Goal: Task Accomplishment & Management: Use online tool/utility

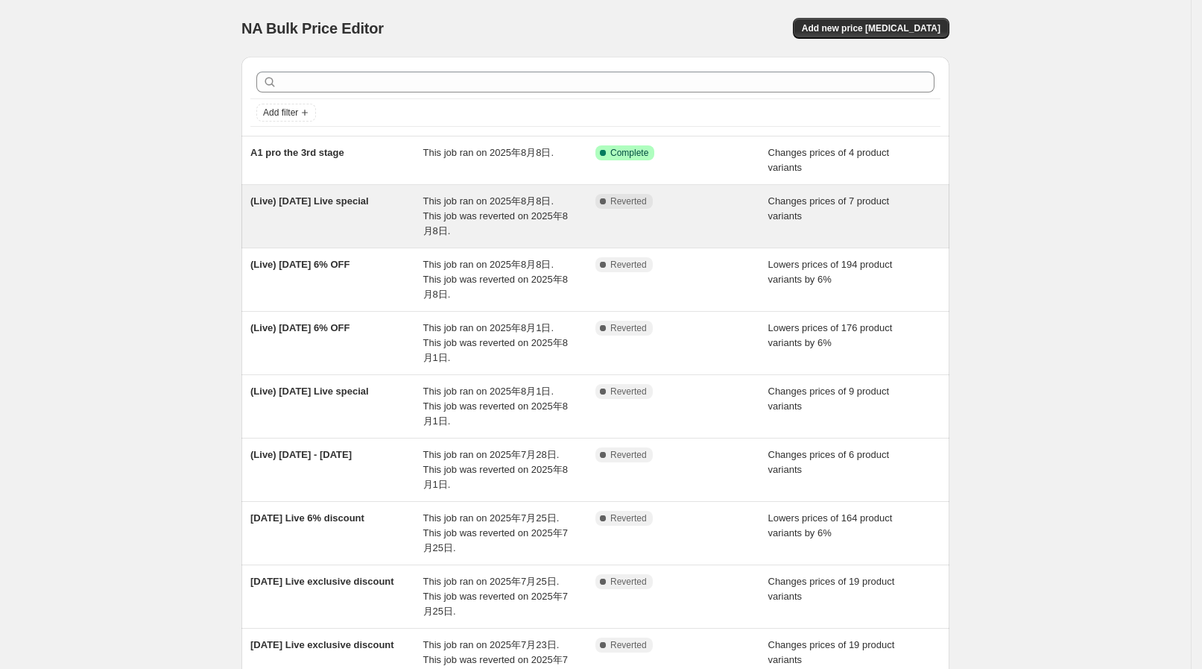
click at [478, 216] on span "This job ran on 2025年8月8日. This job was reverted on 2025年8月8日." at bounding box center [495, 215] width 145 height 41
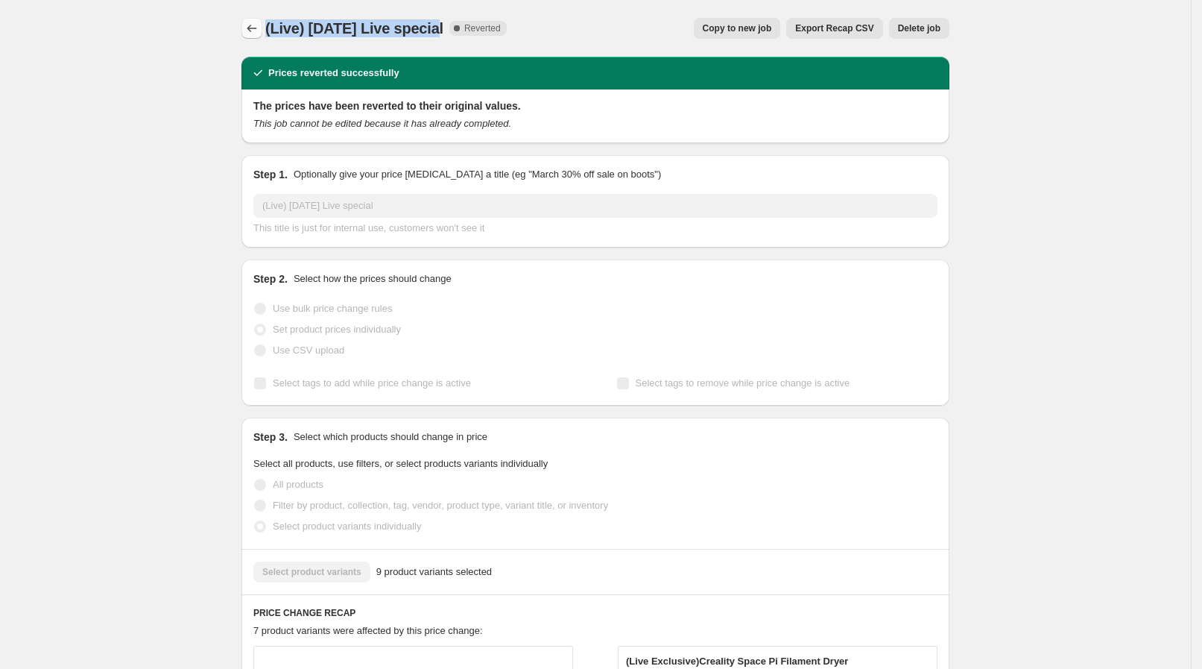
drag, startPoint x: 436, startPoint y: 22, endPoint x: 266, endPoint y: 29, distance: 170.1
click at [266, 29] on div "(Live) Aug 8 Live special Complete Reverted Copy to new job Export Recap CSV De…" at bounding box center [596, 28] width 708 height 21
copy span "(Live) [DATE] Live special"
click at [259, 13] on div "(Live) Aug 8 Live special. This page is ready (Live) Aug 8 Live special Complet…" at bounding box center [596, 28] width 708 height 57
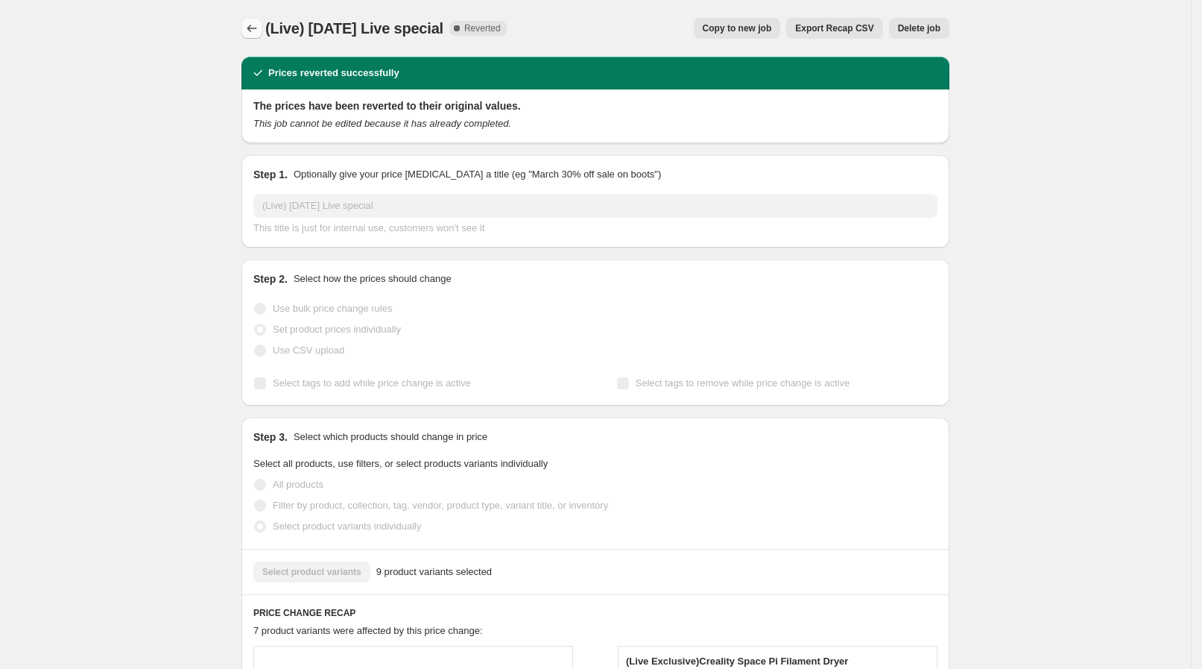
click at [259, 23] on icon "Price change jobs" at bounding box center [252, 28] width 15 height 15
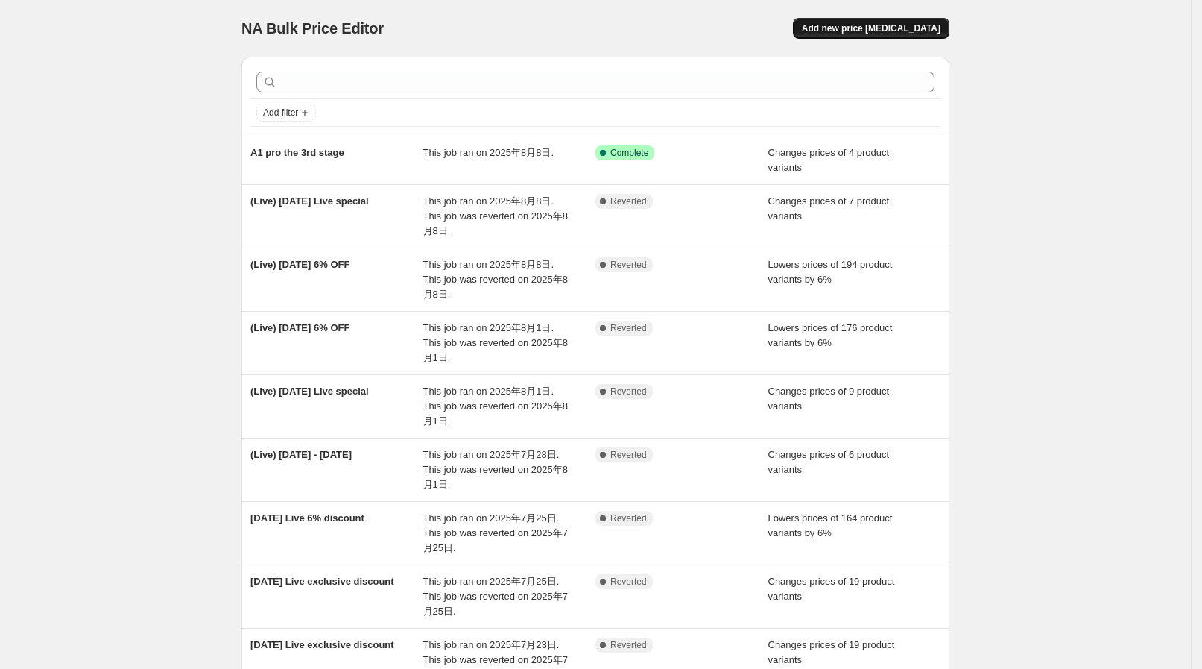
click at [886, 34] on span "Add new price [MEDICAL_DATA]" at bounding box center [871, 28] width 139 height 12
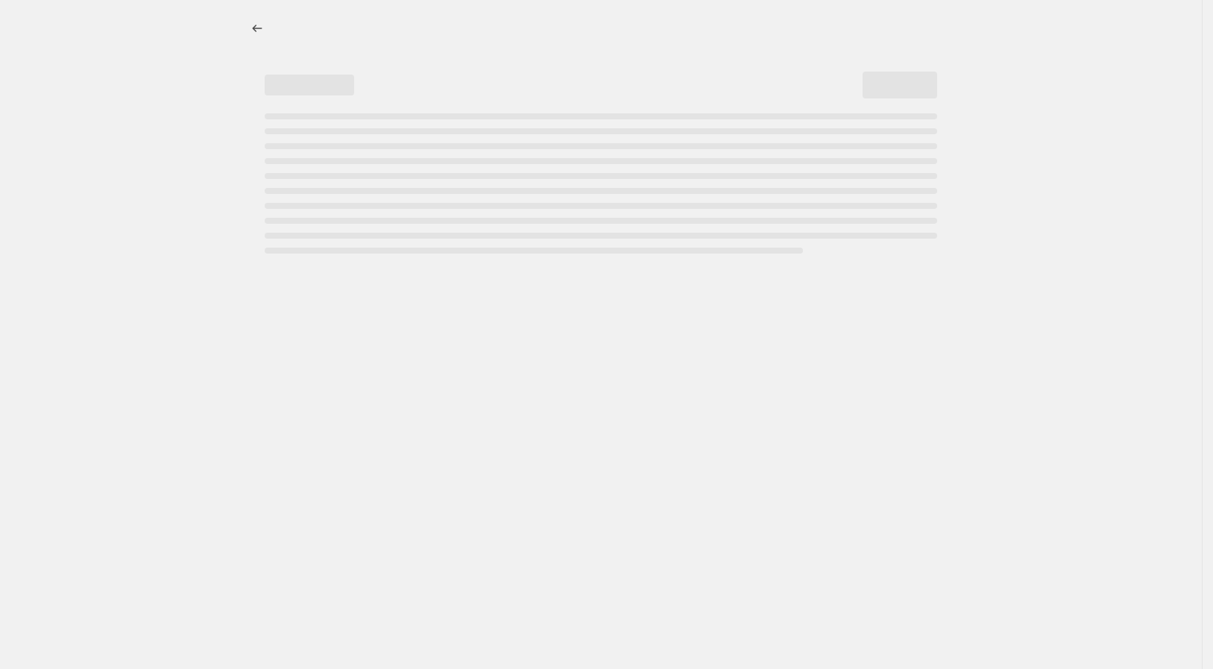
select select "percentage"
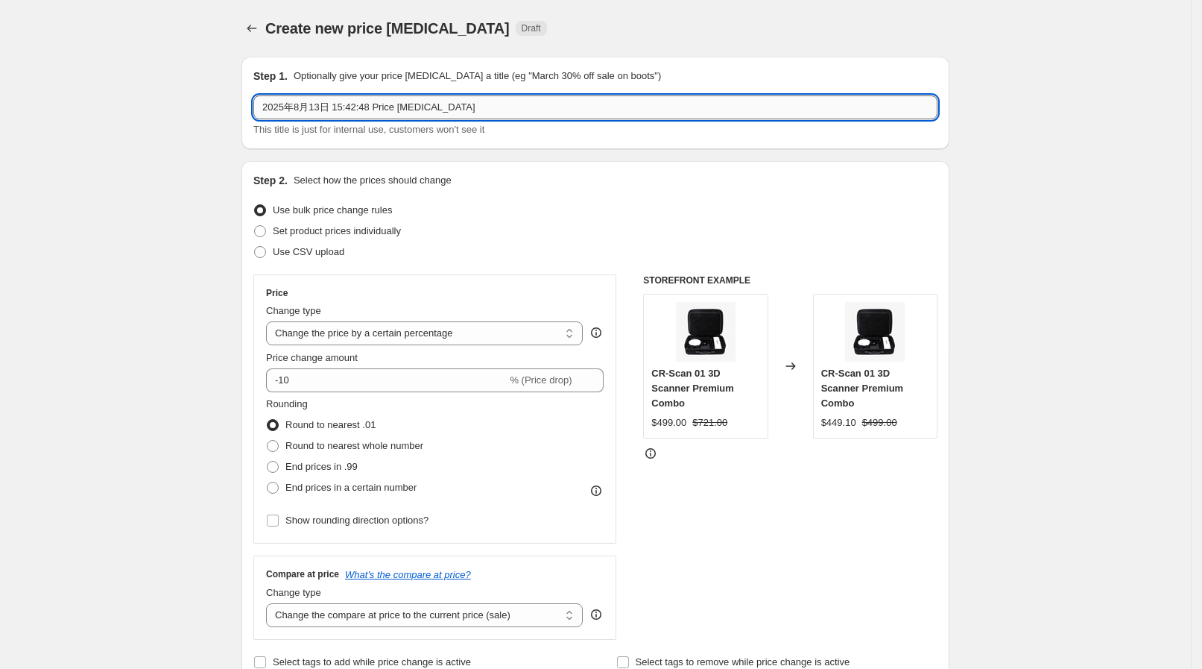
click at [376, 104] on input "2025年8月13日 15:42:48 Price change job" at bounding box center [595, 107] width 684 height 24
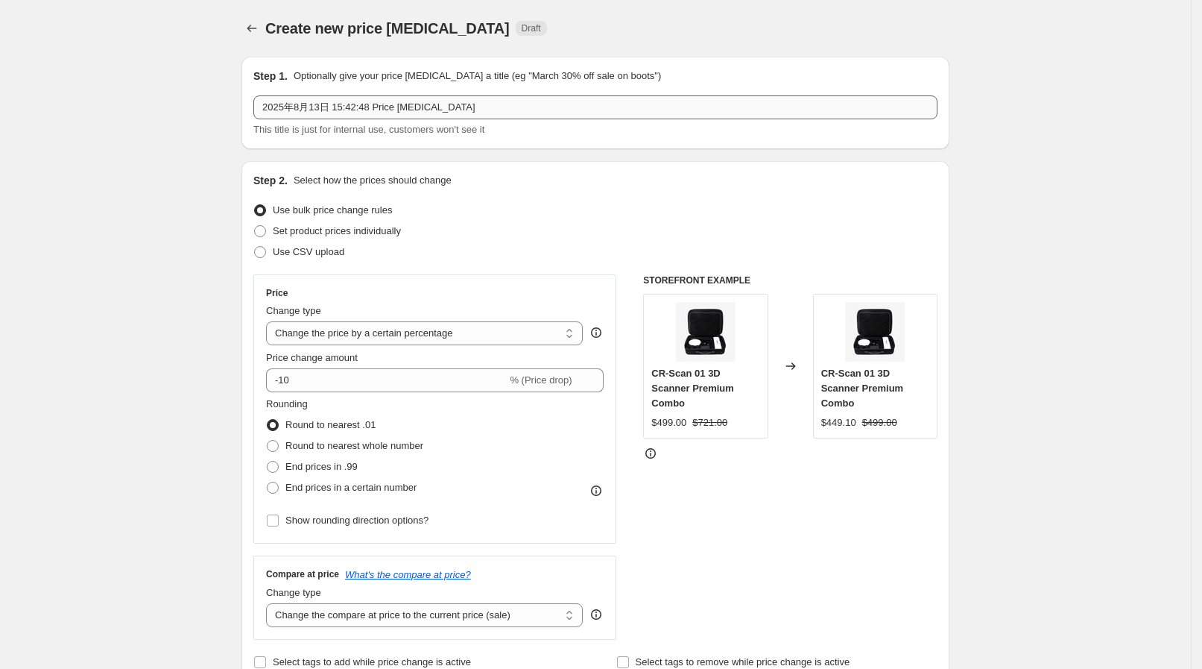
drag, startPoint x: 510, startPoint y: 89, endPoint x: 390, endPoint y: 113, distance: 122.5
click at [287, 83] on div "Step 1. Optionally give your price change job a title (eg "March 30% off sale o…" at bounding box center [595, 103] width 684 height 69
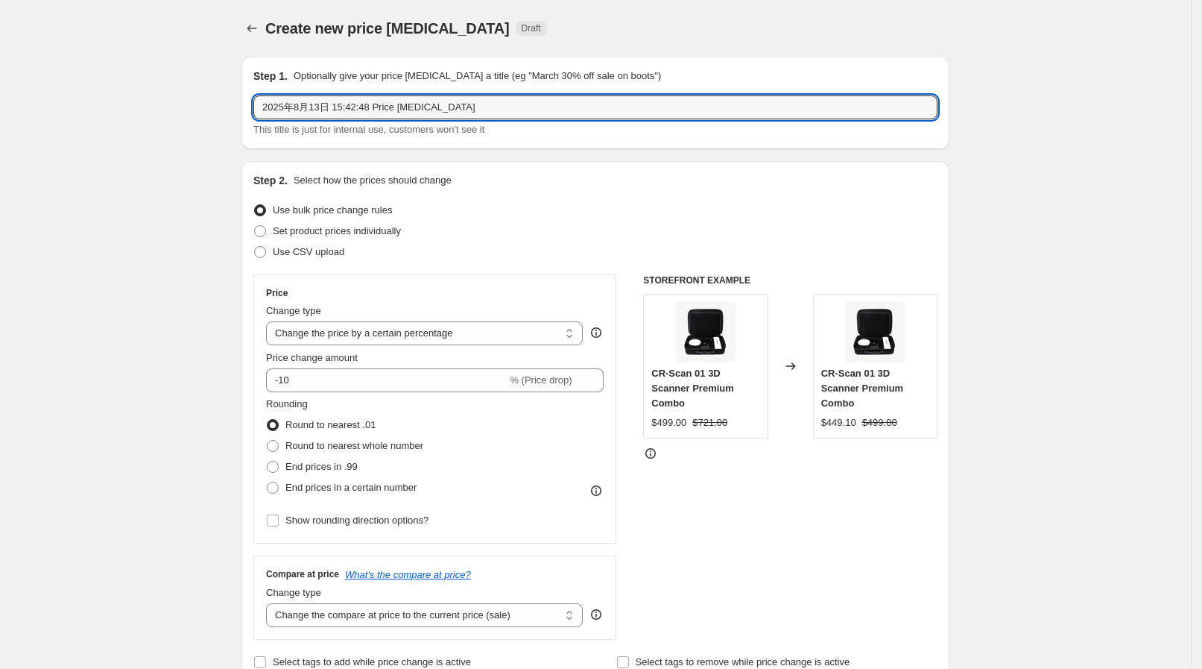
drag, startPoint x: 521, startPoint y: 115, endPoint x: 168, endPoint y: 79, distance: 355.1
paste input "(Live) [DATE] Live special"
click at [317, 107] on input "(Live) [DATE] Live special" at bounding box center [595, 107] width 684 height 24
drag, startPoint x: 345, startPoint y: 115, endPoint x: 414, endPoint y: 106, distance: 69.2
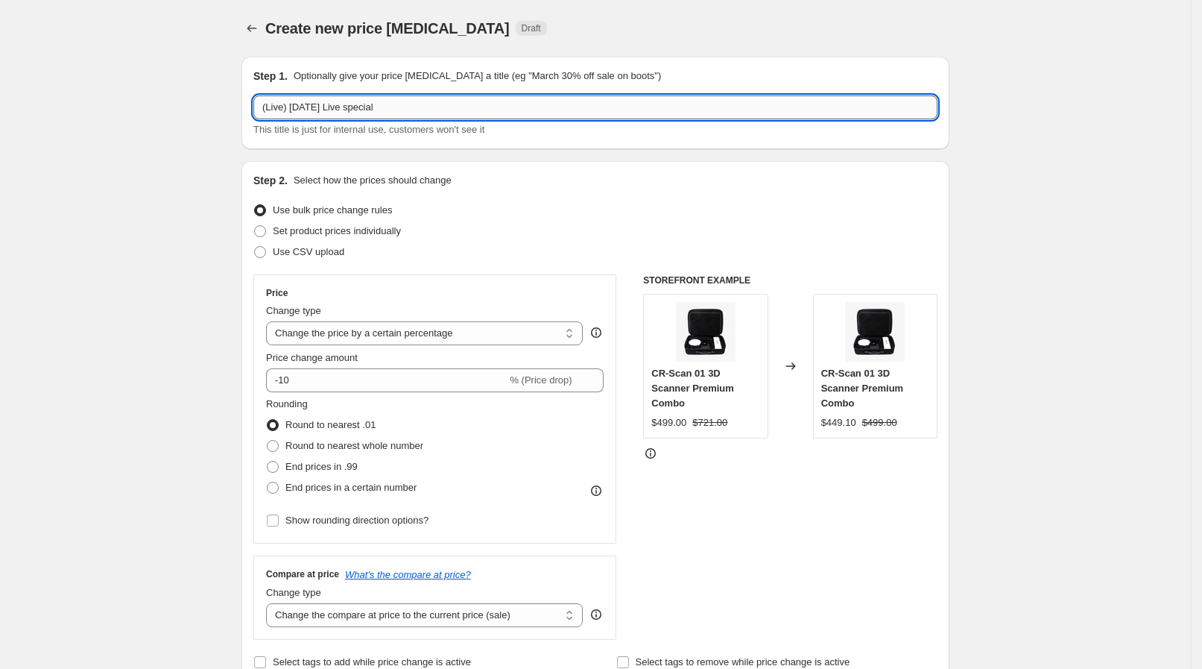
click at [414, 106] on input "(Live) [DATE] Live special" at bounding box center [595, 107] width 684 height 24
type input "(Live) Aug 15 Live bundle discount"
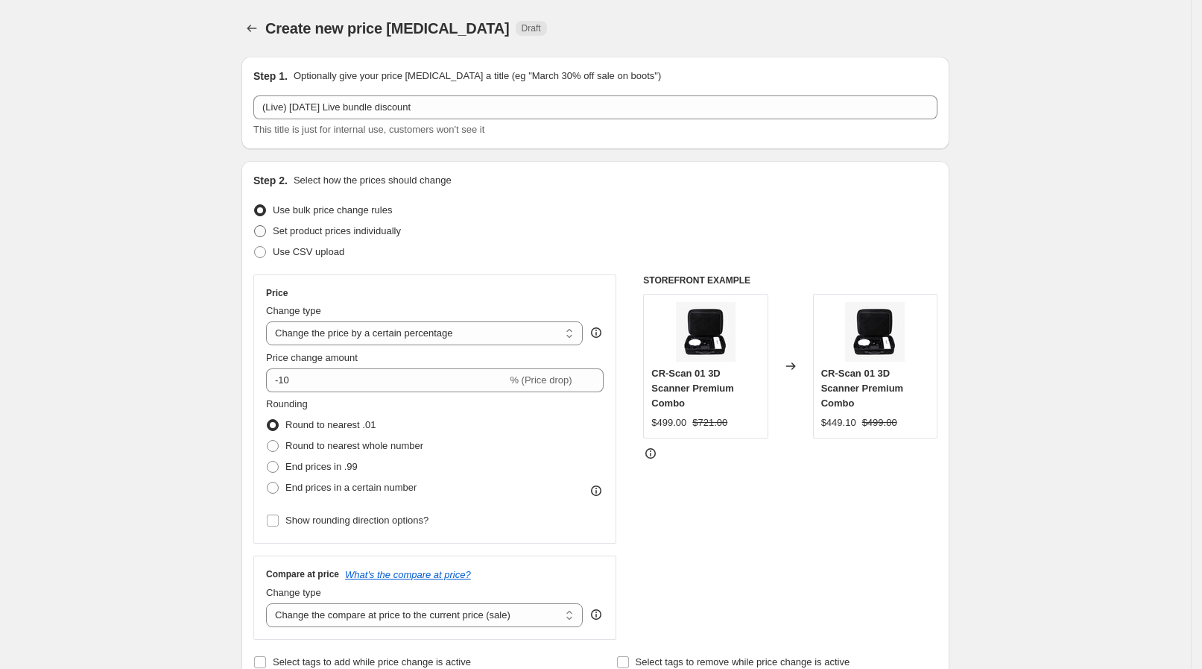
click at [304, 230] on span "Set product prices individually" at bounding box center [337, 230] width 128 height 11
click at [255, 226] on input "Set product prices individually" at bounding box center [254, 225] width 1 height 1
radio input "true"
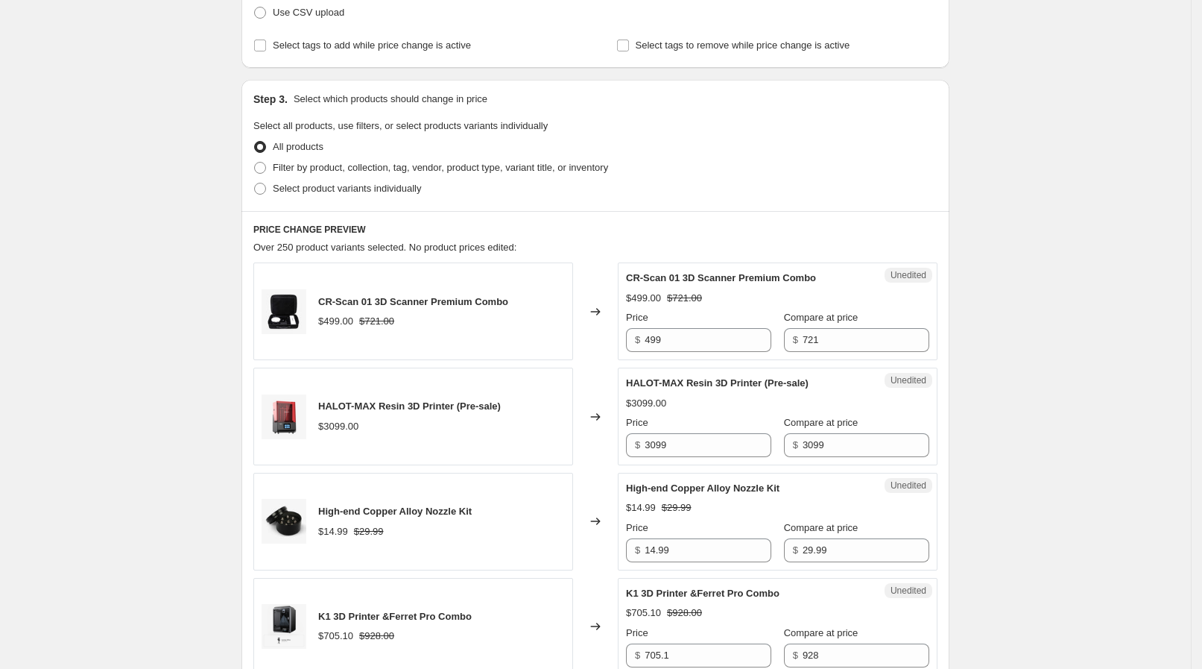
scroll to position [280, 0]
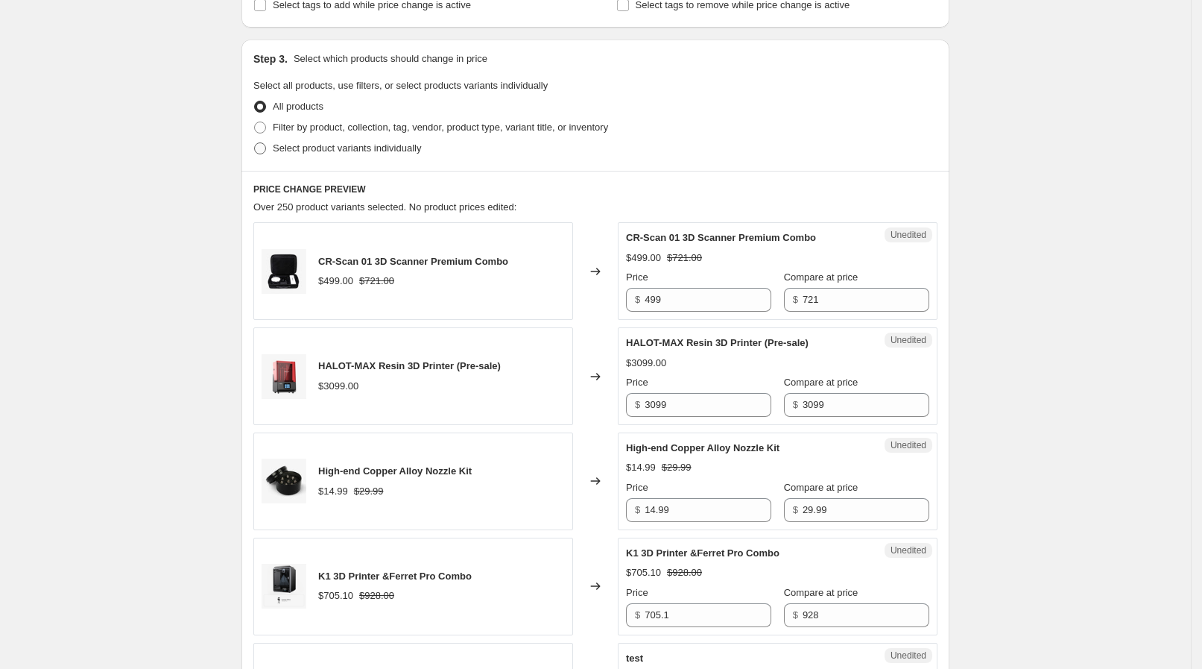
click at [298, 153] on span "Select product variants individually" at bounding box center [347, 147] width 148 height 11
click at [255, 143] on input "Select product variants individually" at bounding box center [254, 142] width 1 height 1
radio input "true"
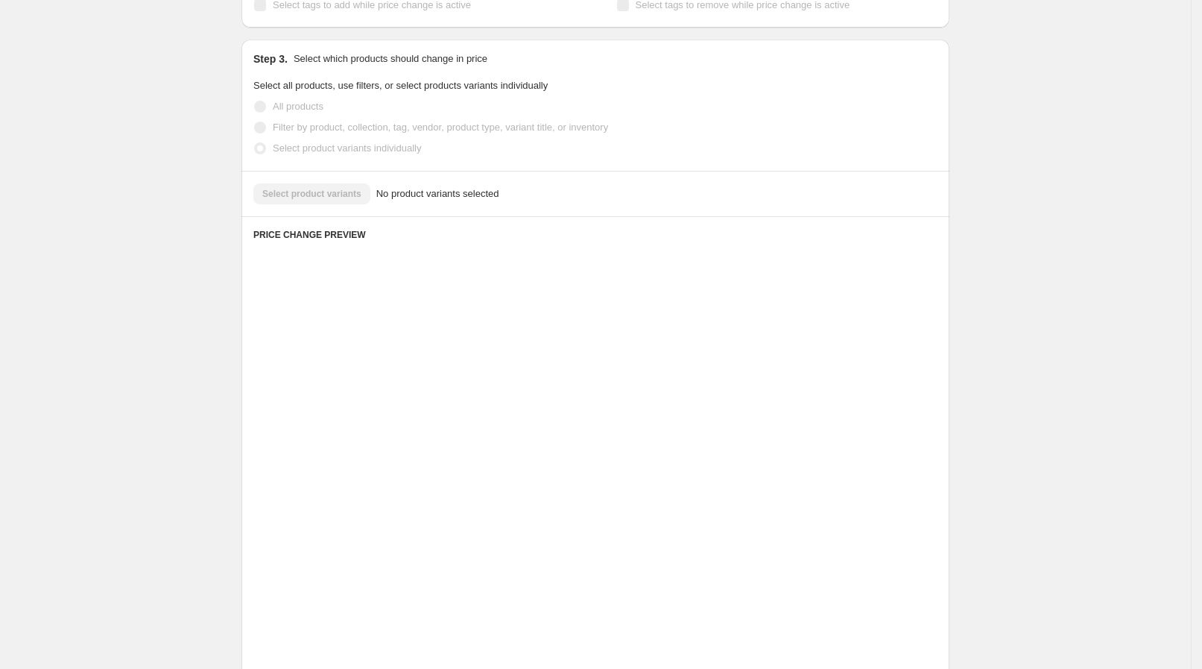
scroll to position [113, 0]
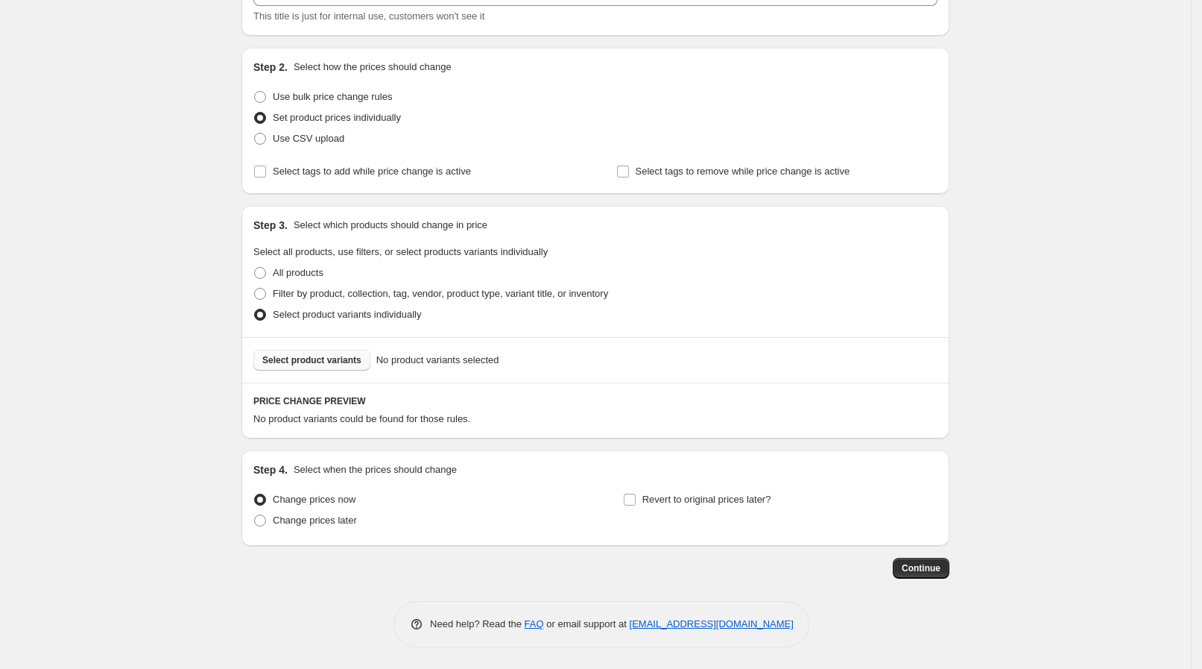
click at [326, 365] on span "Select product variants" at bounding box center [311, 360] width 99 height 12
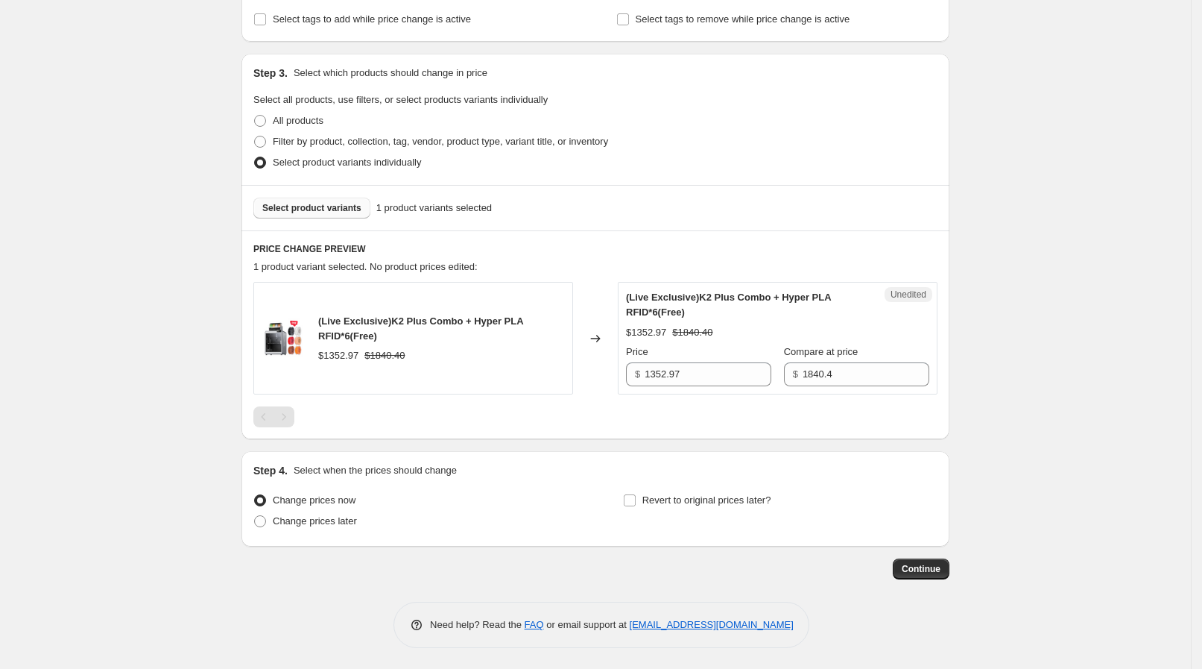
scroll to position [266, 0]
drag, startPoint x: 369, startPoint y: 335, endPoint x: 390, endPoint y: 335, distance: 20.9
click at [390, 335] on div "(Live Exclusive)K2 Plus Combo + Hyper PLA RFID*6(Free)" at bounding box center [441, 328] width 247 height 30
drag, startPoint x: 694, startPoint y: 296, endPoint x: 730, endPoint y: 296, distance: 35.8
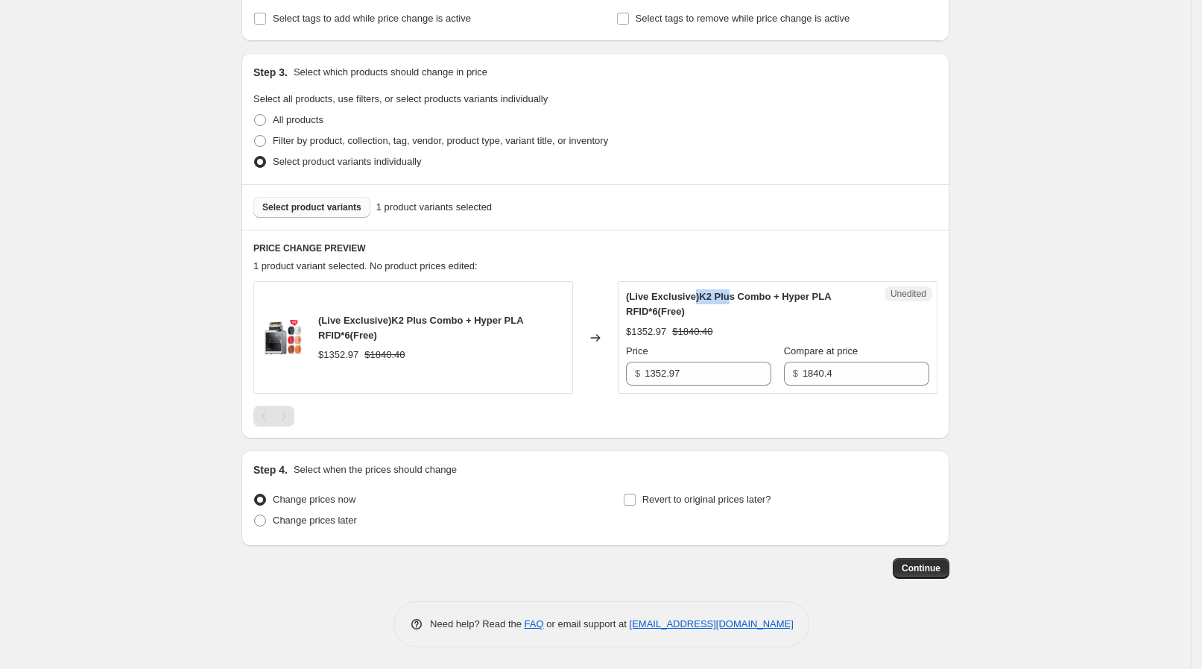
click at [730, 296] on span "(Live Exclusive)K2 Plus Combo + Hyper PLA RFID*6(Free)" at bounding box center [728, 304] width 205 height 26
click at [730, 295] on span "(Live Exclusive)K2 Plus Combo + Hyper PLA RFID*6(Free)" at bounding box center [728, 304] width 205 height 26
click at [687, 373] on input "1352.97" at bounding box center [708, 374] width 127 height 24
drag, startPoint x: 701, startPoint y: 381, endPoint x: 612, endPoint y: 358, distance: 91.7
click at [612, 358] on div "(Live Exclusive)K2 Plus Combo + Hyper PLA RFID*6(Free) $1352.97 $1840.40 Change…" at bounding box center [595, 337] width 684 height 113
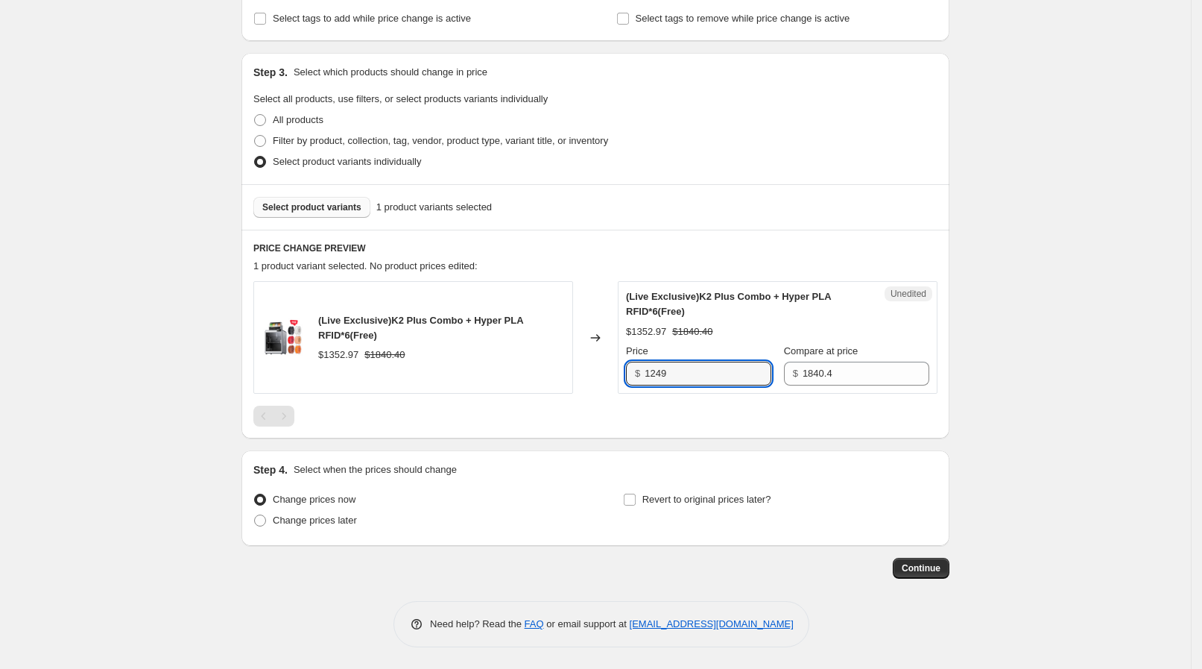
type input "1249"
click at [555, 563] on div "Continue" at bounding box center [596, 568] width 708 height 21
click at [347, 522] on span "Change prices later" at bounding box center [315, 519] width 84 height 11
click at [255, 515] on input "Change prices later" at bounding box center [254, 514] width 1 height 1
radio input "true"
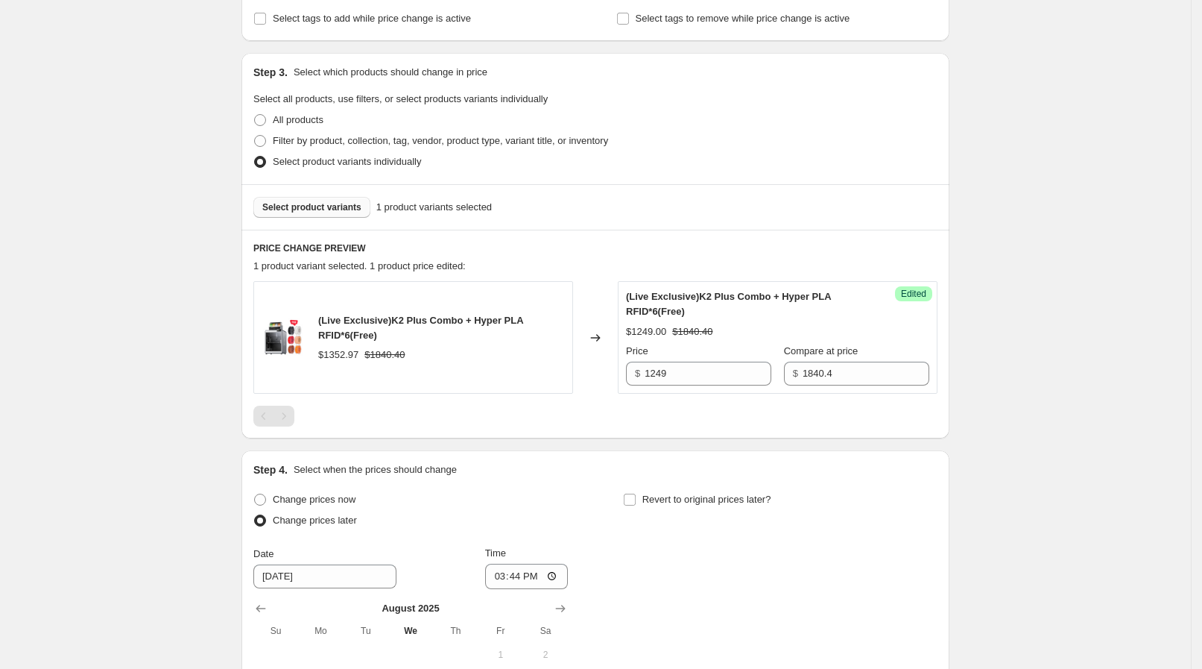
scroll to position [544, 0]
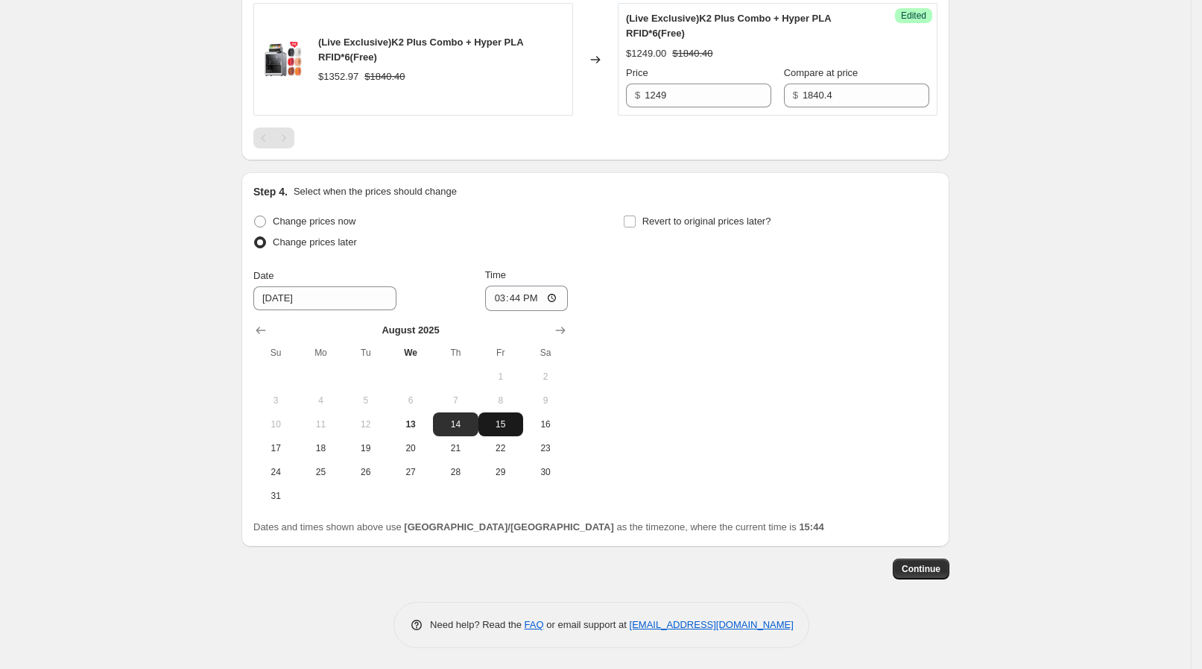
click at [502, 414] on button "15" at bounding box center [501, 424] width 45 height 24
type input "[DATE]"
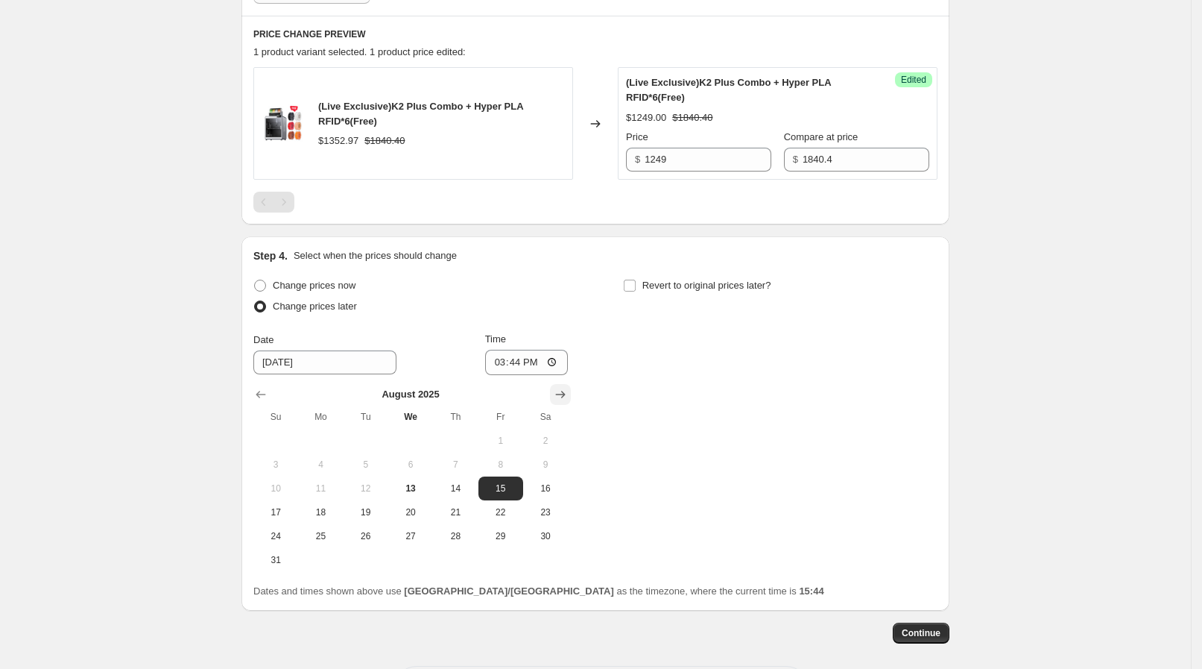
scroll to position [451, 0]
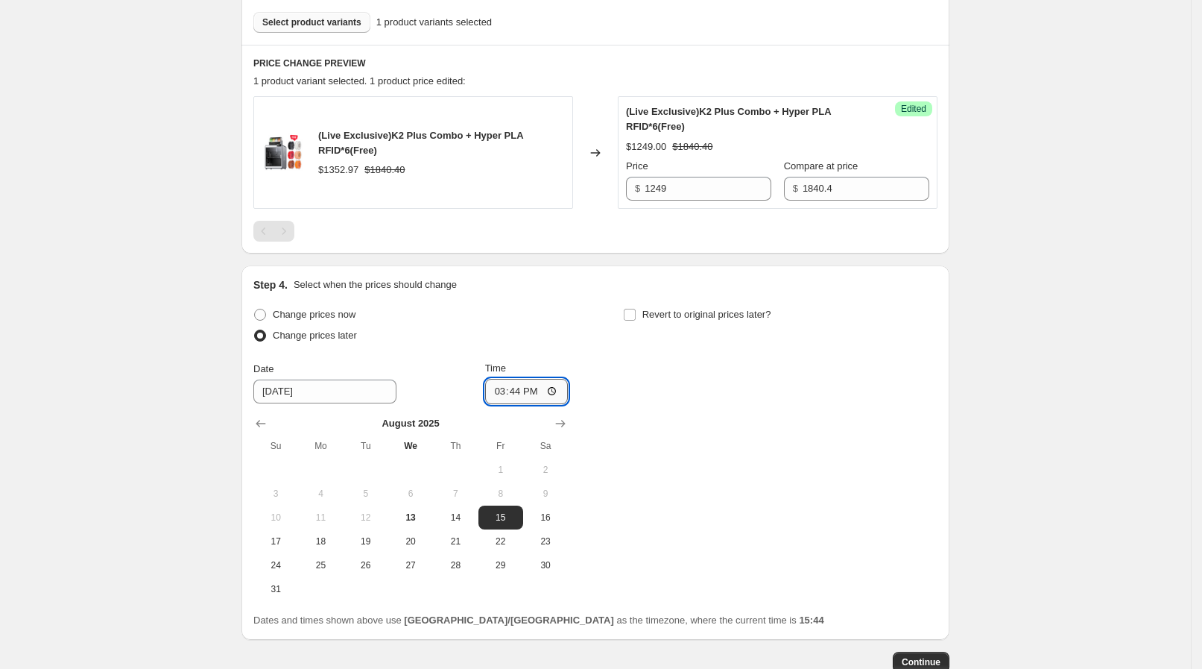
click at [561, 390] on input "15:44" at bounding box center [526, 391] width 83 height 25
type input "09:30"
drag, startPoint x: 766, startPoint y: 440, endPoint x: 732, endPoint y: 414, distance: 42.5
click at [766, 440] on div "Change prices now Change prices later Date [DATE] Time 09:[DATE] Mo Tu We Th Fr…" at bounding box center [595, 452] width 684 height 297
click at [701, 313] on span "Revert to original prices later?" at bounding box center [707, 314] width 129 height 11
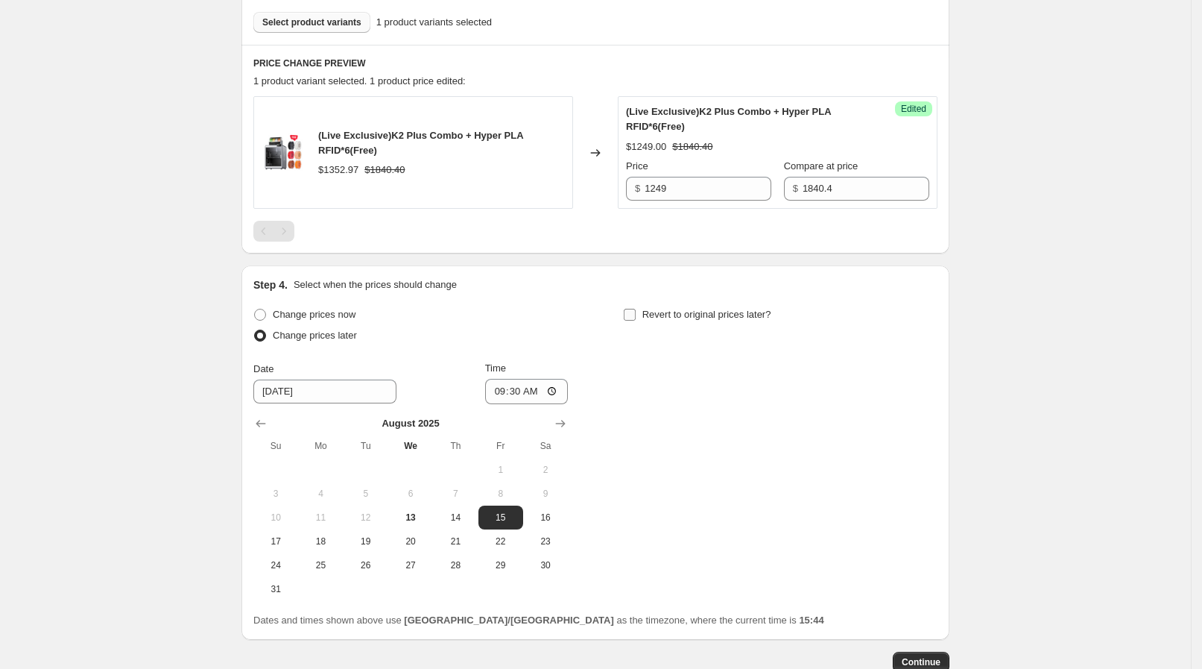
click at [636, 313] on input "Revert to original prices later?" at bounding box center [630, 315] width 12 height 12
checkbox input "true"
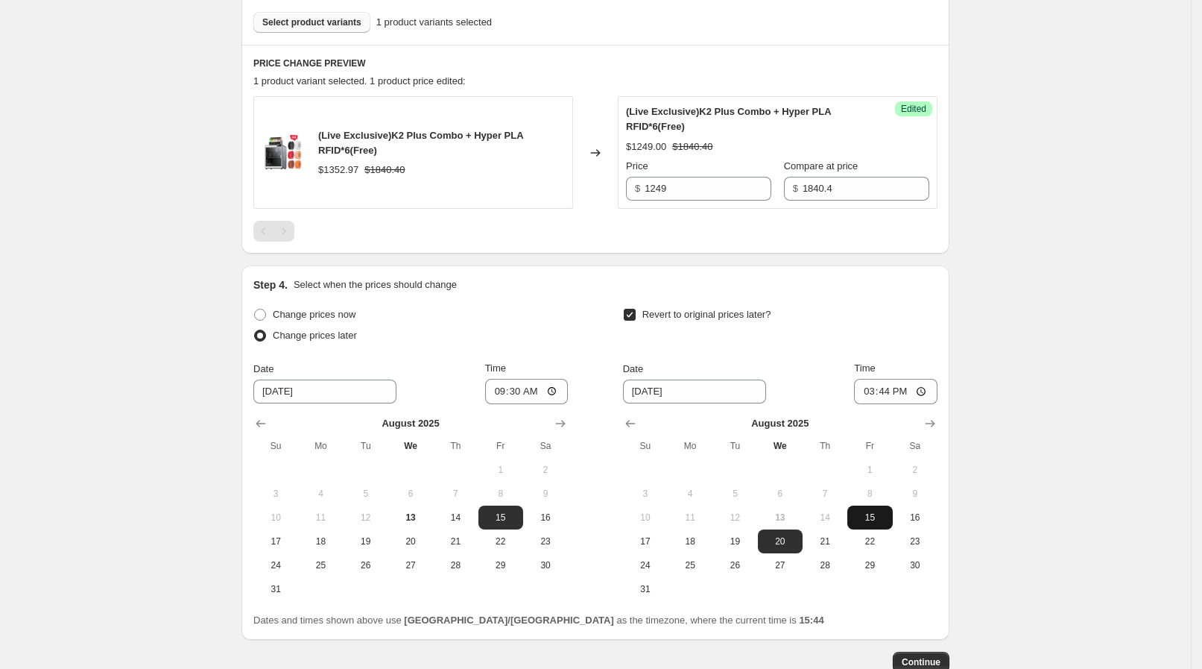
click at [881, 505] on button "15" at bounding box center [870, 517] width 45 height 24
type input "[DATE]"
click at [924, 385] on input "15:44" at bounding box center [895, 391] width 83 height 25
type input "13:30"
drag, startPoint x: 1079, startPoint y: 477, endPoint x: 1051, endPoint y: 490, distance: 30.7
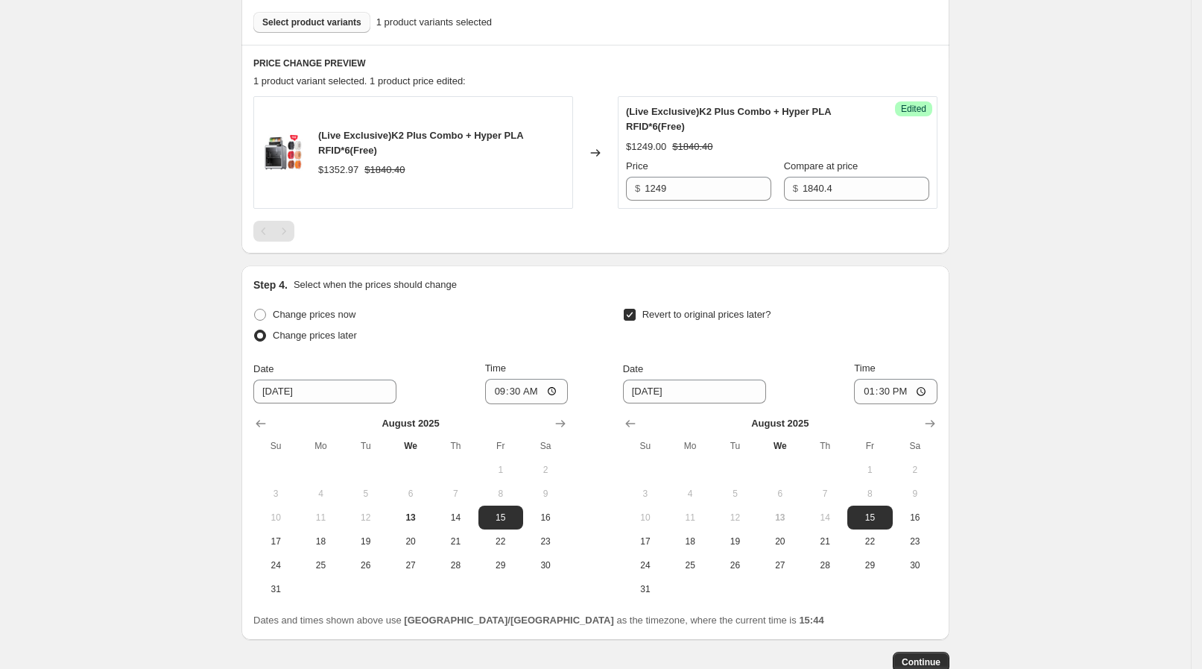
click at [1079, 477] on div "Create new price change job. This page is ready Create new price change job Dra…" at bounding box center [595, 156] width 1191 height 1214
click at [933, 659] on span "Continue" at bounding box center [921, 662] width 39 height 12
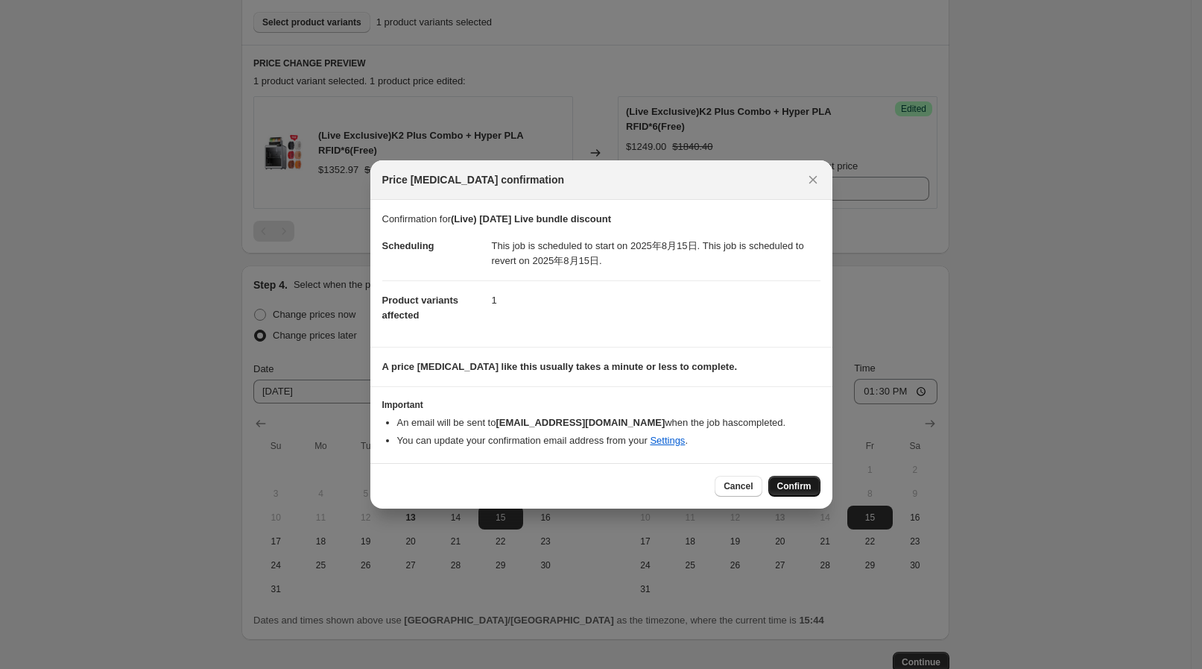
click at [783, 488] on span "Confirm" at bounding box center [794, 486] width 34 height 12
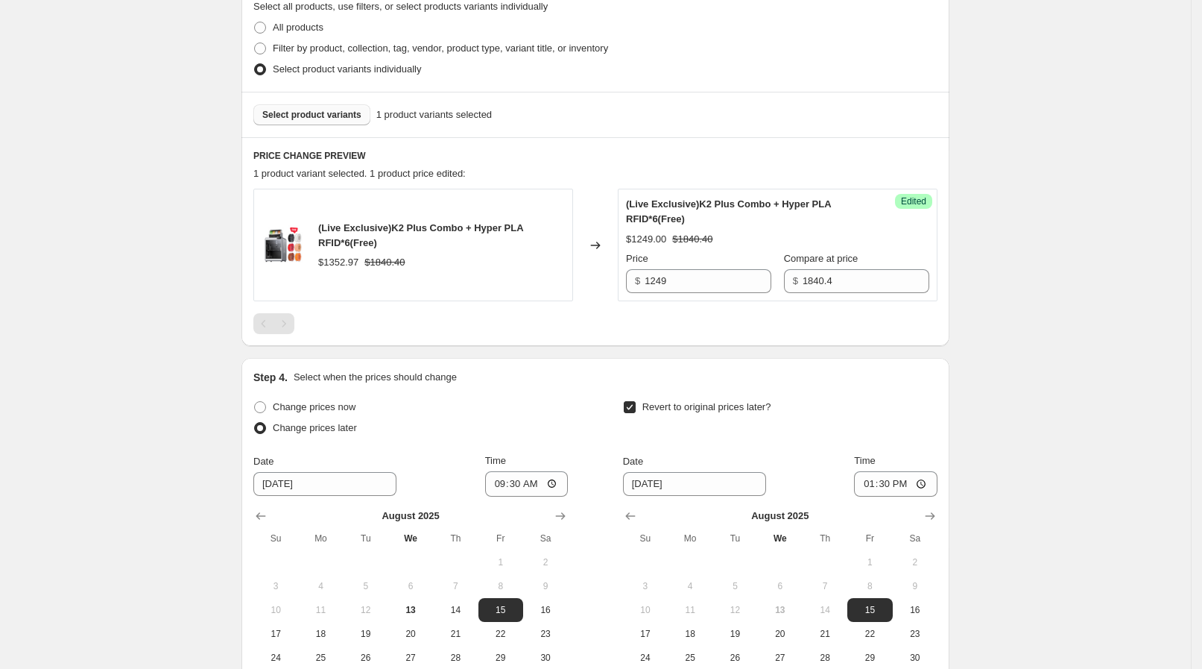
scroll to position [372, 0]
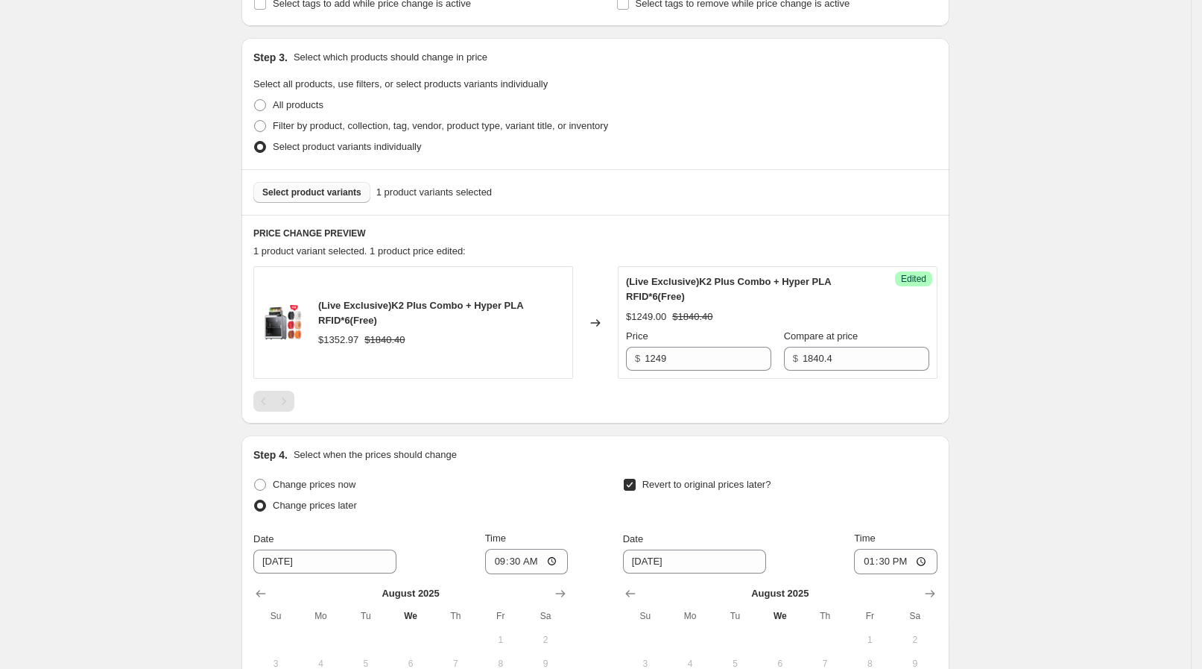
click at [312, 194] on span "Select product variants" at bounding box center [311, 192] width 99 height 12
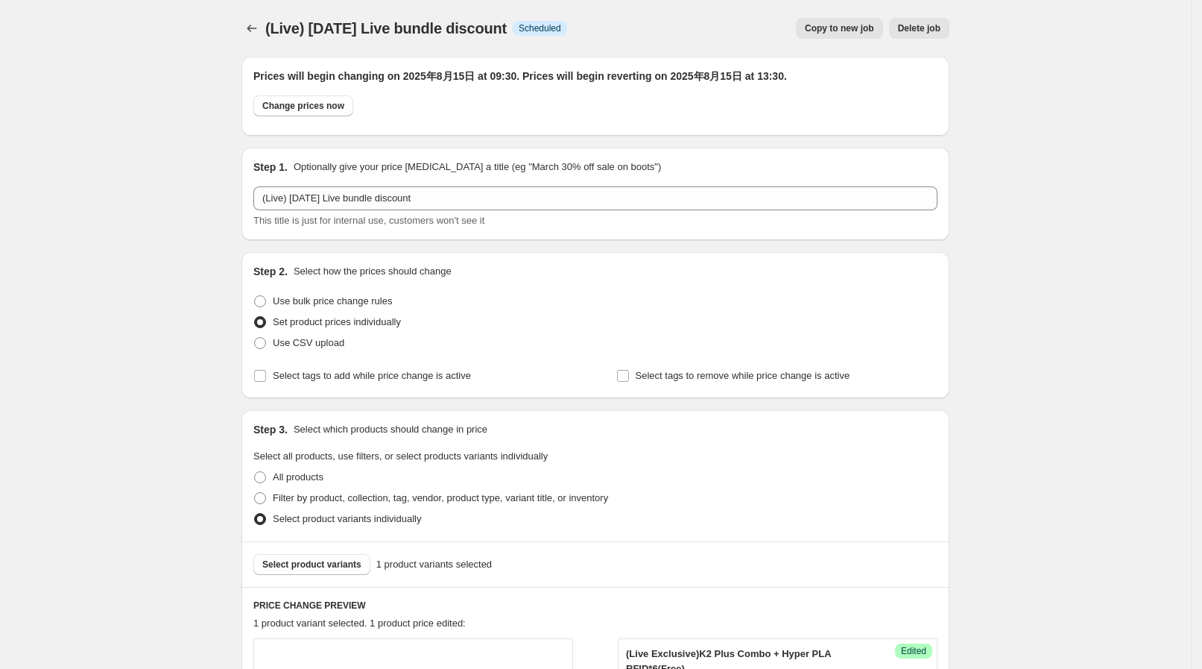
click at [930, 27] on span "Delete job" at bounding box center [919, 28] width 42 height 12
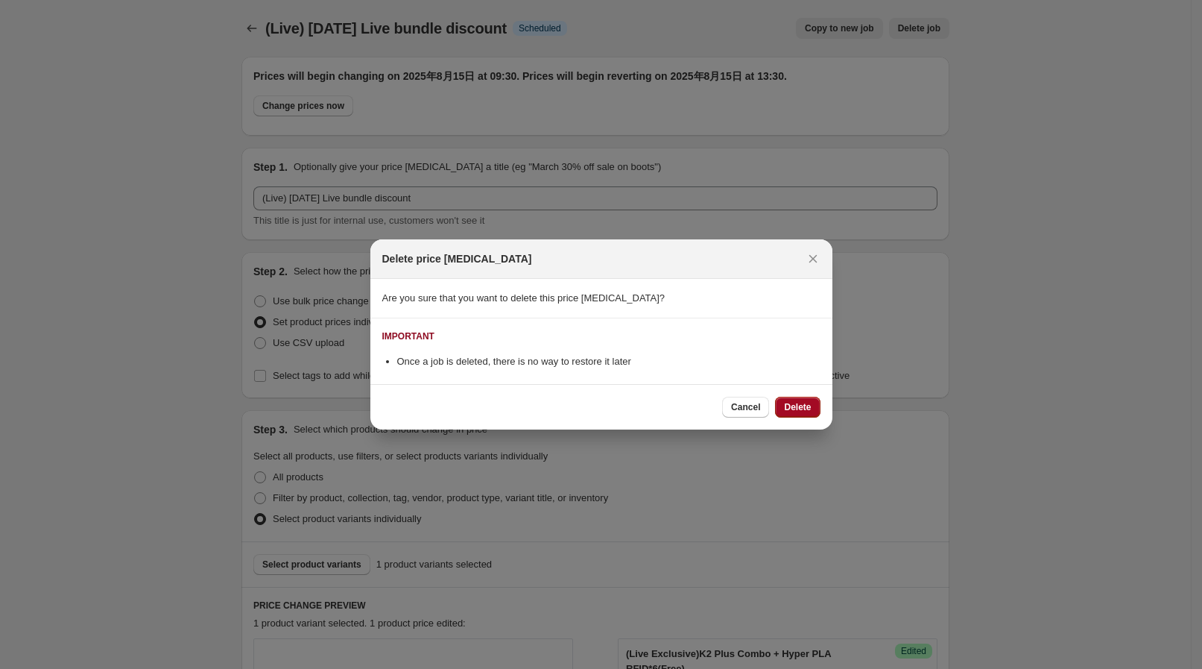
click at [801, 403] on span "Delete" at bounding box center [797, 407] width 27 height 12
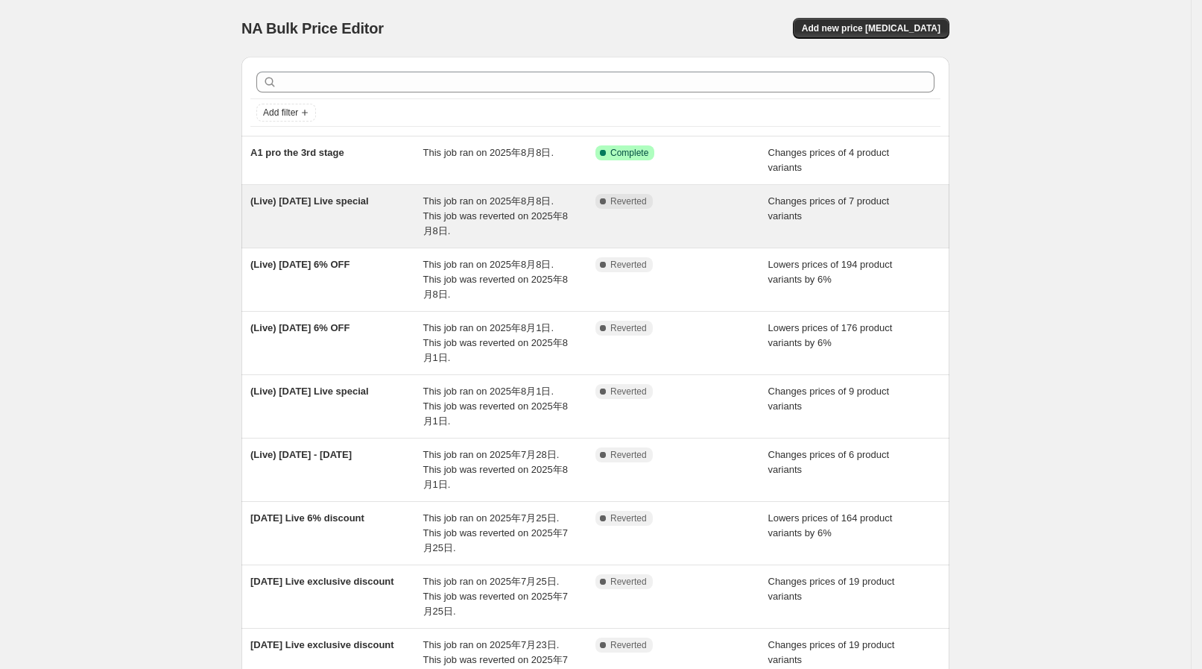
click at [342, 212] on div "(Live) [DATE] Live special" at bounding box center [336, 216] width 173 height 45
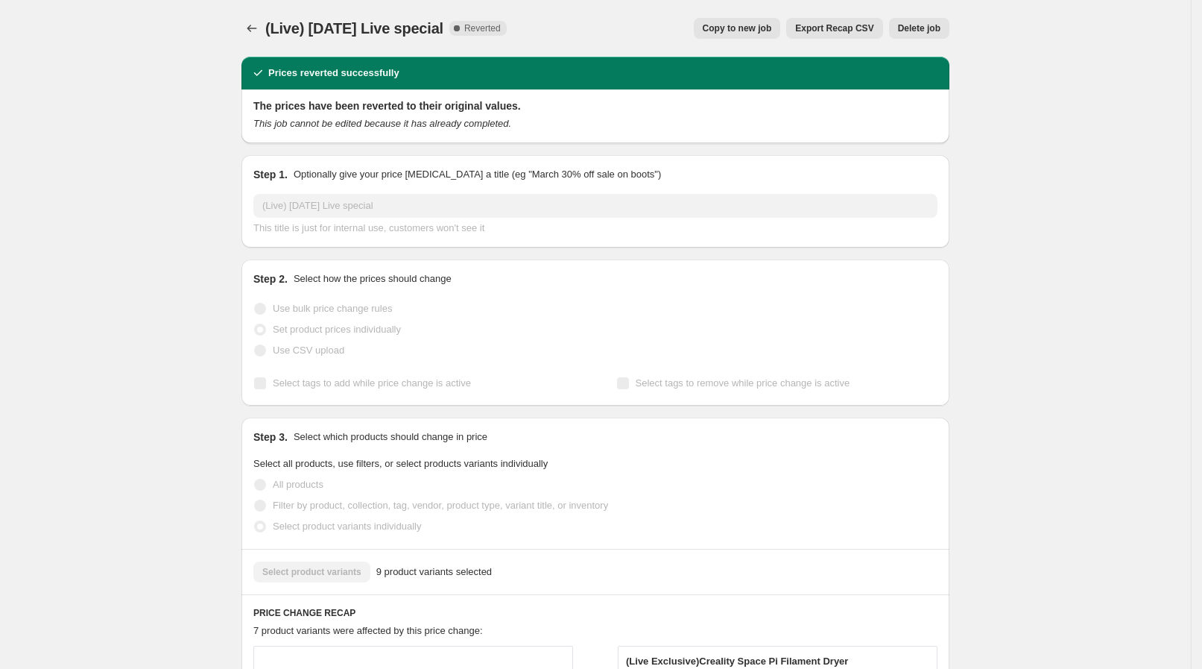
click at [769, 28] on span "Copy to new job" at bounding box center [737, 28] width 69 height 12
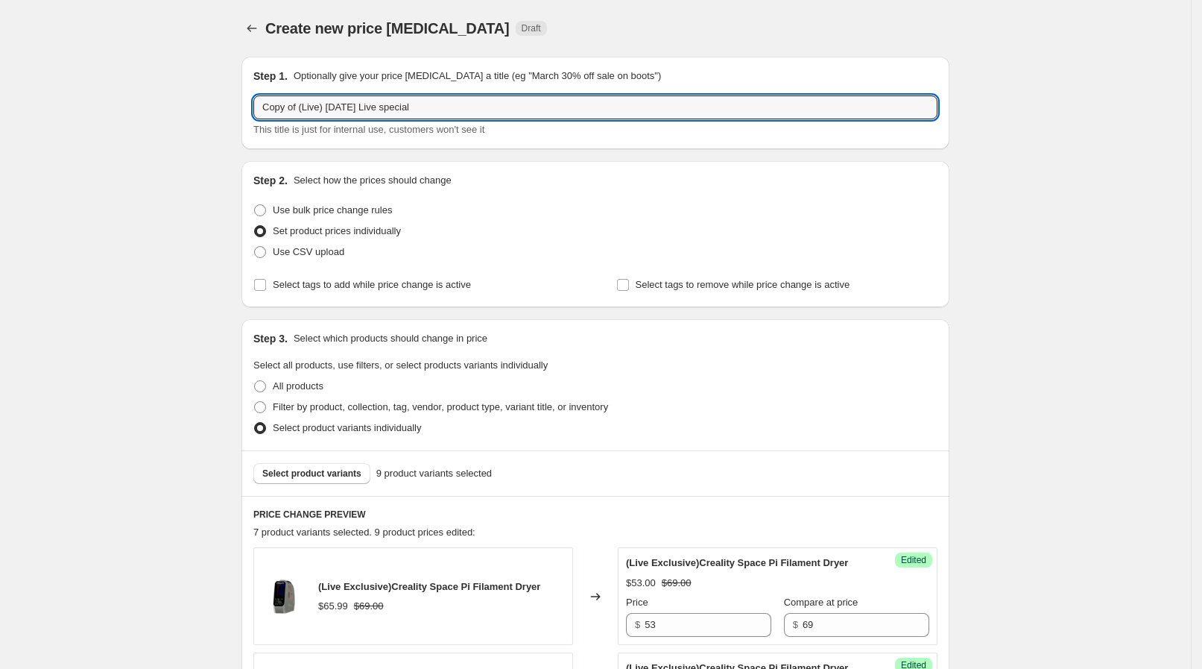
drag, startPoint x: 302, startPoint y: 104, endPoint x: 246, endPoint y: 117, distance: 57.5
click at [247, 98] on div "Step 1. Optionally give your price change job a title (eg "March 30% off sale o…" at bounding box center [596, 103] width 708 height 92
click at [311, 107] on input "(Live) Aug Live special" at bounding box center [595, 107] width 684 height 24
click at [314, 106] on input "(Live) Aug Live special" at bounding box center [595, 107] width 684 height 24
type input "(Live) [DATE] Live special"
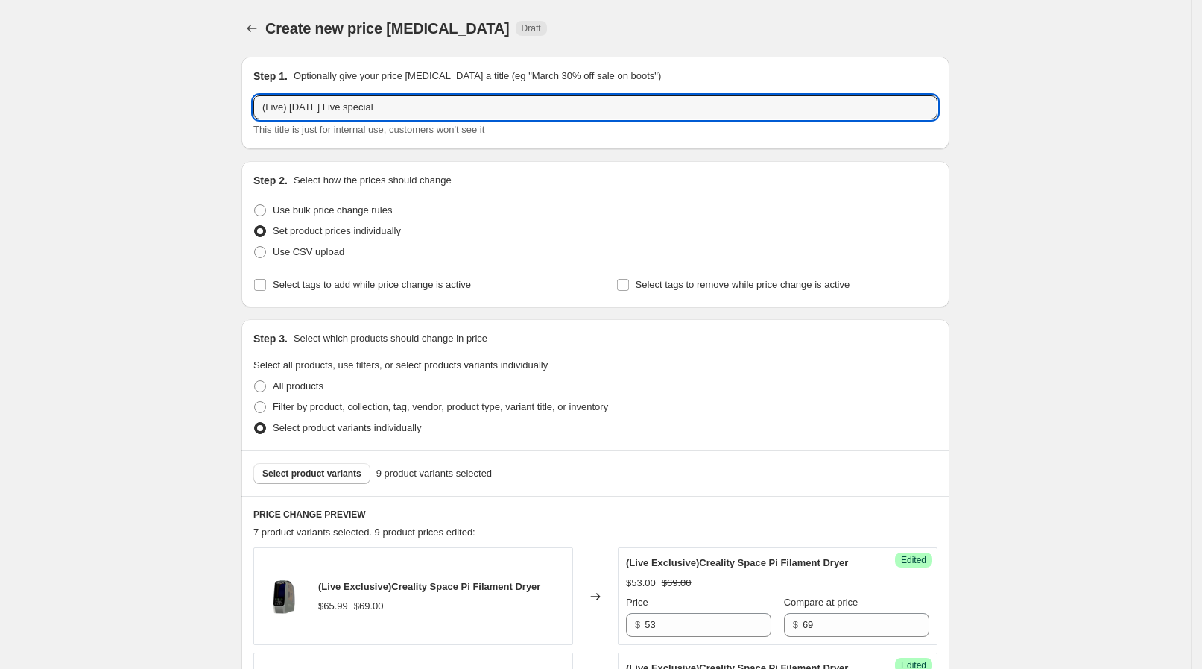
click at [257, 179] on div "Step 2. Select how the prices should change Use bulk price change rules Set pro…" at bounding box center [596, 234] width 708 height 146
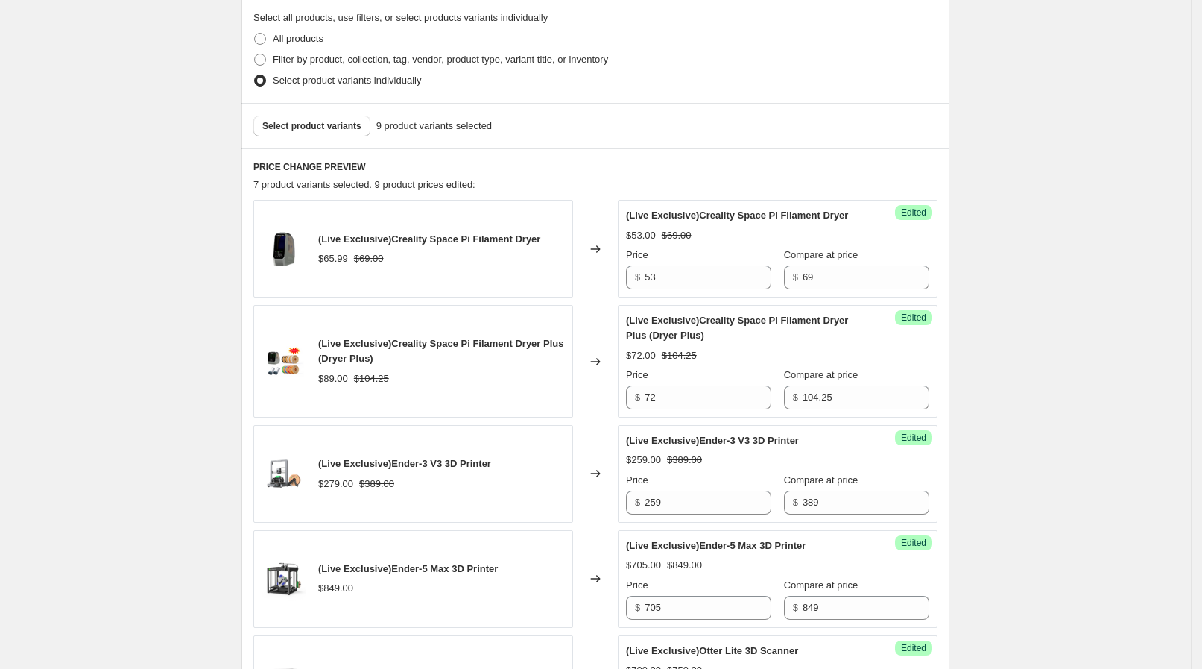
scroll to position [280, 0]
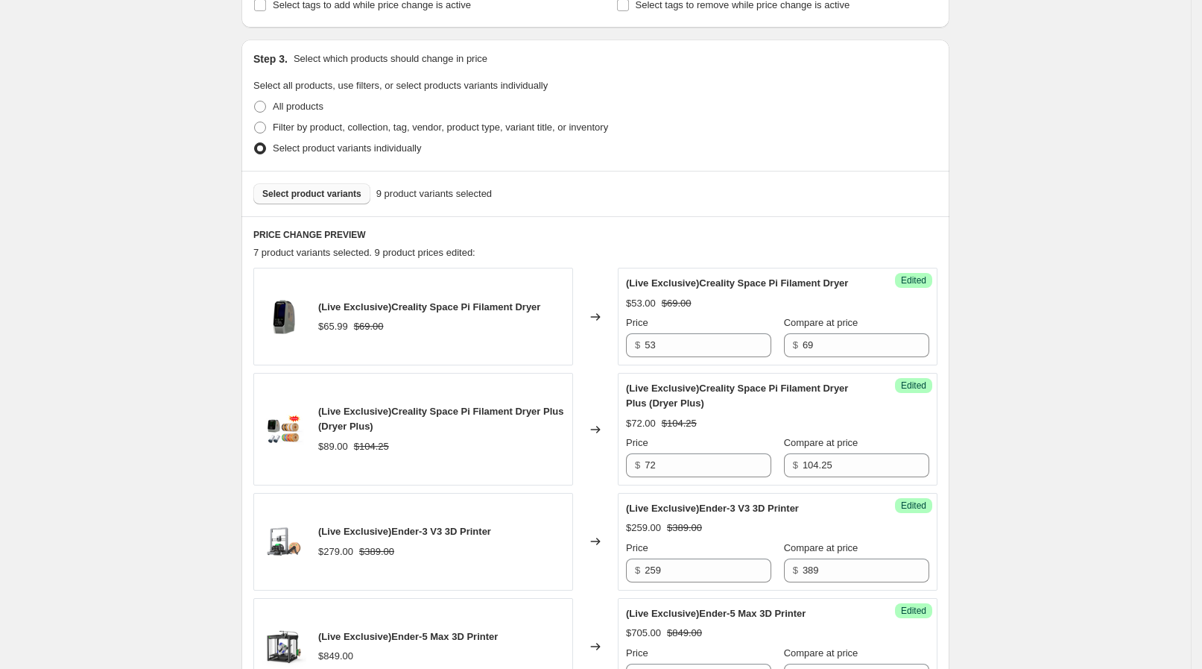
click at [338, 198] on span "Select product variants" at bounding box center [311, 194] width 99 height 12
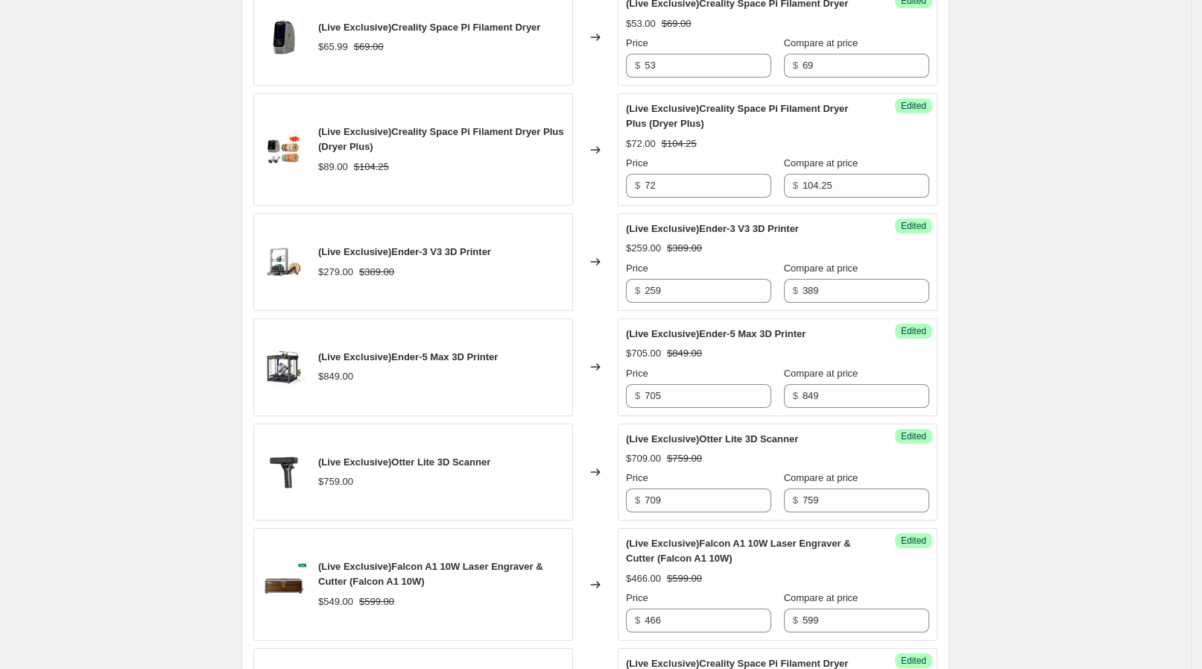
scroll to position [1059, 0]
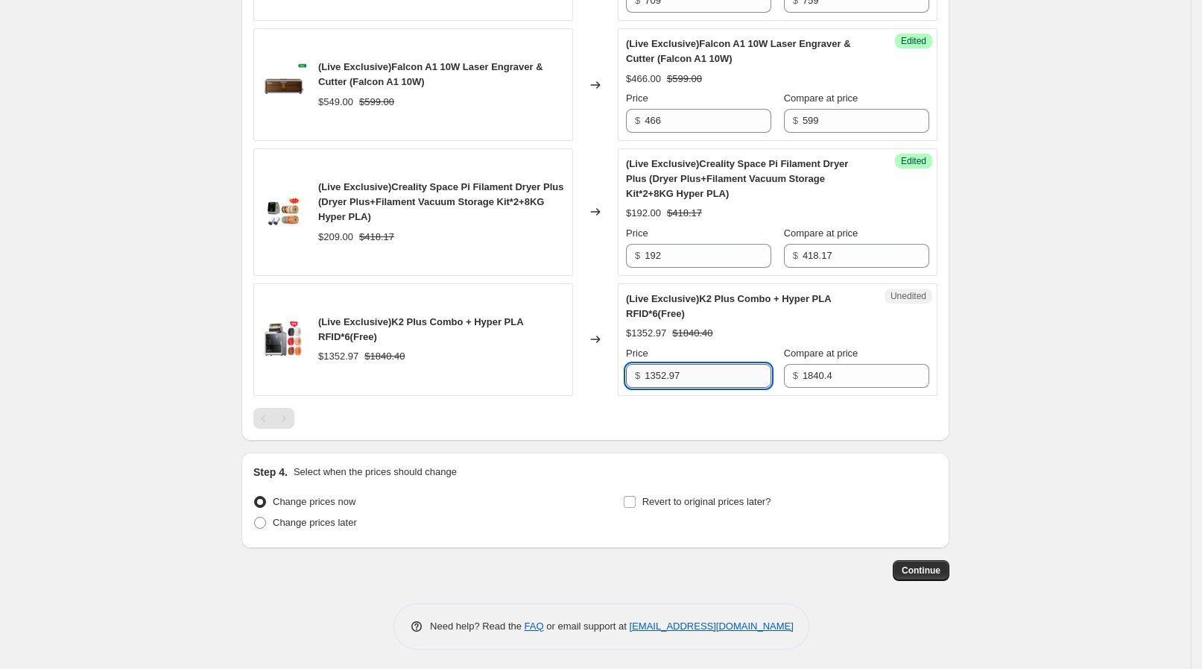
click at [709, 369] on input "1352.97" at bounding box center [708, 376] width 127 height 24
drag, startPoint x: 688, startPoint y: 366, endPoint x: 596, endPoint y: 363, distance: 91.7
click at [596, 363] on div "(Live Exclusive)K2 Plus Combo + Hyper PLA RFID*6(Free) $1352.97 $1840.40 Change…" at bounding box center [595, 339] width 684 height 113
type input "1249"
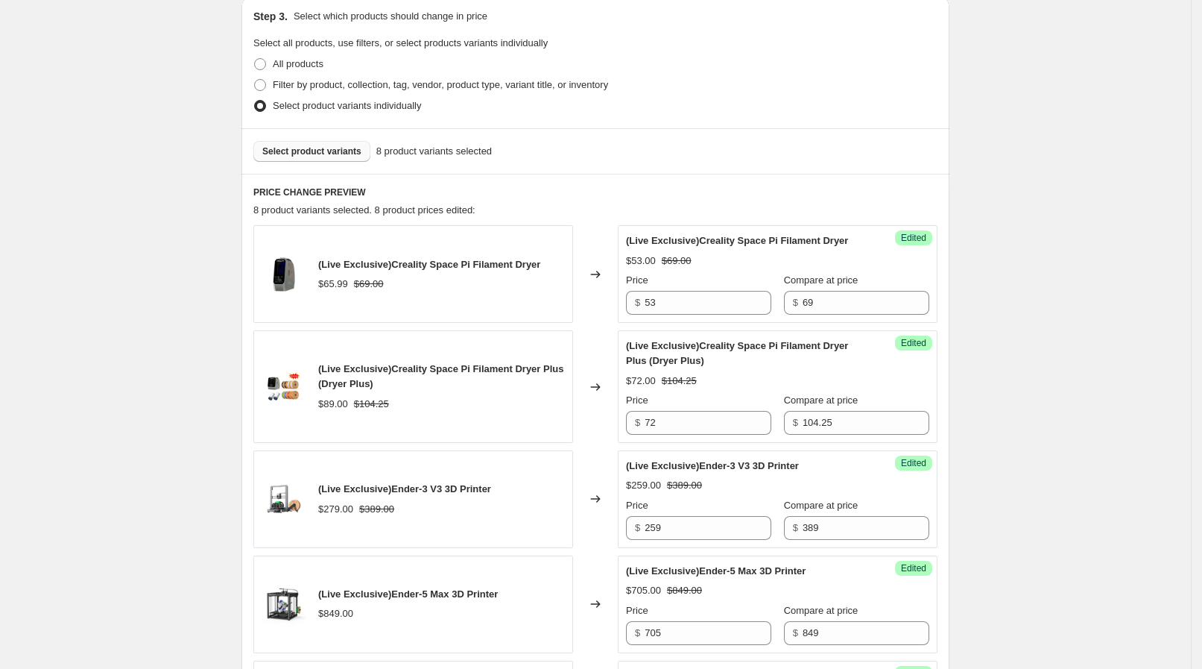
scroll to position [312, 0]
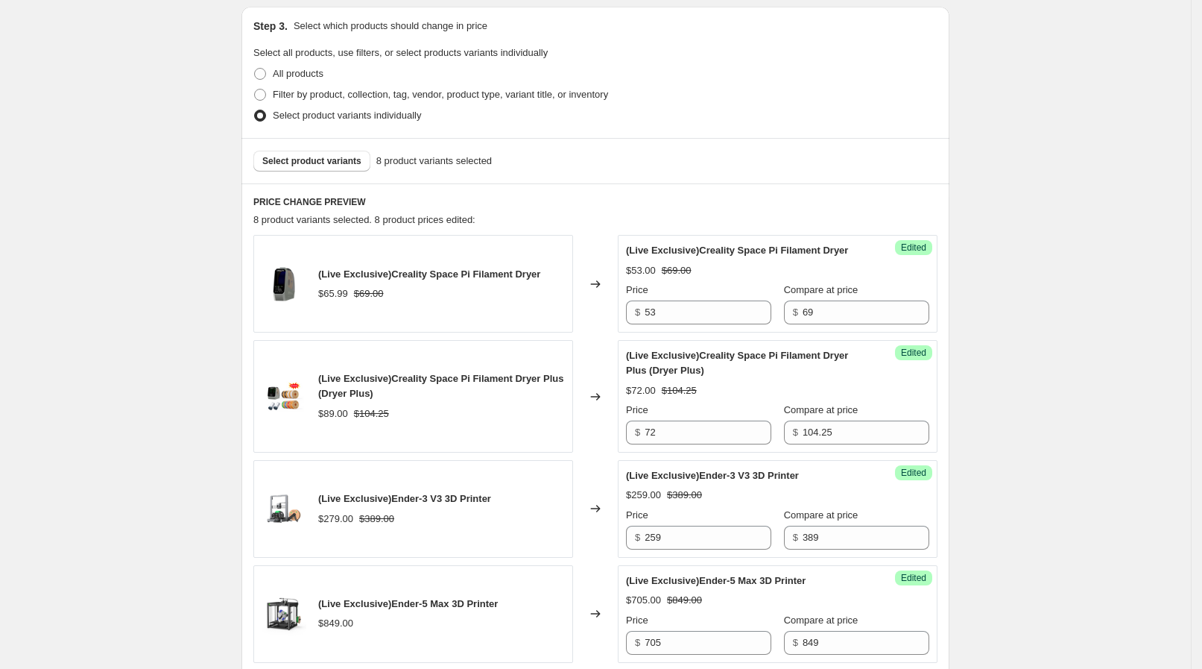
click at [312, 175] on div "Select product variants 8 product variants selected" at bounding box center [596, 160] width 708 height 45
click at [302, 159] on span "Select product variants" at bounding box center [311, 161] width 99 height 12
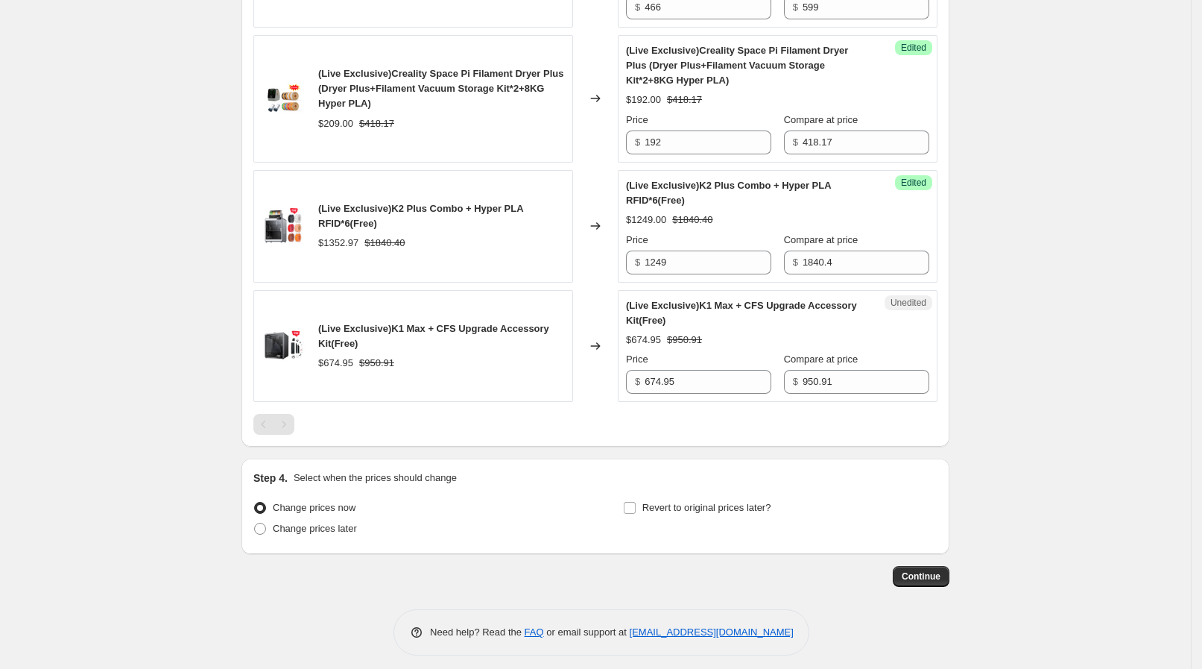
scroll to position [1178, 0]
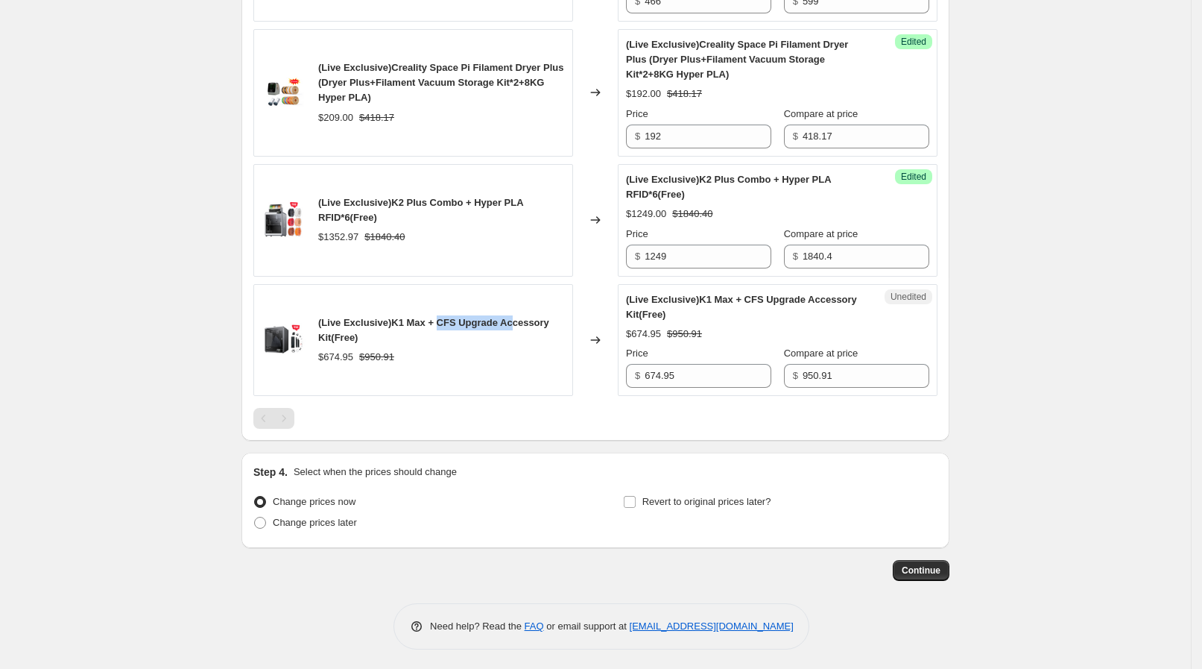
drag, startPoint x: 439, startPoint y: 314, endPoint x: 509, endPoint y: 317, distance: 70.1
click at [509, 317] on span "(Live Exclusive)K1 Max + CFS Upgrade Accessory Kit(Free)" at bounding box center [433, 330] width 231 height 26
drag, startPoint x: 690, startPoint y: 359, endPoint x: 535, endPoint y: 326, distance: 158.5
click at [535, 326] on div "(Live Exclusive)K1 Max + CFS Upgrade Accessory Kit(Free) $674.95 $950.91 Change…" at bounding box center [595, 340] width 684 height 113
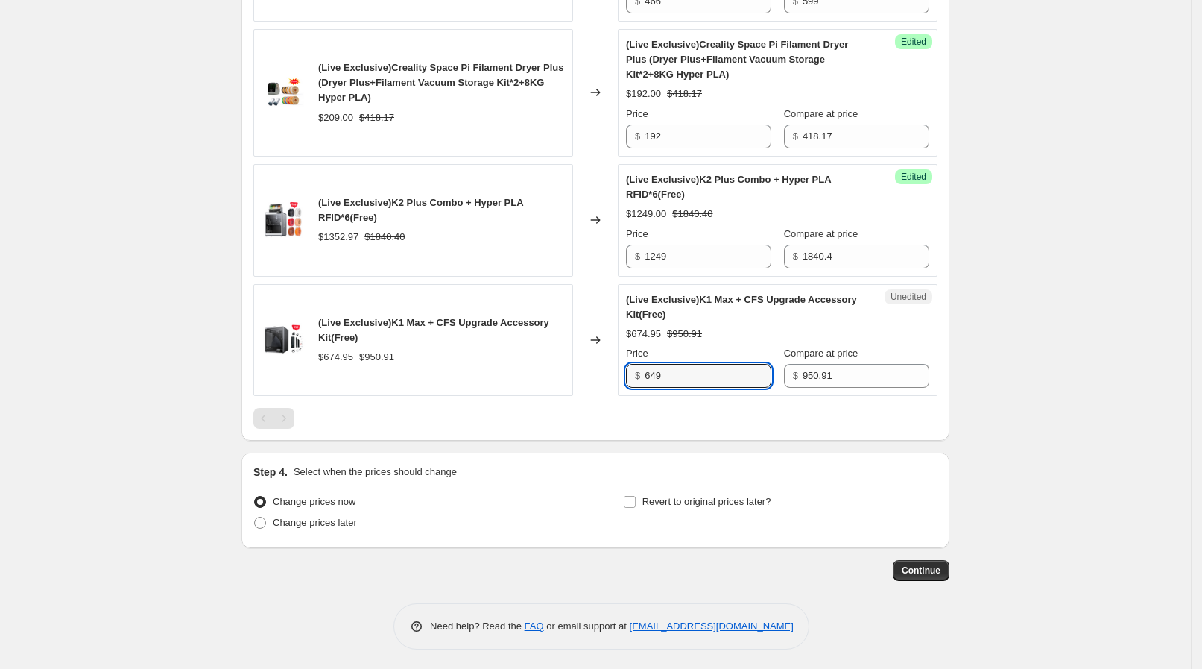
type input "649"
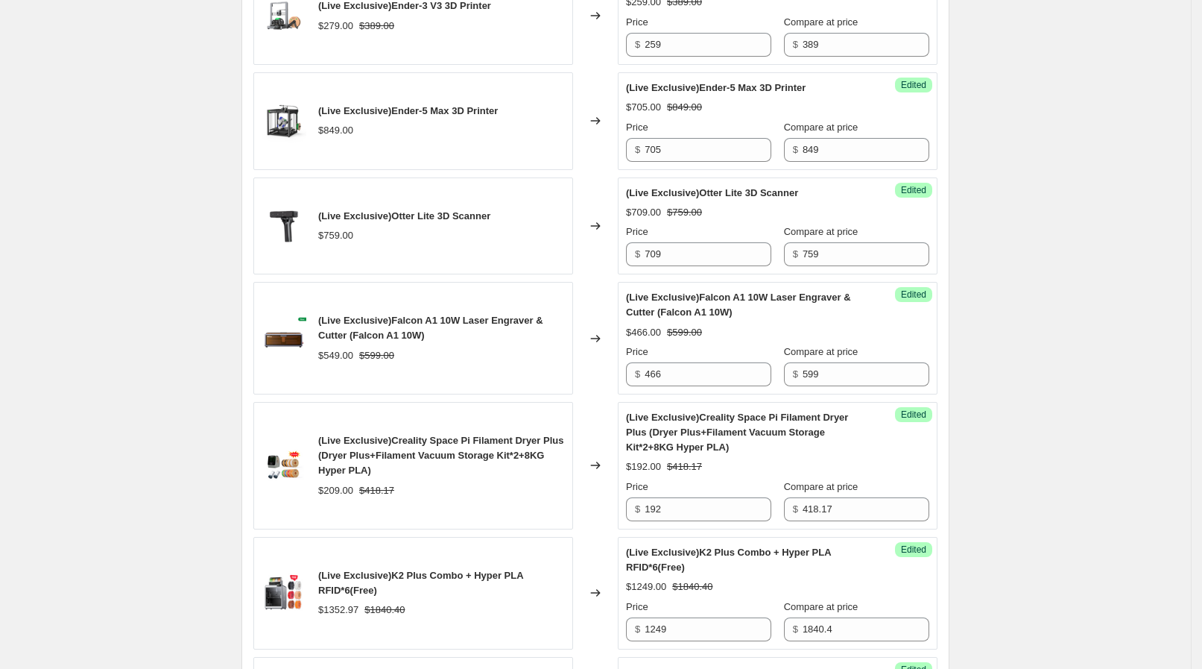
scroll to position [432, 0]
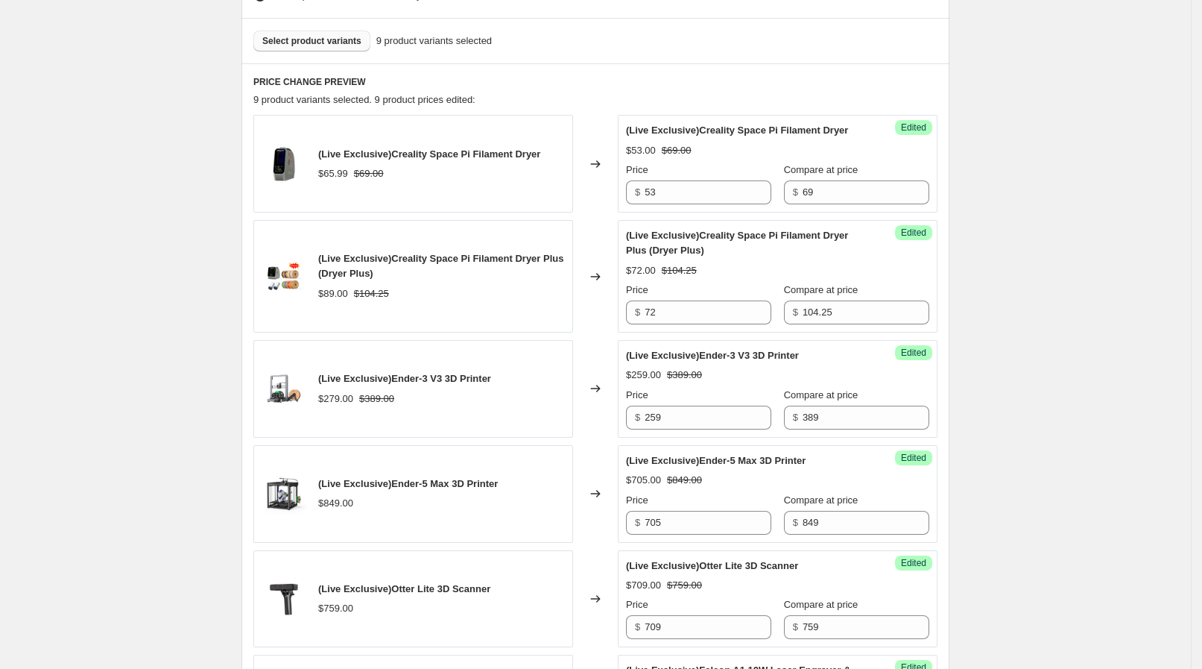
click at [324, 37] on span "Select product variants" at bounding box center [311, 41] width 99 height 12
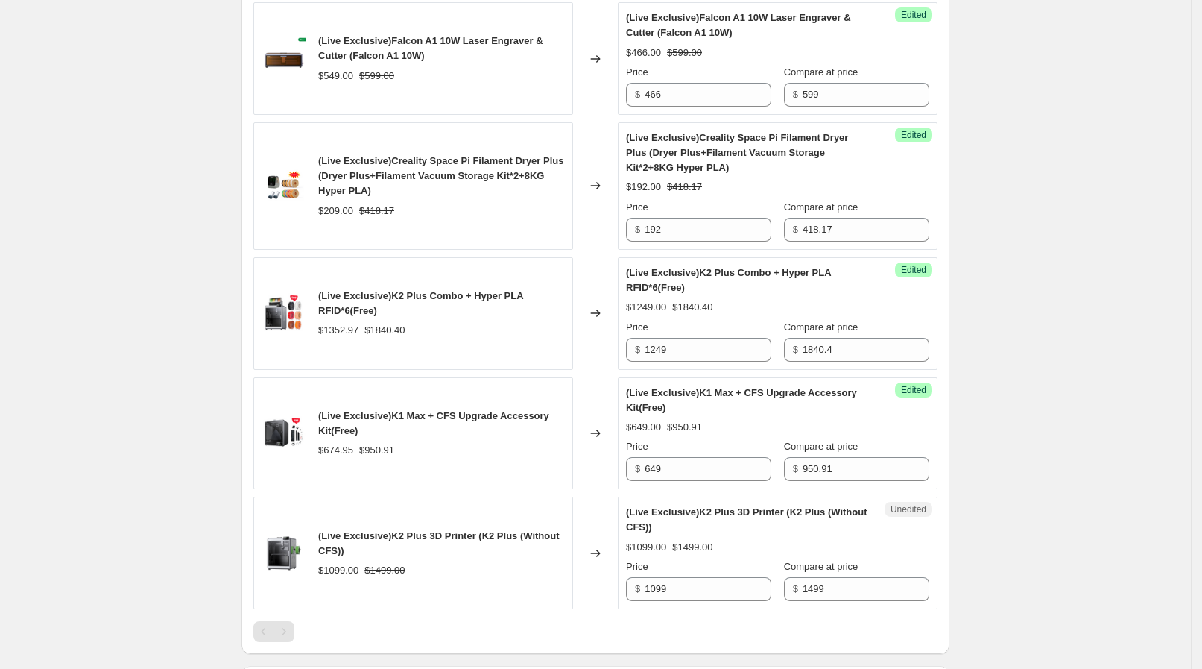
scroll to position [1271, 0]
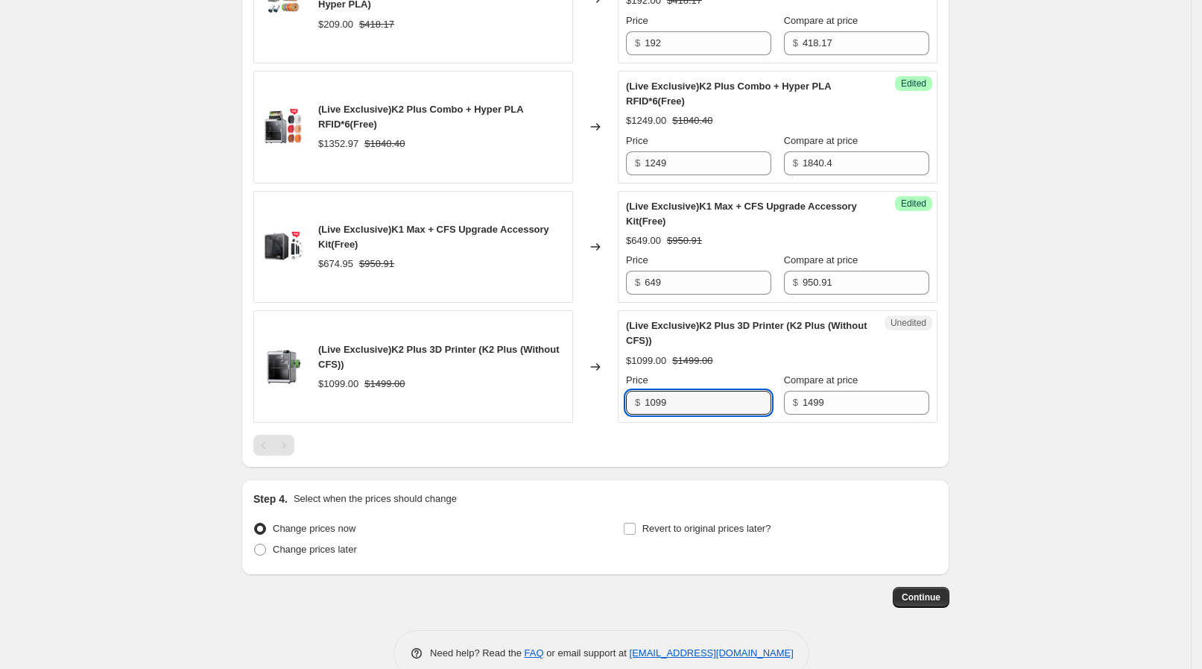
drag, startPoint x: 704, startPoint y: 406, endPoint x: 564, endPoint y: 398, distance: 139.6
click at [564, 398] on div "(Live Exclusive)K2 Plus 3D Printer (K2 Plus (Without CFS)) $1099.00 $1499.00 Ch…" at bounding box center [595, 366] width 684 height 113
type input "1033.06"
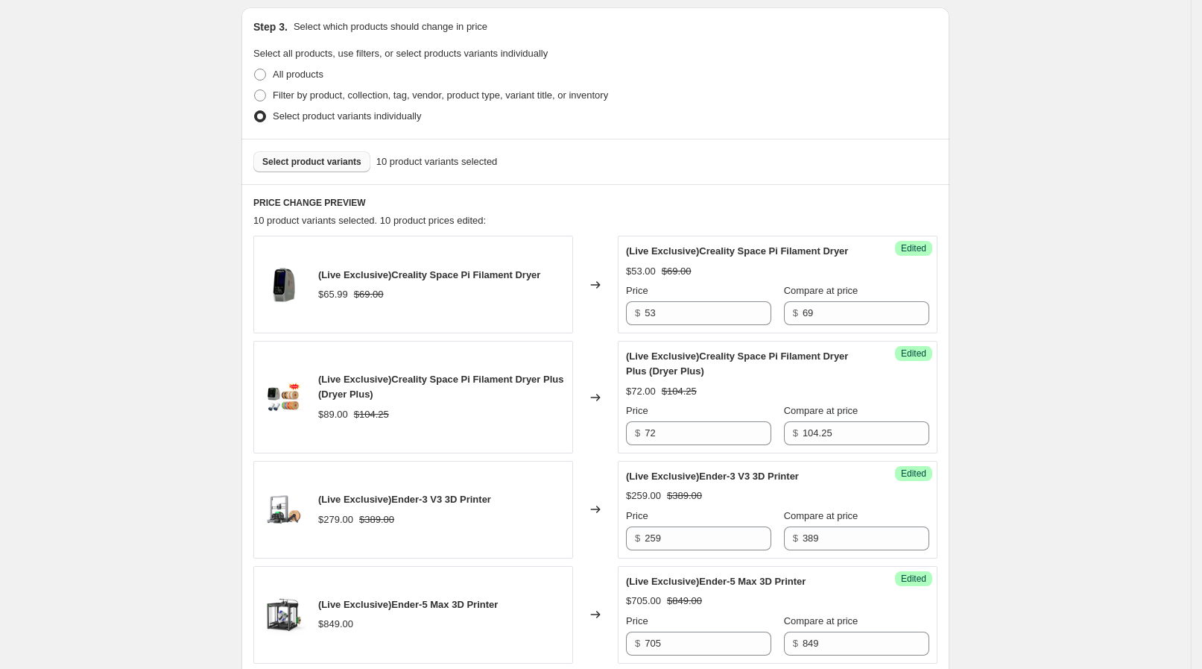
scroll to position [339, 0]
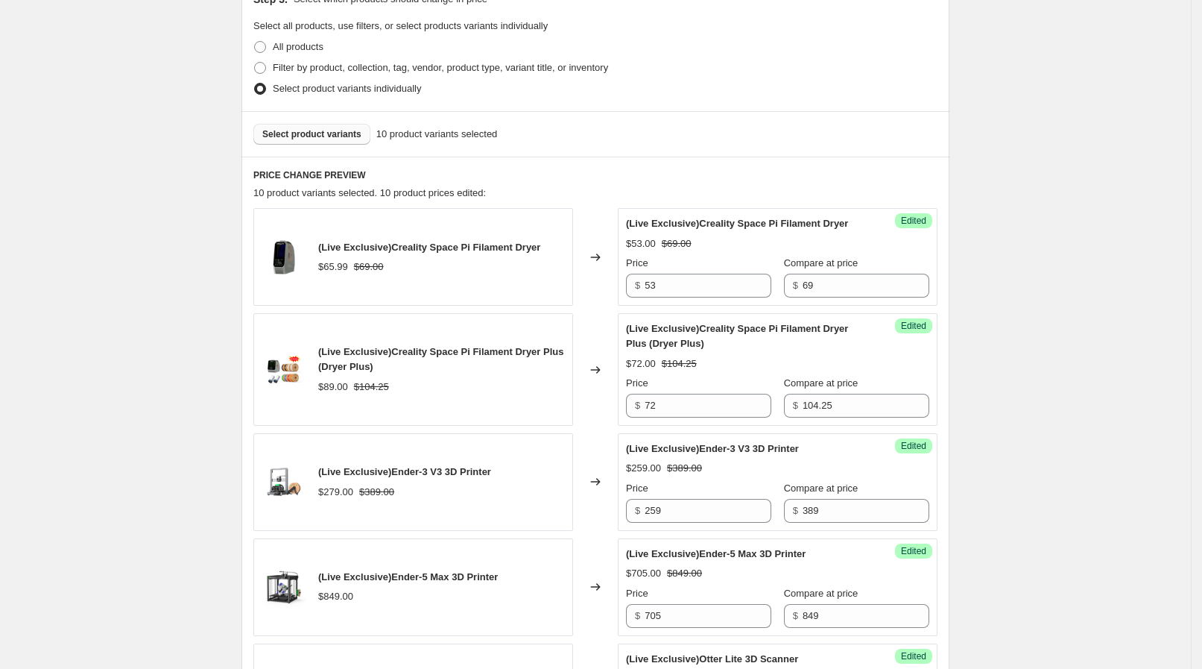
click at [321, 133] on span "Select product variants" at bounding box center [311, 134] width 99 height 12
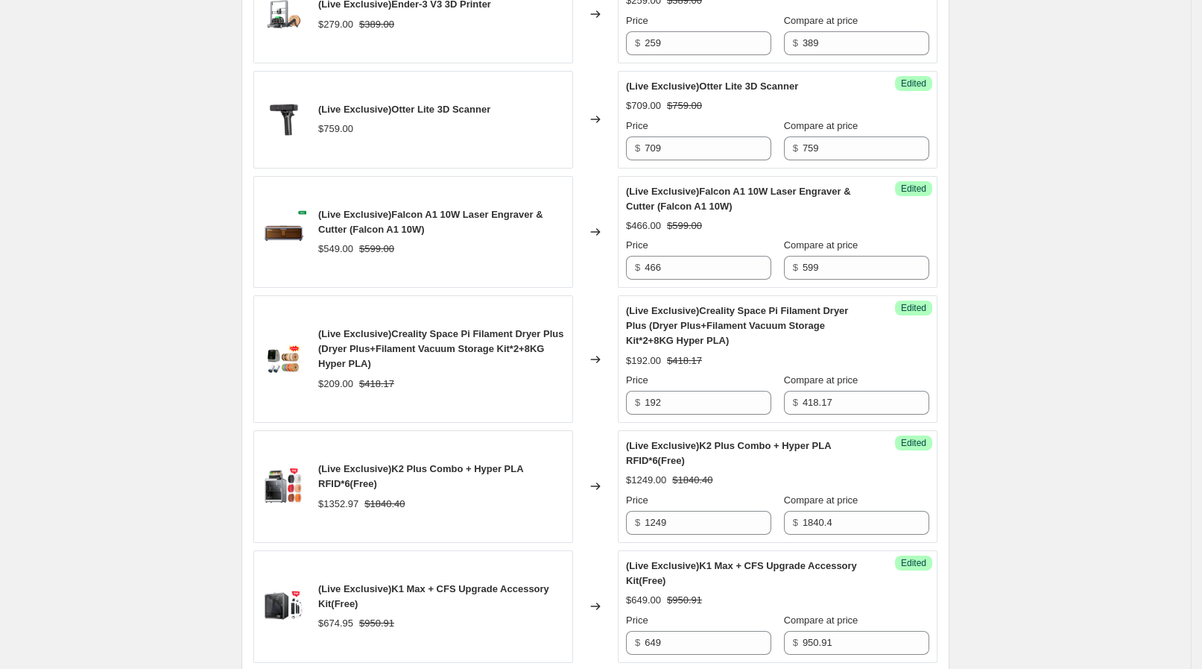
scroll to position [1312, 0]
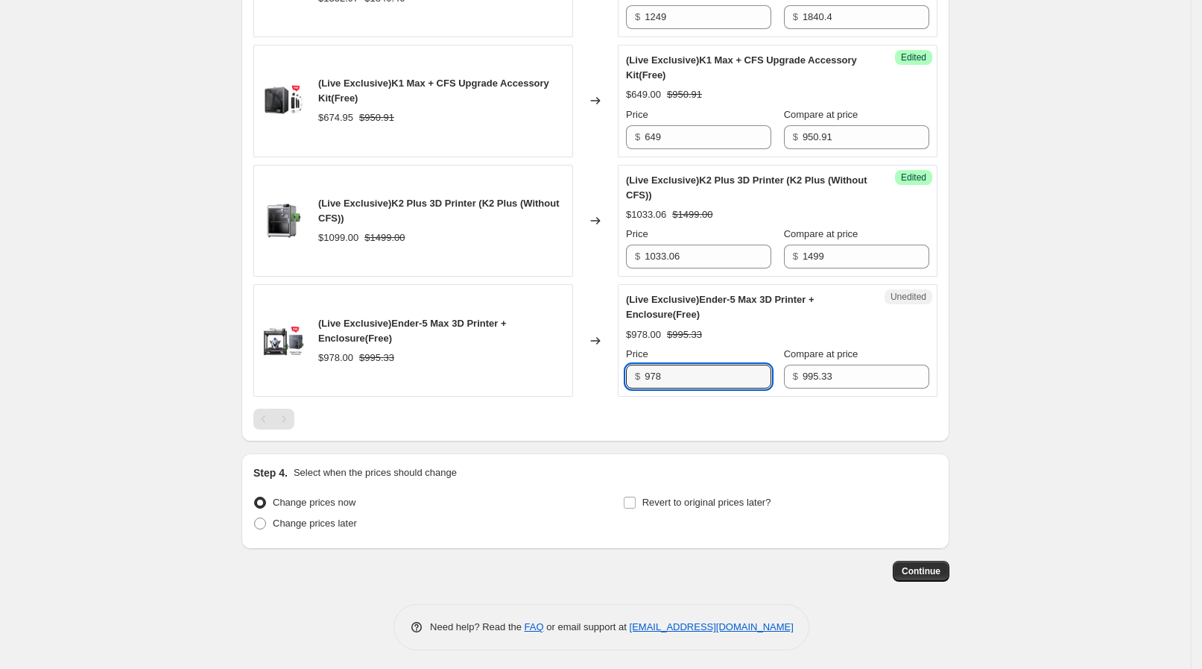
drag, startPoint x: 684, startPoint y: 377, endPoint x: 600, endPoint y: 369, distance: 84.6
click at [600, 369] on div "(Live Exclusive)Ender-5 Max 3D Printer + Enclosure(Free) $978.00 $995.33 Change…" at bounding box center [595, 340] width 684 height 113
type input "829"
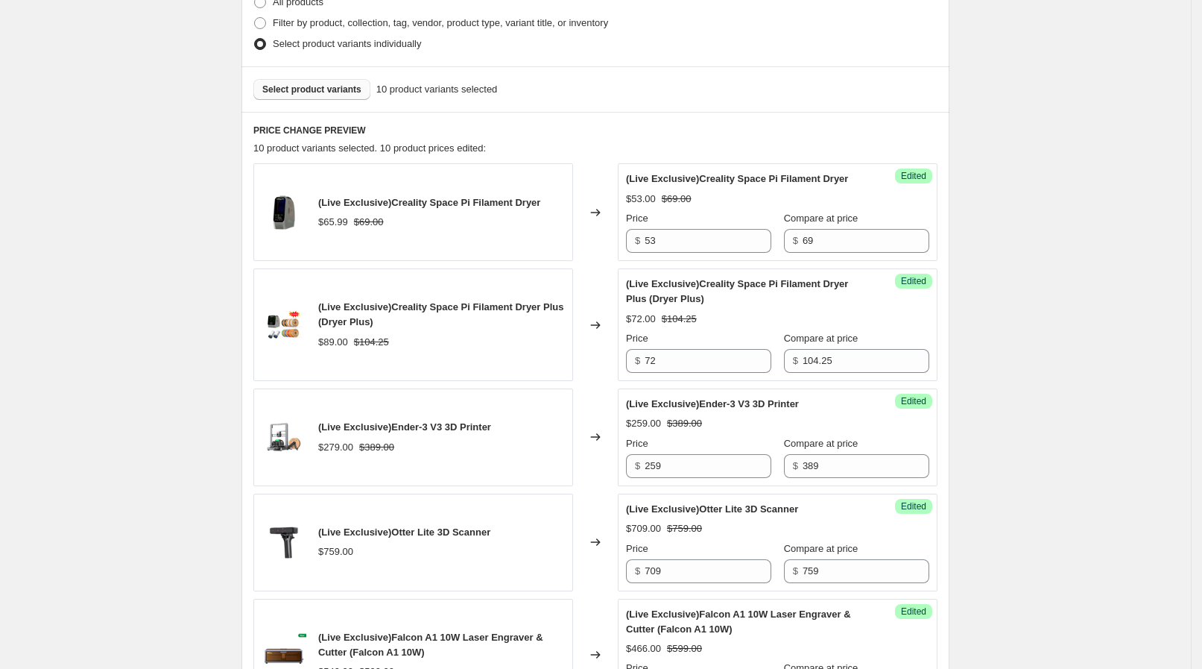
scroll to position [380, 0]
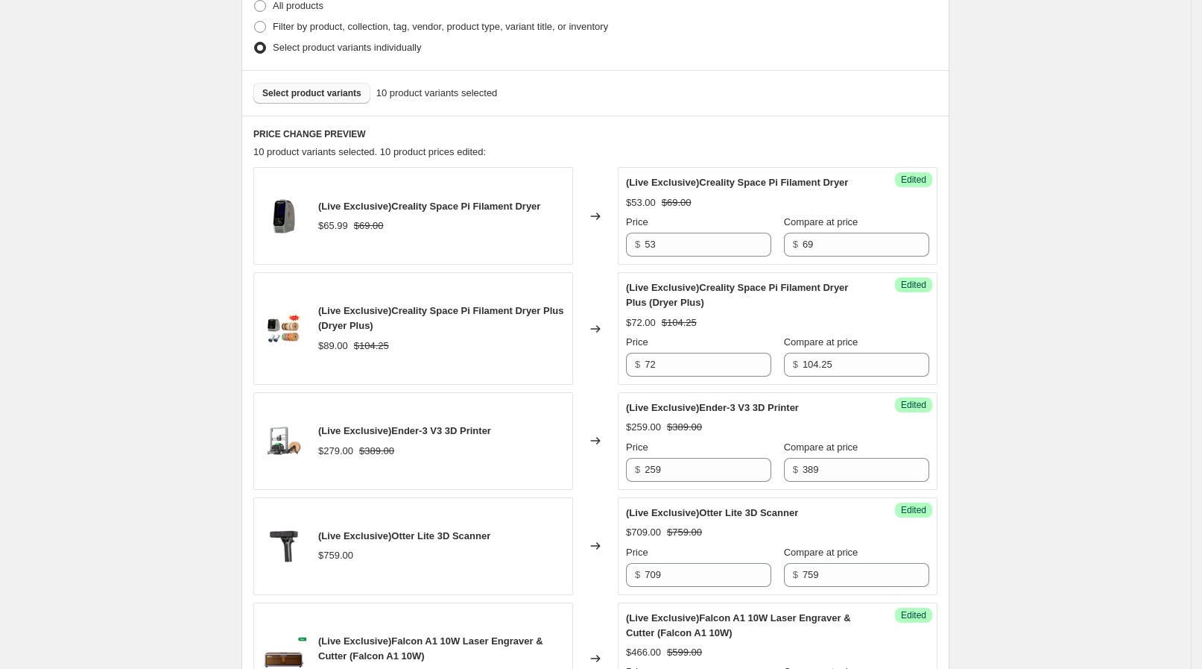
click at [312, 95] on span "Select product variants" at bounding box center [311, 93] width 99 height 12
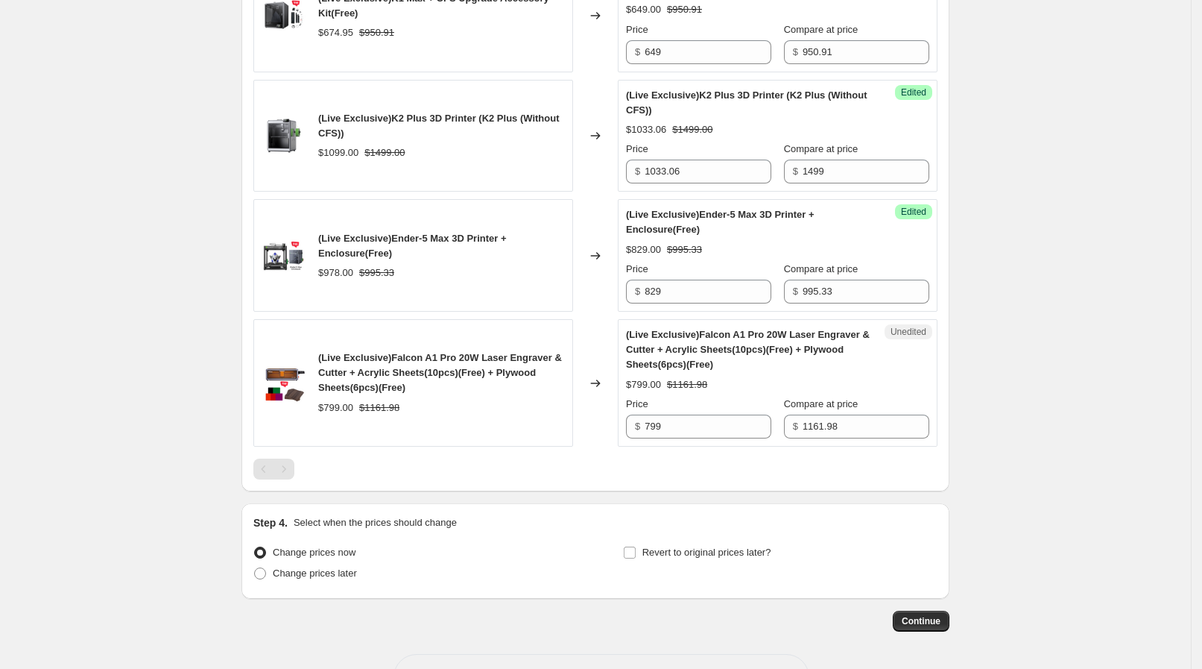
scroll to position [1447, 0]
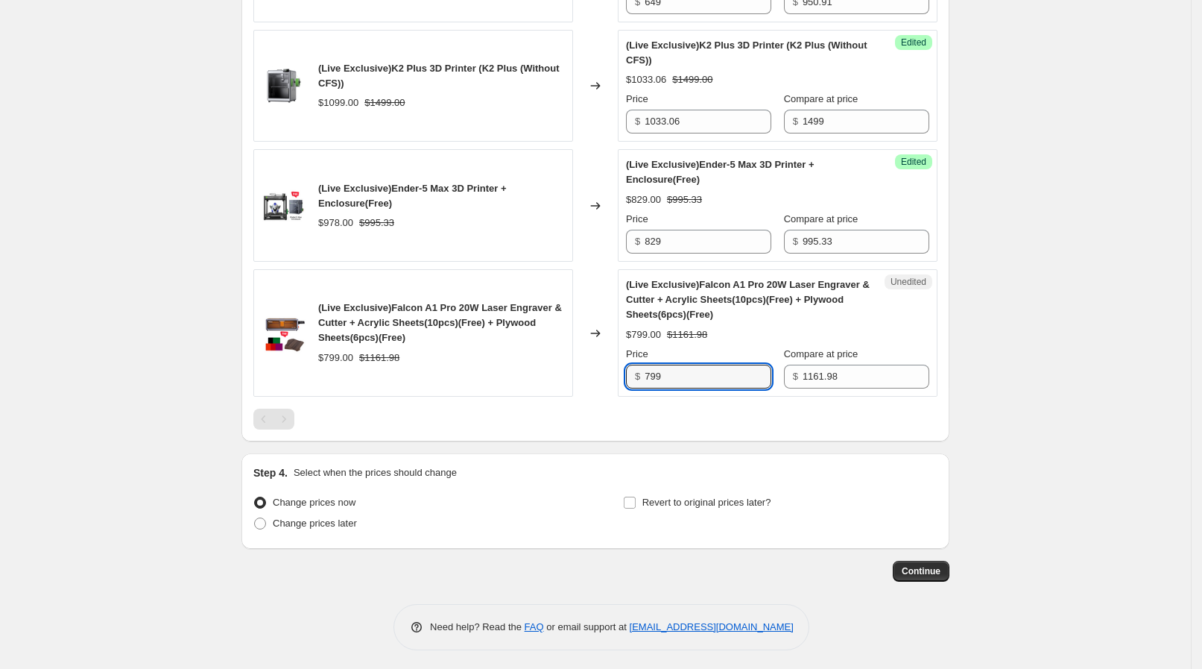
drag, startPoint x: 698, startPoint y: 384, endPoint x: 613, endPoint y: 404, distance: 86.6
click at [625, 357] on div "Unedited (Live Exclusive)Falcon A1 Pro 20W Laser Engraver & Cutter + Acrylic Sh…" at bounding box center [778, 332] width 320 height 127
paste input "826.26"
type input "826.26"
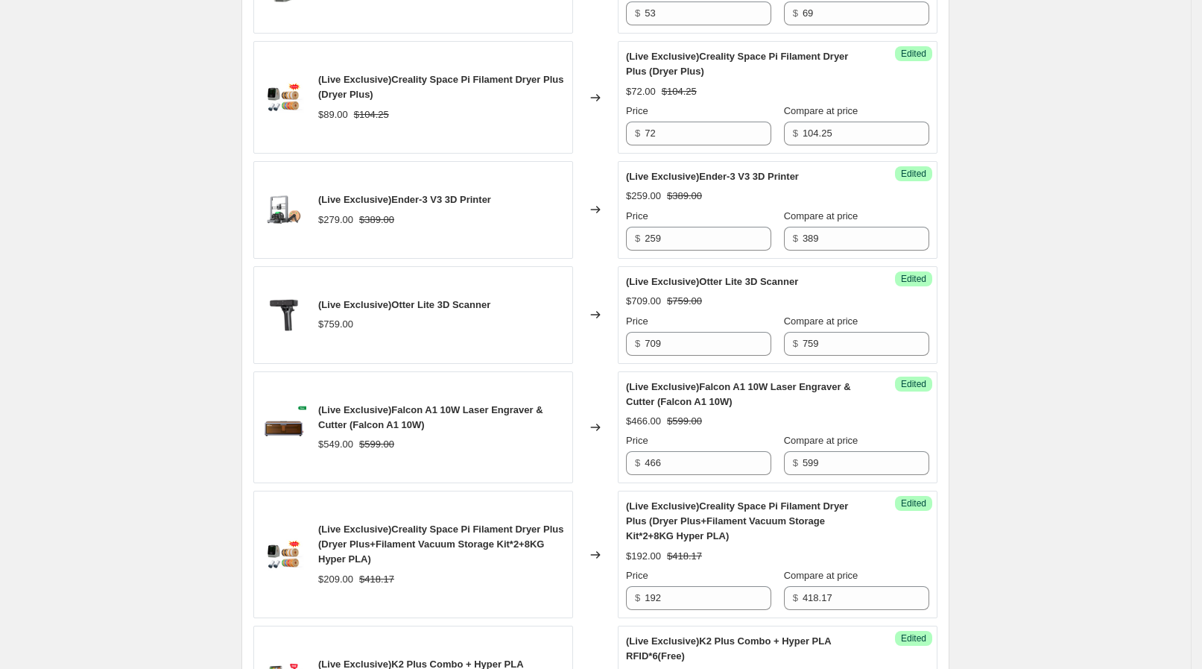
scroll to position [329, 0]
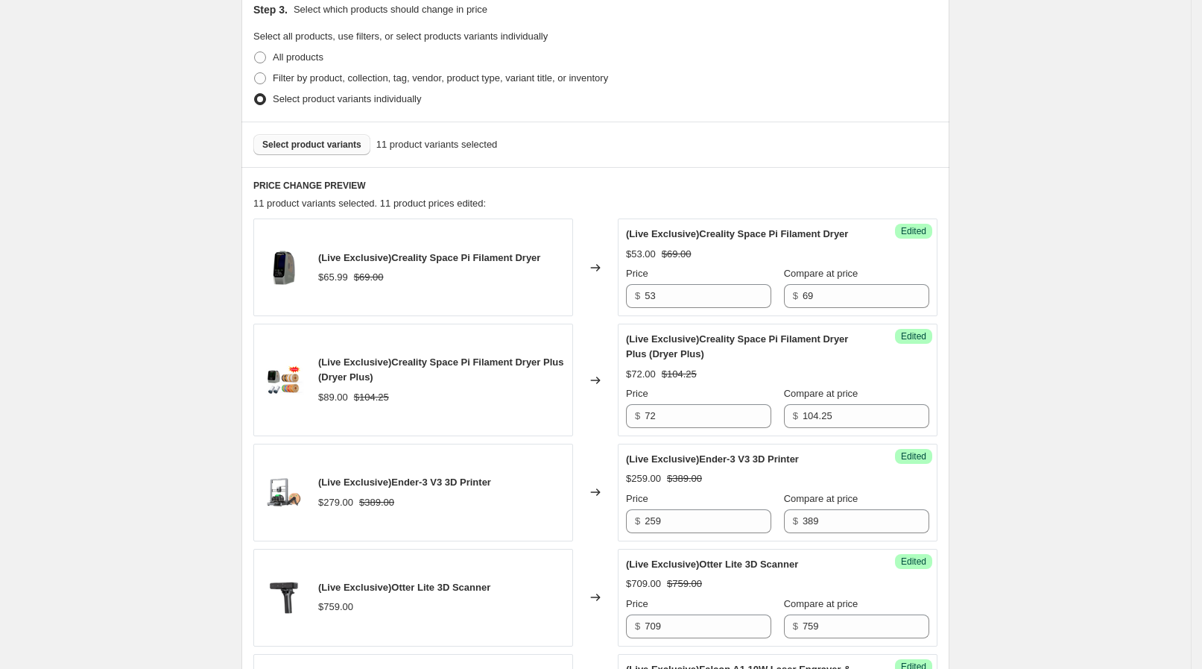
click at [297, 147] on span "Select product variants" at bounding box center [311, 145] width 99 height 12
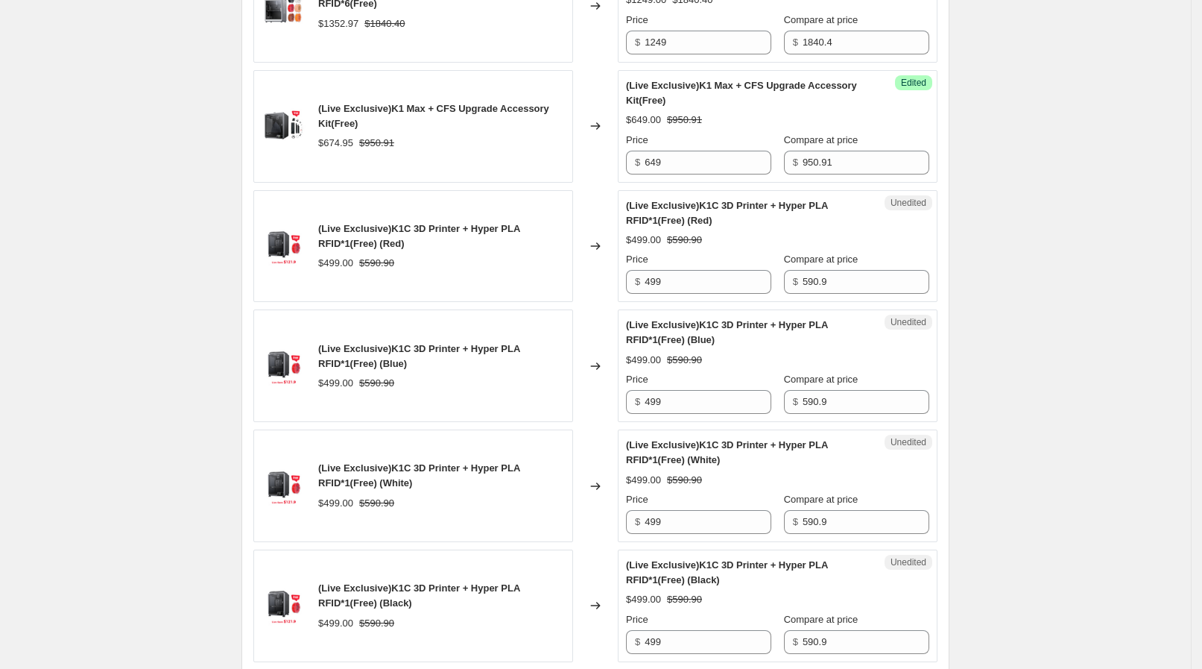
scroll to position [1304, 0]
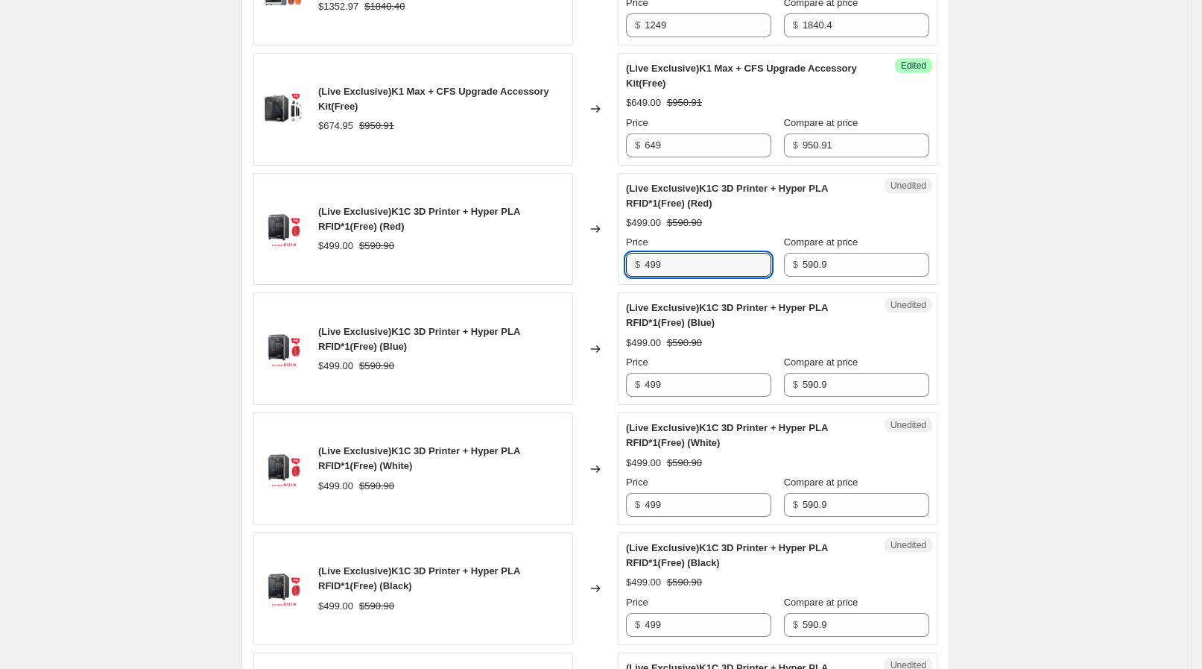
drag, startPoint x: 653, startPoint y: 256, endPoint x: 637, endPoint y: 257, distance: 16.5
click at [637, 257] on div "$ 499" at bounding box center [698, 265] width 145 height 24
drag, startPoint x: 678, startPoint y: 262, endPoint x: 624, endPoint y: 242, distance: 58.0
click at [624, 242] on div "Unedited (Live Exclusive)K1C 3D Printer + Hyper PLA RFID*1(Free) (Red) $499.00 …" at bounding box center [778, 229] width 320 height 113
type input "469"
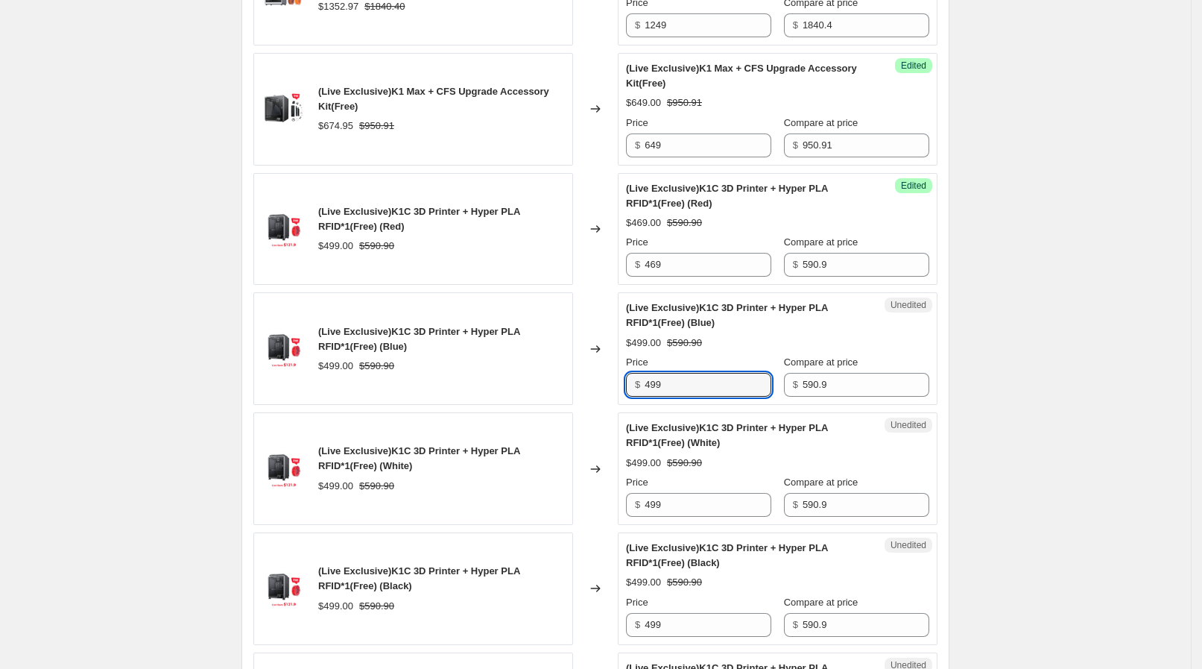
drag, startPoint x: 678, startPoint y: 378, endPoint x: 624, endPoint y: 380, distance: 53.7
click at [624, 380] on div "Unedited (Live Exclusive)K1C 3D Printer + Hyper PLA RFID*1(Free) (Blue) $499.00…" at bounding box center [778, 348] width 320 height 113
paste input "6"
type input "469"
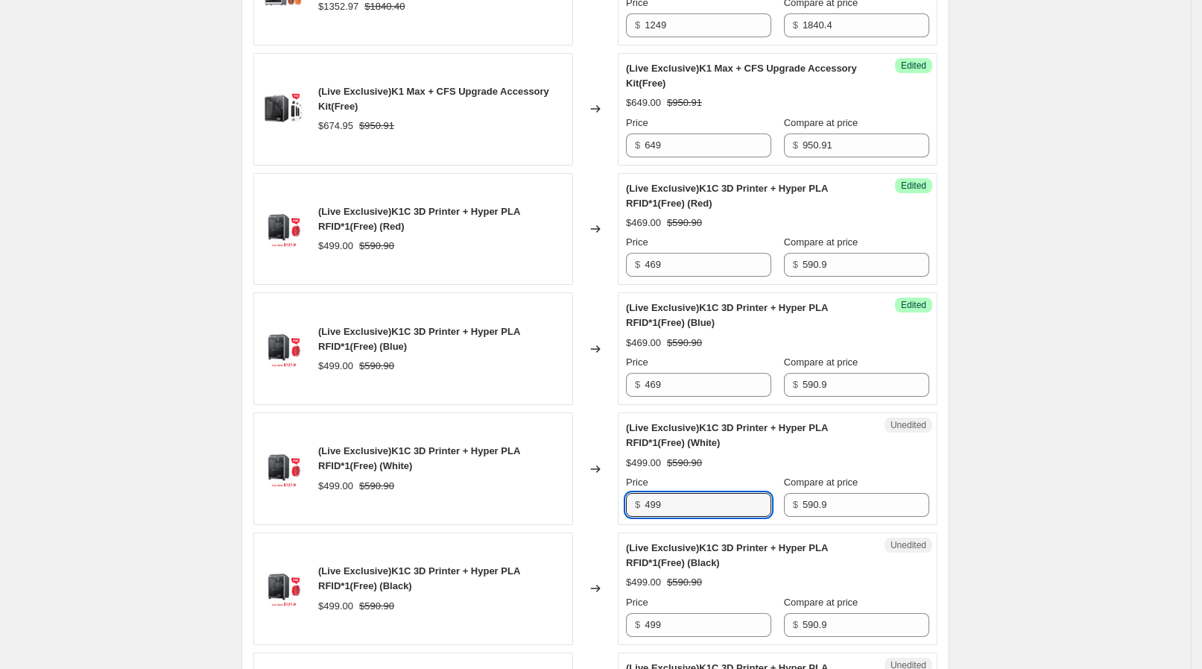
drag, startPoint x: 672, startPoint y: 510, endPoint x: 587, endPoint y: 513, distance: 85.0
click at [587, 513] on div "(Live Exclusive)K1C 3D Printer + Hyper PLA RFID*1(Free) (White) $499.00 $590.90…" at bounding box center [595, 468] width 684 height 113
paste input "6"
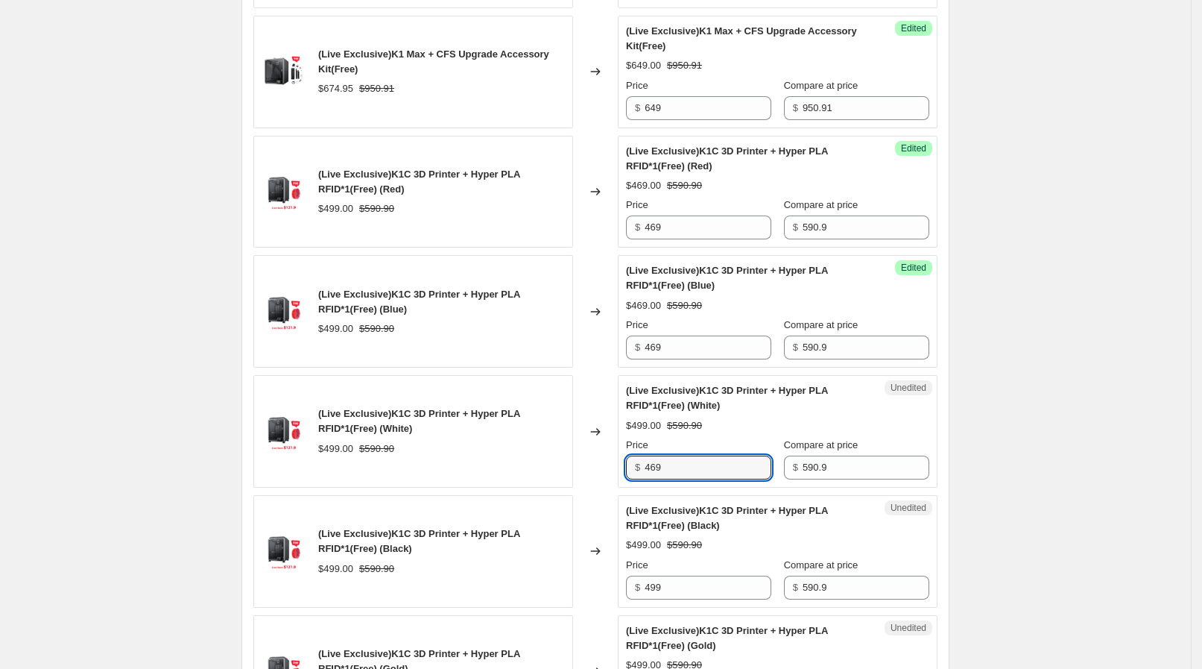
scroll to position [1397, 0]
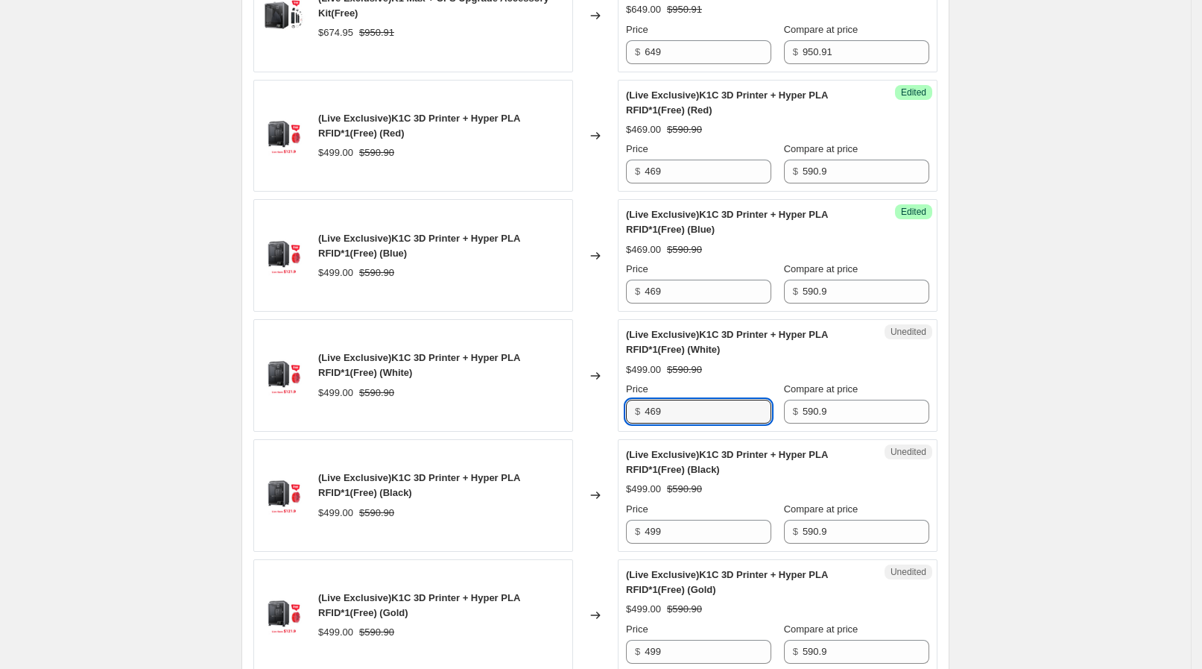
type input "469"
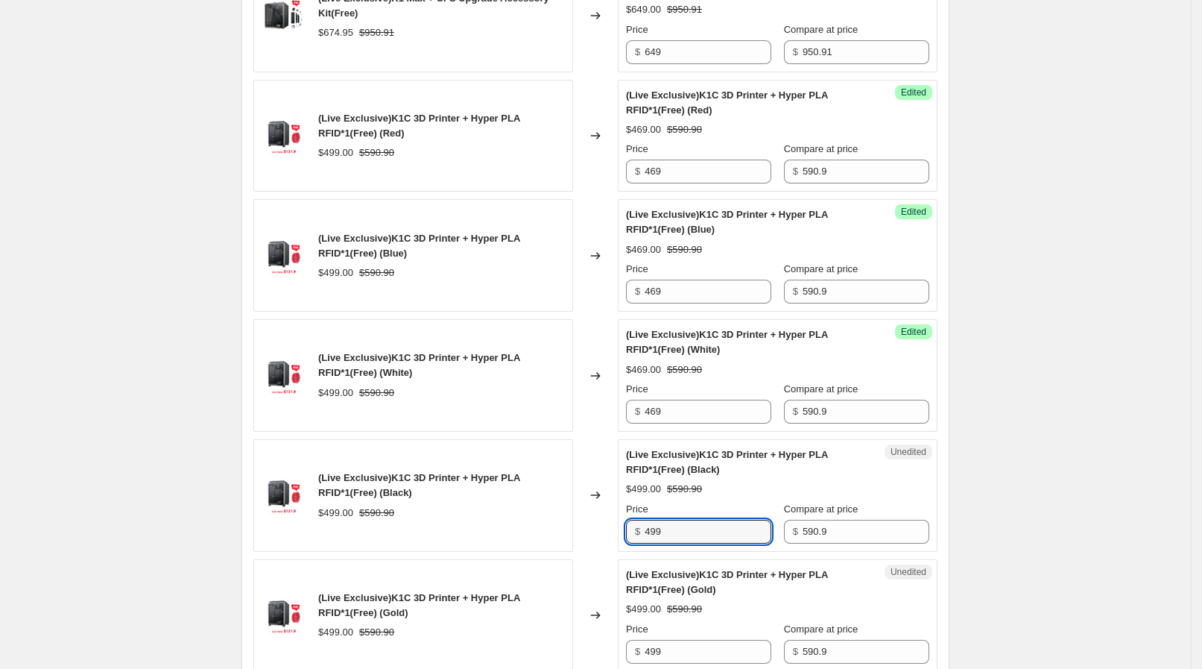
drag, startPoint x: 644, startPoint y: 518, endPoint x: 592, endPoint y: 517, distance: 52.2
click at [592, 517] on div "(Live Exclusive)K1C 3D Printer + Hyper PLA RFID*1(Free) (Black) $499.00 $590.90…" at bounding box center [595, 495] width 684 height 113
paste input "6"
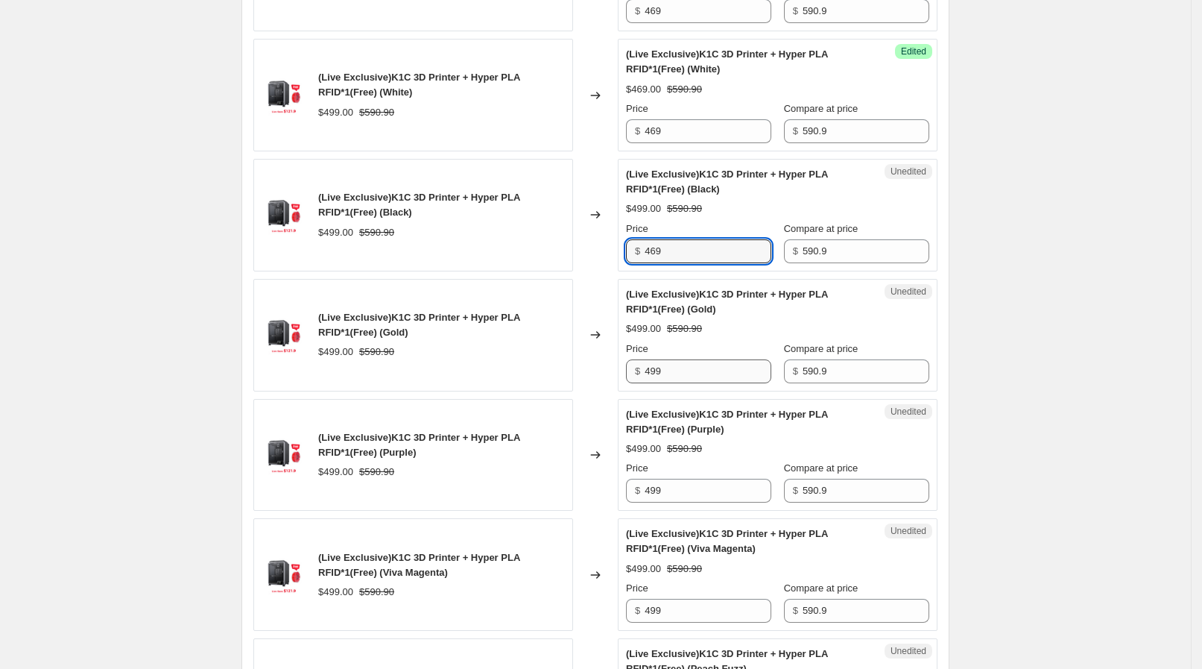
type input "469"
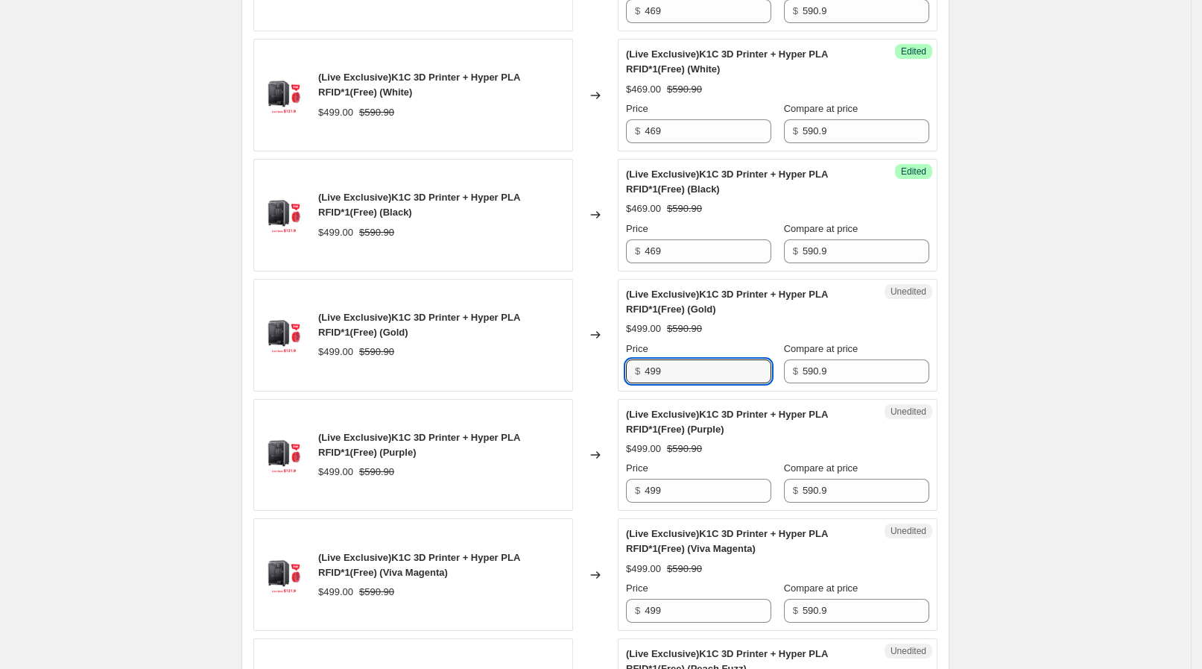
drag, startPoint x: 671, startPoint y: 368, endPoint x: 611, endPoint y: 358, distance: 60.4
click at [611, 359] on div "(Live Exclusive)K1C 3D Printer + Hyper PLA RFID*1(Free) (Gold) $499.00 $590.90 …" at bounding box center [595, 335] width 684 height 113
paste input "6"
type input "469"
drag, startPoint x: 671, startPoint y: 485, endPoint x: 598, endPoint y: 484, distance: 73.1
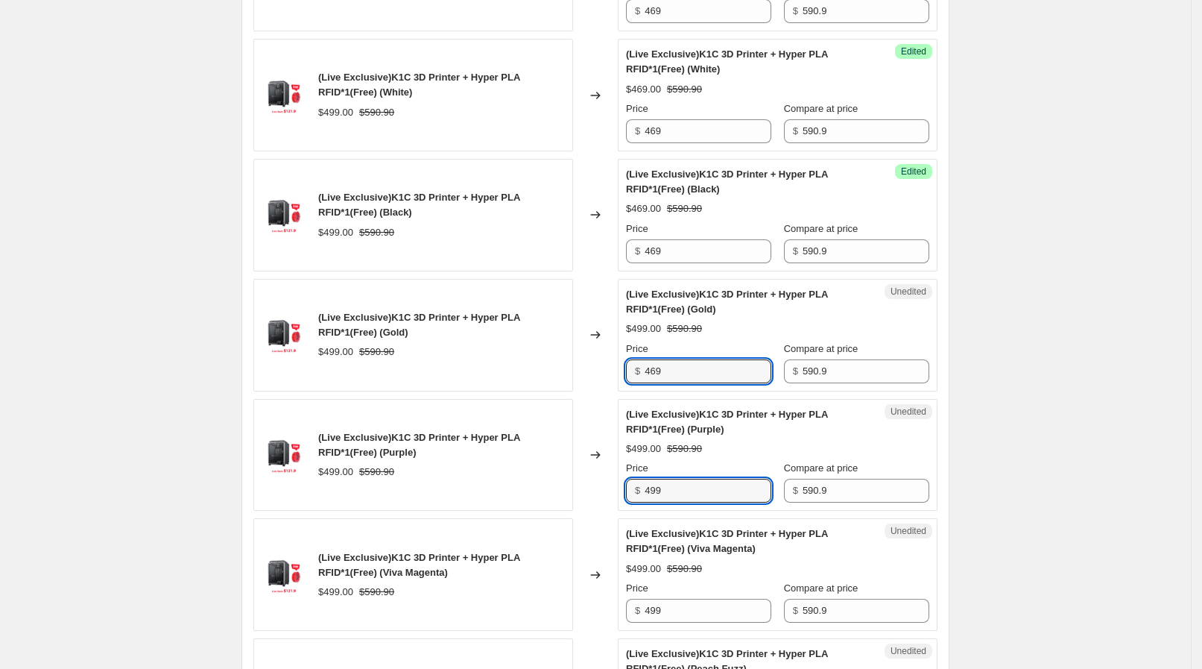
click at [598, 484] on div "(Live Exclusive)K1C 3D Printer + Hyper PLA RFID*1(Free) (Purple) $499.00 $590.9…" at bounding box center [595, 455] width 684 height 113
paste input "6"
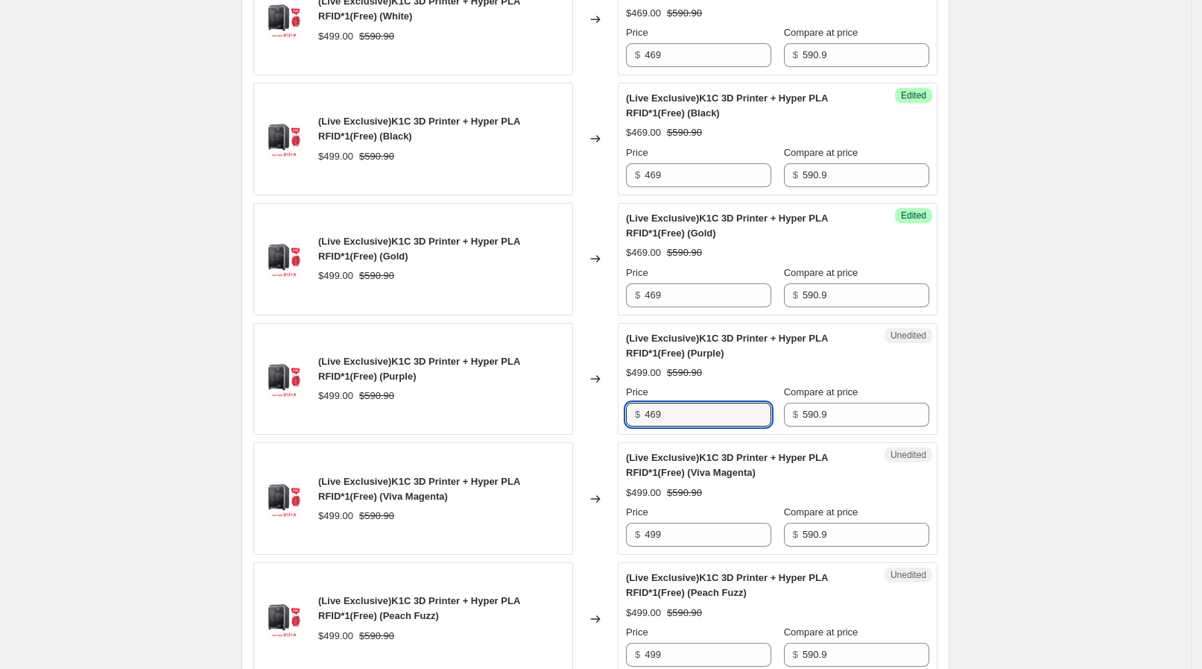
scroll to position [1770, 0]
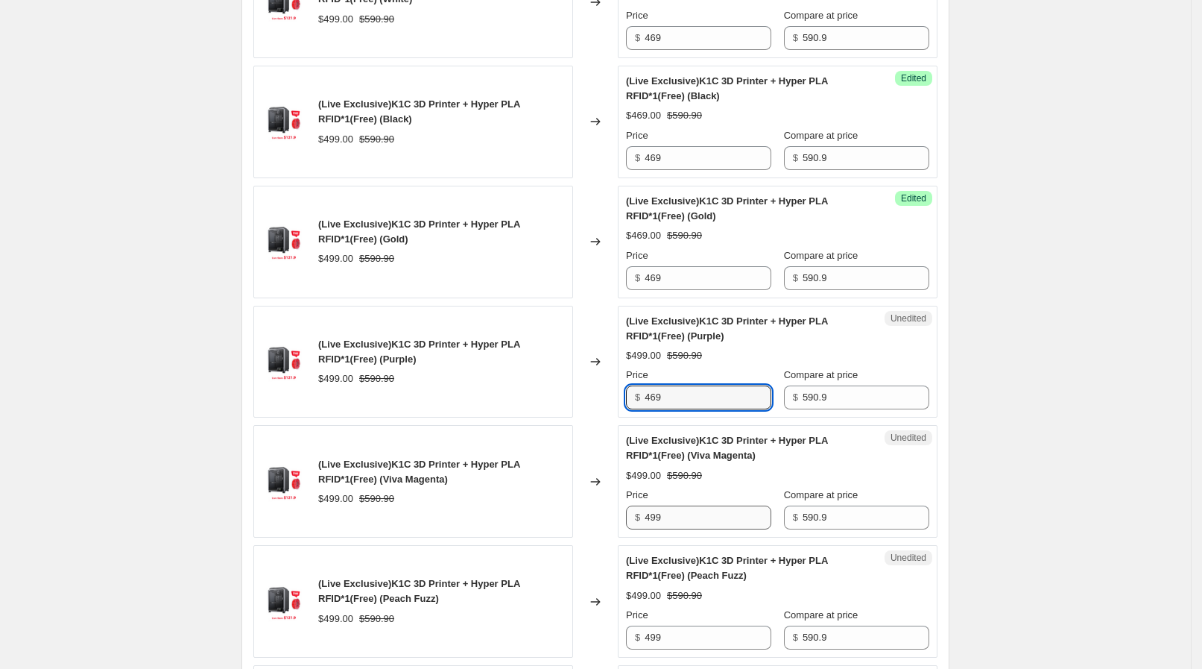
type input "469"
drag, startPoint x: 682, startPoint y: 503, endPoint x: 571, endPoint y: 501, distance: 111.1
click at [572, 501] on div "(Live Exclusive)K1C 3D Printer + Hyper PLA RFID*1(Free) (Viva Magenta) $499.00 …" at bounding box center [595, 481] width 684 height 113
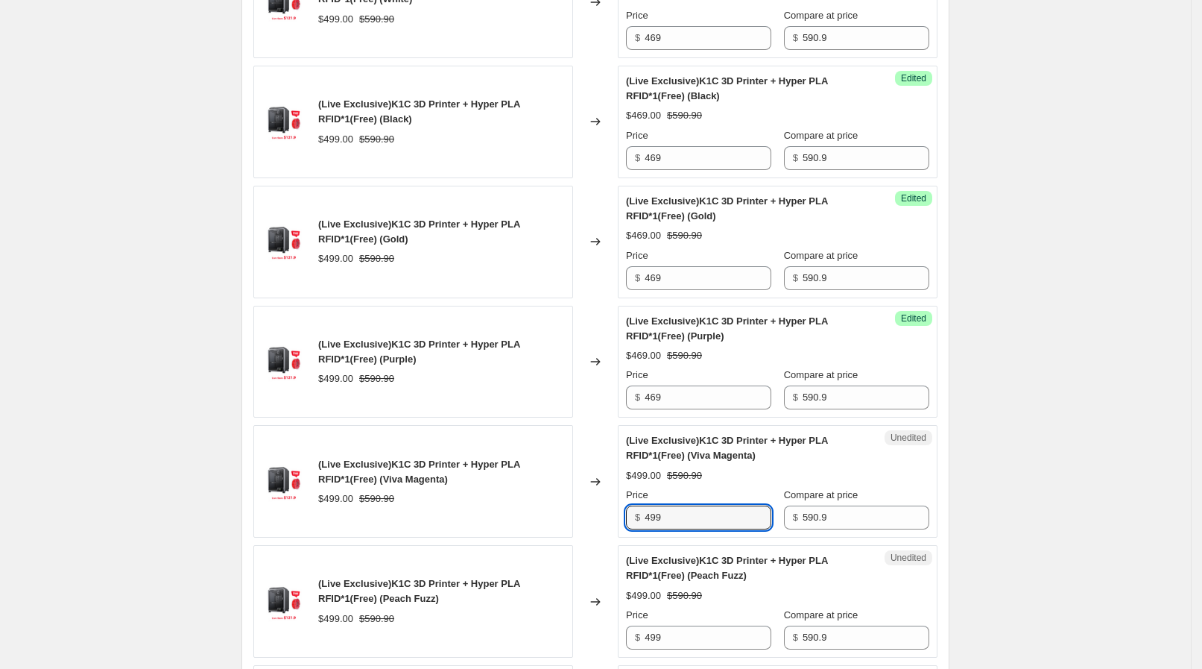
paste input "6"
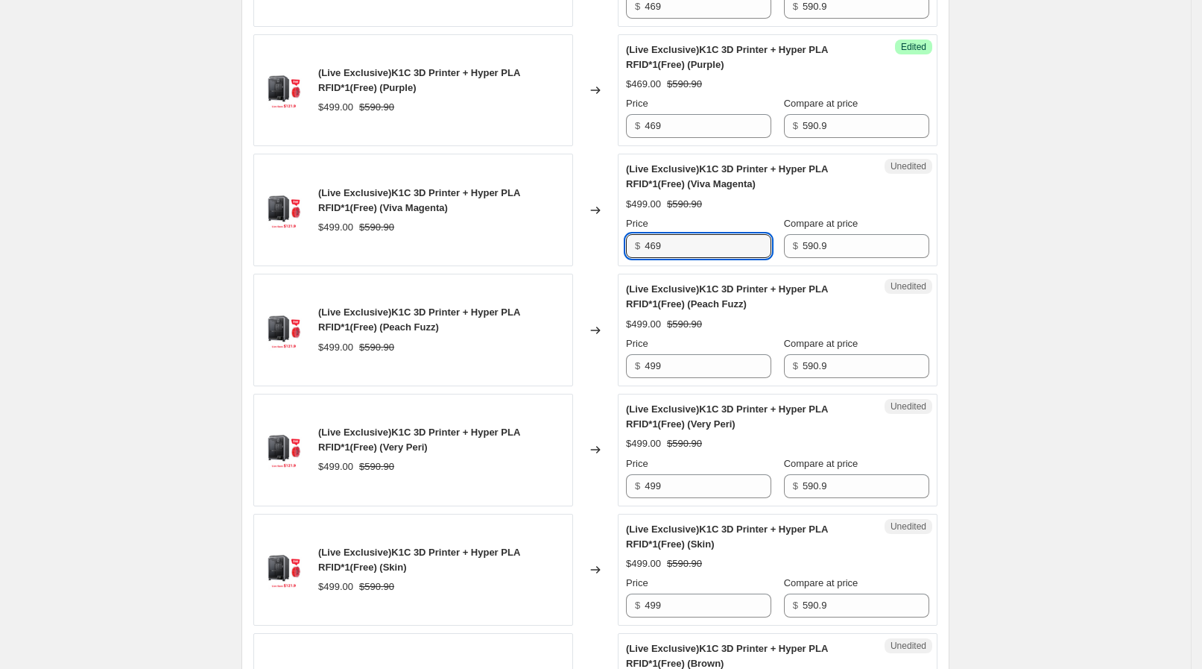
scroll to position [2050, 0]
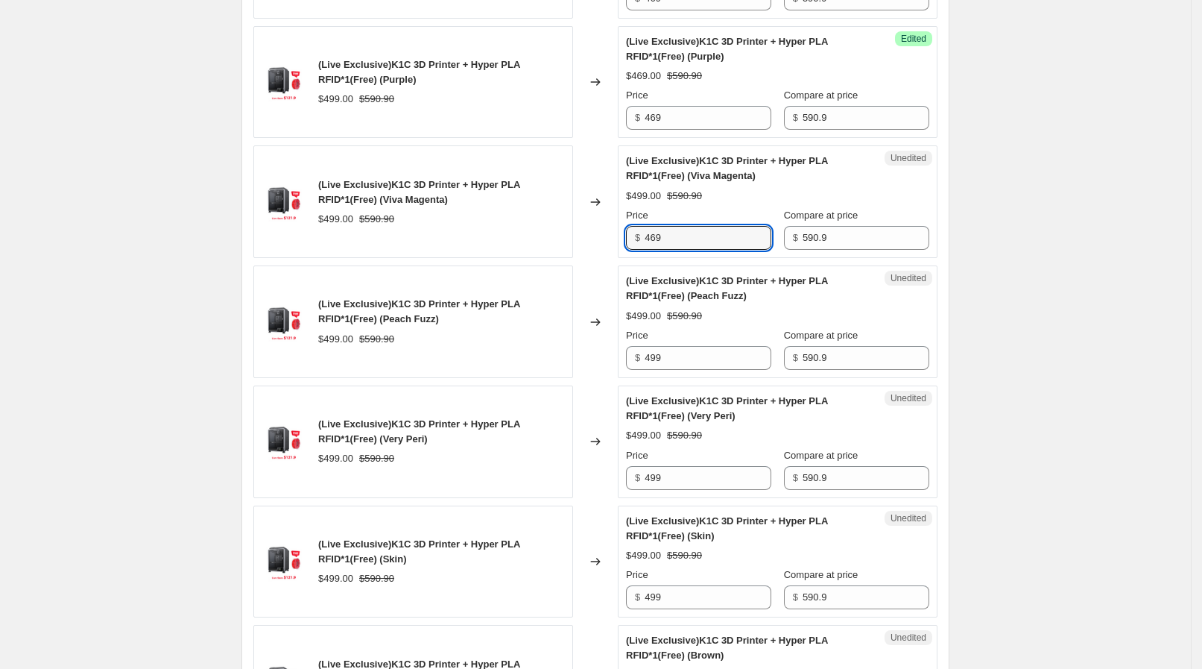
type input "469"
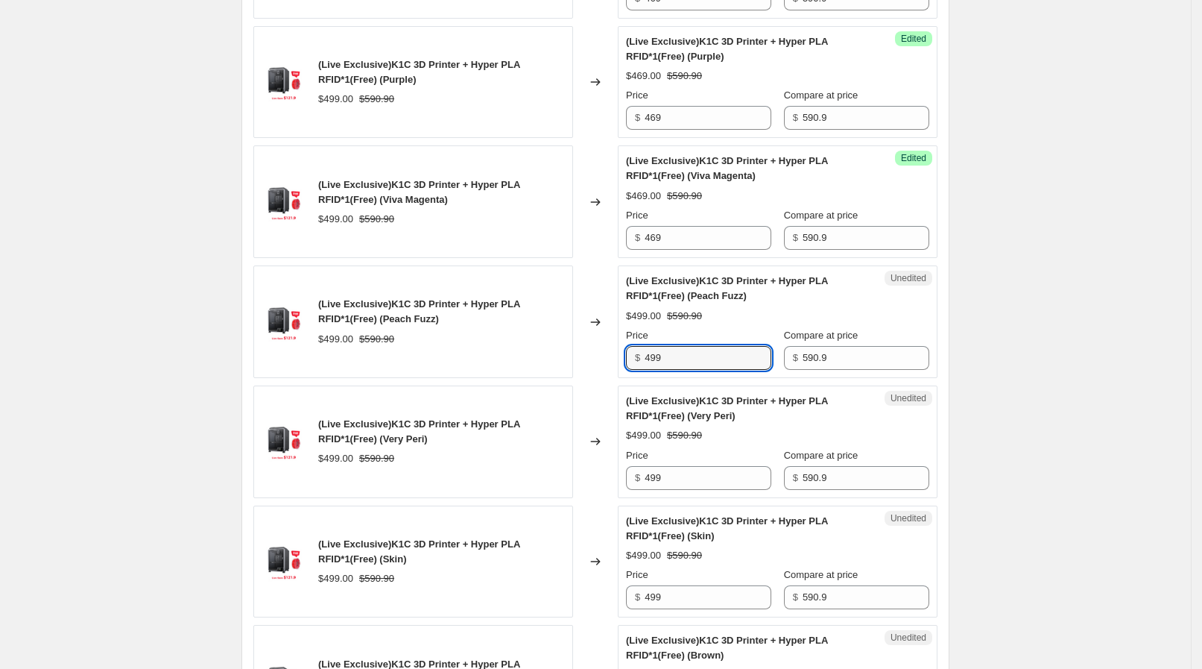
drag, startPoint x: 581, startPoint y: 338, endPoint x: 595, endPoint y: 356, distance: 22.2
click at [573, 338] on div "(Live Exclusive)K1C 3D Printer + Hyper PLA RFID*1(Free) (Peach Fuzz) $499.00 $5…" at bounding box center [595, 321] width 684 height 113
paste input "6"
type input "469"
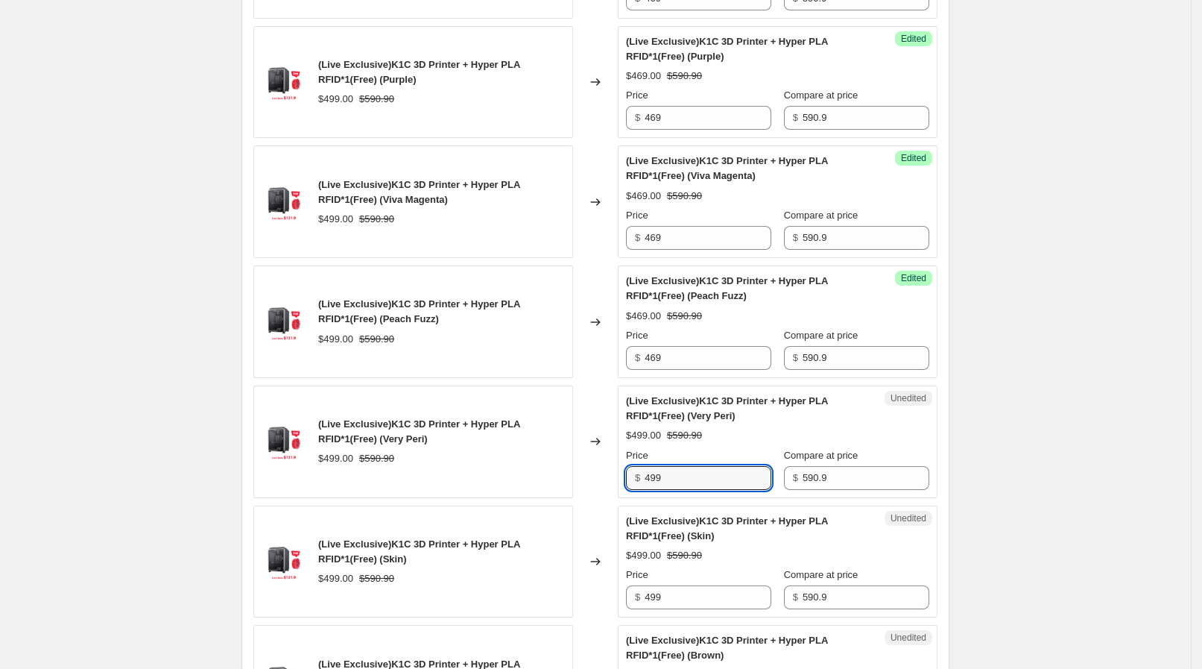
drag, startPoint x: 666, startPoint y: 471, endPoint x: 598, endPoint y: 462, distance: 68.4
click at [598, 463] on div "(Live Exclusive)K1C 3D Printer + Hyper PLA RFID*1(Free) (Very Peri) $499.00 $59…" at bounding box center [595, 441] width 684 height 113
paste input "6"
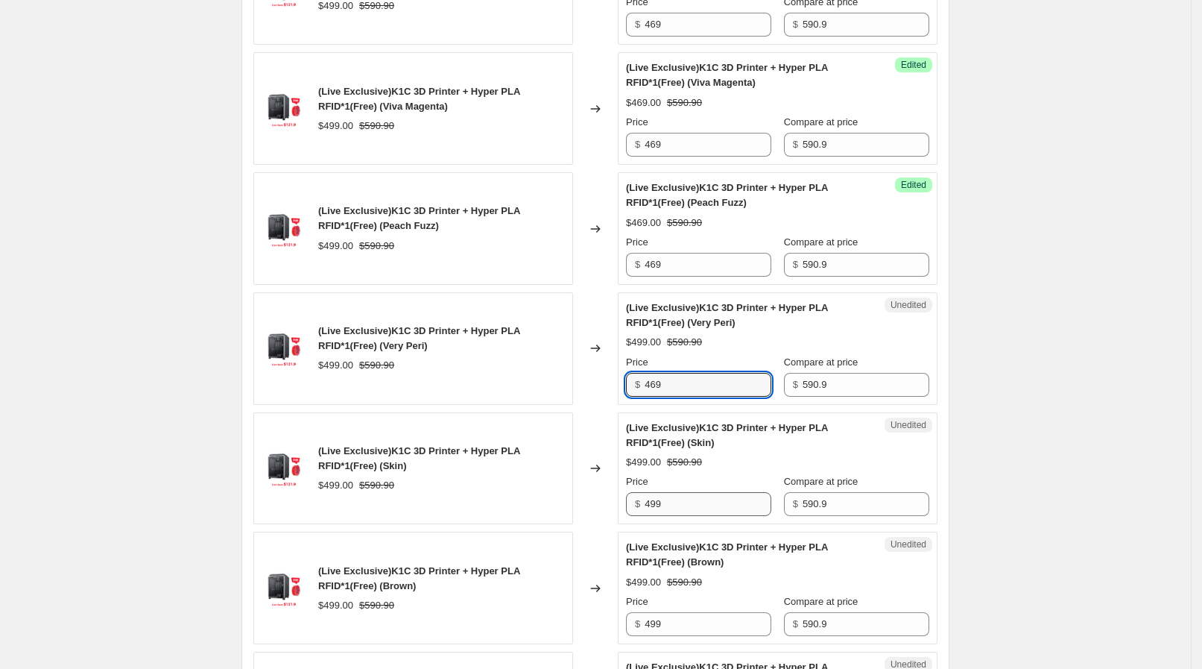
type input "469"
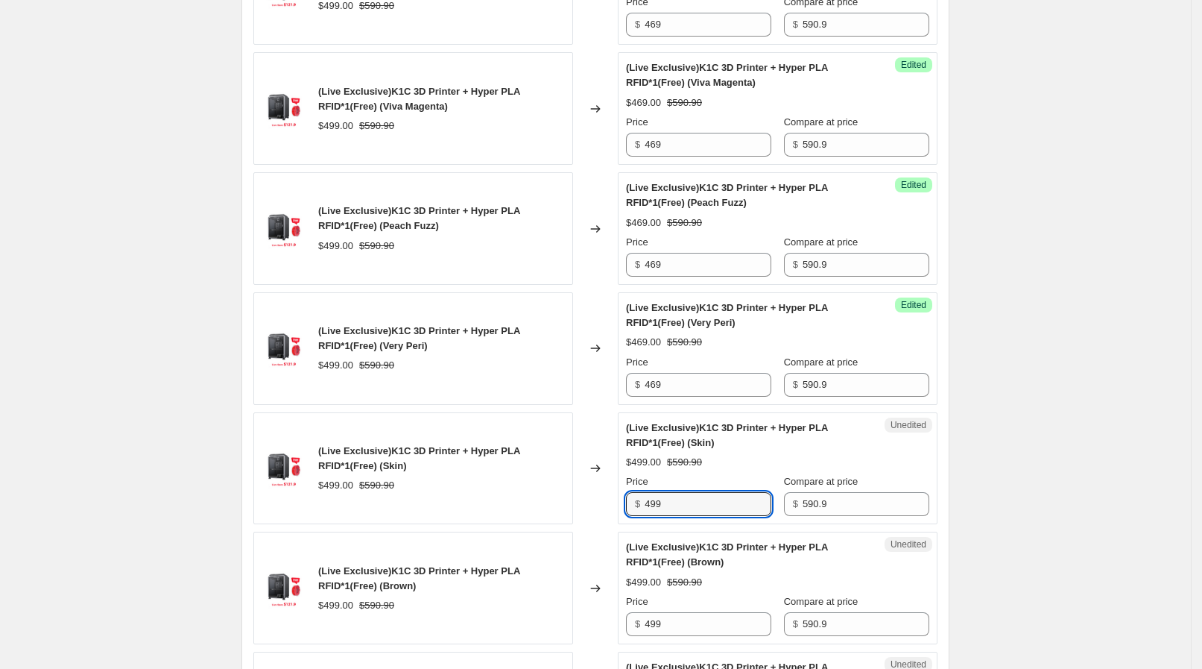
drag, startPoint x: 682, startPoint y: 494, endPoint x: 555, endPoint y: 474, distance: 129.0
click at [555, 475] on div "(Live Exclusive)K1C 3D Printer + Hyper PLA RFID*1(Free) (Skin) $499.00 $590.90 …" at bounding box center [595, 468] width 684 height 113
paste input "6"
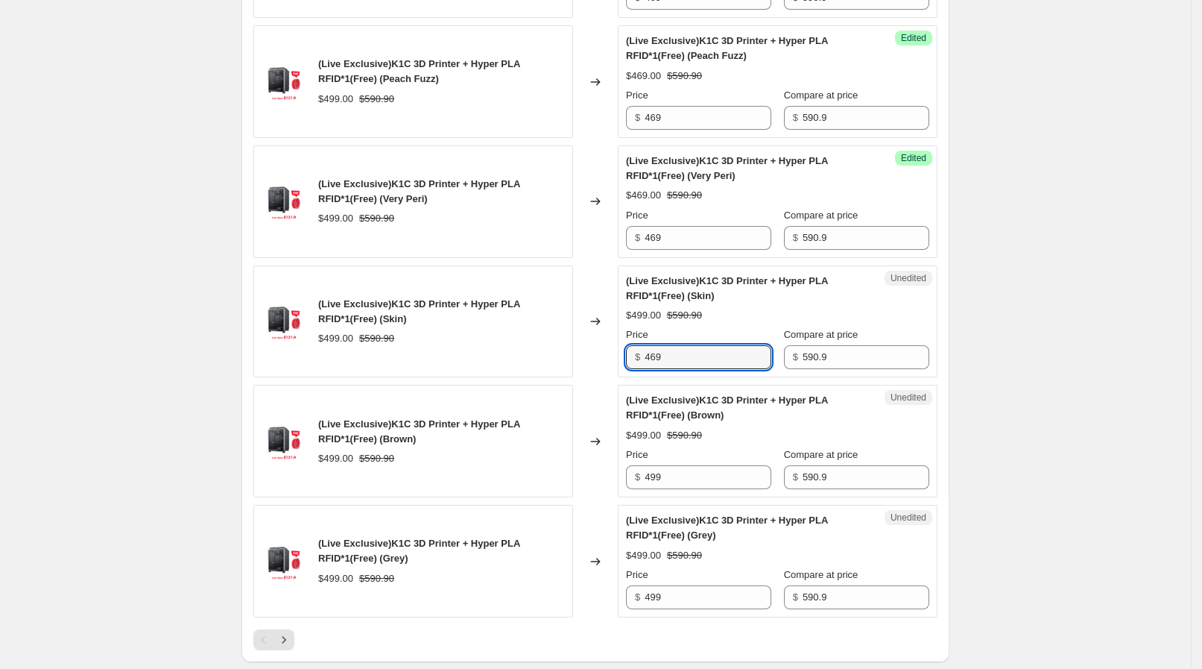
scroll to position [2422, 0]
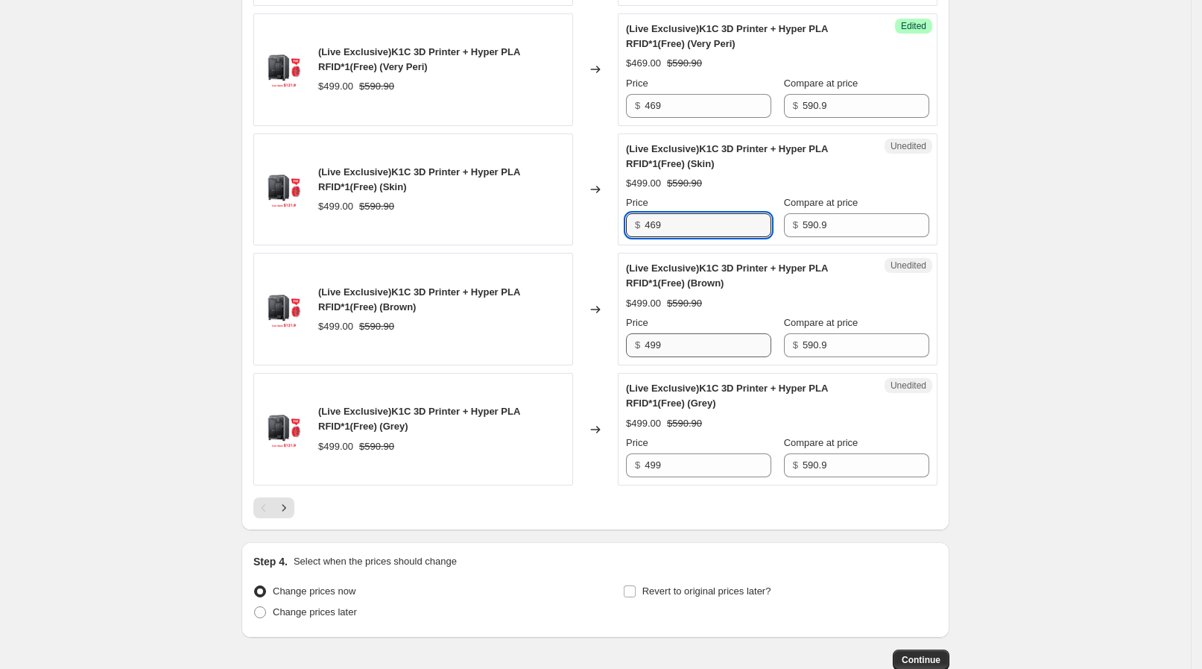
type input "469"
drag, startPoint x: 696, startPoint y: 335, endPoint x: 593, endPoint y: 328, distance: 103.1
click at [593, 328] on div "(Live Exclusive)K1C 3D Printer + Hyper PLA RFID*1(Free) (Brown) $499.00 $590.90…" at bounding box center [595, 309] width 684 height 113
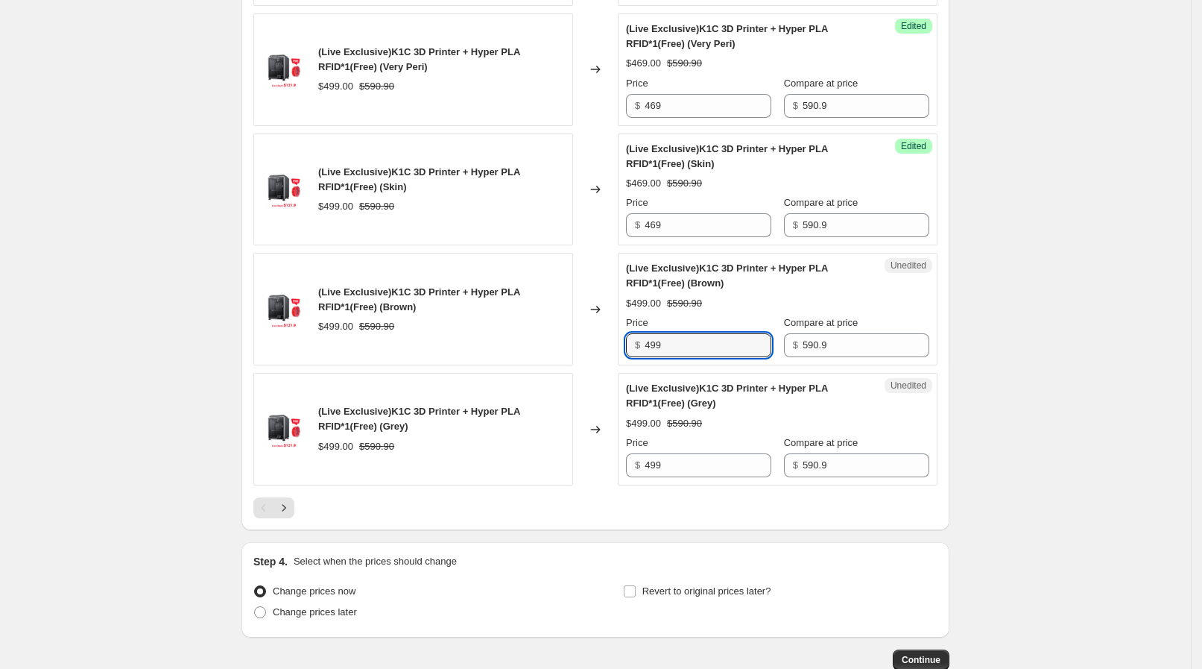
paste input "6"
type input "469"
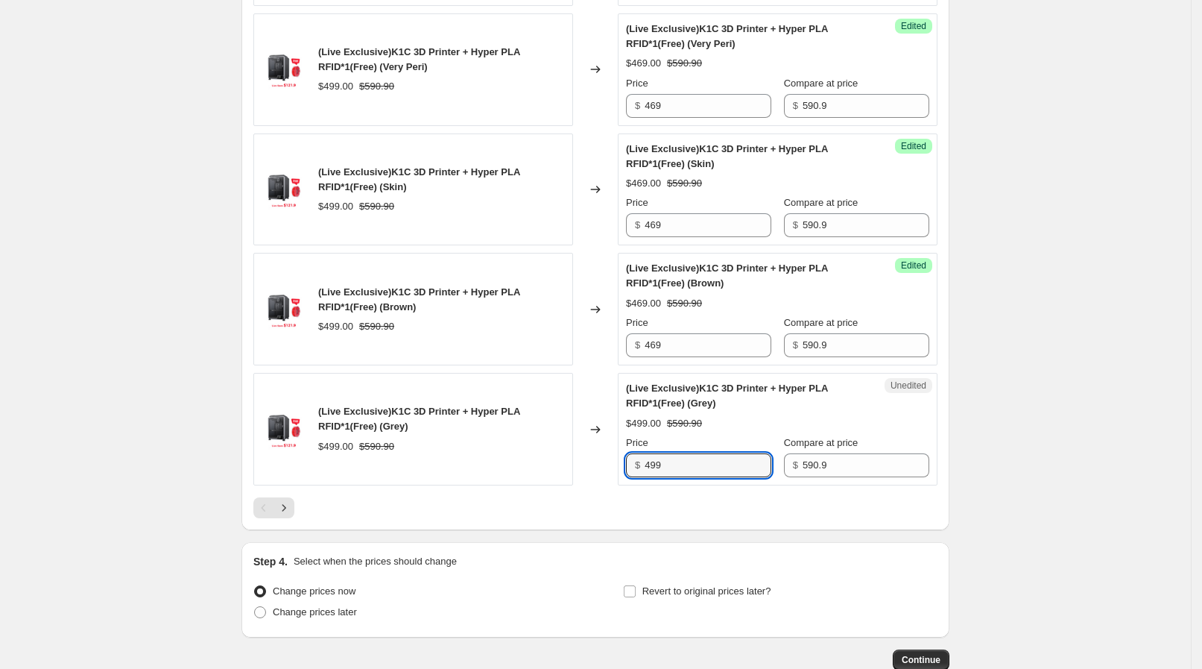
drag, startPoint x: 678, startPoint y: 467, endPoint x: 604, endPoint y: 461, distance: 74.1
click at [604, 461] on div "(Live Exclusive)K1C 3D Printer + Hyper PLA RFID*1(Free) (Grey) $499.00 $590.90 …" at bounding box center [595, 429] width 684 height 113
paste input "6"
type input "469"
click at [551, 404] on div "(Live Exclusive)K1C 3D Printer + Hyper PLA RFID*1(Free) (Grey)" at bounding box center [441, 419] width 247 height 30
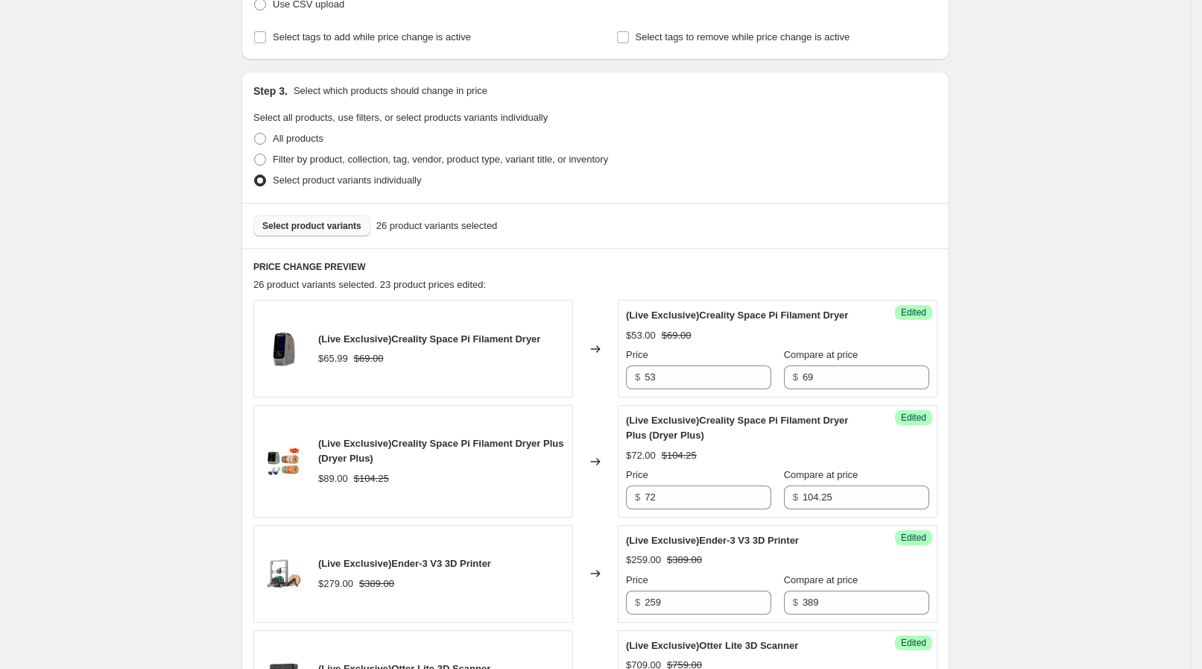
scroll to position [372, 0]
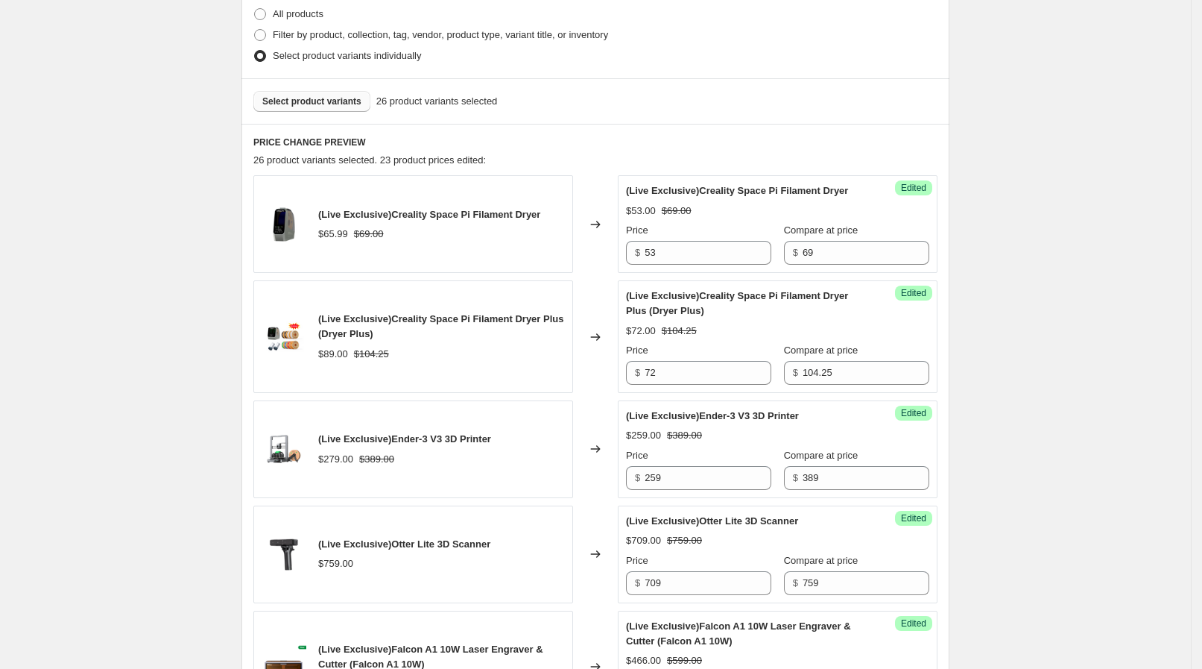
click at [306, 96] on span "Select product variants" at bounding box center [311, 101] width 99 height 12
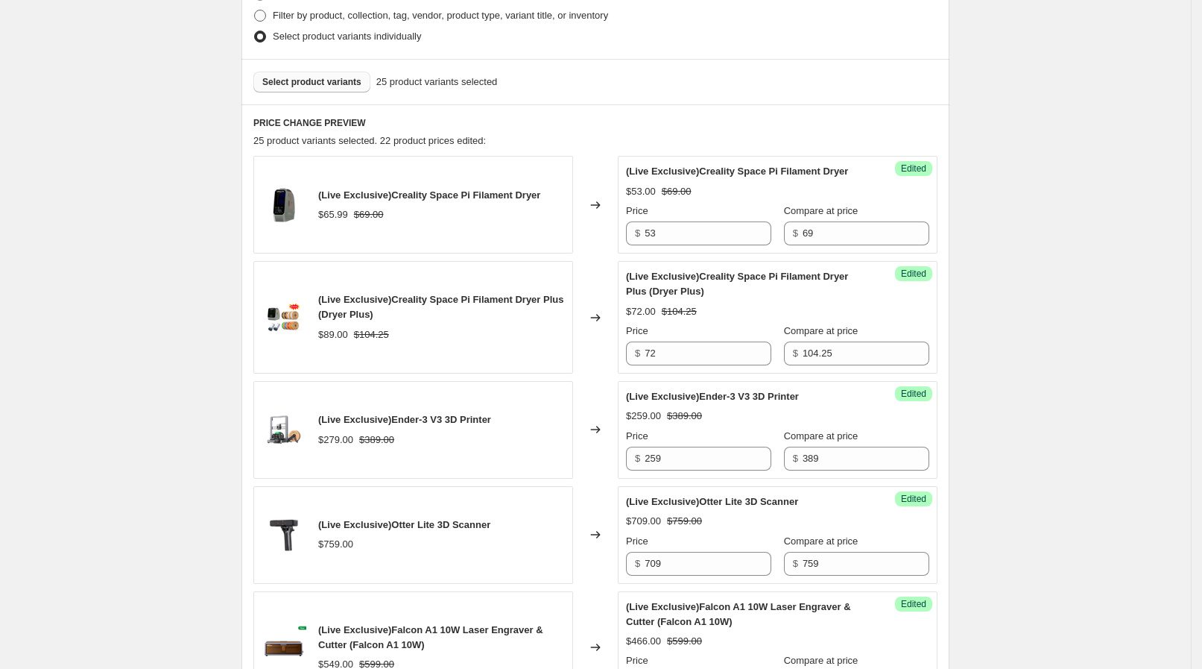
scroll to position [179, 0]
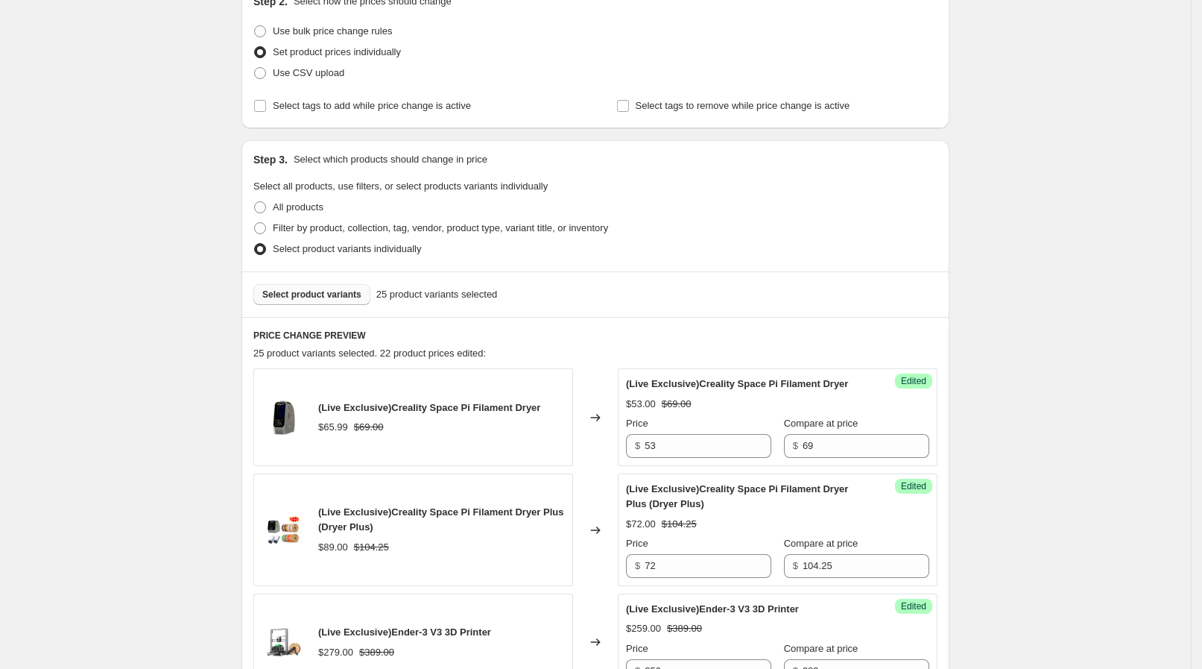
click at [321, 288] on span "Select product variants" at bounding box center [311, 294] width 99 height 12
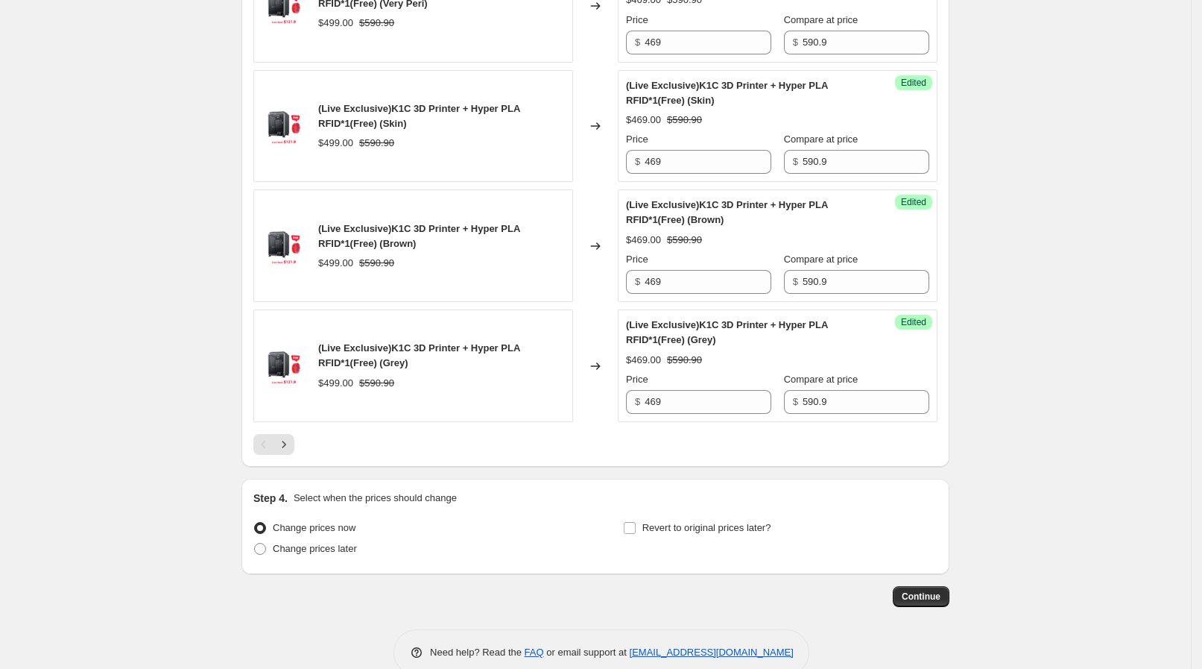
scroll to position [2508, 0]
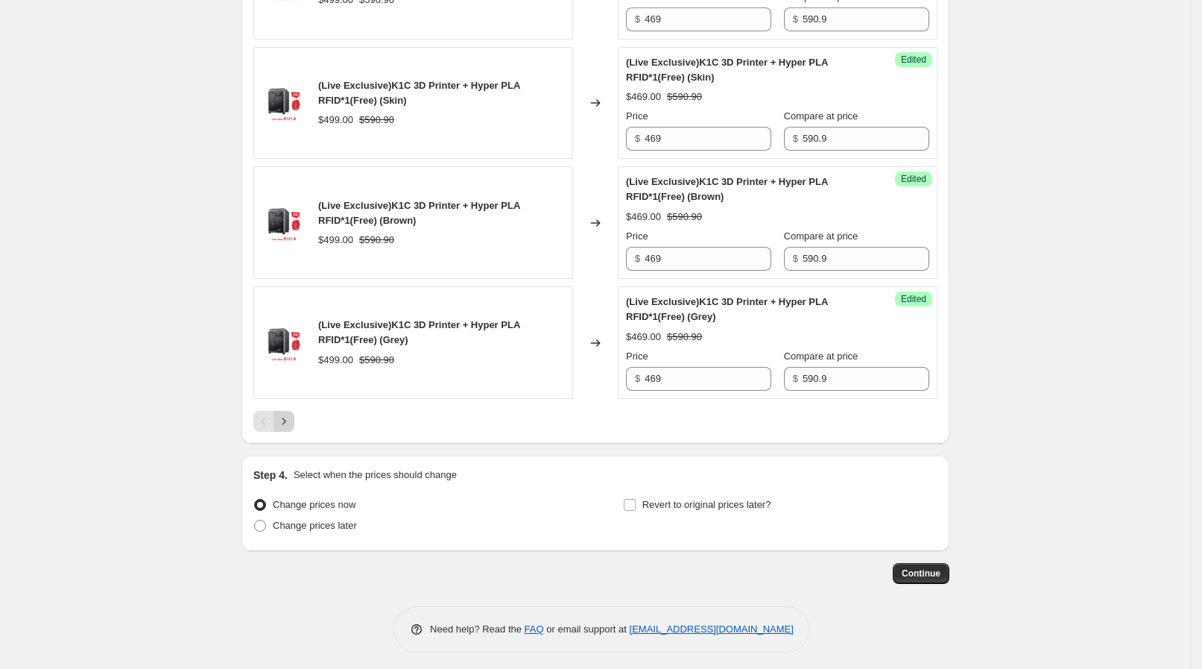
click at [291, 414] on icon "Next" at bounding box center [284, 421] width 15 height 15
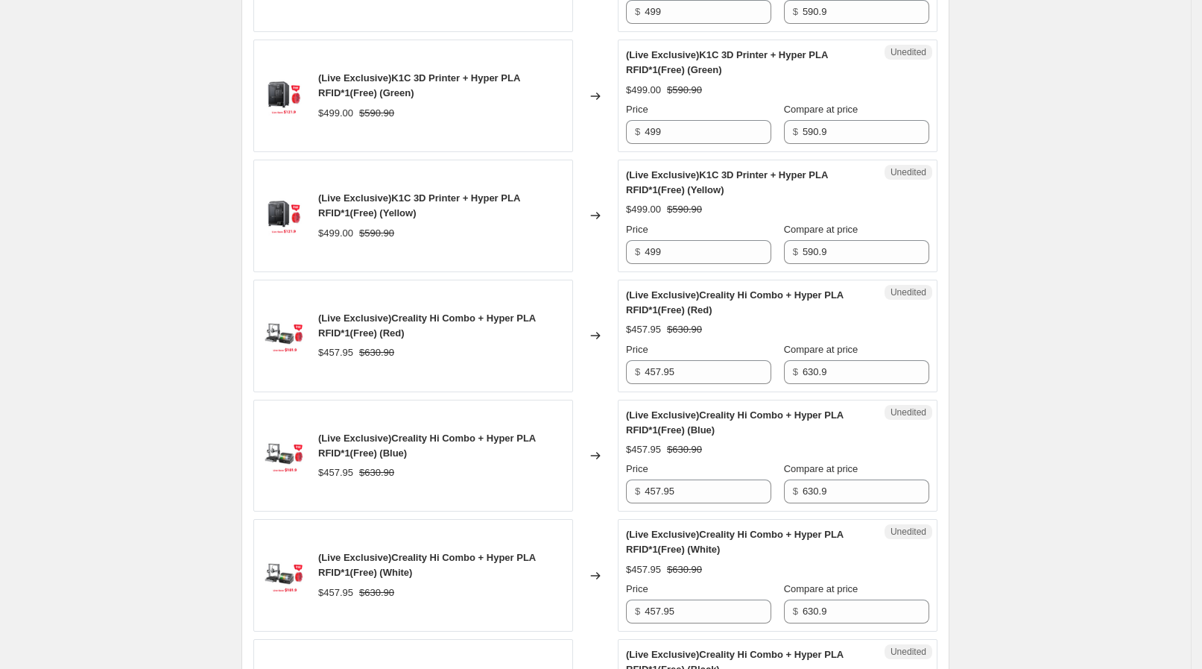
scroll to position [645, 0]
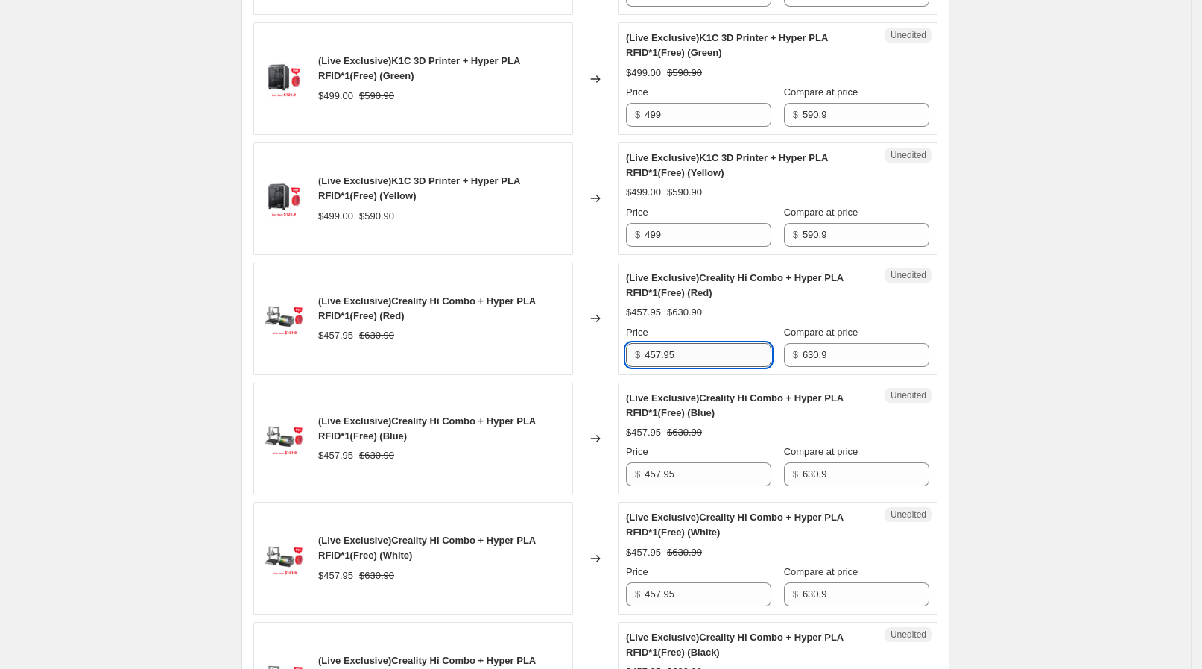
click at [677, 351] on input "457.95" at bounding box center [708, 355] width 127 height 24
drag, startPoint x: 671, startPoint y: 348, endPoint x: 627, endPoint y: 342, distance: 44.4
click at [627, 342] on div "Unedited (Live Exclusive)Creality Hi Combo + Hyper PLA RFID*1(Free) (Red) $457.…" at bounding box center [778, 318] width 320 height 113
type input "449"
click at [433, 368] on div "(Live Exclusive)Creality Hi Combo + Hyper PLA RFID*1(Free) (Red) $457.95 $630.90" at bounding box center [413, 318] width 320 height 113
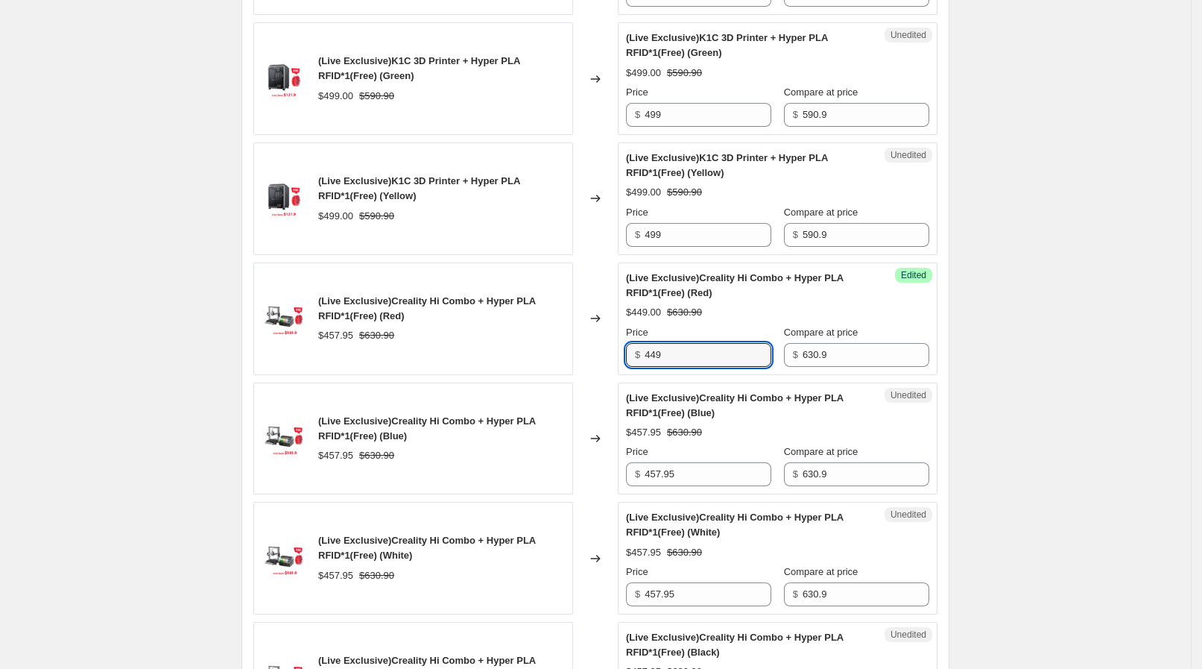
drag, startPoint x: 677, startPoint y: 358, endPoint x: 555, endPoint y: 318, distance: 127.8
click at [555, 318] on div "(Live Exclusive)Creality Hi Combo + Hyper PLA RFID*1(Free) (Red) $457.95 $630.9…" at bounding box center [595, 318] width 684 height 113
click at [518, 309] on div "(Live Exclusive)Creality Hi Combo + Hyper PLA RFID*1(Free) (Red)" at bounding box center [441, 309] width 247 height 30
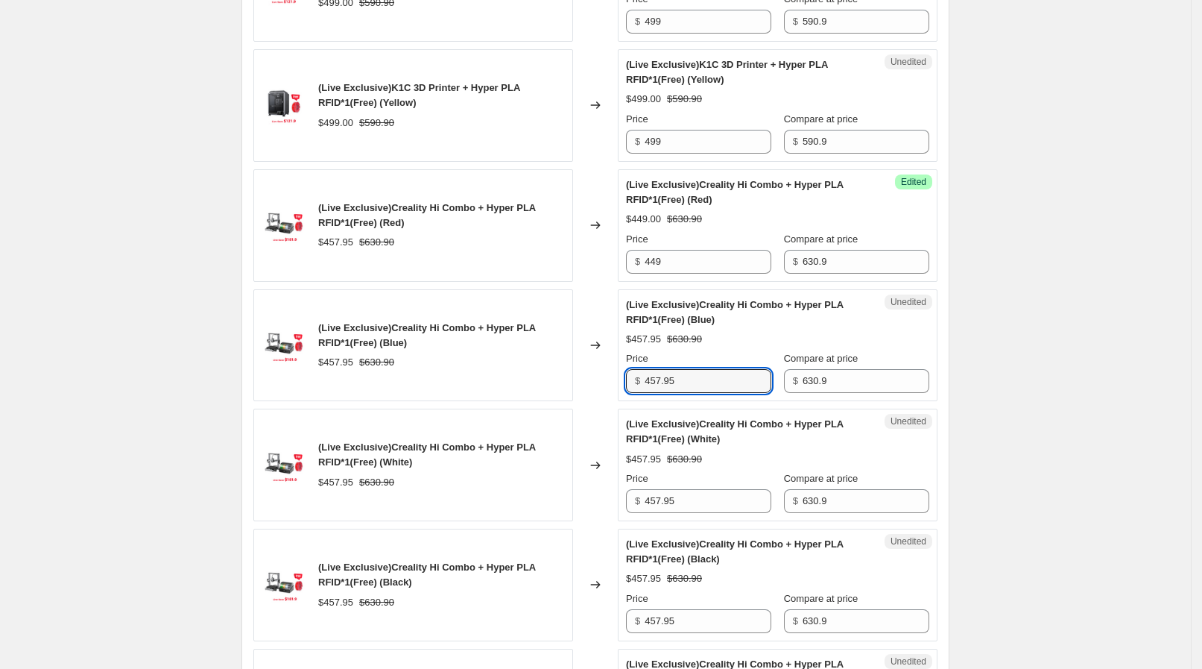
drag, startPoint x: 630, startPoint y: 356, endPoint x: 590, endPoint y: 353, distance: 39.6
click at [590, 353] on div "(Live Exclusive)Creality Hi Combo + Hyper PLA RFID*1(Free) (Blue) $457.95 $630.…" at bounding box center [595, 345] width 684 height 113
paste input "49"
type input "449"
drag, startPoint x: 676, startPoint y: 495, endPoint x: 616, endPoint y: 482, distance: 61.1
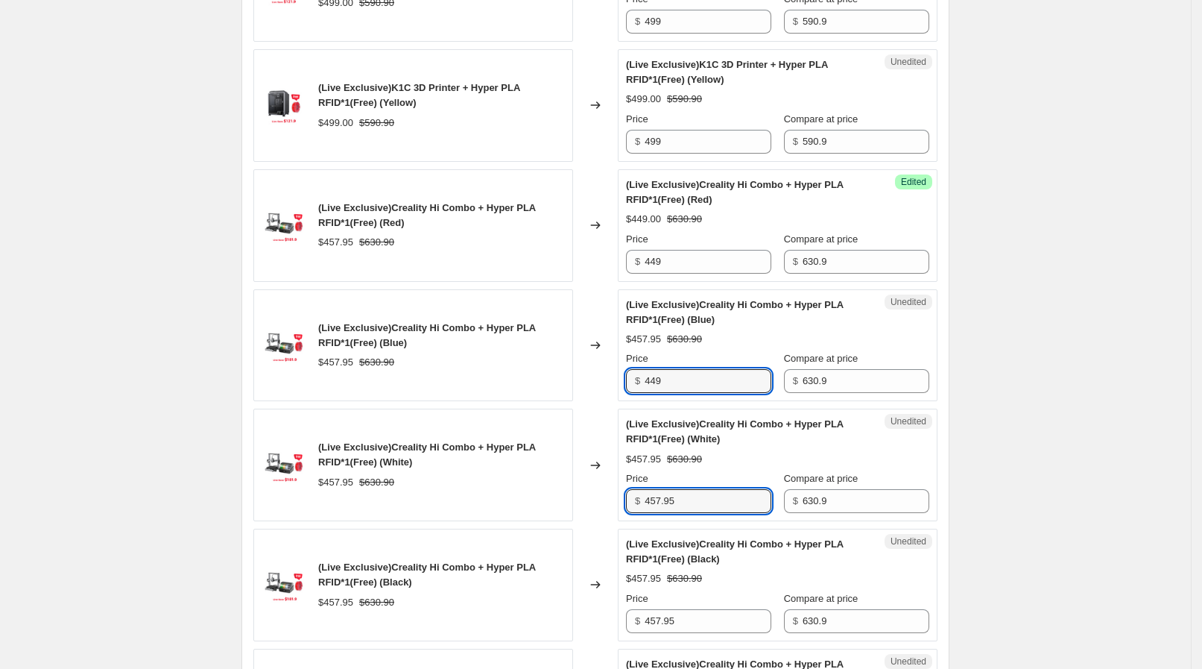
click at [616, 482] on div "(Live Exclusive)Creality Hi Combo + Hyper PLA RFID*1(Free) (White) $457.95 $630…" at bounding box center [595, 465] width 684 height 113
paste input "49"
type input "449"
click at [549, 434] on div "(Live Exclusive)Creality Hi Combo + Hyper PLA RFID*1(Free) (White) $457.95 $630…" at bounding box center [413, 465] width 320 height 113
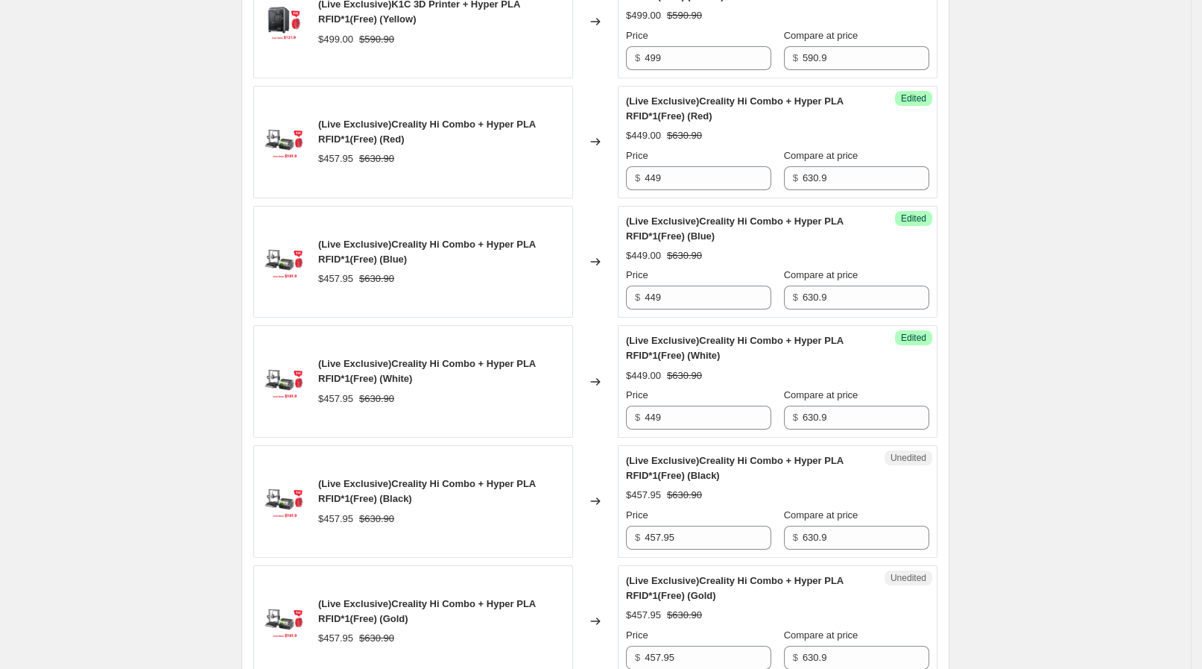
scroll to position [924, 0]
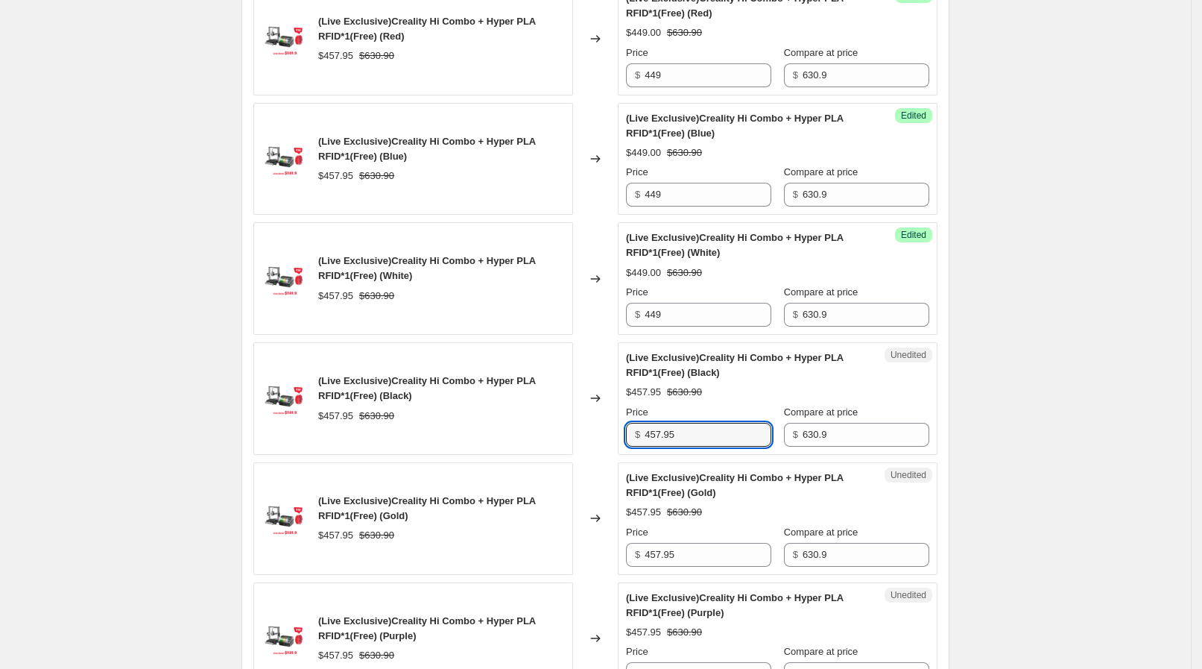
drag, startPoint x: 672, startPoint y: 426, endPoint x: 626, endPoint y: 416, distance: 47.2
click at [626, 416] on div "Unedited (Live Exclusive)Creality Hi Combo + Hyper PLA RFID*1(Free) (Black) $45…" at bounding box center [778, 398] width 320 height 113
paste input "49"
type input "449"
click at [558, 391] on div "(Live Exclusive)Creality Hi Combo + Hyper PLA RFID*1(Free) (Black)" at bounding box center [441, 388] width 247 height 30
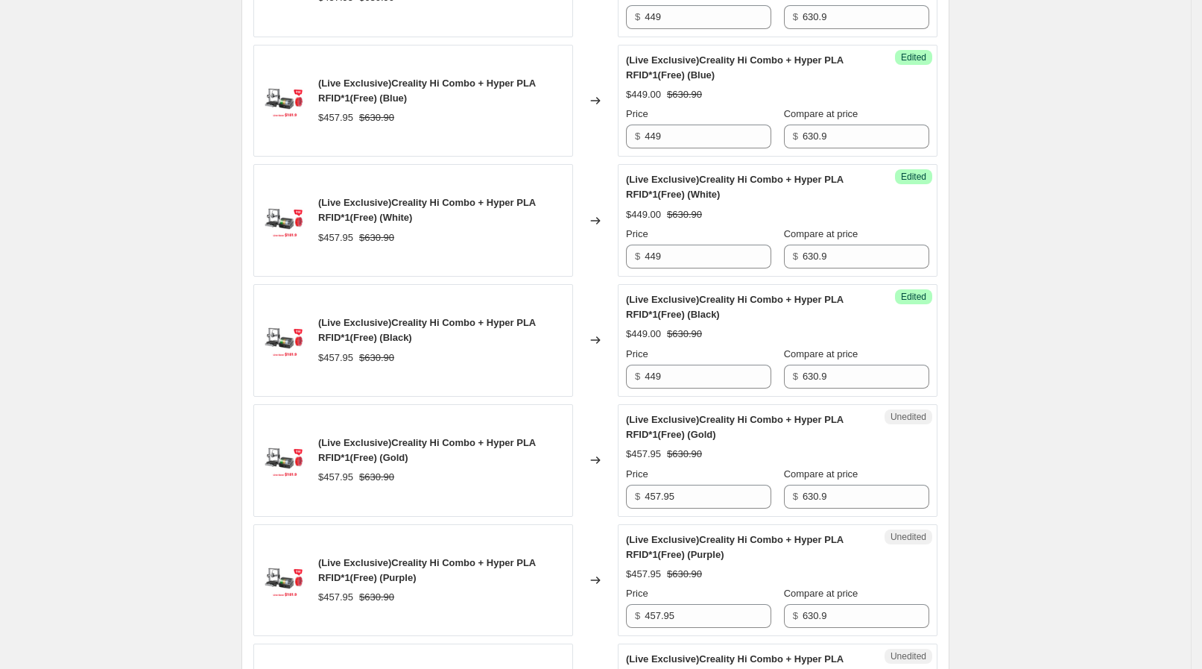
scroll to position [1111, 0]
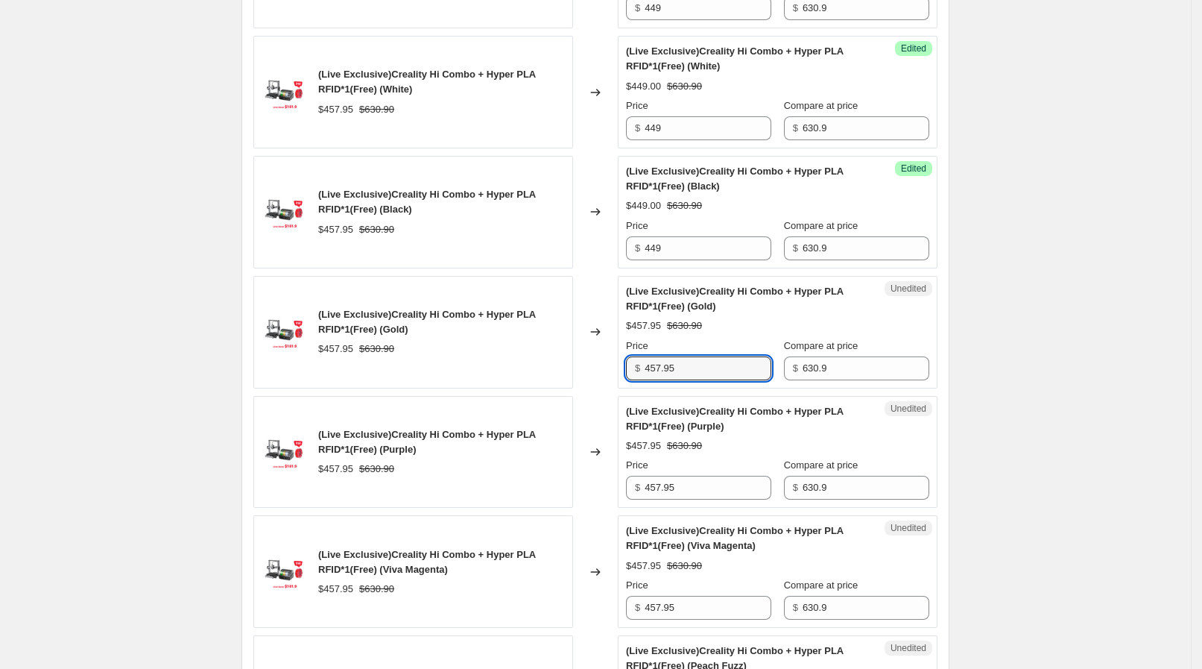
drag, startPoint x: 672, startPoint y: 360, endPoint x: 606, endPoint y: 351, distance: 66.9
click at [606, 351] on div "(Live Exclusive)Creality Hi Combo + Hyper PLA RFID*1(Free) (Gold) $457.95 $630.…" at bounding box center [595, 332] width 684 height 113
paste input "49"
type input "449"
click at [573, 343] on div "(Live Exclusive)Creality Hi Combo + Hyper PLA RFID*1(Free) (Gold) $457.95 $630.…" at bounding box center [413, 332] width 320 height 113
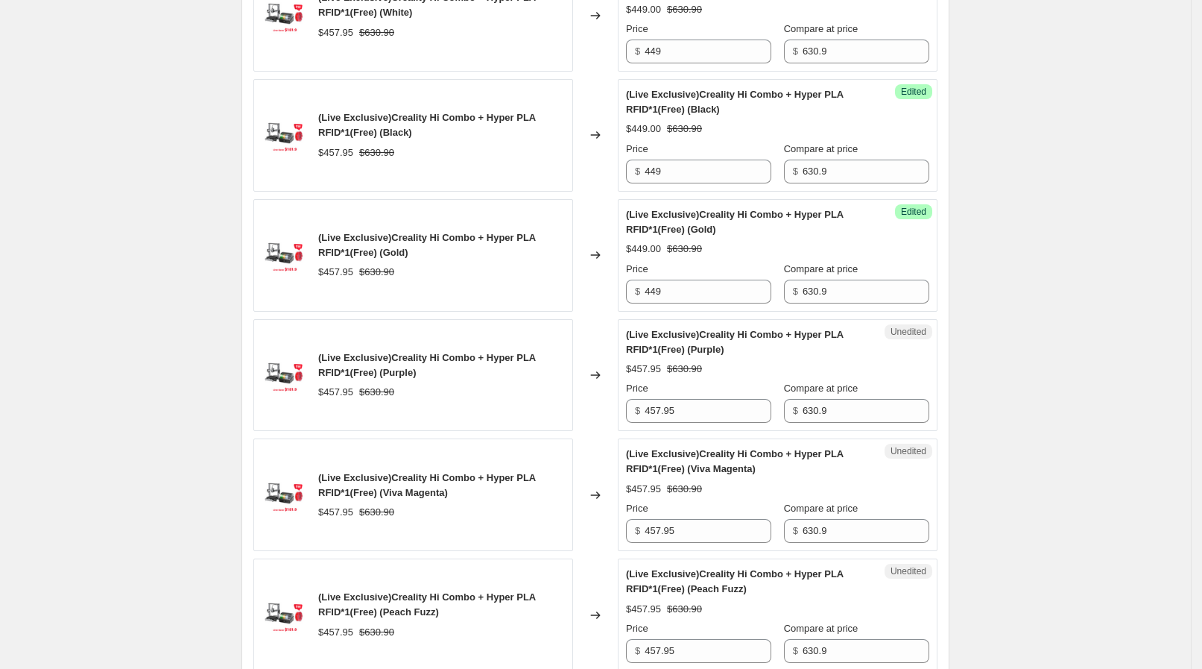
scroll to position [1204, 0]
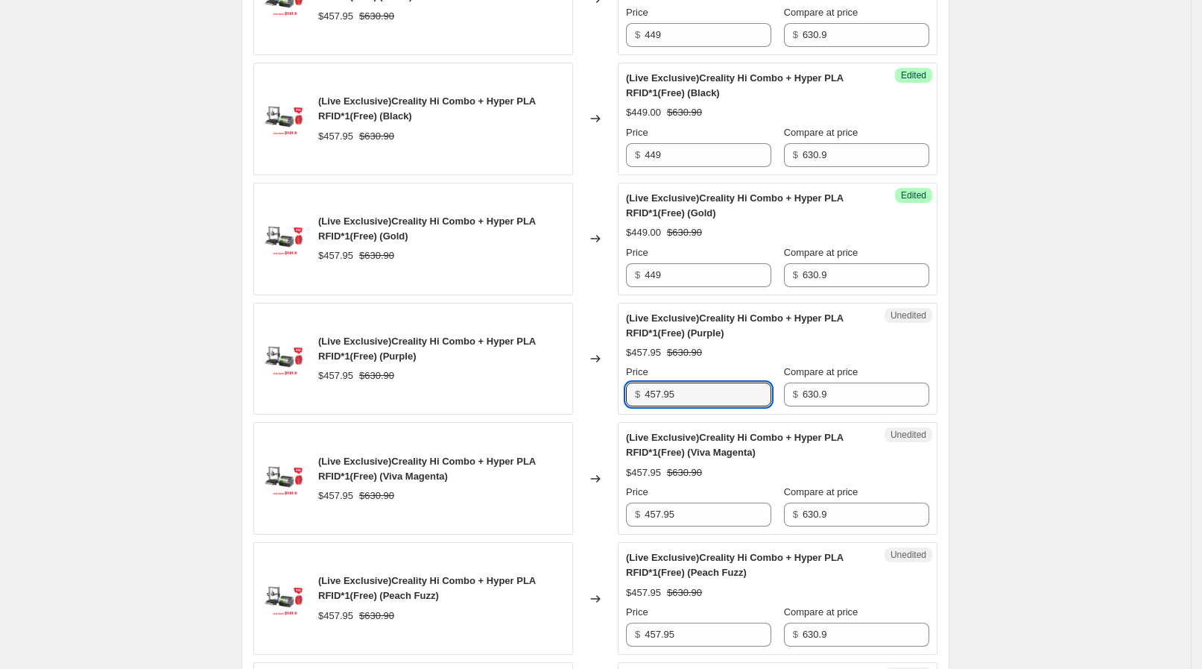
drag, startPoint x: 686, startPoint y: 386, endPoint x: 583, endPoint y: 369, distance: 104.3
click at [583, 369] on div "(Live Exclusive)Creality Hi Combo + Hyper PLA RFID*1(Free) (Purple) $457.95 $63…" at bounding box center [595, 359] width 684 height 113
paste input "49"
type input "449"
click at [525, 339] on span "(Live Exclusive)Creality Hi Combo + Hyper PLA RFID*1(Free) (Purple)" at bounding box center [427, 348] width 218 height 26
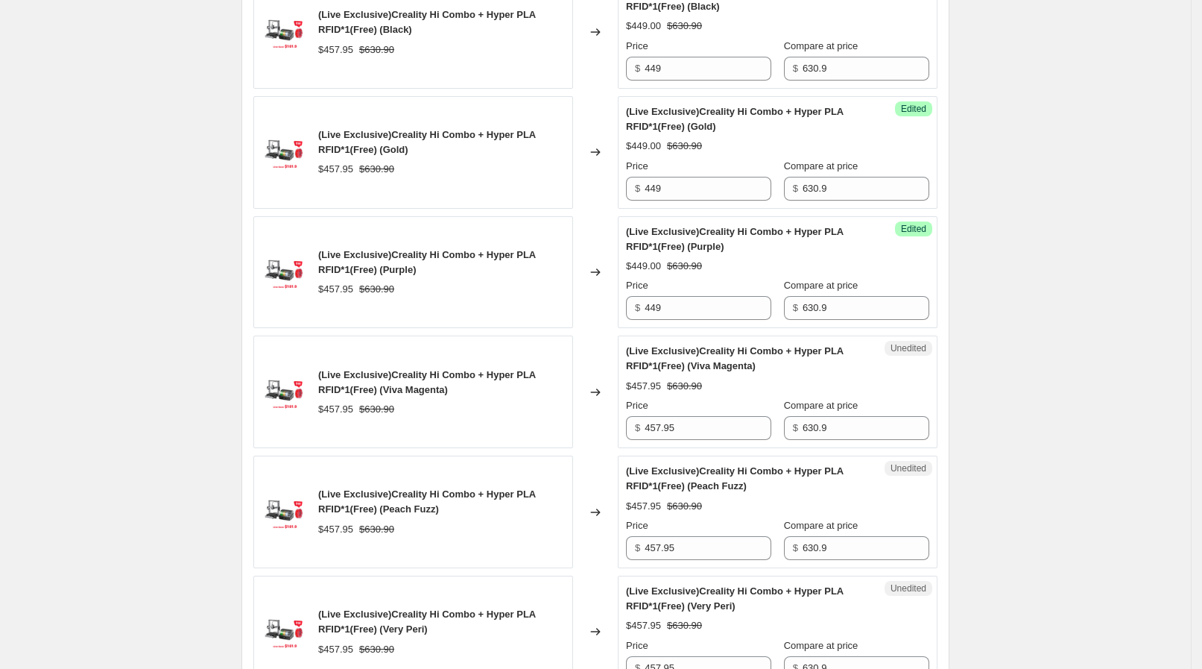
scroll to position [1390, 0]
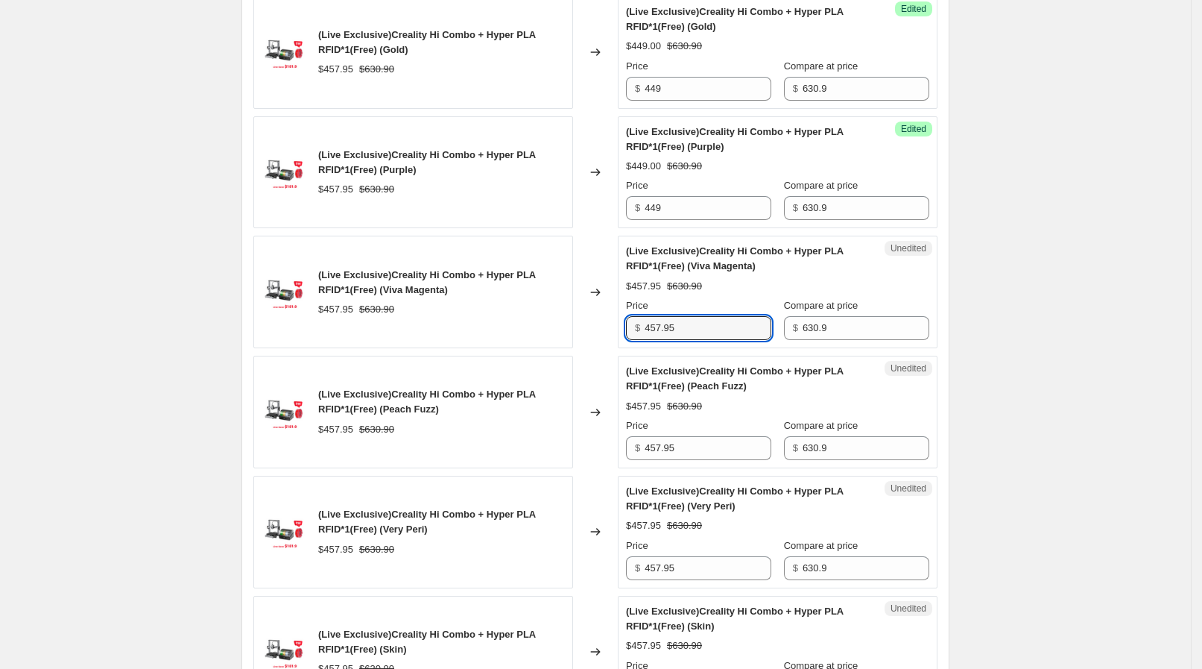
drag, startPoint x: 695, startPoint y: 318, endPoint x: 602, endPoint y: 308, distance: 93.8
click at [602, 308] on div "(Live Exclusive)Creality Hi Combo + Hyper PLA RFID*1(Free) (Viva Magenta) $457.…" at bounding box center [595, 292] width 684 height 113
paste input "49"
type input "449"
click at [570, 360] on div "(Live Exclusive)Creality Hi Combo + Hyper PLA RFID*1(Free) (Peach Fuzz) $457.95…" at bounding box center [413, 412] width 320 height 113
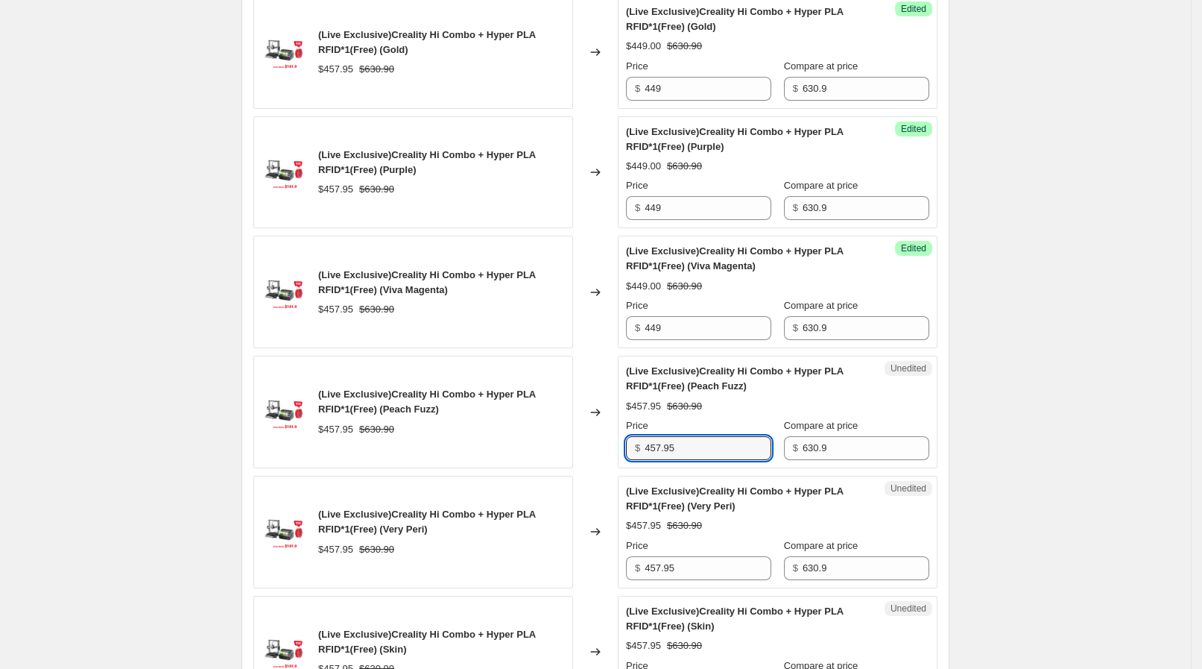
drag, startPoint x: 687, startPoint y: 436, endPoint x: 613, endPoint y: 431, distance: 74.7
click at [613, 431] on div "(Live Exclusive)Creality Hi Combo + Hyper PLA RFID*1(Free) (Peach Fuzz) $457.95…" at bounding box center [595, 412] width 684 height 113
paste input "49"
type input "449"
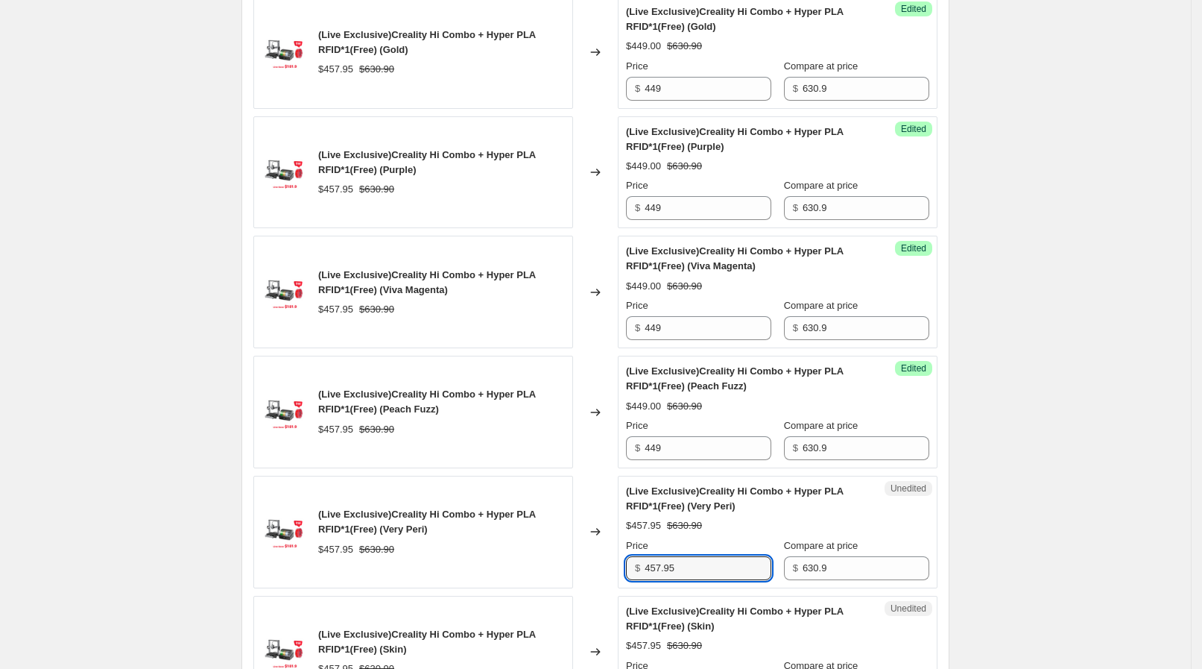
drag, startPoint x: 650, startPoint y: 557, endPoint x: 614, endPoint y: 553, distance: 36.0
click at [614, 553] on div "(Live Exclusive)Creality Hi Combo + Hyper PLA RFID*1(Free) (Very Peri) $457.95 …" at bounding box center [595, 532] width 684 height 113
paste input "49"
type input "449"
click at [564, 534] on div "(Live Exclusive)Creality Hi Combo + Hyper PLA RFID*1(Free) (Very Peri) $457.95 …" at bounding box center [441, 531] width 247 height 49
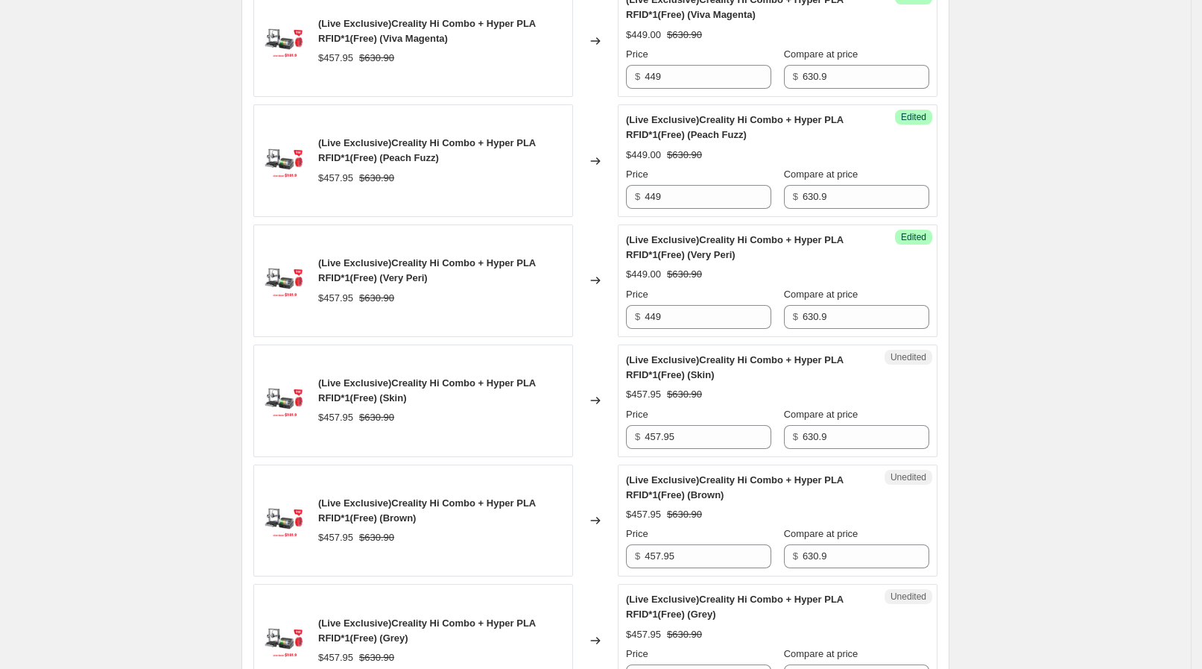
scroll to position [1670, 0]
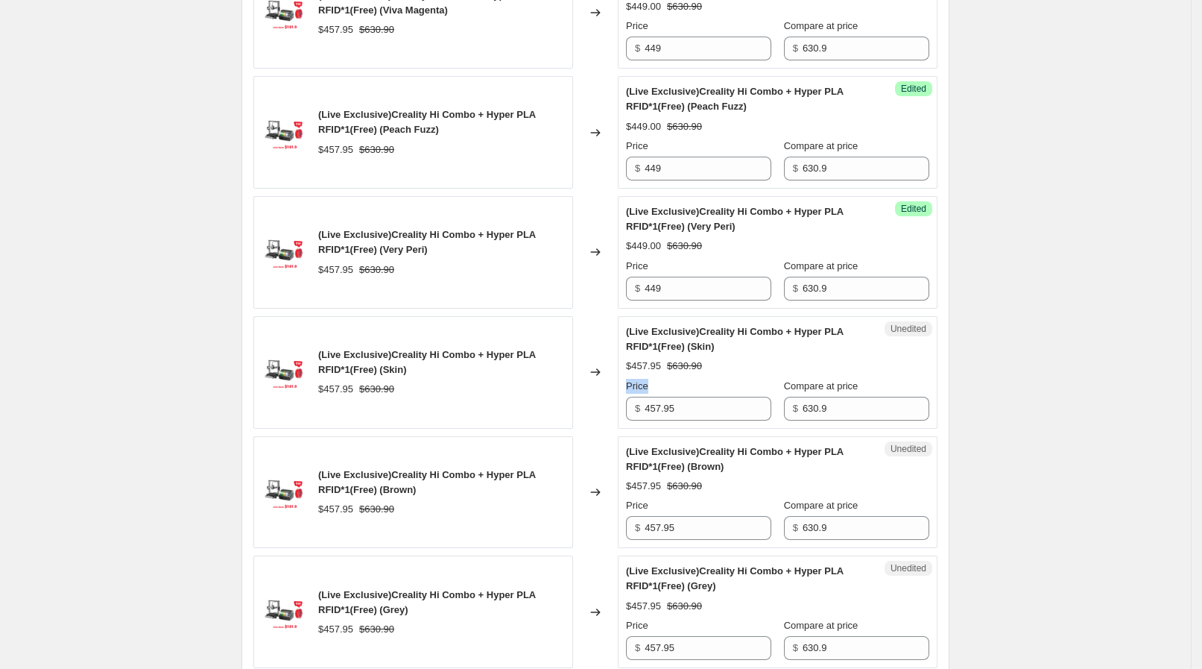
drag, startPoint x: 690, startPoint y: 391, endPoint x: 625, endPoint y: 376, distance: 67.1
click at [625, 376] on div "Unedited (Live Exclusive)Creality Hi Combo + Hyper PLA RFID*1(Free) (Skin) $457…" at bounding box center [778, 372] width 320 height 113
drag, startPoint x: 662, startPoint y: 403, endPoint x: 626, endPoint y: 399, distance: 36.0
click at [626, 399] on div "Unedited (Live Exclusive)Creality Hi Combo + Hyper PLA RFID*1(Free) (Skin) $457…" at bounding box center [778, 372] width 320 height 113
paste input "49"
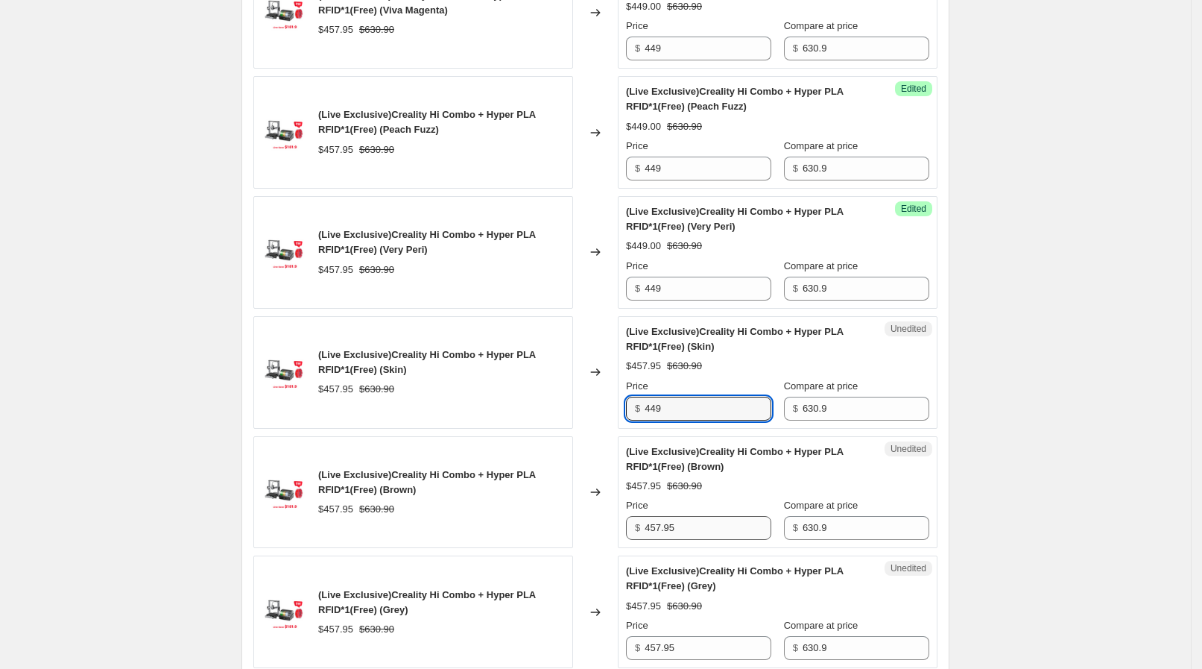
type input "449"
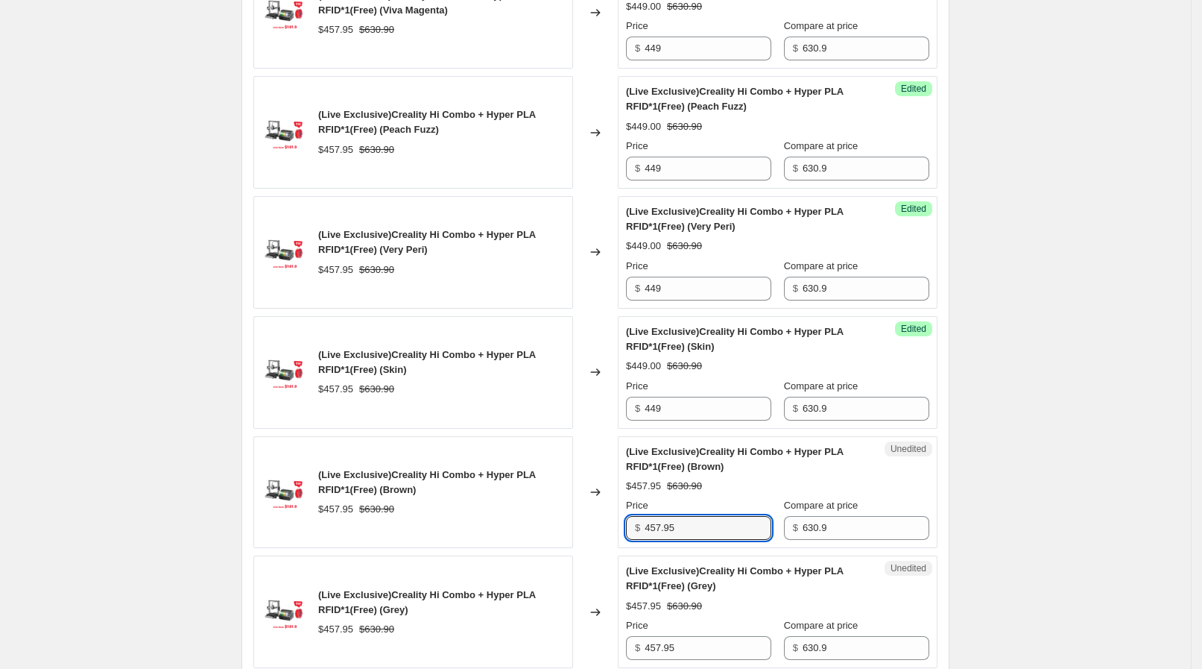
drag, startPoint x: 656, startPoint y: 520, endPoint x: 607, endPoint y: 517, distance: 49.3
click at [607, 517] on div "(Live Exclusive)Creality Hi Combo + Hyper PLA RFID*1(Free) (Brown) $457.95 $630…" at bounding box center [595, 492] width 684 height 113
paste input "49"
type input "449"
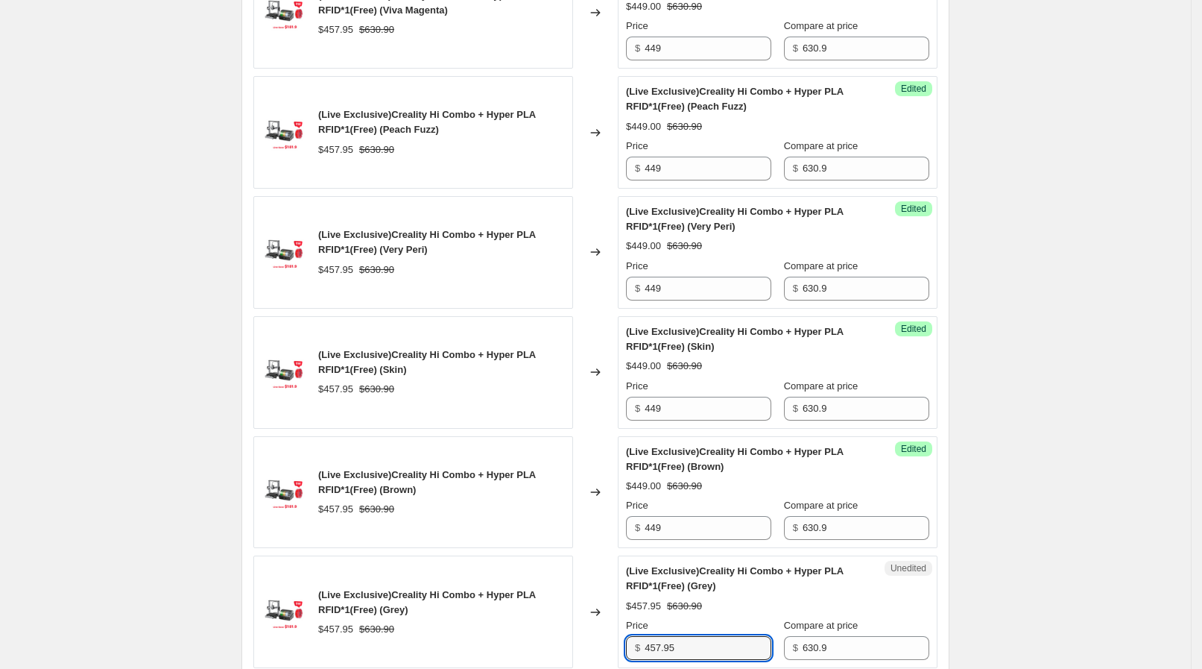
drag, startPoint x: 701, startPoint y: 641, endPoint x: 630, endPoint y: 628, distance: 72.1
click at [630, 628] on div "Unedited (Live Exclusive)Creality Hi Combo + Hyper PLA RFID*1(Free) (Grey) $457…" at bounding box center [778, 611] width 320 height 113
paste input "49"
type input "449"
click at [558, 587] on div "(Live Exclusive)Creality Hi Combo + Hyper PLA RFID*1(Free) (Grey)" at bounding box center [441, 602] width 247 height 30
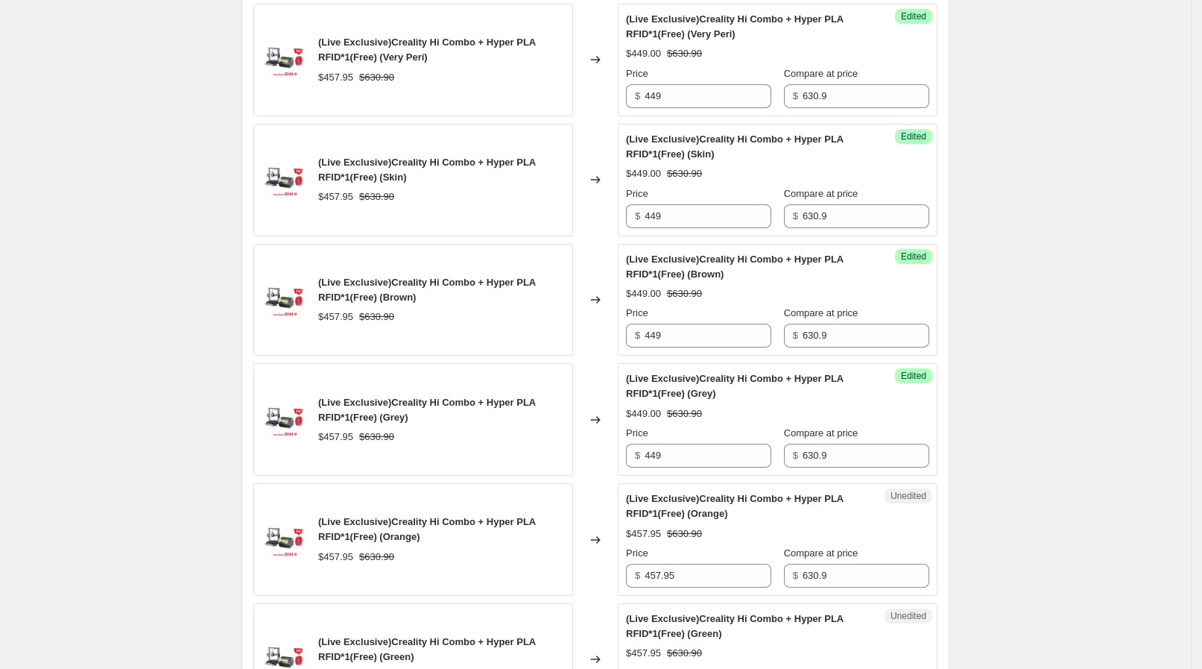
scroll to position [1949, 0]
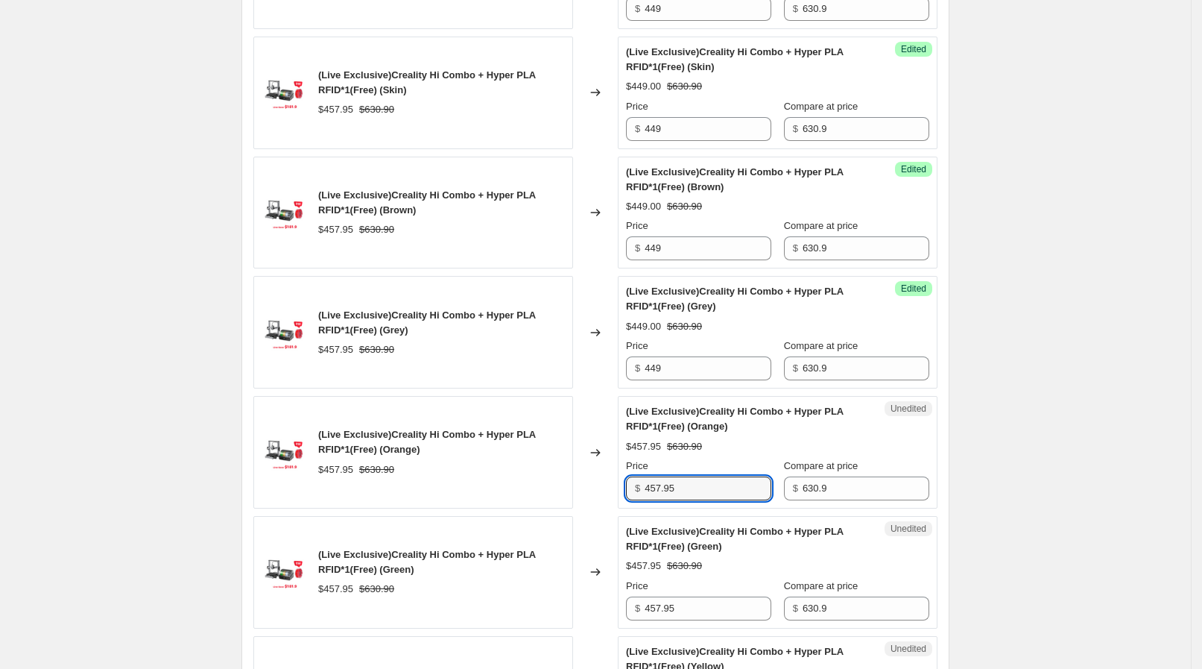
drag, startPoint x: 684, startPoint y: 484, endPoint x: 616, endPoint y: 481, distance: 67.2
click at [616, 480] on div "(Live Exclusive)Creality Hi Combo + Hyper PLA RFID*1(Free) (Orange) $457.95 $63…" at bounding box center [595, 452] width 684 height 113
paste input "49"
type input "449"
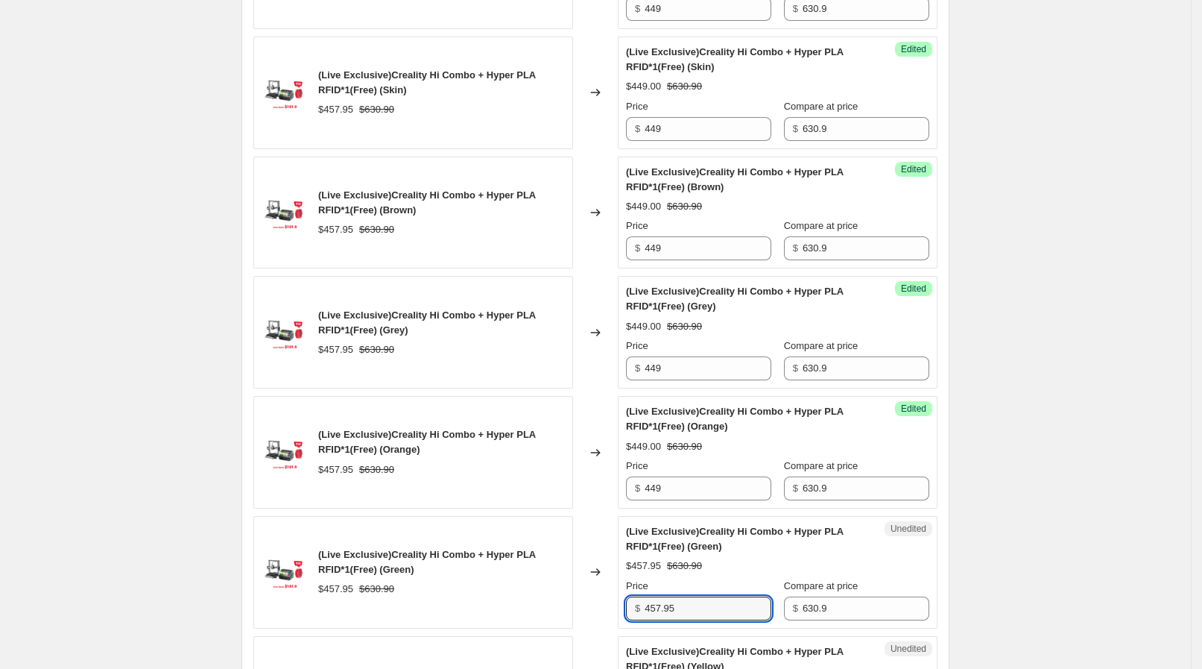
drag, startPoint x: 663, startPoint y: 598, endPoint x: 595, endPoint y: 588, distance: 69.3
click at [596, 588] on div "(Live Exclusive)Creality Hi Combo + Hyper PLA RFID*1(Free) (Green) $457.95 $630…" at bounding box center [595, 572] width 684 height 113
paste input "49"
type input "449"
click at [544, 566] on div "(Live Exclusive)Creality Hi Combo + Hyper PLA RFID*1(Free) (Green)" at bounding box center [441, 562] width 247 height 30
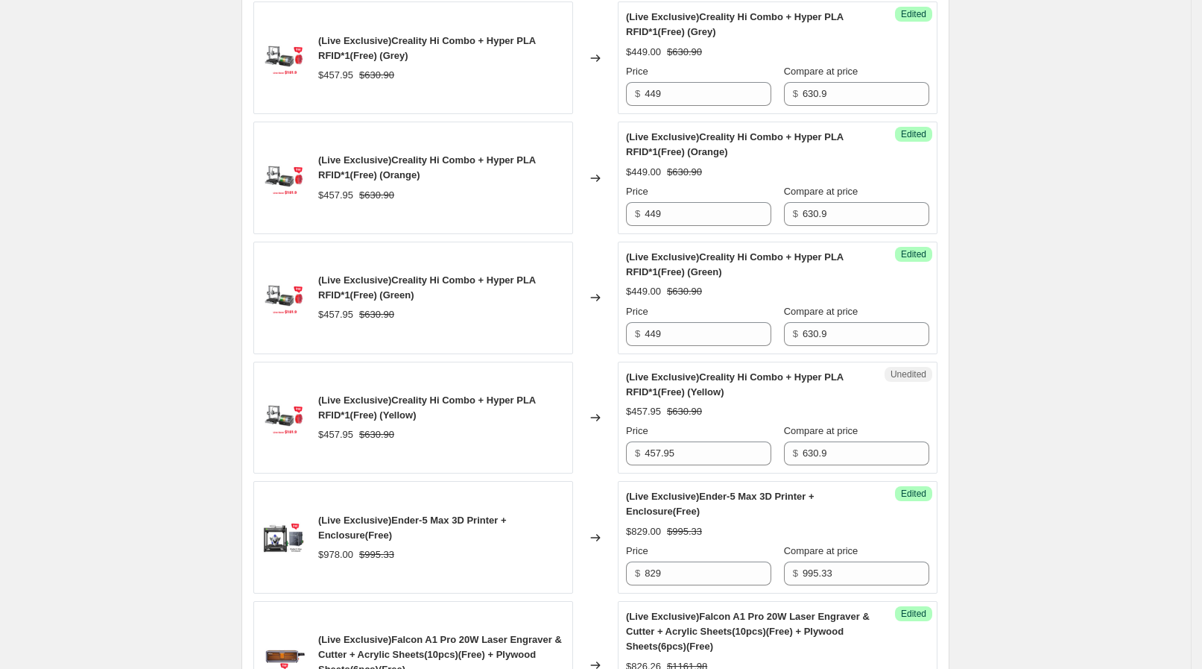
scroll to position [2229, 0]
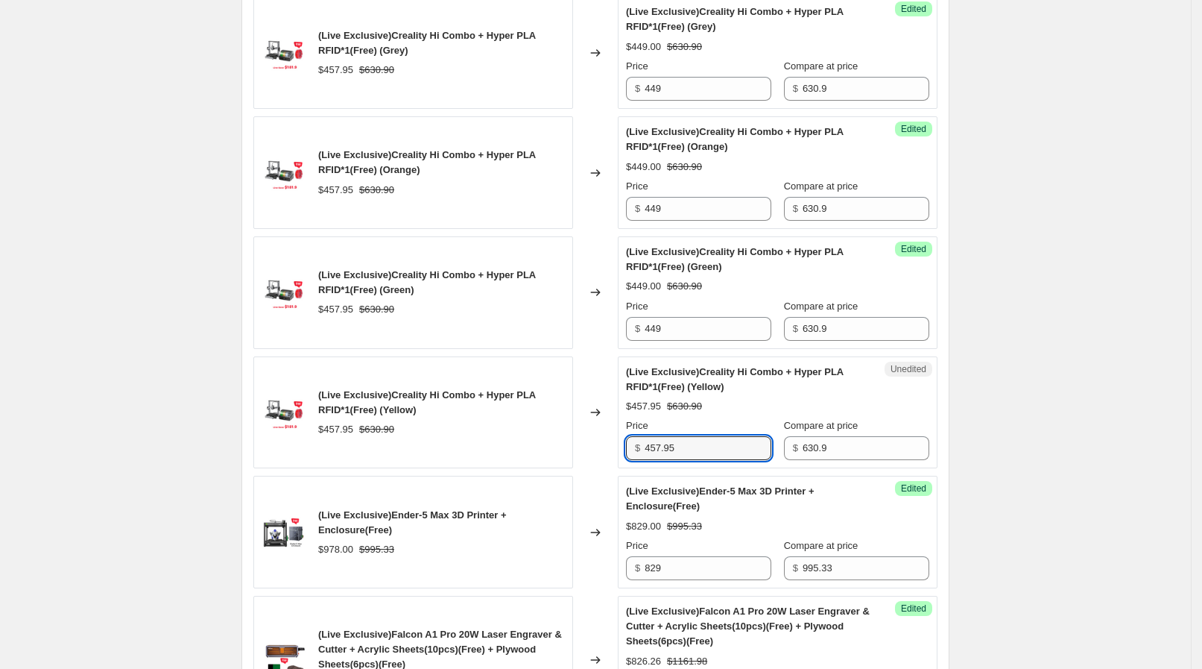
drag, startPoint x: 690, startPoint y: 437, endPoint x: 591, endPoint y: 426, distance: 99.0
click at [591, 426] on div "(Live Exclusive)Creality Hi Combo + Hyper PLA RFID*1(Free) (Yellow) $457.95 $63…" at bounding box center [595, 412] width 684 height 113
paste input "49"
type input "449"
click at [505, 398] on div "(Live Exclusive)Creality Hi Combo + Hyper PLA RFID*1(Free) (Yellow)" at bounding box center [441, 403] width 247 height 30
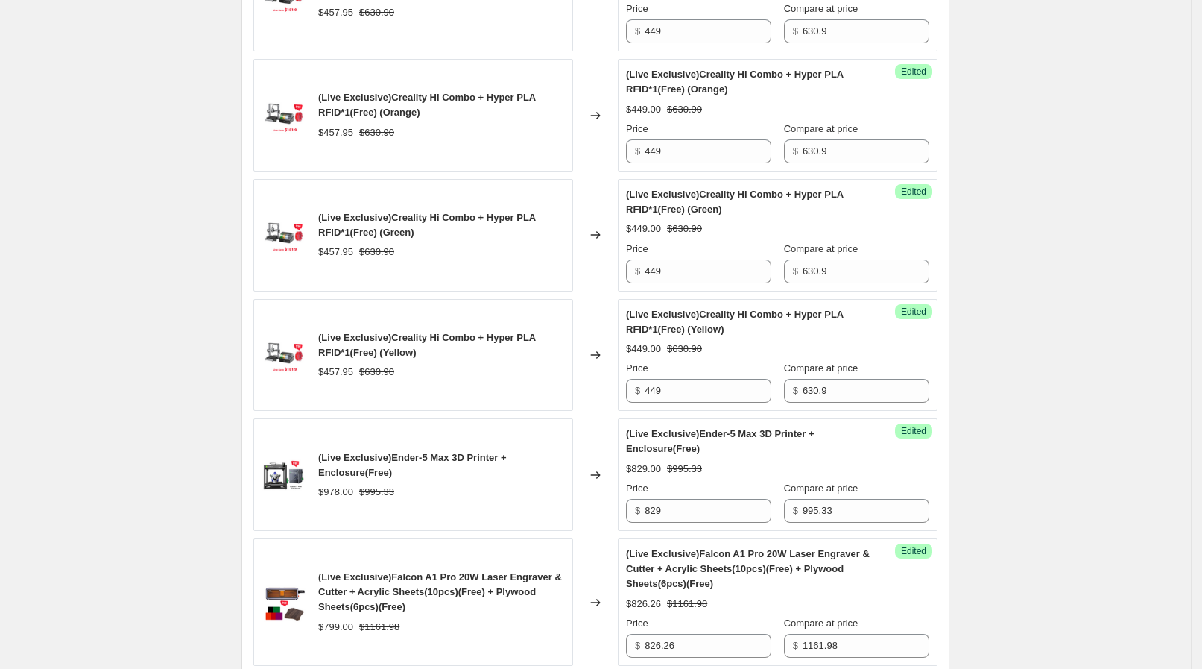
scroll to position [2322, 0]
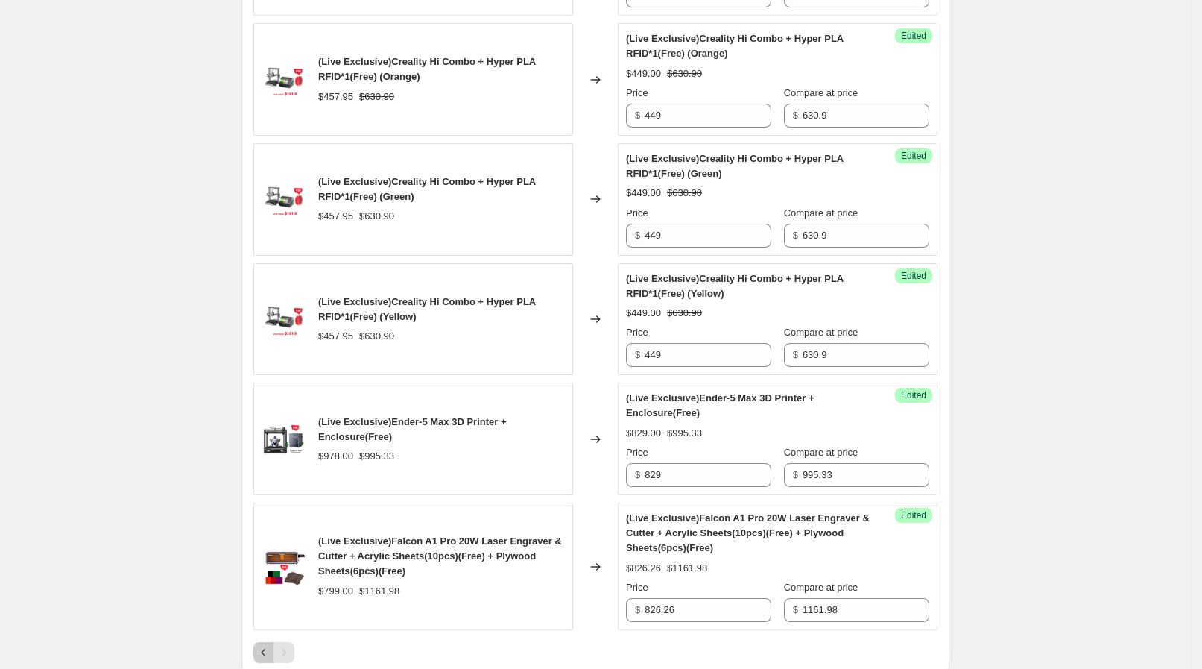
click at [267, 649] on icon "Previous" at bounding box center [263, 652] width 15 height 15
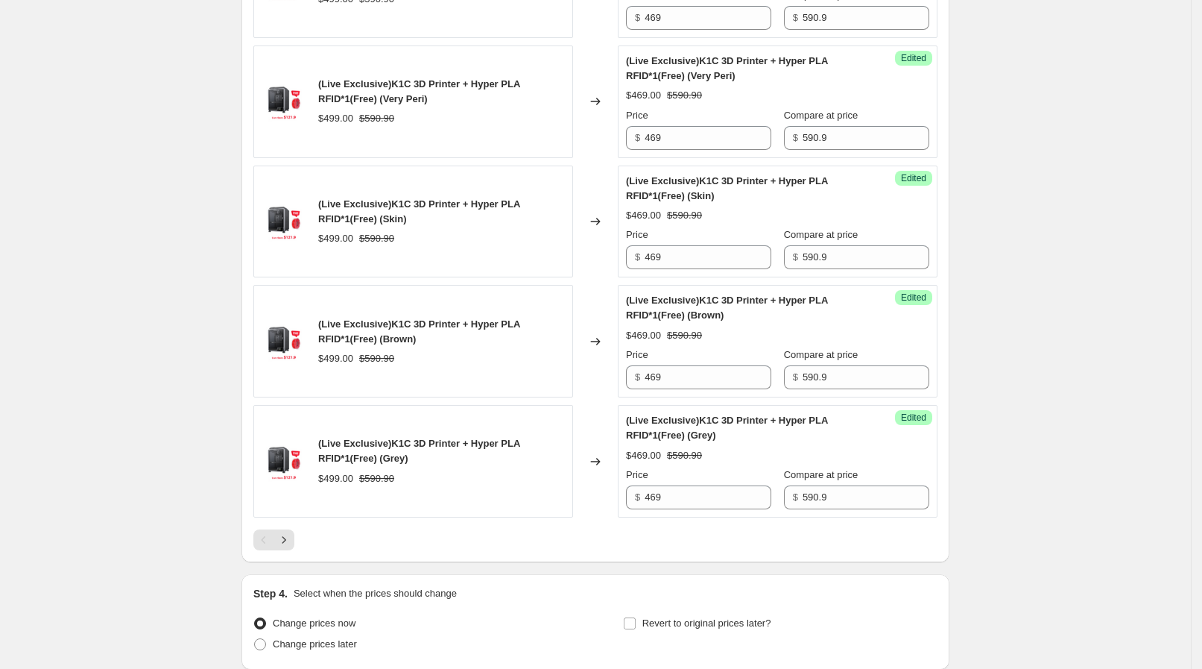
scroll to position [2508, 0]
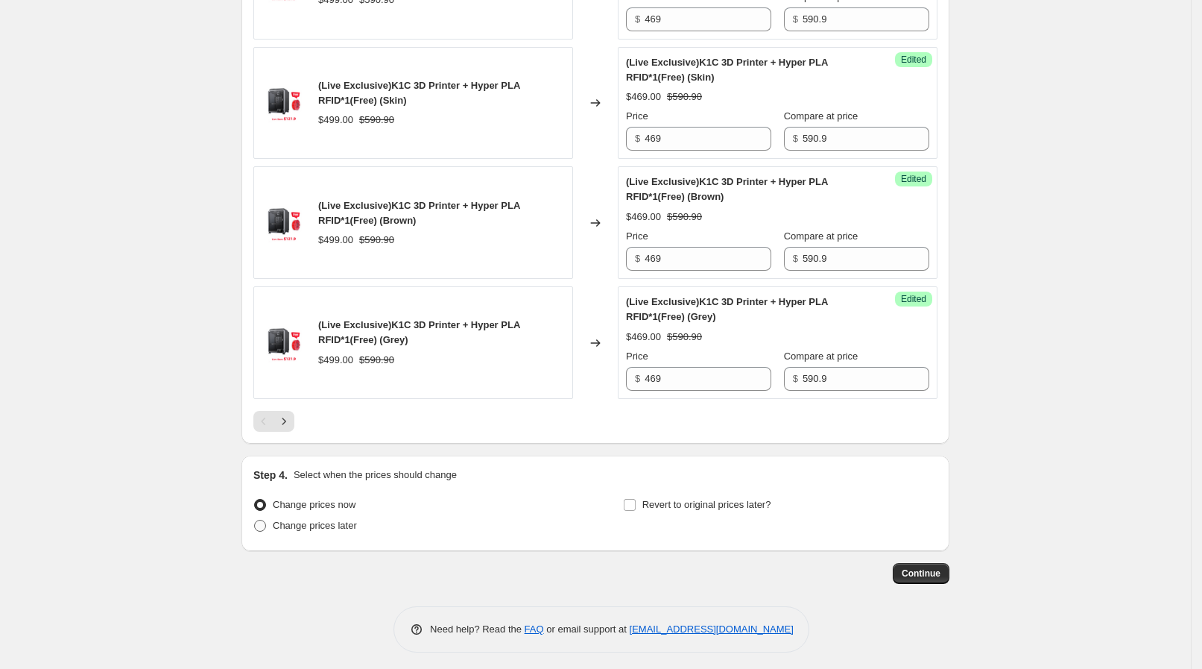
click at [277, 522] on label "Change prices later" at bounding box center [305, 525] width 104 height 21
click at [255, 520] on input "Change prices later" at bounding box center [254, 520] width 1 height 1
radio input "true"
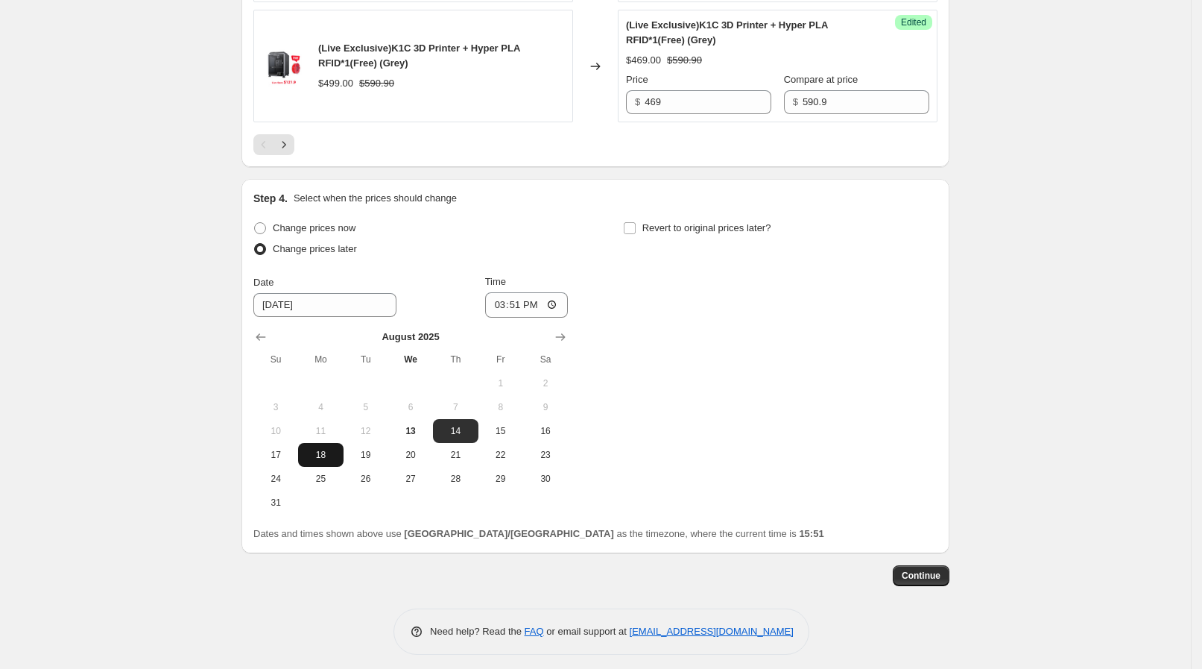
scroll to position [2787, 0]
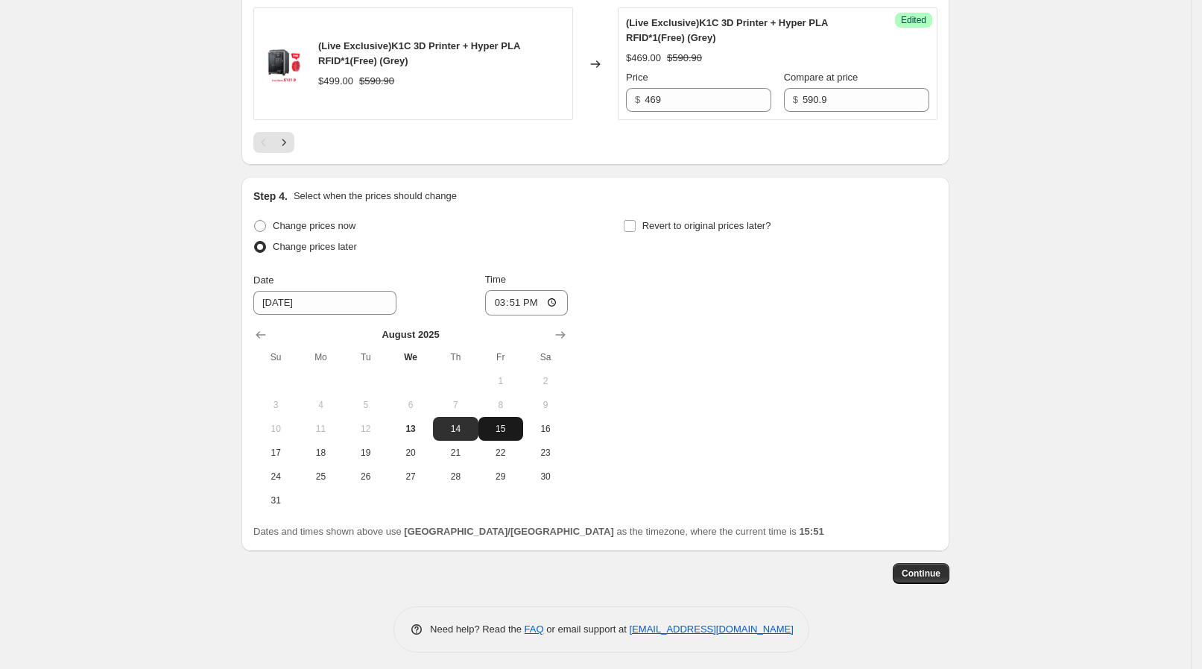
click at [507, 426] on span "15" at bounding box center [501, 429] width 33 height 12
type input "[DATE]"
click at [550, 298] on input "15:51" at bounding box center [526, 302] width 83 height 25
type input "09:30"
click at [684, 309] on div "Change prices now Change prices later Date [DATE] Time 09:[DATE] Mo Tu We Th Fr…" at bounding box center [595, 363] width 684 height 297
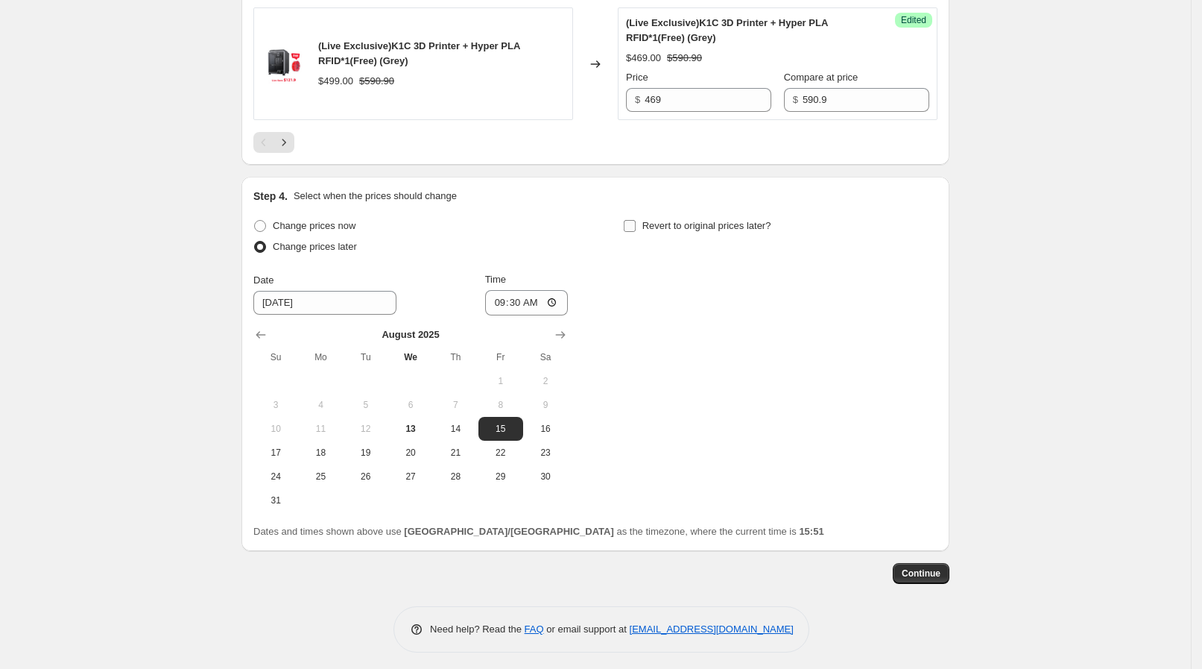
click at [676, 221] on span "Revert to original prices later?" at bounding box center [707, 225] width 129 height 11
click at [636, 221] on input "Revert to original prices later?" at bounding box center [630, 226] width 12 height 12
checkbox input "true"
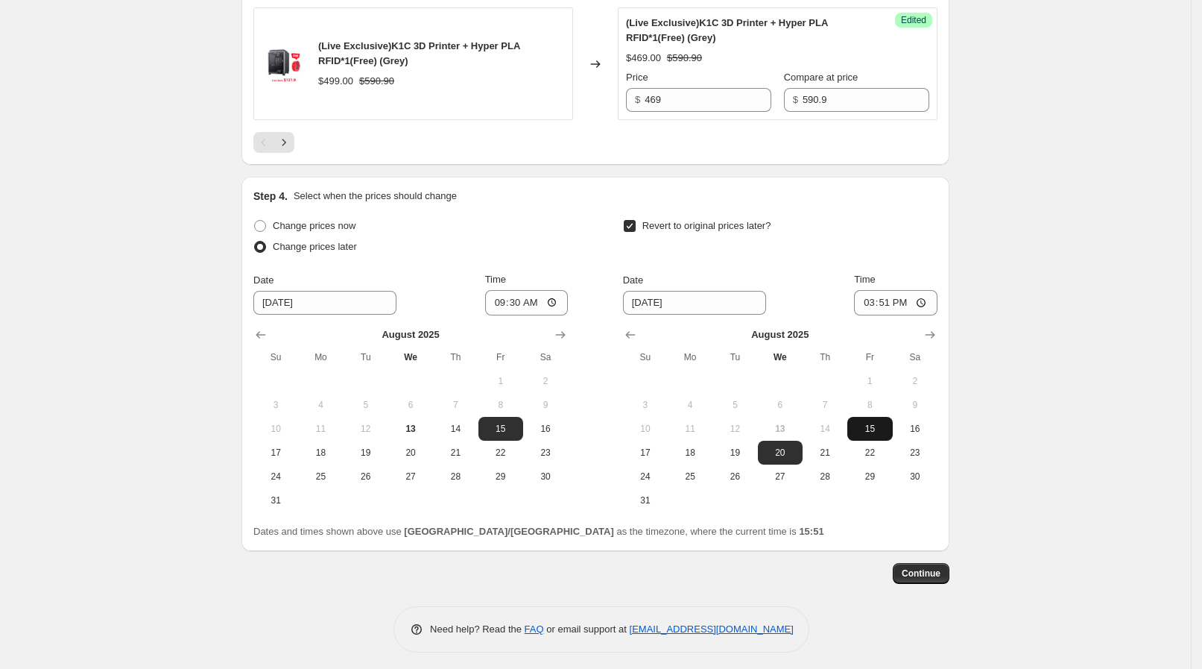
click at [876, 423] on span "15" at bounding box center [870, 429] width 33 height 12
type input "[DATE]"
click at [922, 292] on input "15:51" at bounding box center [895, 302] width 83 height 25
click at [930, 306] on input "13:00" at bounding box center [895, 302] width 83 height 25
click at [929, 290] on input "13:00" at bounding box center [895, 302] width 83 height 25
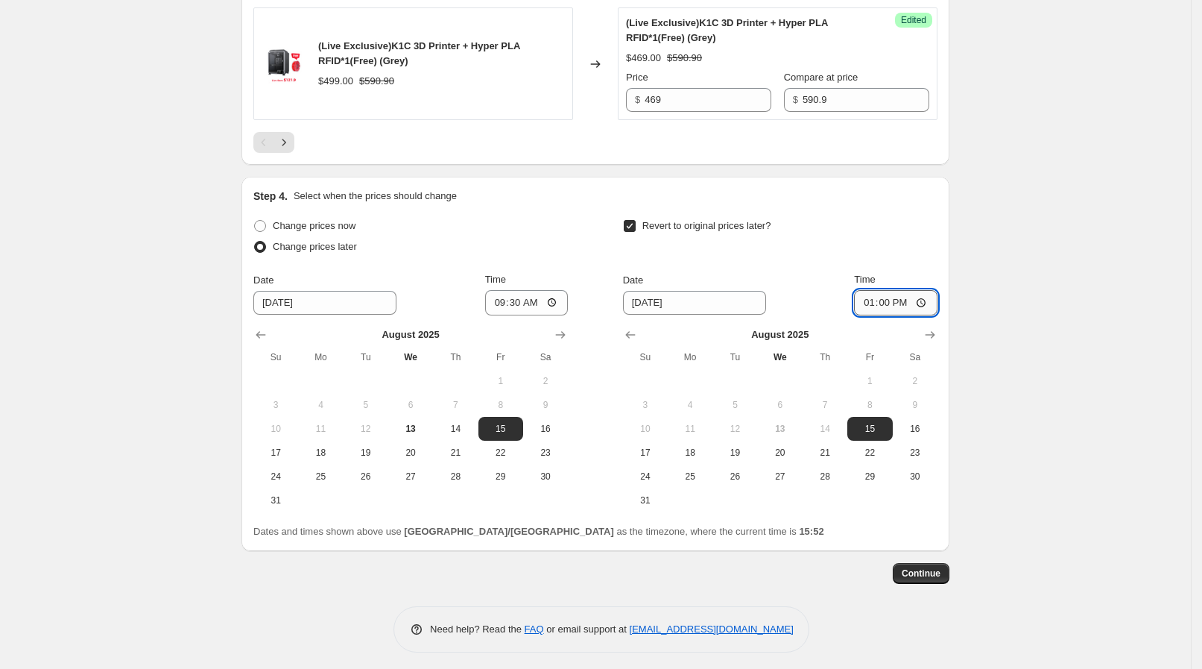
click at [929, 290] on input "13:00" at bounding box center [895, 302] width 83 height 25
click at [925, 301] on input "13:00" at bounding box center [895, 302] width 83 height 25
type input "13:30"
click at [935, 567] on span "Continue" at bounding box center [921, 573] width 39 height 12
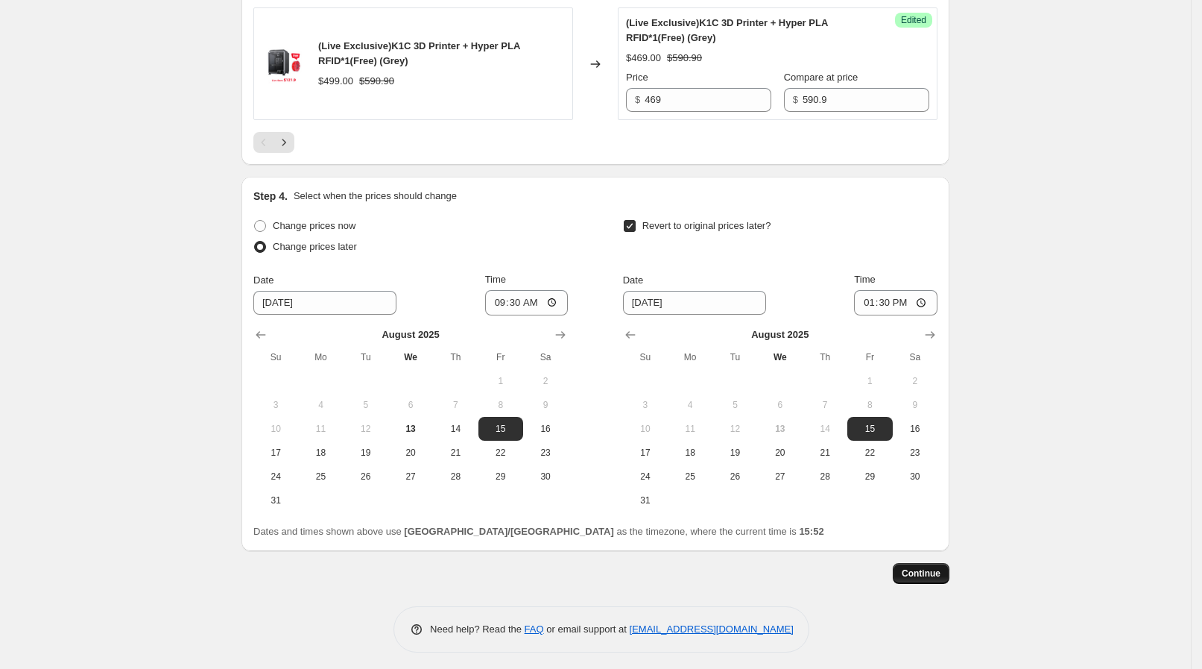
scroll to position [0, 0]
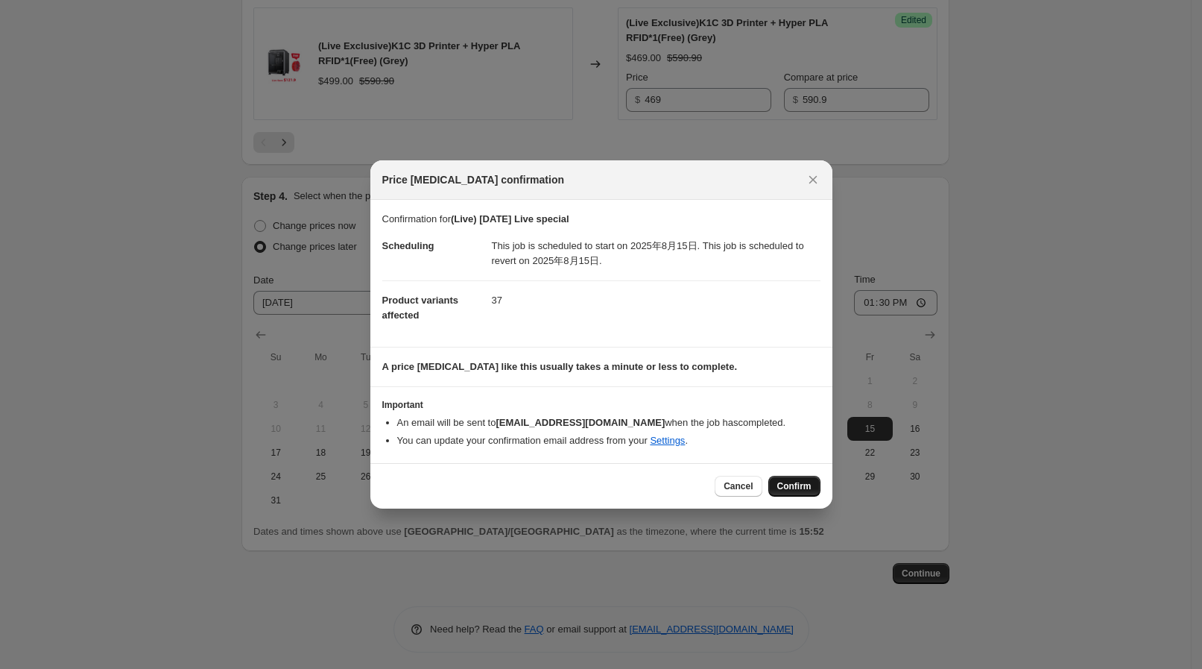
click at [787, 483] on span "Confirm" at bounding box center [794, 486] width 34 height 12
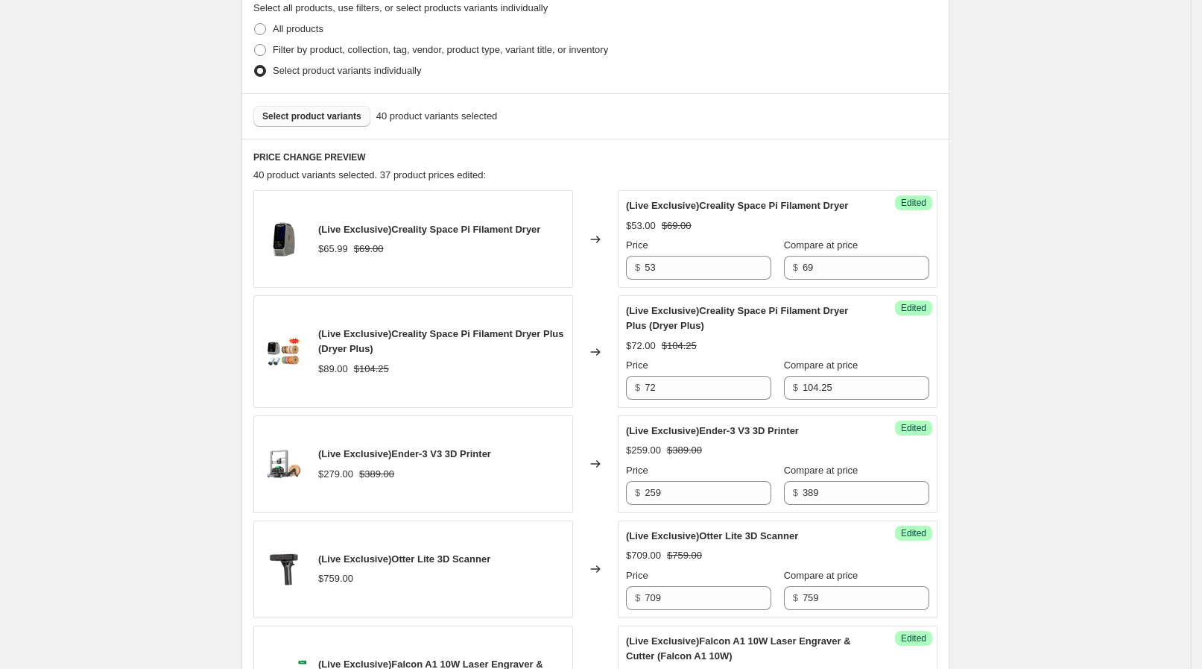
scroll to position [372, 0]
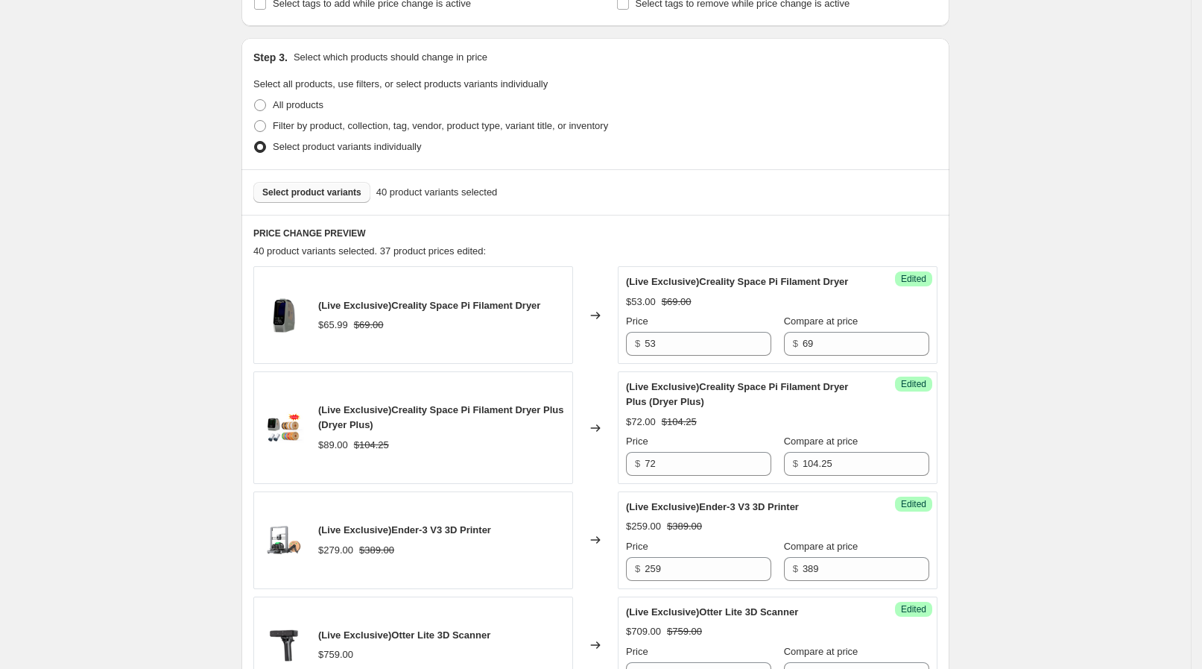
click at [320, 192] on span "Select product variants" at bounding box center [311, 192] width 99 height 12
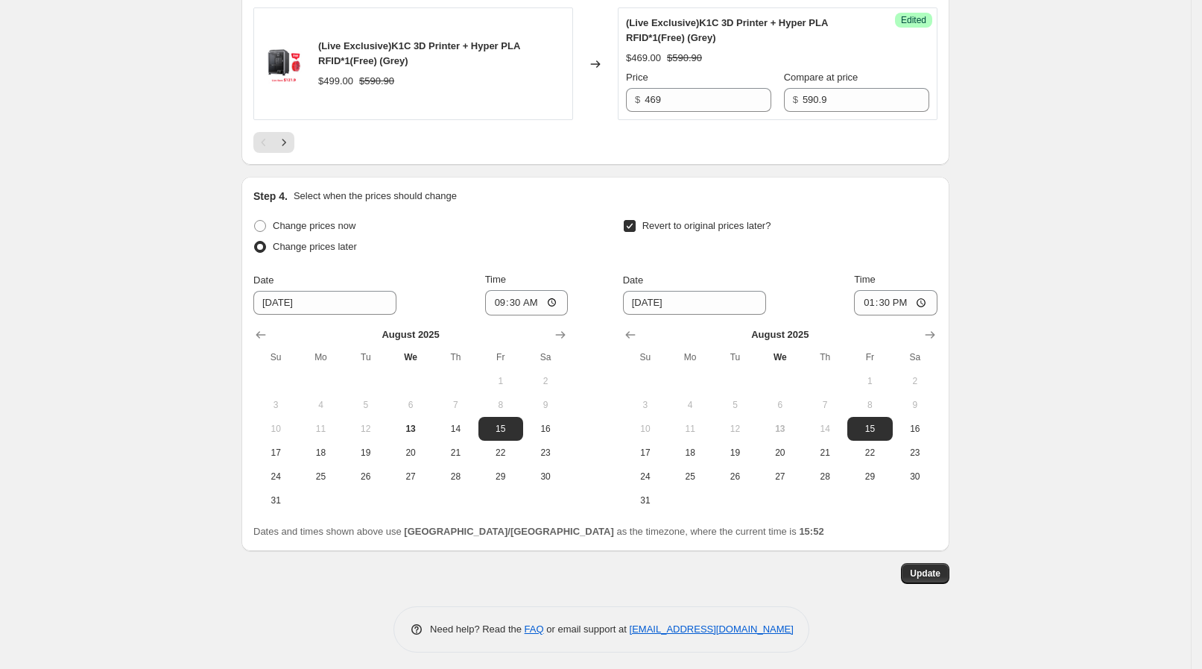
scroll to position [2599, 0]
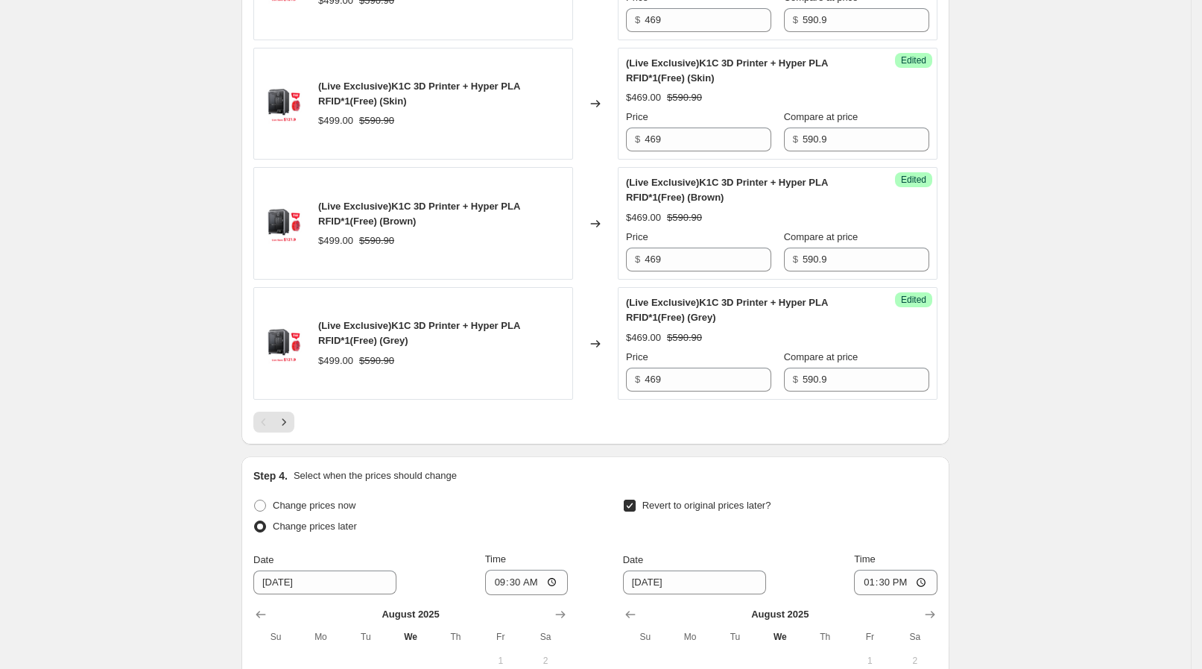
click at [303, 418] on div at bounding box center [595, 421] width 684 height 21
click at [291, 419] on icon "Next" at bounding box center [284, 421] width 15 height 15
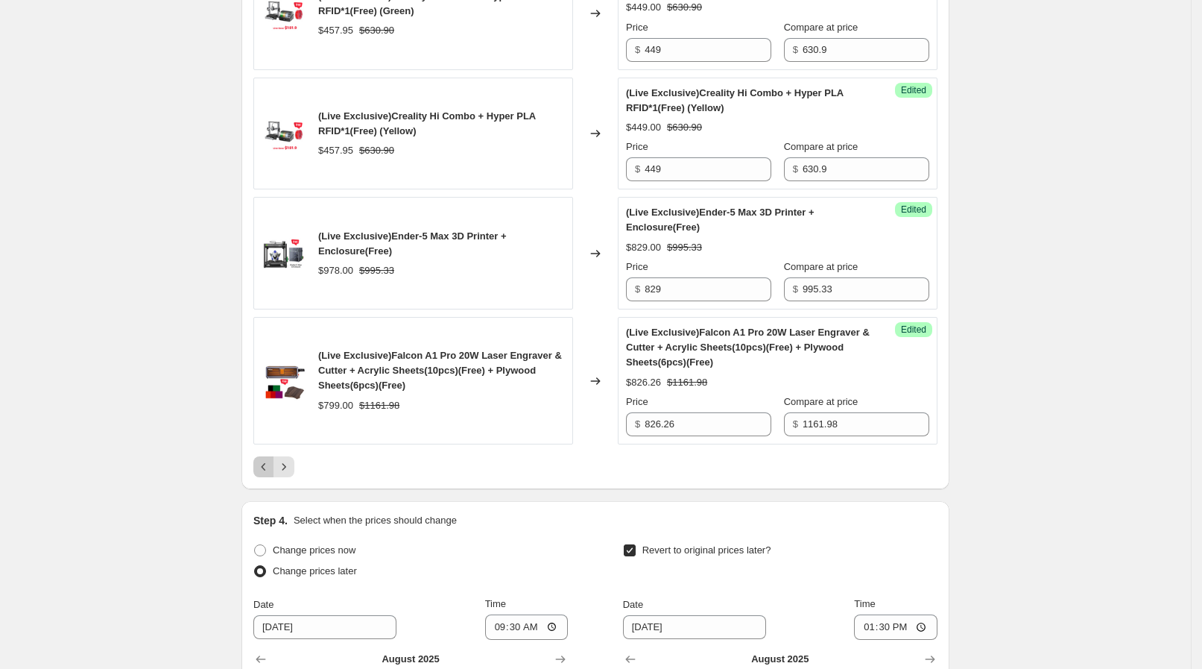
click at [266, 463] on icon "Previous" at bounding box center [264, 466] width 4 height 7
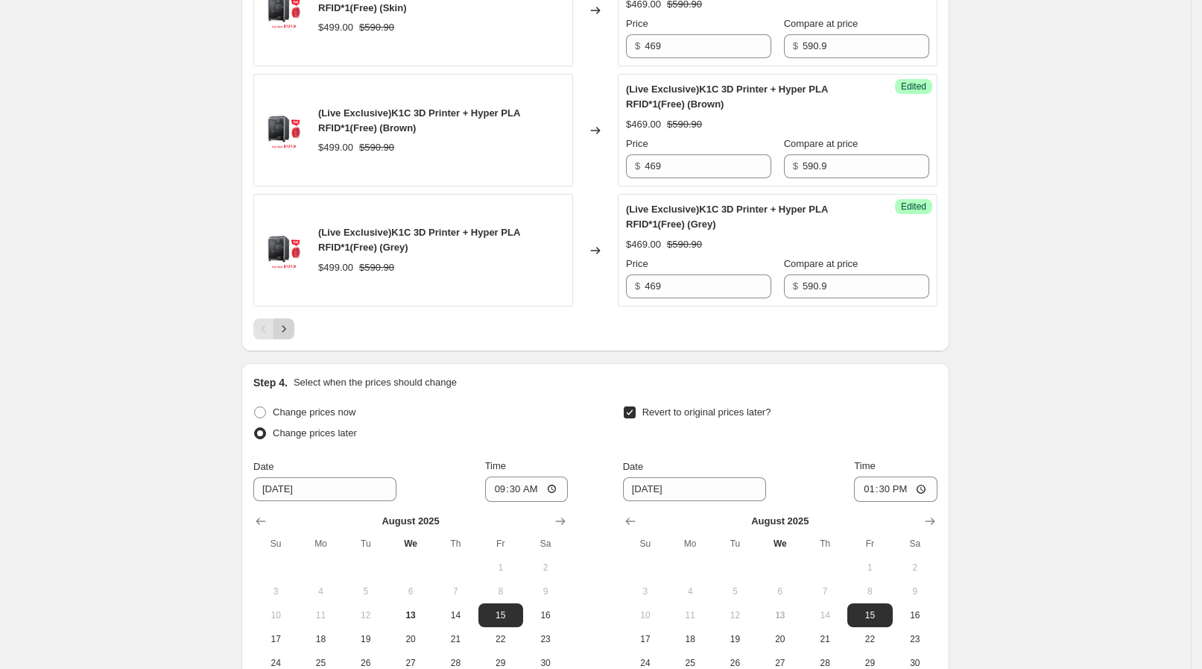
click at [288, 321] on icon "Next" at bounding box center [284, 328] width 15 height 15
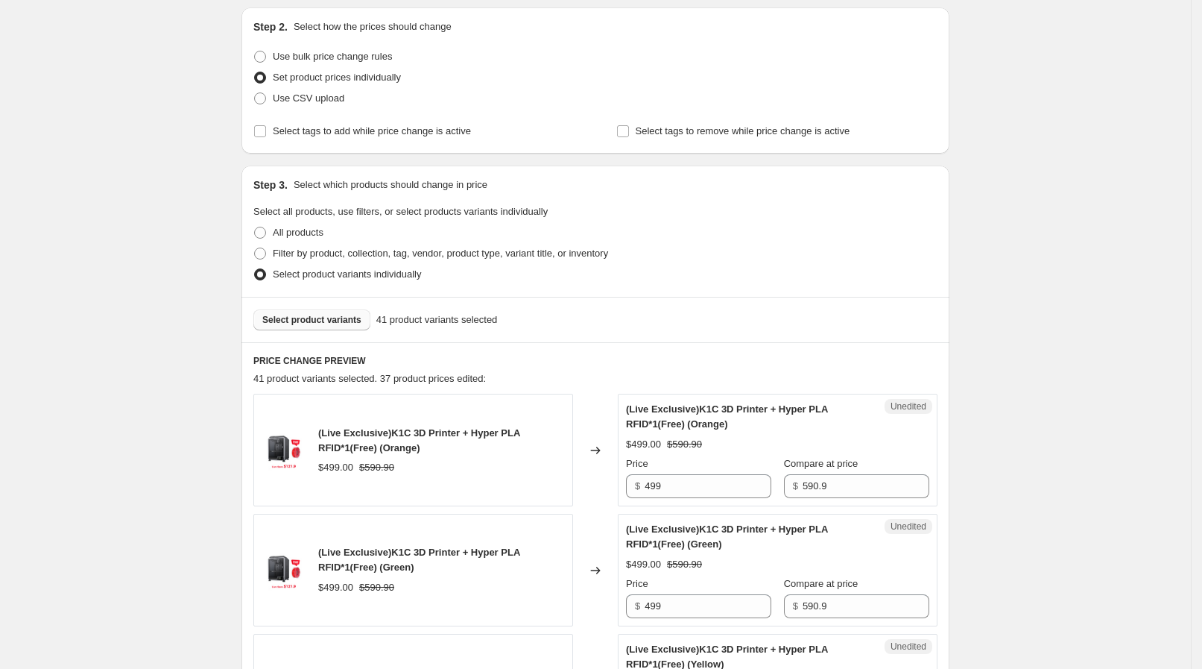
scroll to position [176, 0]
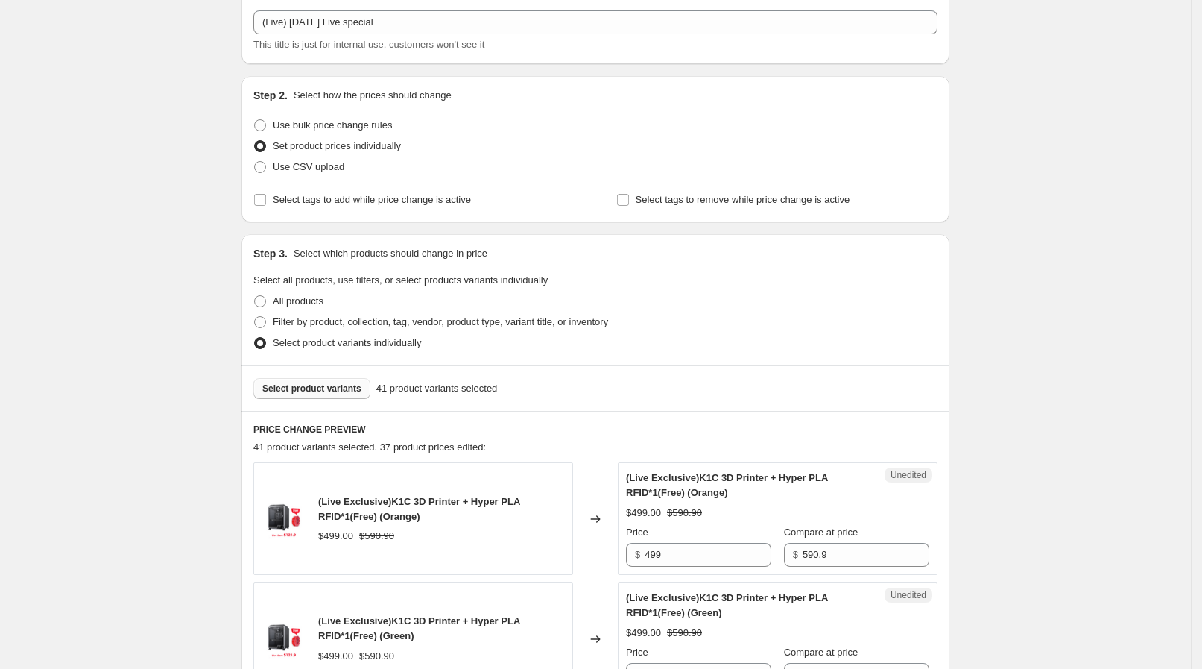
click at [323, 383] on span "Select product variants" at bounding box center [311, 388] width 99 height 12
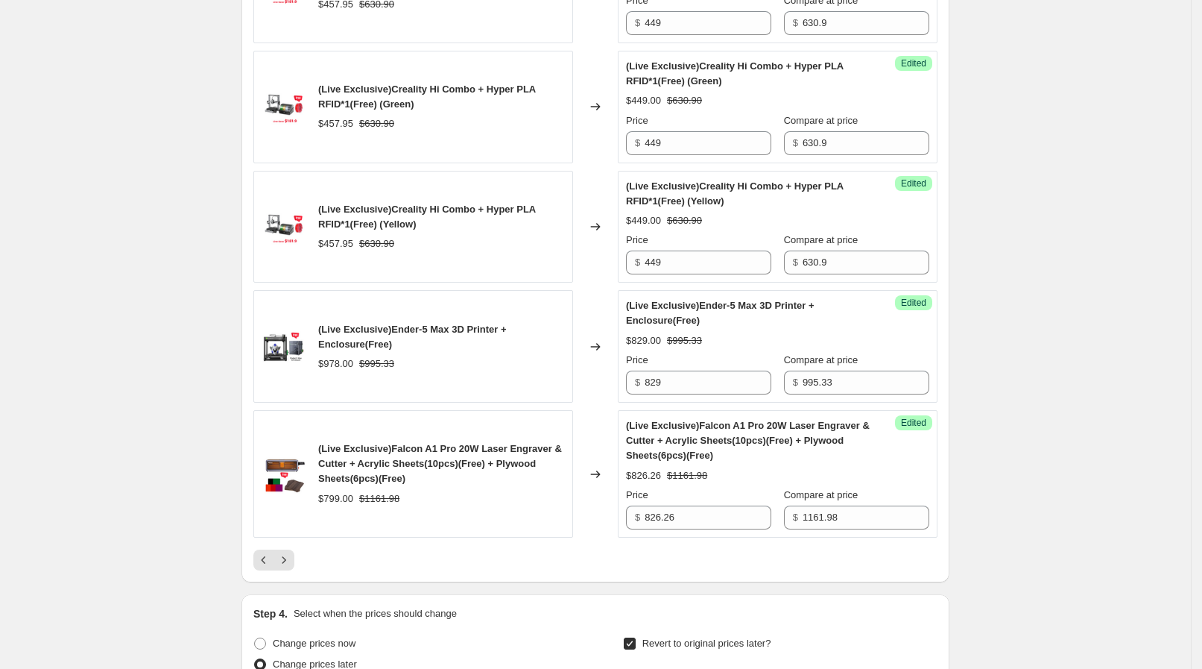
scroll to position [2878, 0]
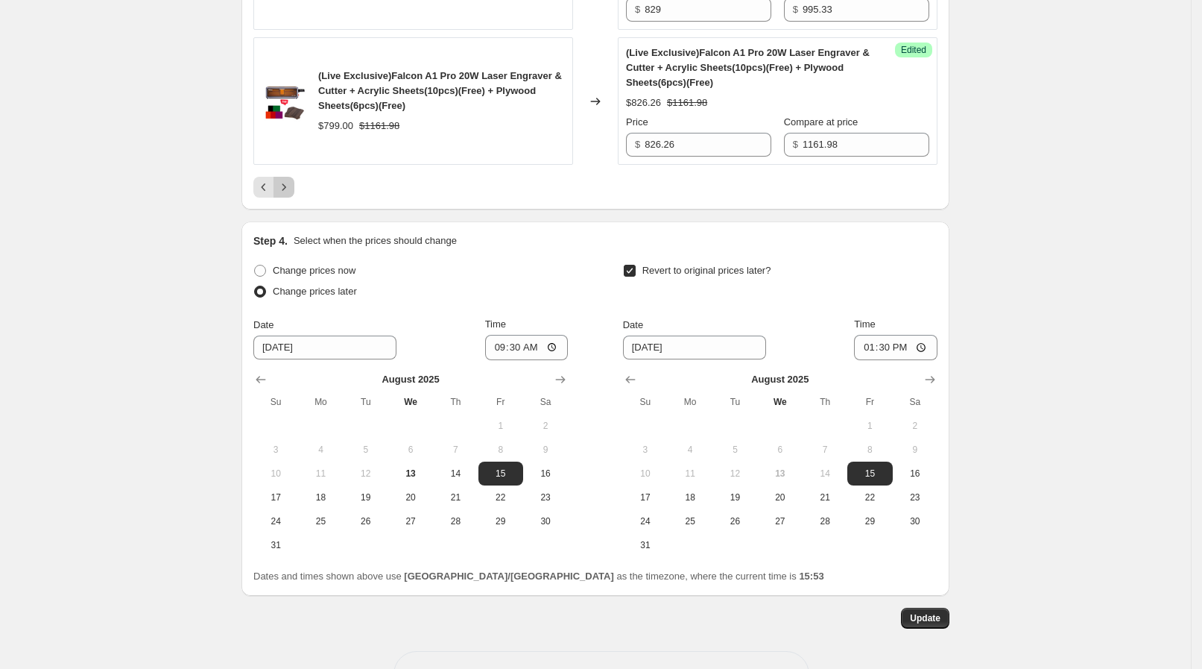
click at [291, 180] on icon "Next" at bounding box center [284, 187] width 15 height 15
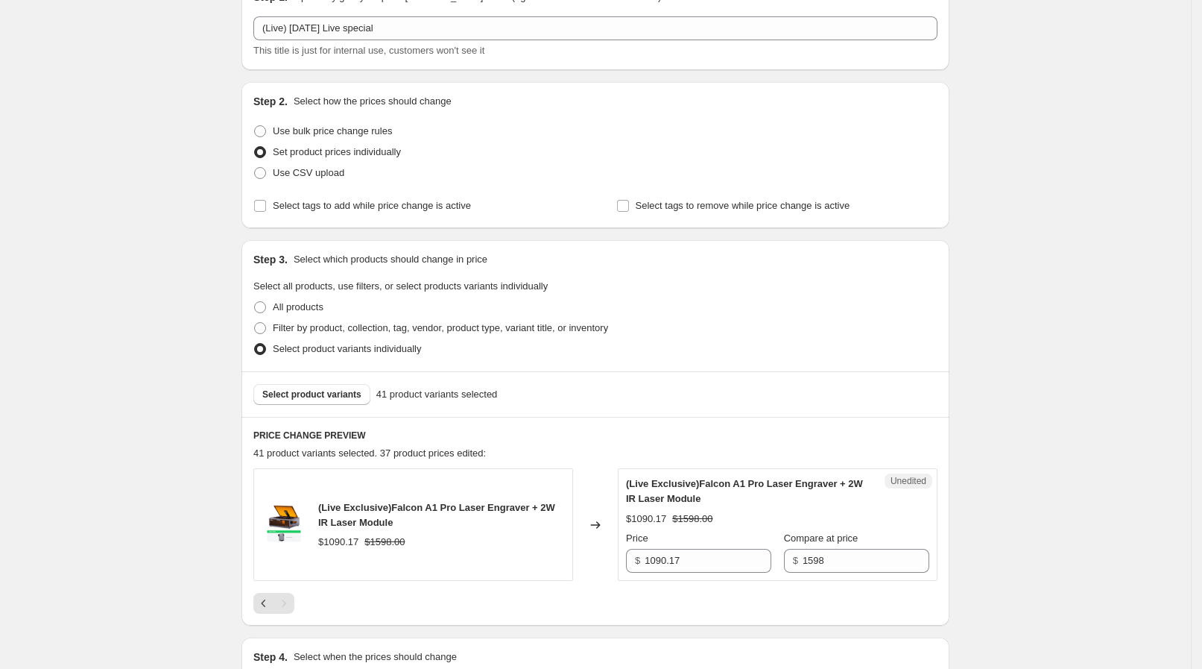
scroll to position [356, 0]
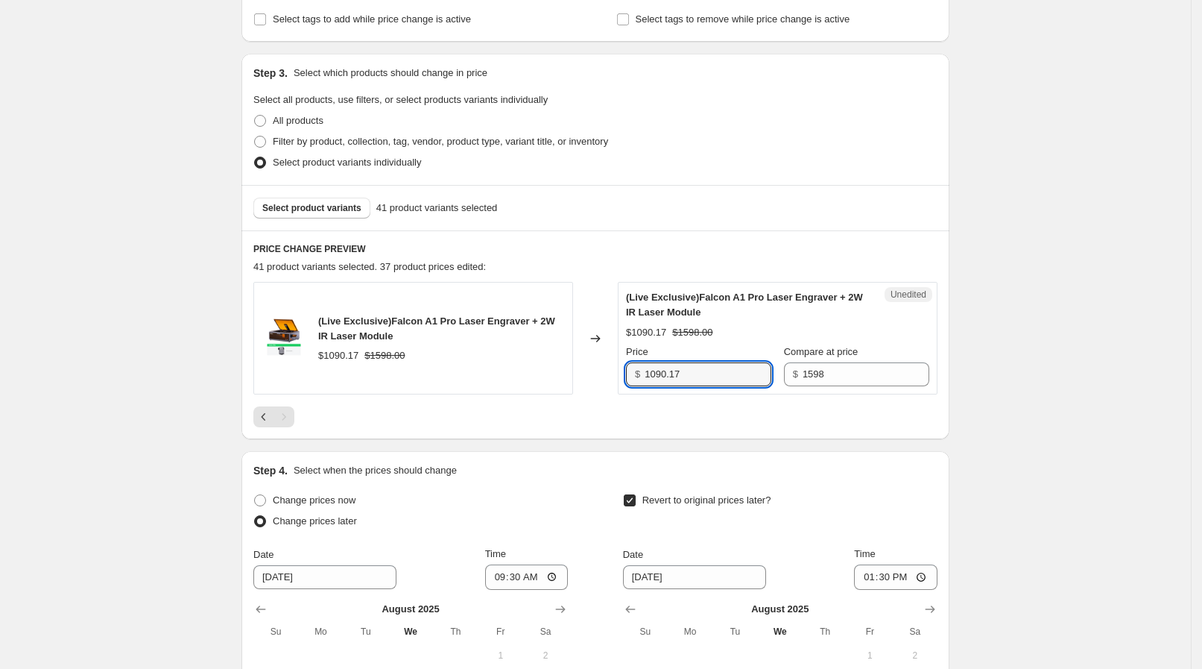
drag, startPoint x: 689, startPoint y: 365, endPoint x: 625, endPoint y: 366, distance: 64.1
click at [625, 366] on div "Unedited (Live Exclusive)Falcon A1 Pro Laser Engraver + 2W IR Laser Module $109…" at bounding box center [778, 338] width 320 height 113
paste input "145.86"
type input "1145.86"
click at [678, 317] on span "(Live Exclusive)Falcon A1 Pro Laser Engraver + 2W IR Laser Module" at bounding box center [744, 304] width 237 height 26
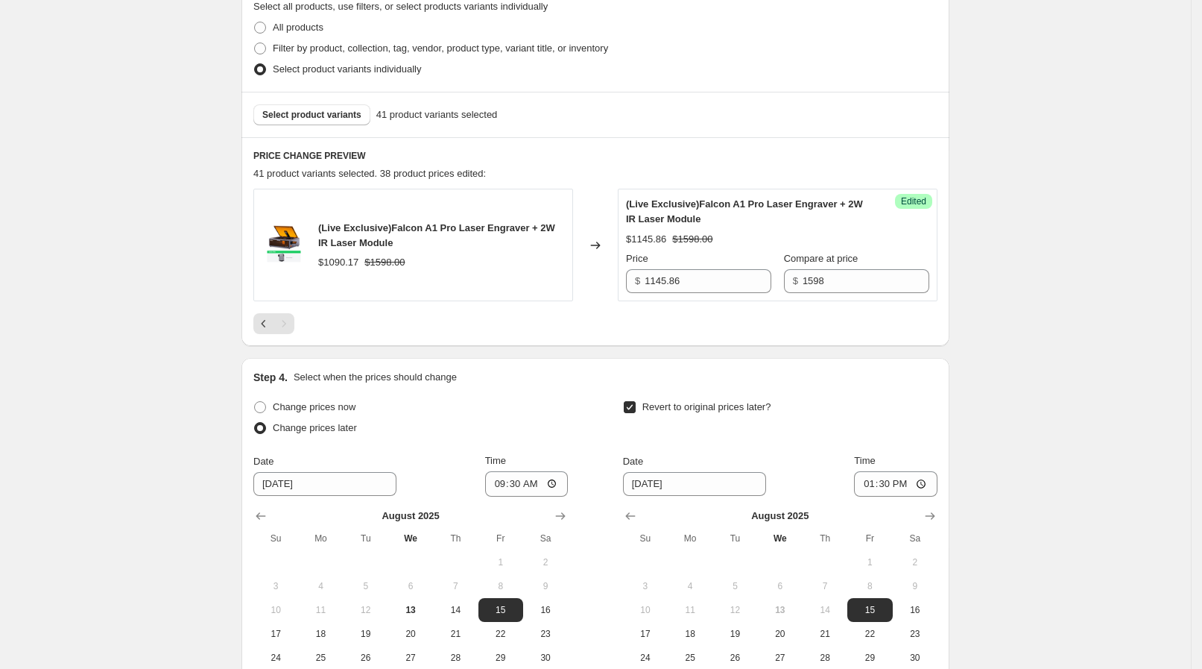
scroll to position [636, 0]
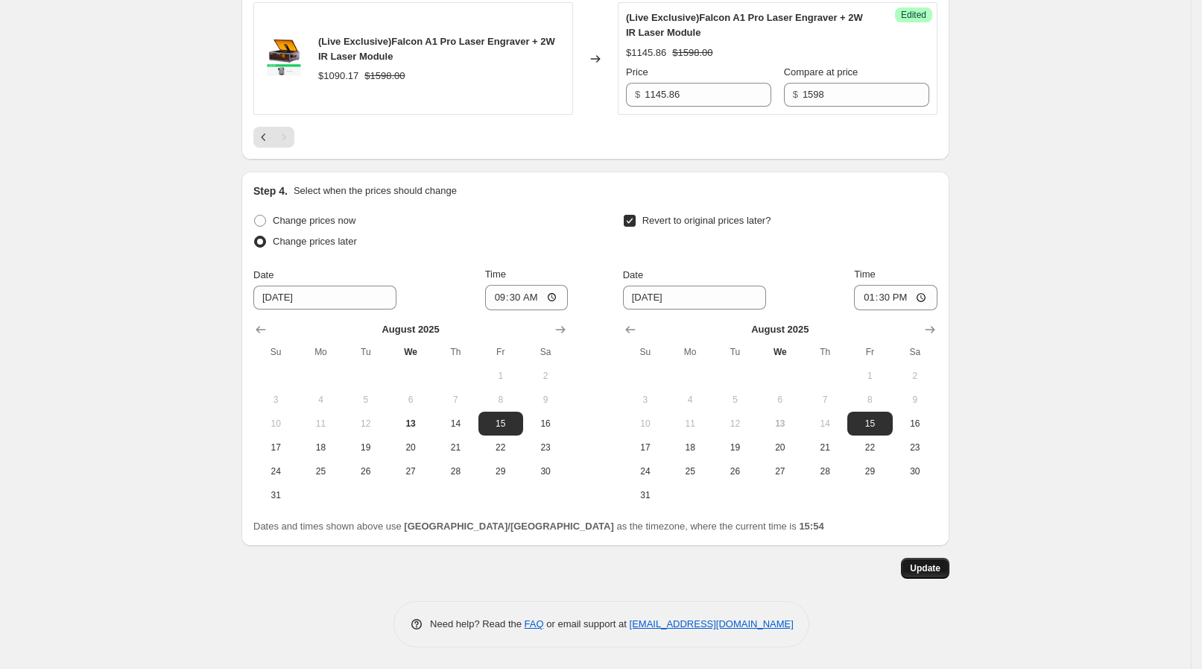
click at [939, 565] on span "Update" at bounding box center [925, 568] width 31 height 12
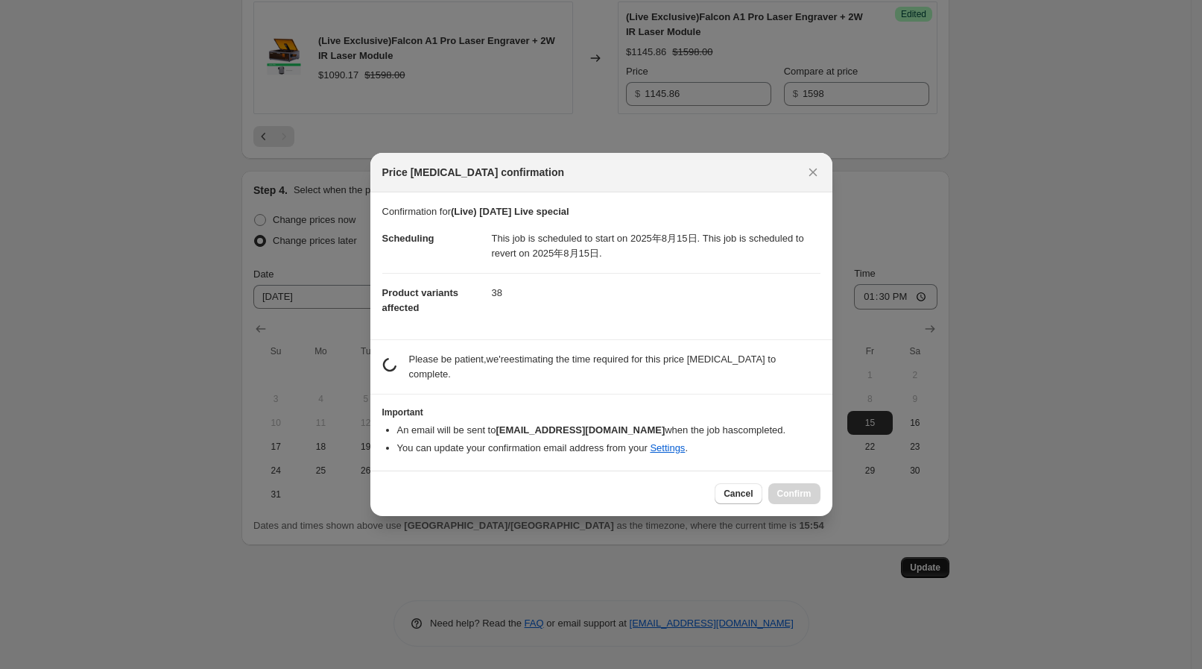
scroll to position [0, 0]
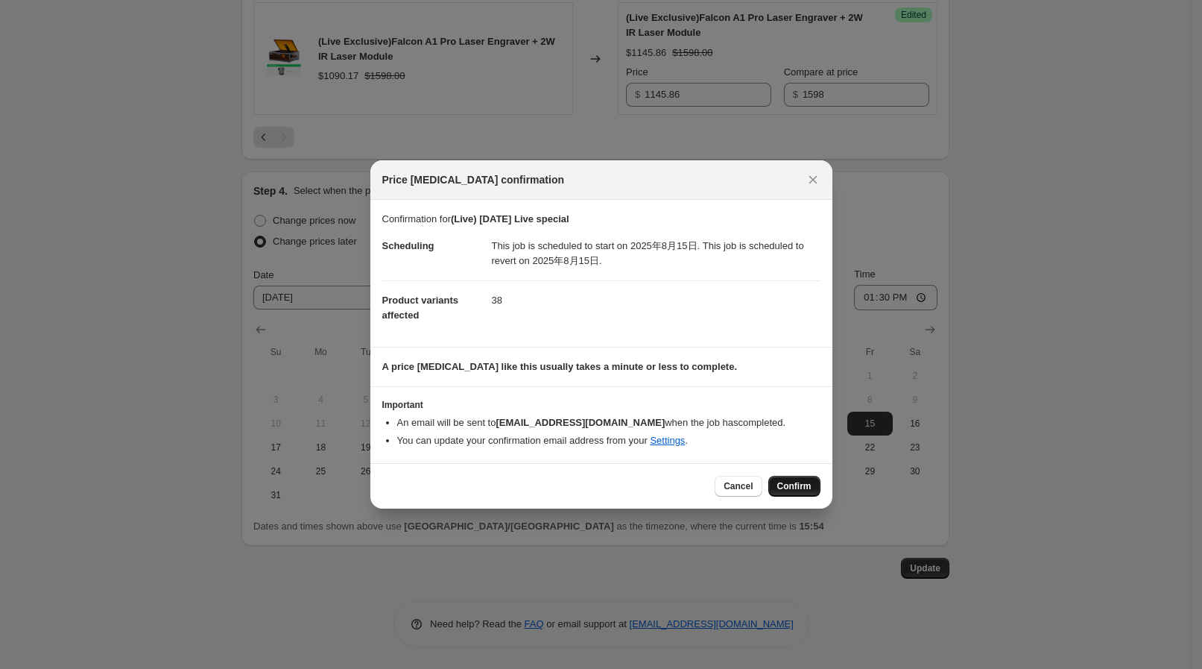
click at [794, 485] on span "Confirm" at bounding box center [794, 486] width 34 height 12
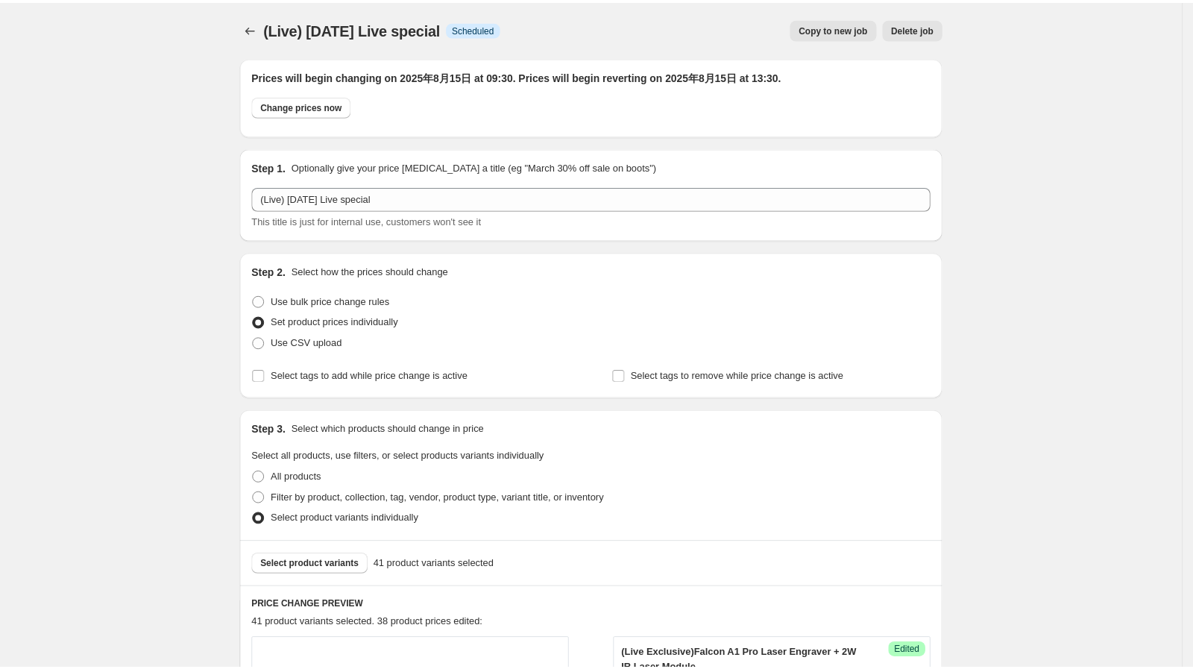
scroll to position [636, 0]
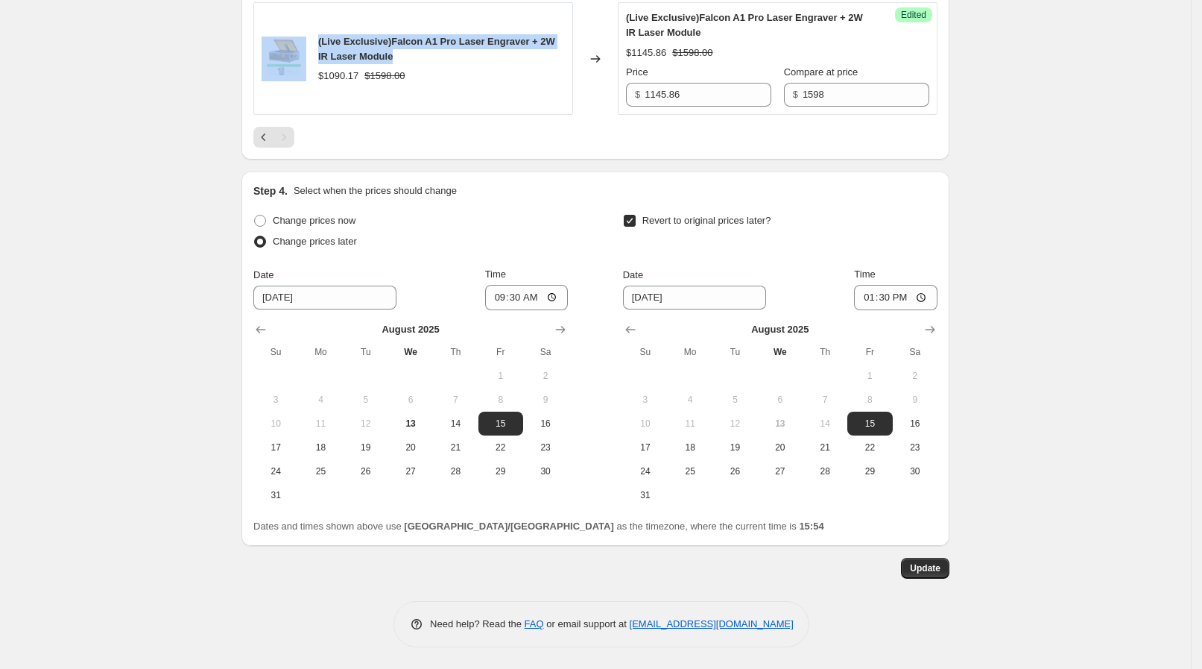
drag, startPoint x: 313, startPoint y: 31, endPoint x: 400, endPoint y: 57, distance: 91.0
click at [400, 57] on div "(Live Exclusive)Falcon A1 Pro Laser Engraver + 2W IR Laser Module $1090.17 $159…" at bounding box center [413, 58] width 320 height 113
click at [400, 57] on div "(Live Exclusive)Falcon A1 Pro Laser Engraver + 2W IR Laser Module" at bounding box center [441, 49] width 247 height 30
drag, startPoint x: 407, startPoint y: 53, endPoint x: 324, endPoint y: 34, distance: 85.5
click at [324, 34] on div "(Live Exclusive)Falcon A1 Pro Laser Engraver + 2W IR Laser Module" at bounding box center [441, 49] width 247 height 30
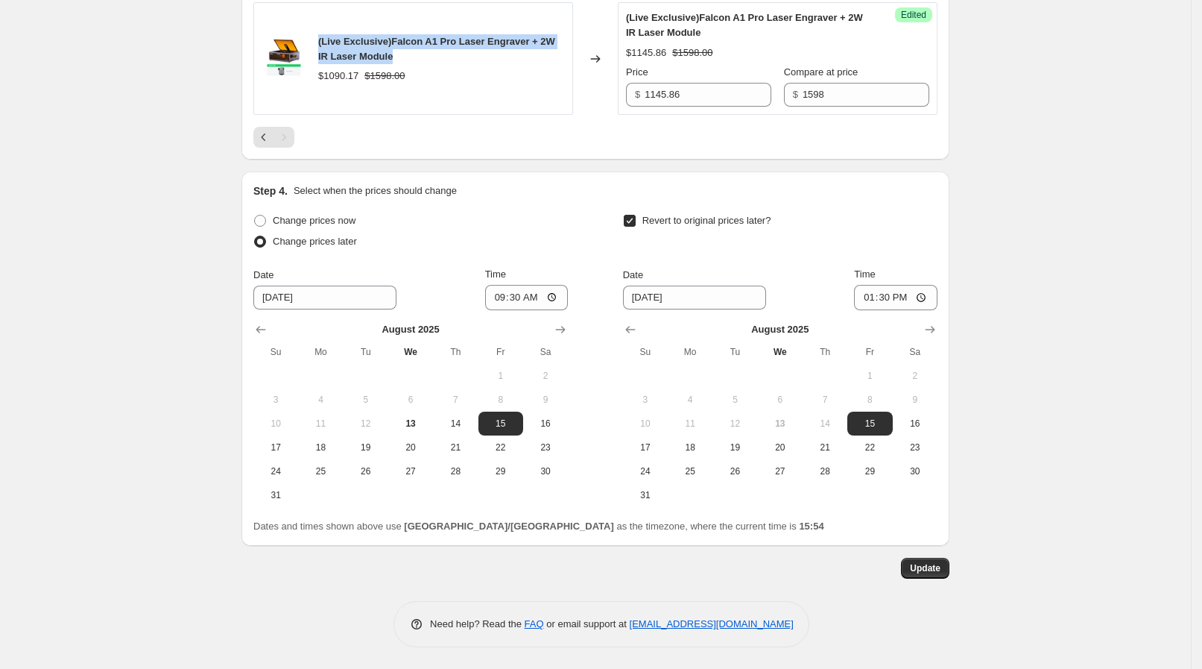
copy span "(Live Exclusive)Falcon A1 Pro Laser Engraver + 2W IR Laser Module"
click at [69, 87] on div "(Live) Aug 15 Live special. This page is ready (Live) Aug 15 Live special Info …" at bounding box center [595, 16] width 1191 height 1305
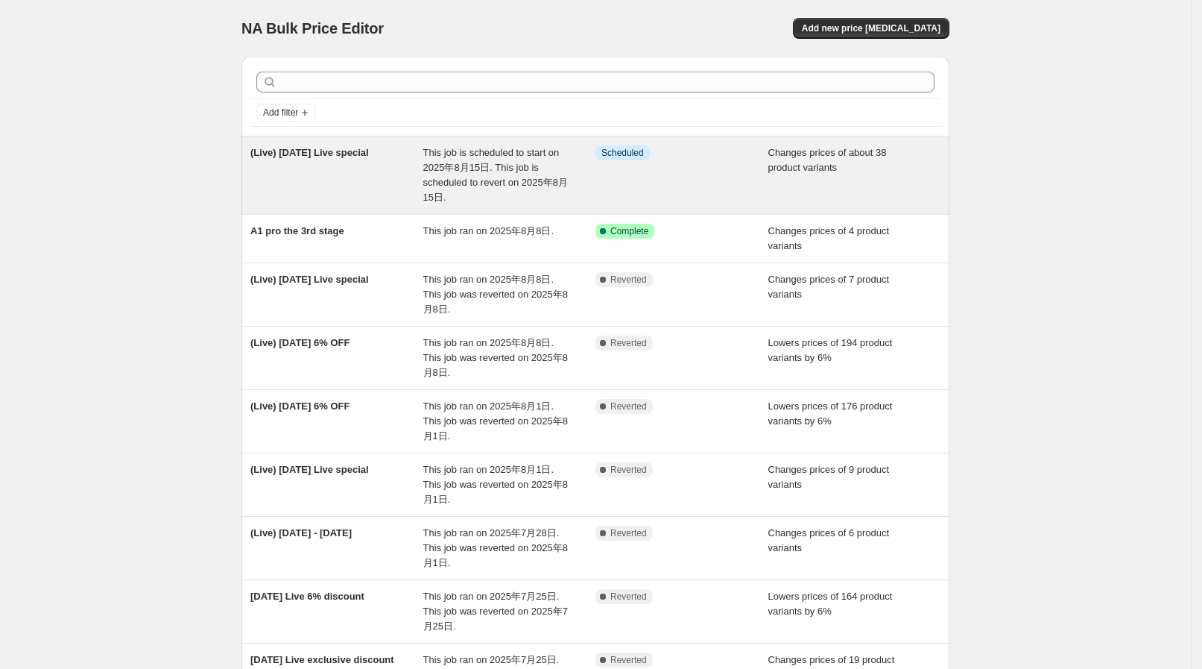
click at [444, 183] on span "This job is scheduled to start on 2025年8月15日. This job is scheduled to revert o…" at bounding box center [495, 175] width 145 height 56
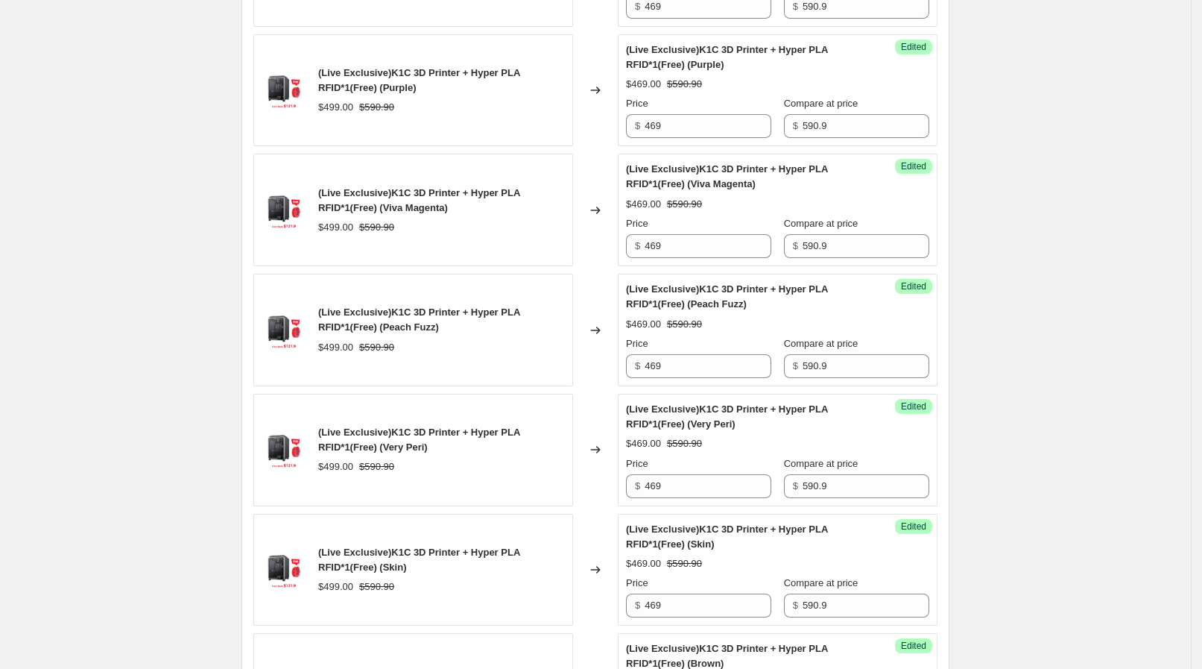
scroll to position [2505, 0]
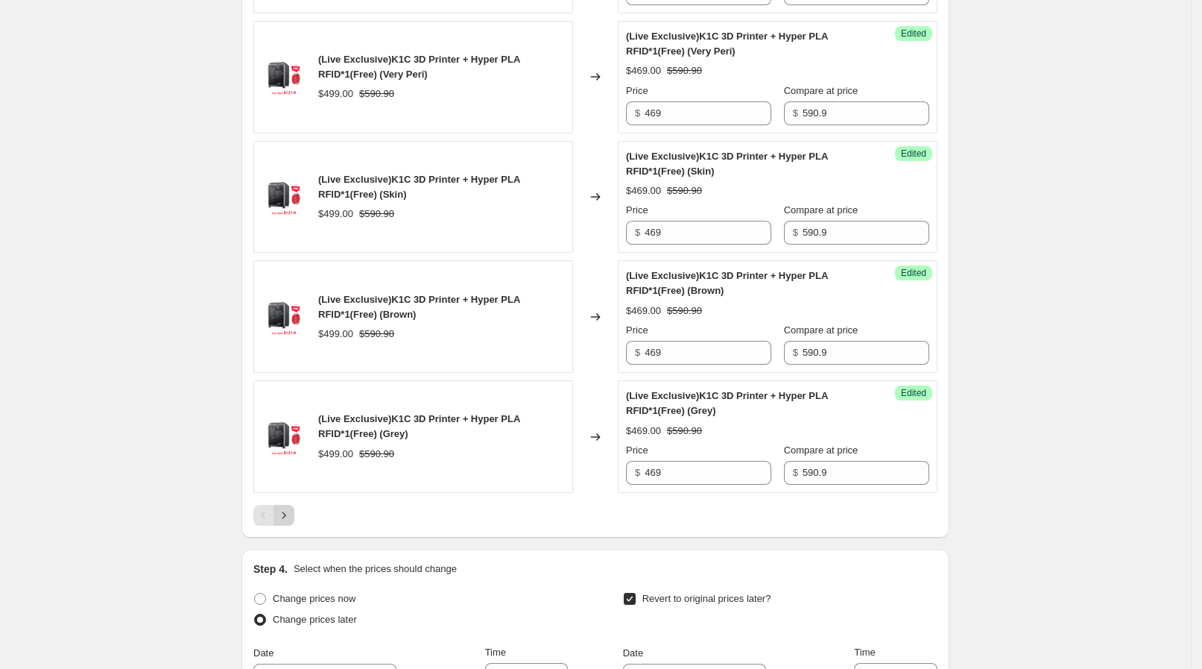
click at [291, 513] on icon "Next" at bounding box center [284, 515] width 15 height 15
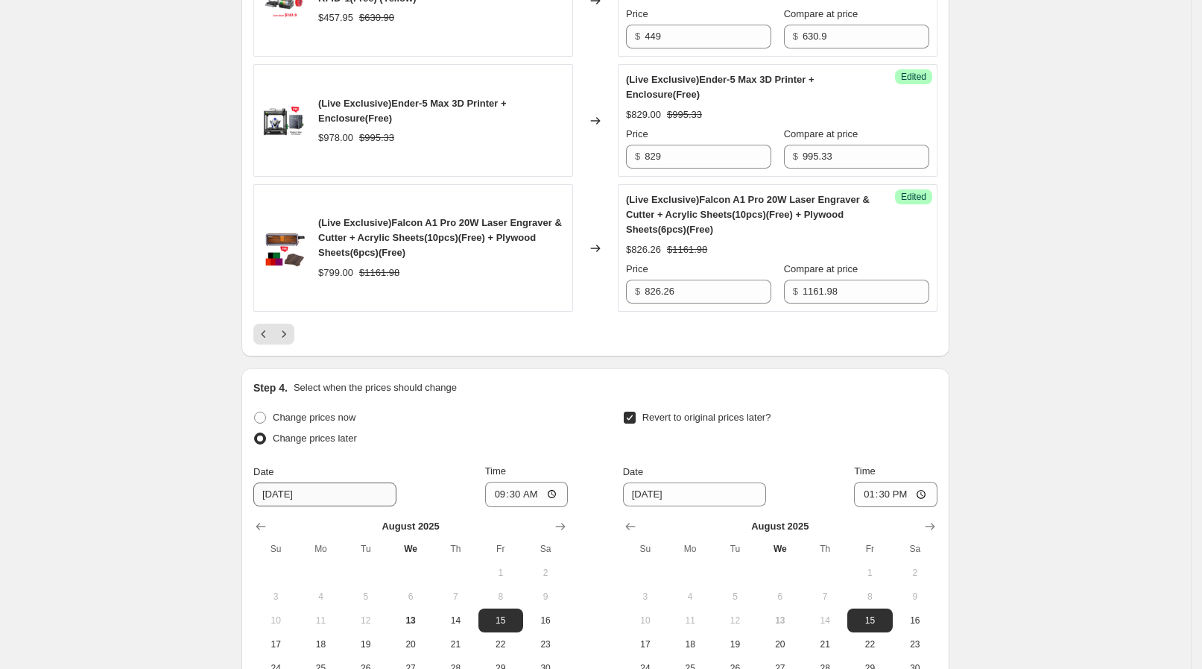
scroll to position [2785, 0]
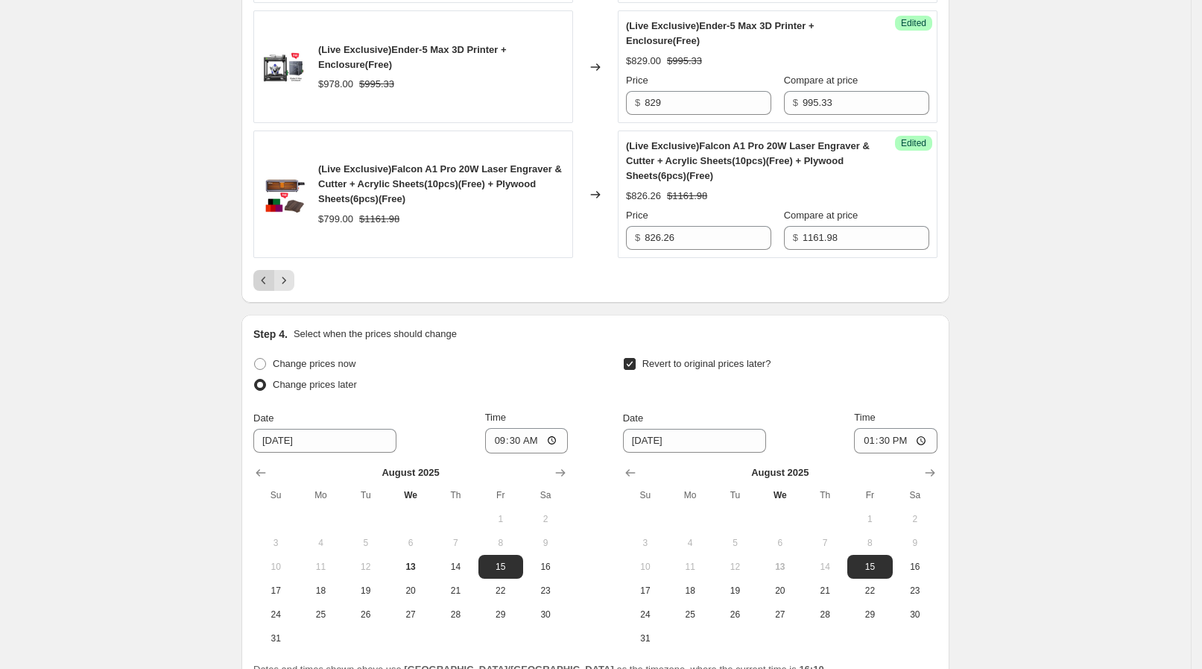
click at [268, 277] on icon "Previous" at bounding box center [263, 280] width 15 height 15
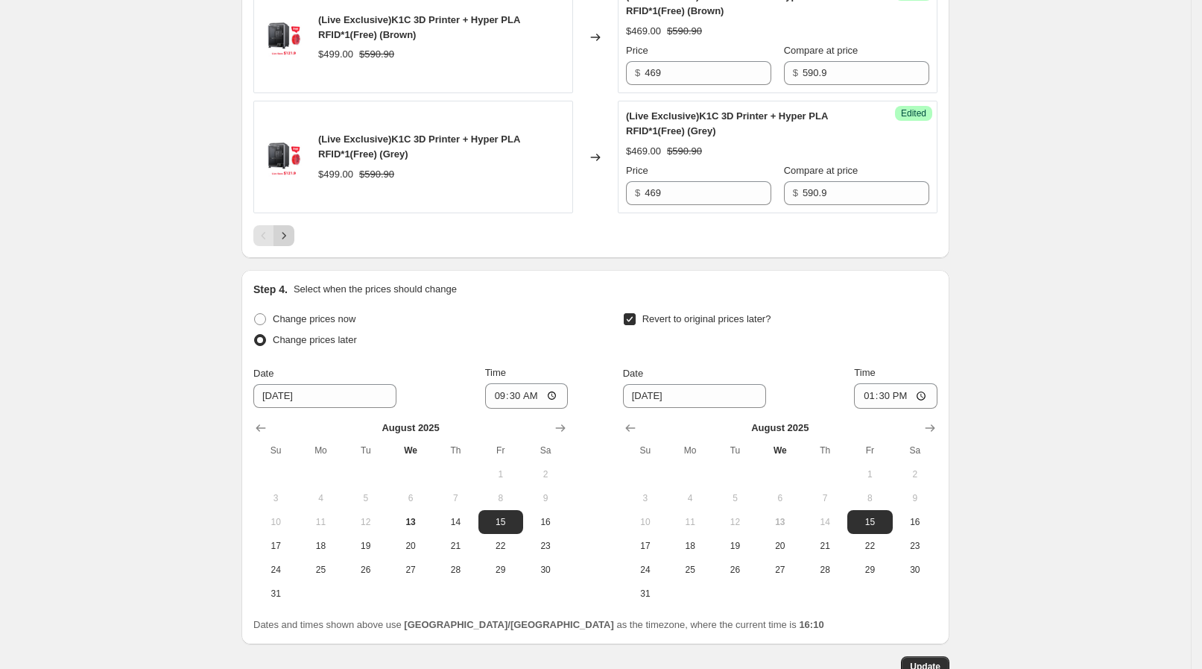
click at [290, 228] on icon "Next" at bounding box center [284, 235] width 15 height 15
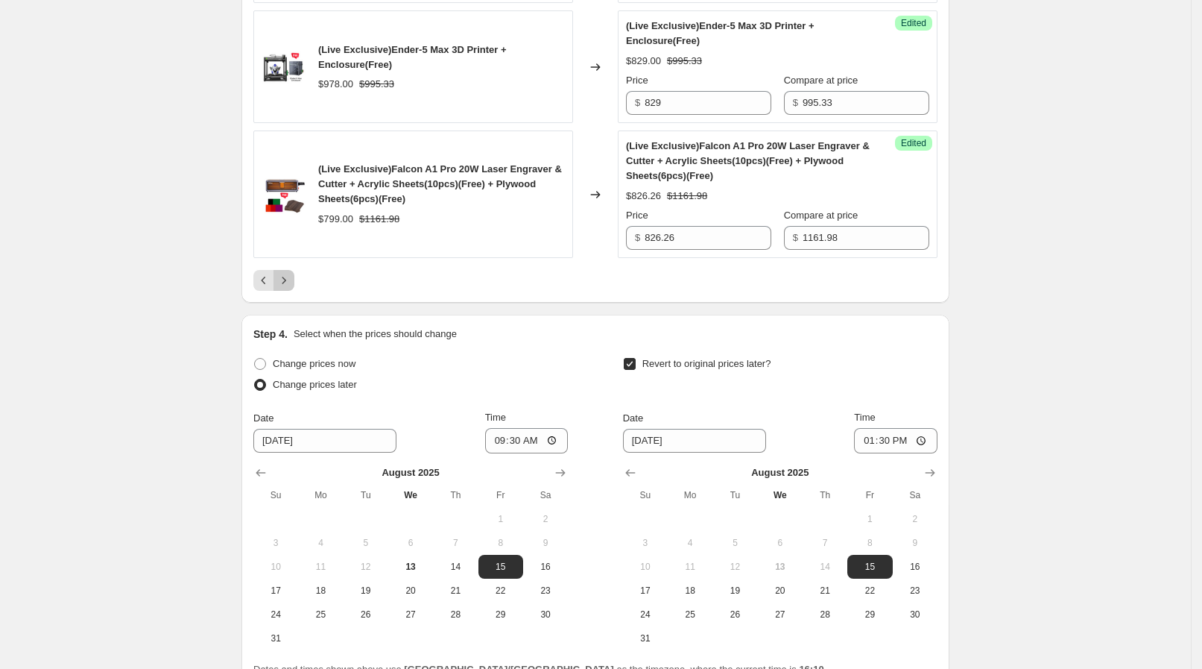
click at [291, 273] on icon "Next" at bounding box center [284, 280] width 15 height 15
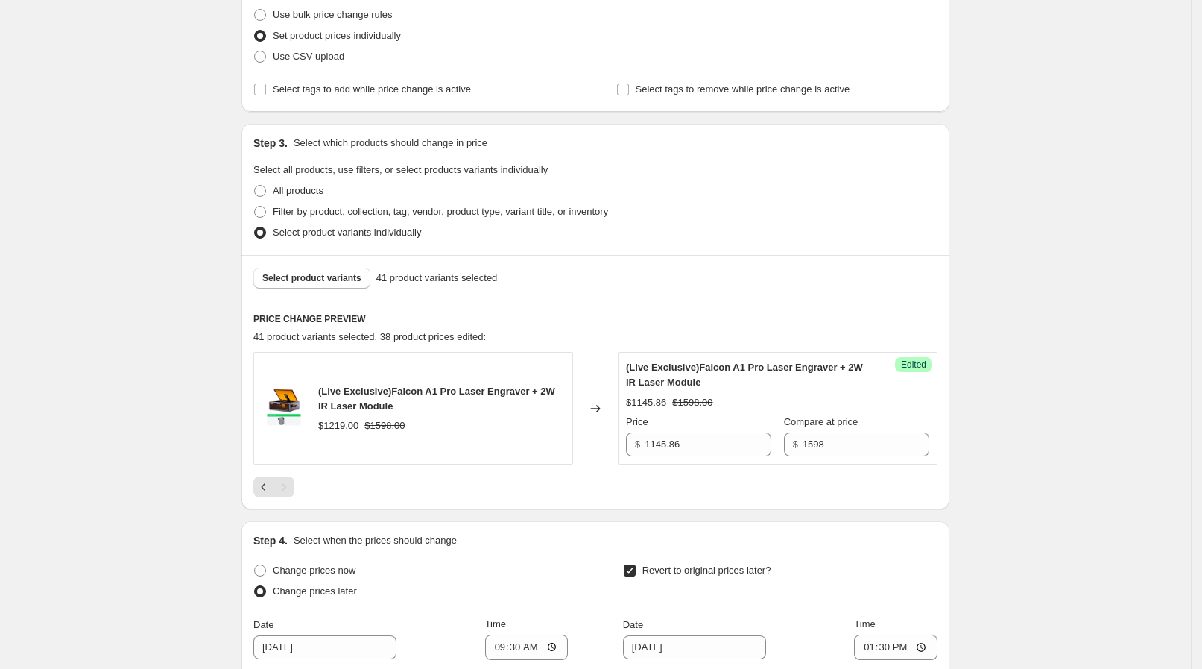
scroll to position [263, 0]
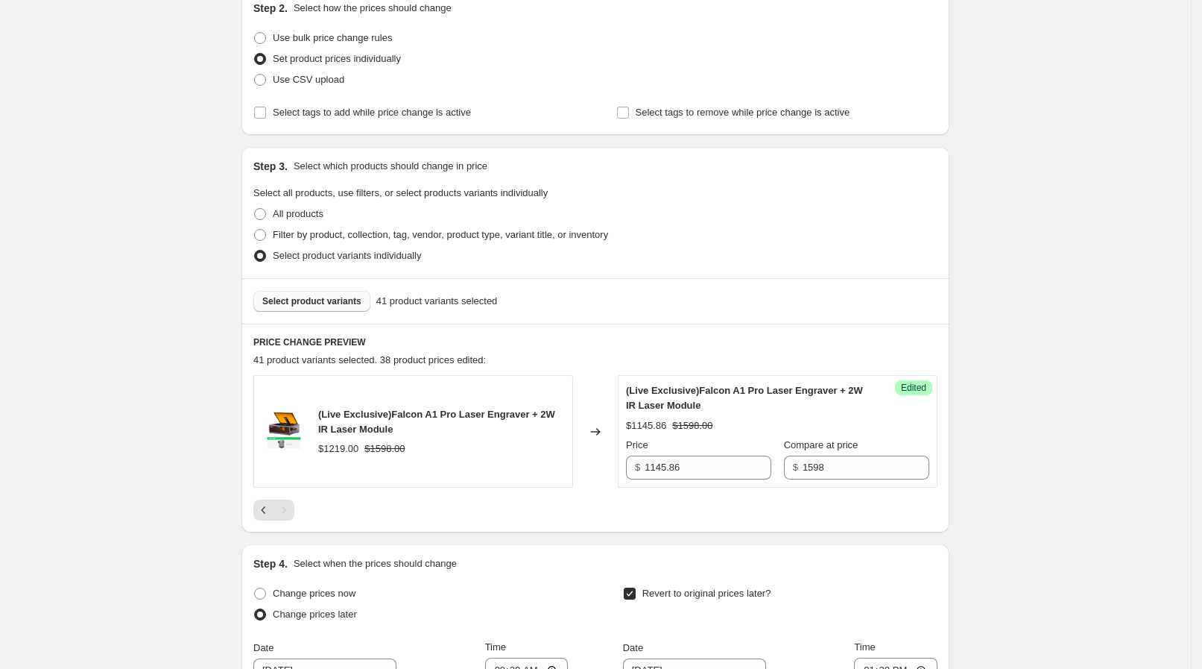
click at [306, 310] on button "Select product variants" at bounding box center [311, 301] width 117 height 21
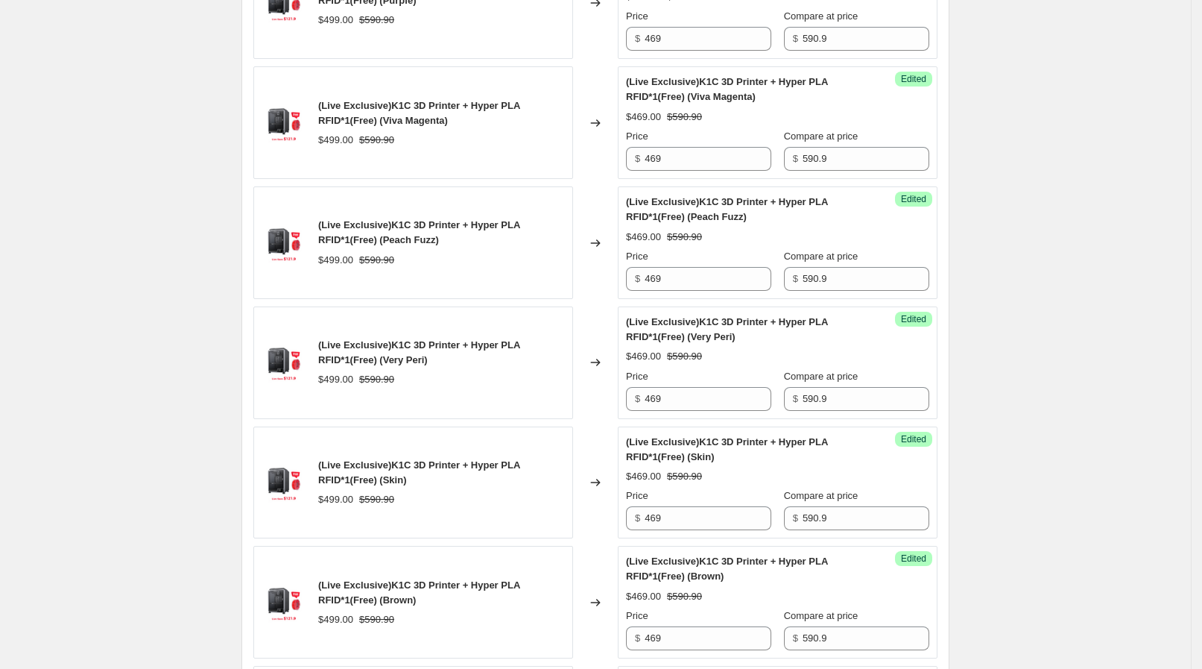
scroll to position [2779, 0]
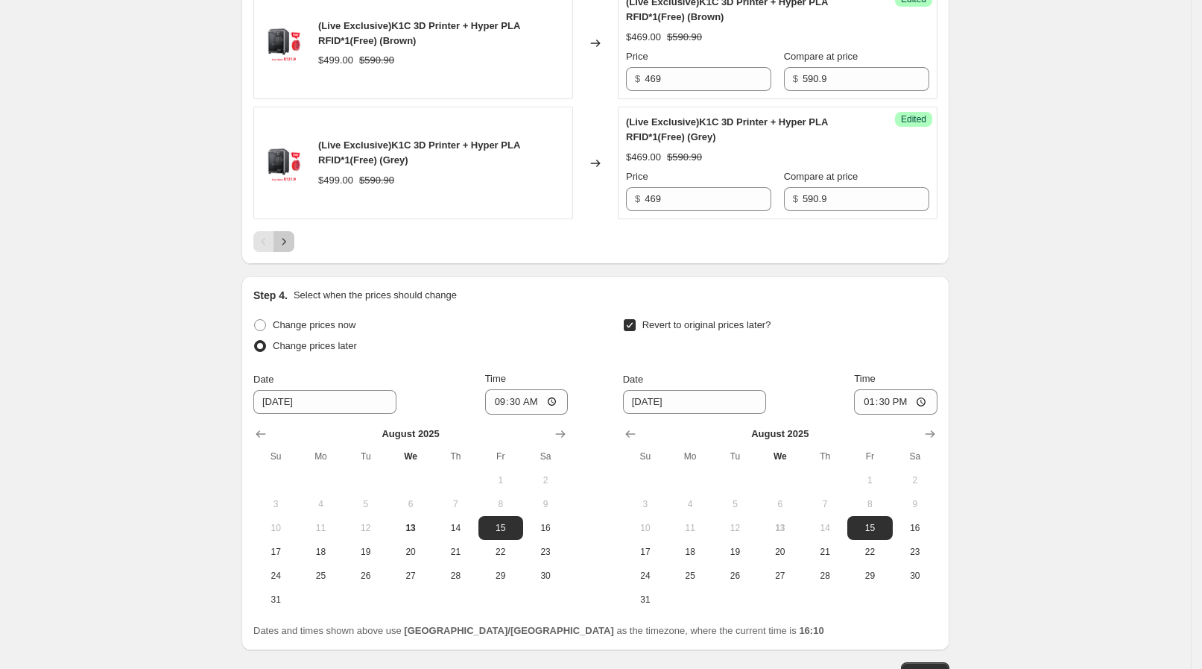
click at [286, 236] on icon "Next" at bounding box center [284, 241] width 15 height 15
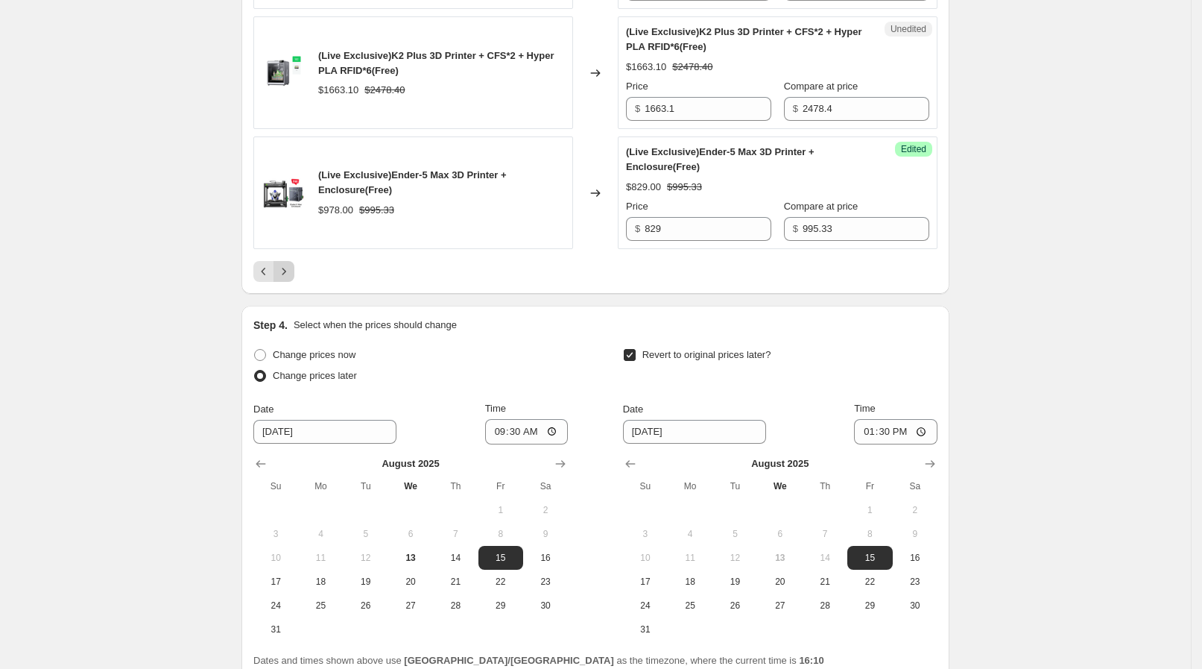
click at [287, 261] on button "Next" at bounding box center [284, 271] width 21 height 21
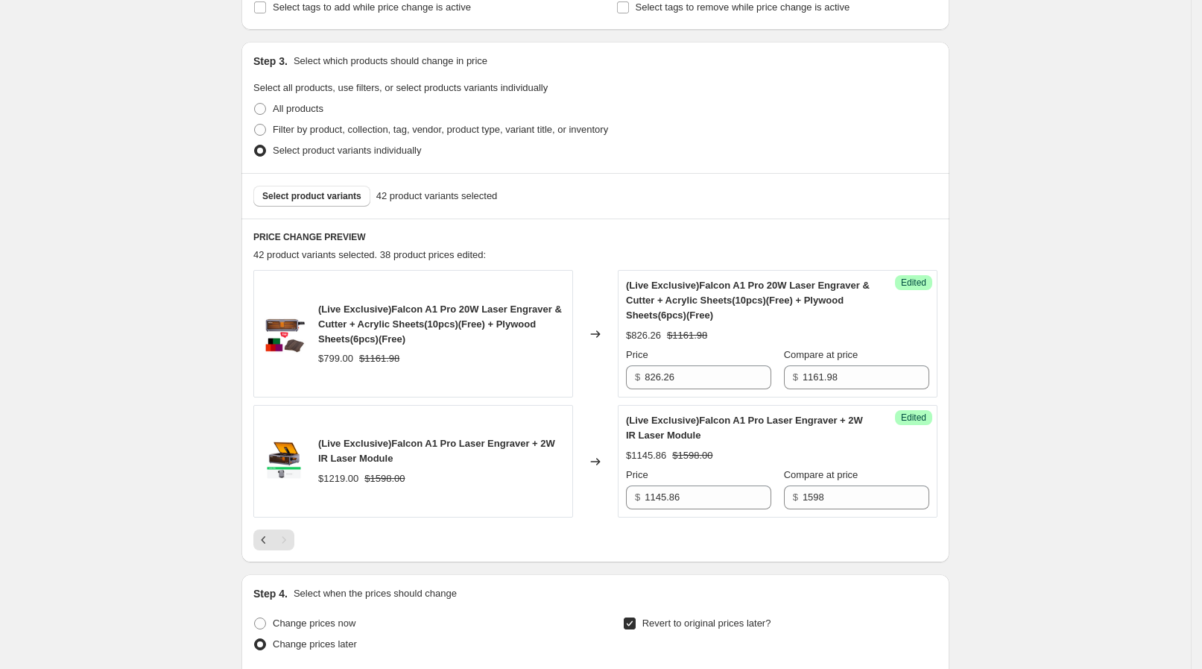
scroll to position [397, 0]
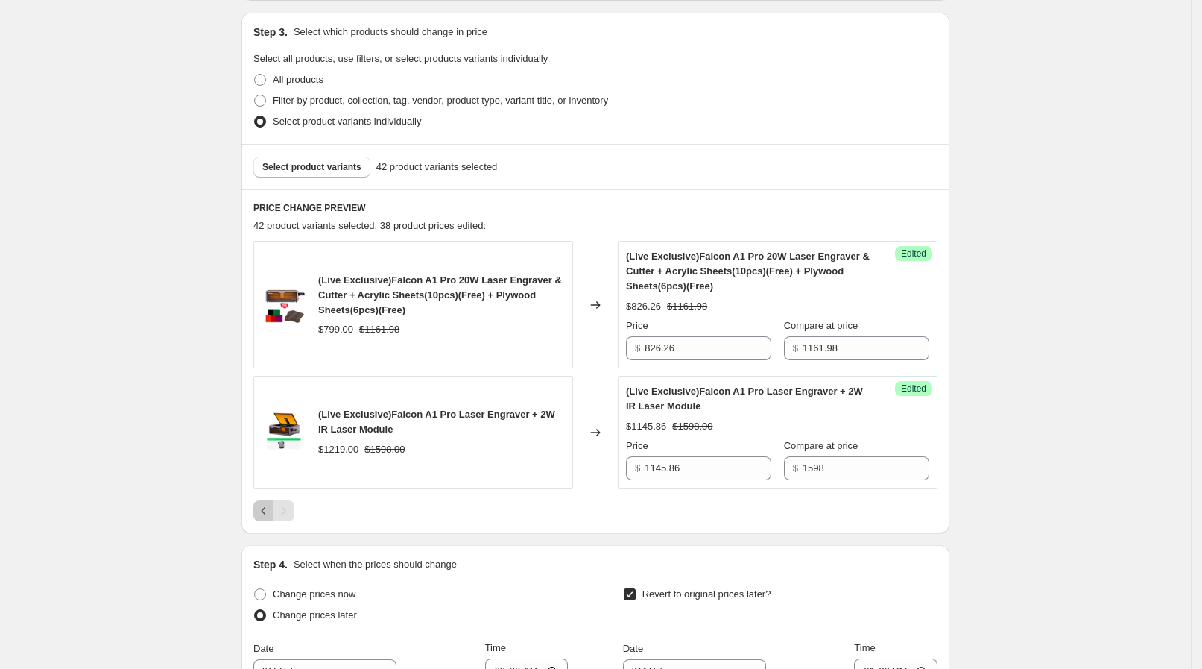
click at [271, 500] on button "Previous" at bounding box center [263, 510] width 21 height 21
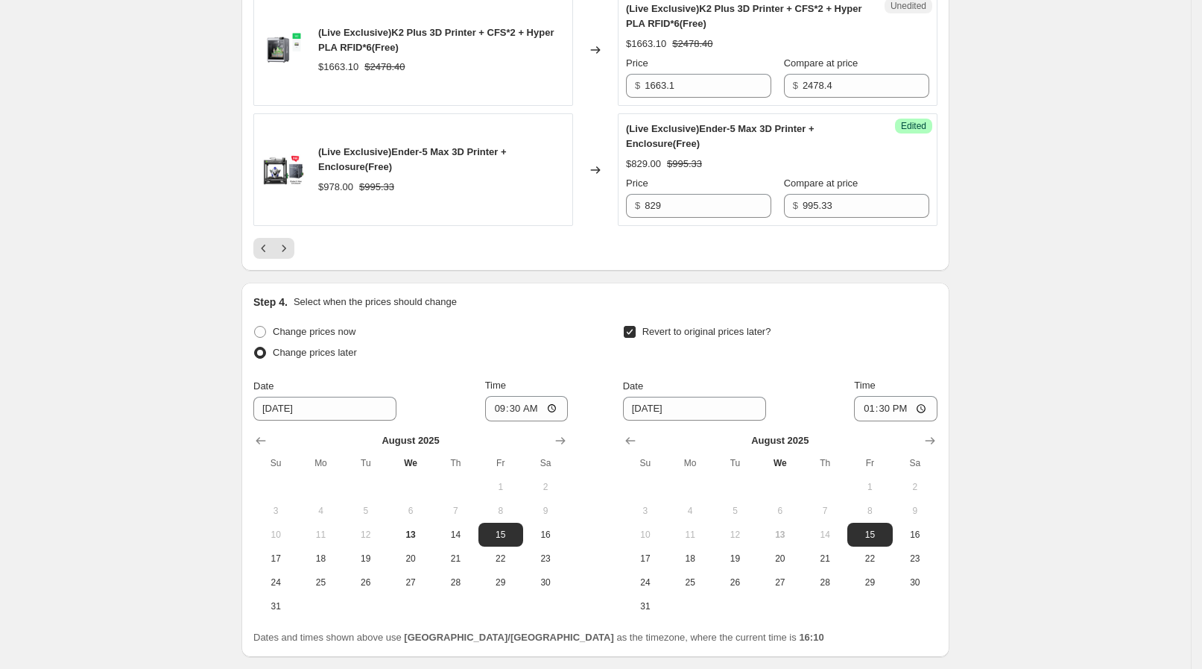
scroll to position [2628, 0]
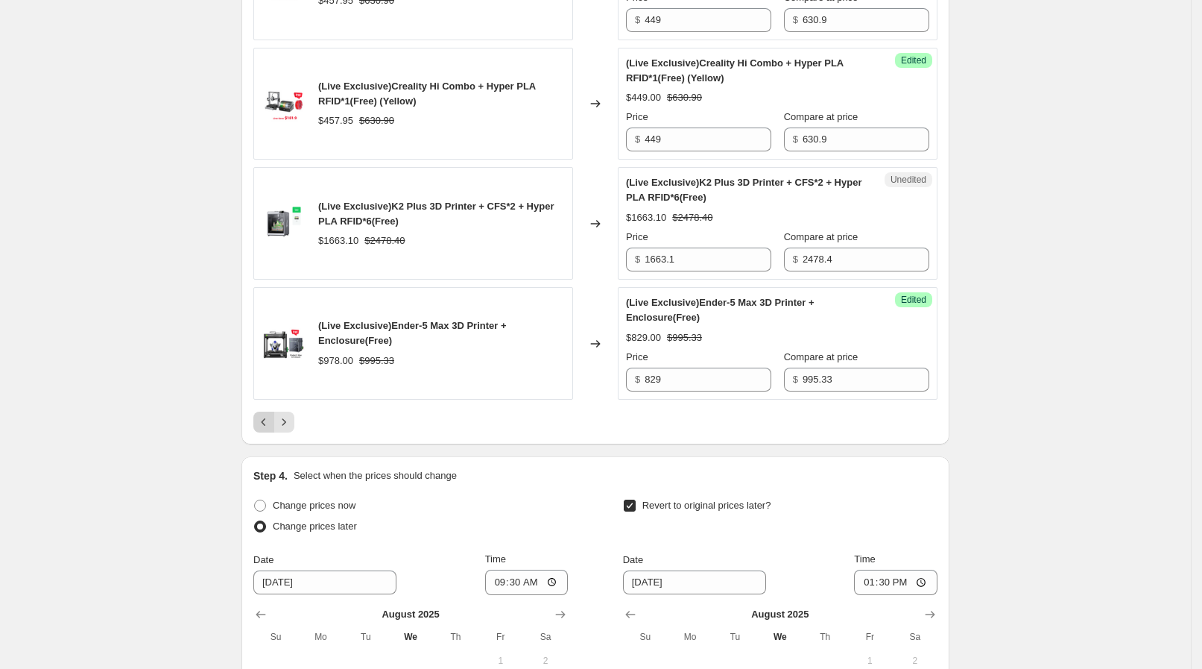
click at [268, 414] on icon "Previous" at bounding box center [263, 421] width 15 height 15
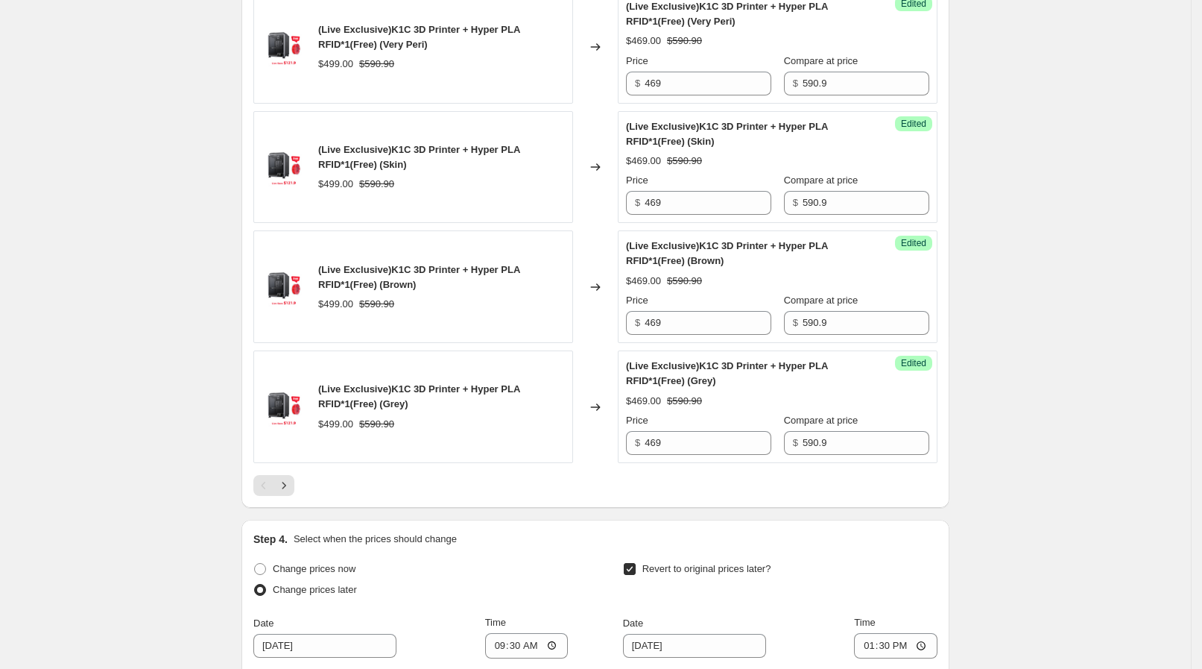
scroll to position [2722, 0]
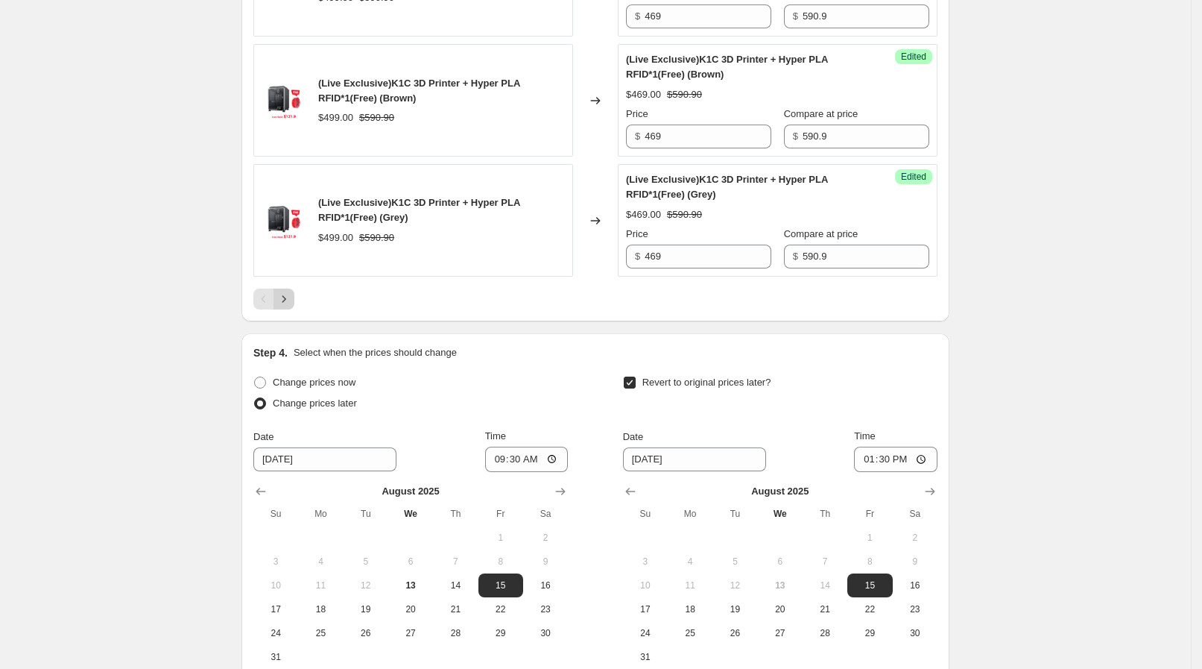
click at [291, 296] on icon "Next" at bounding box center [284, 298] width 15 height 15
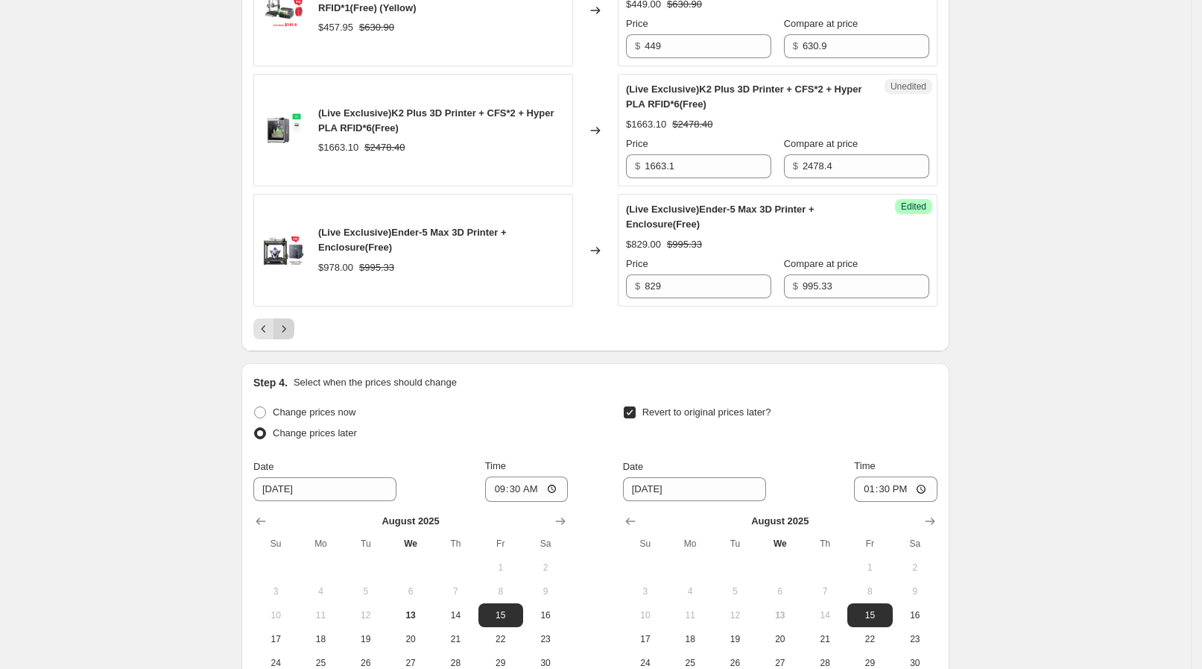
click at [288, 321] on icon "Next" at bounding box center [284, 328] width 15 height 15
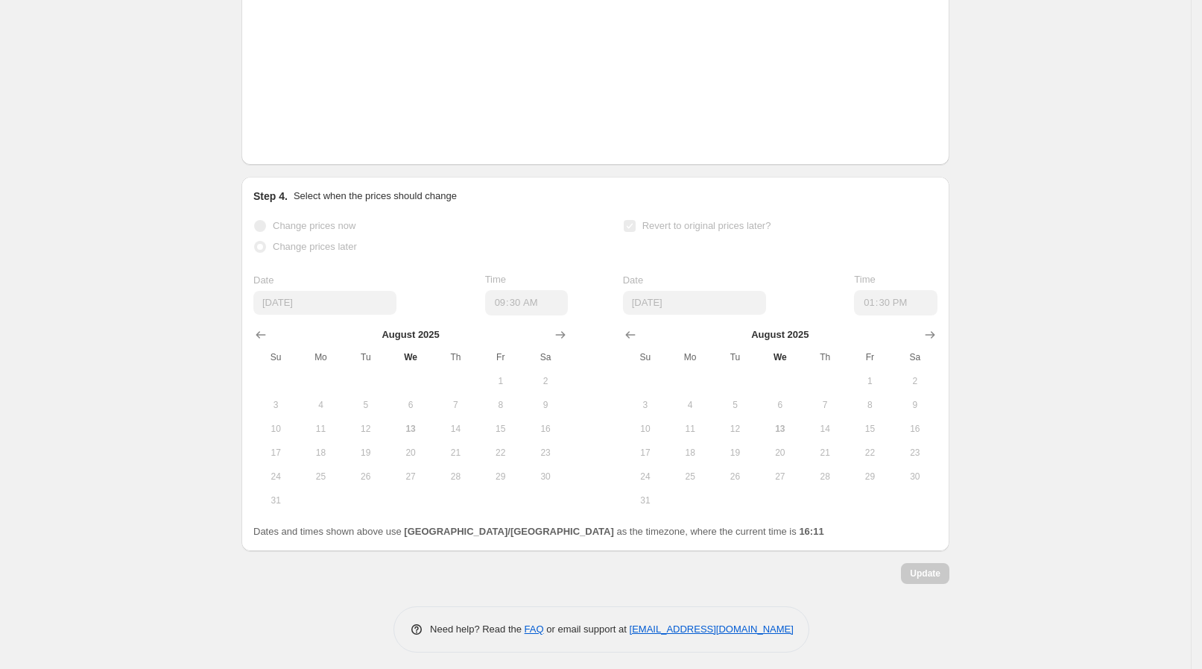
scroll to position [770, 0]
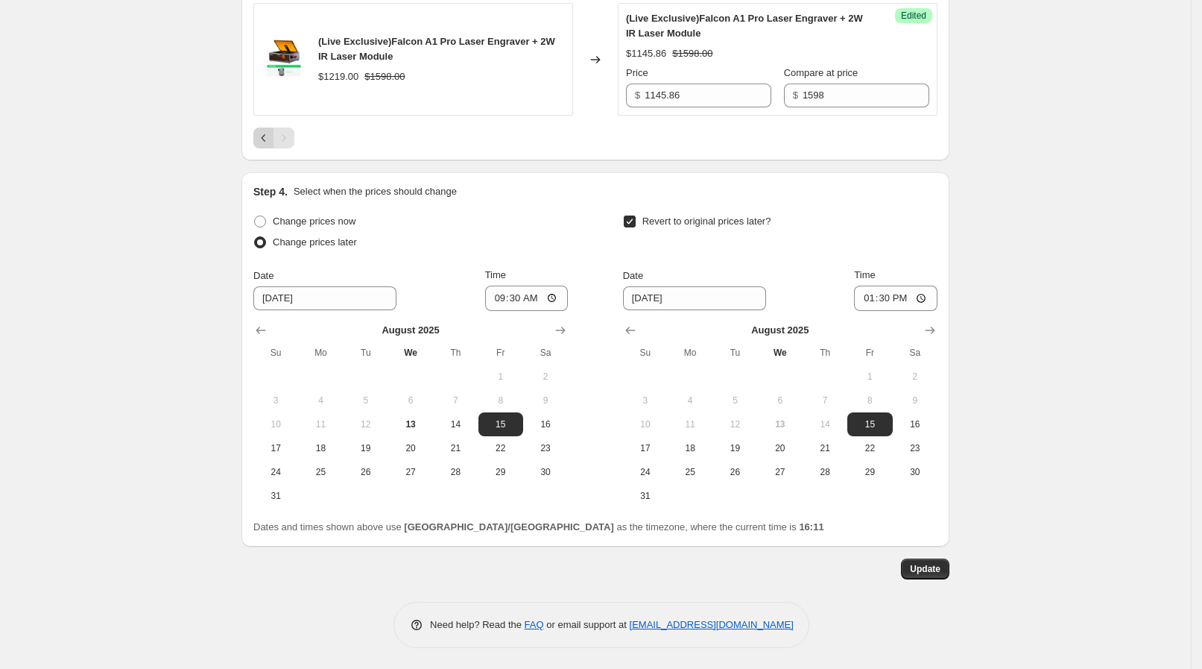
click at [271, 139] on icon "Previous" at bounding box center [263, 137] width 15 height 15
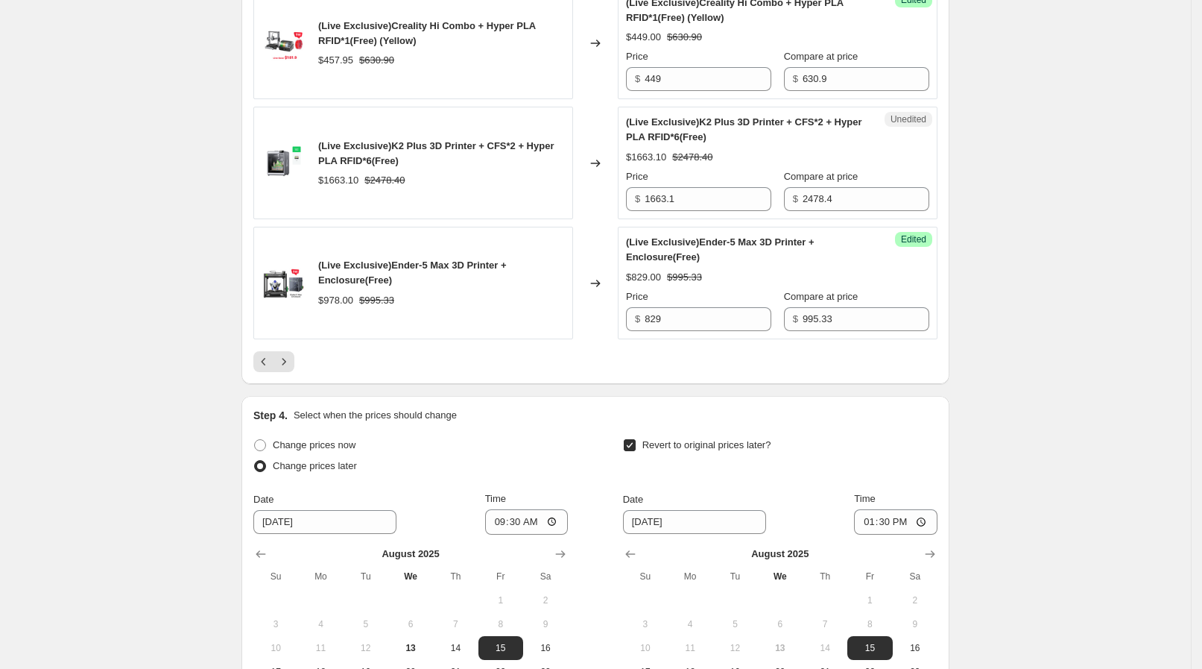
scroll to position [2727, 0]
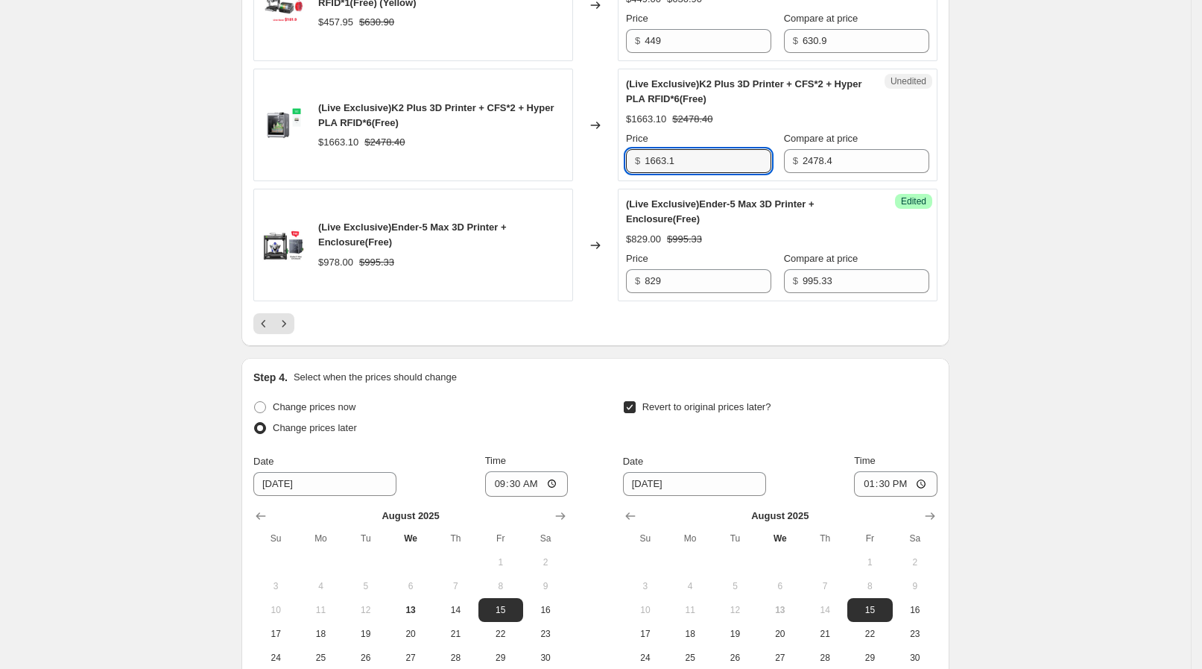
drag, startPoint x: 690, startPoint y: 158, endPoint x: 630, endPoint y: 137, distance: 63.2
click at [630, 137] on div "Unedited (Live Exclusive)K2 Plus 3D Printer + CFS*2 + Hyper PLA RFID*6(Free) $1…" at bounding box center [778, 125] width 320 height 113
paste input "512.84"
type input "1512.84"
click at [588, 143] on div "Changed to" at bounding box center [595, 125] width 45 height 113
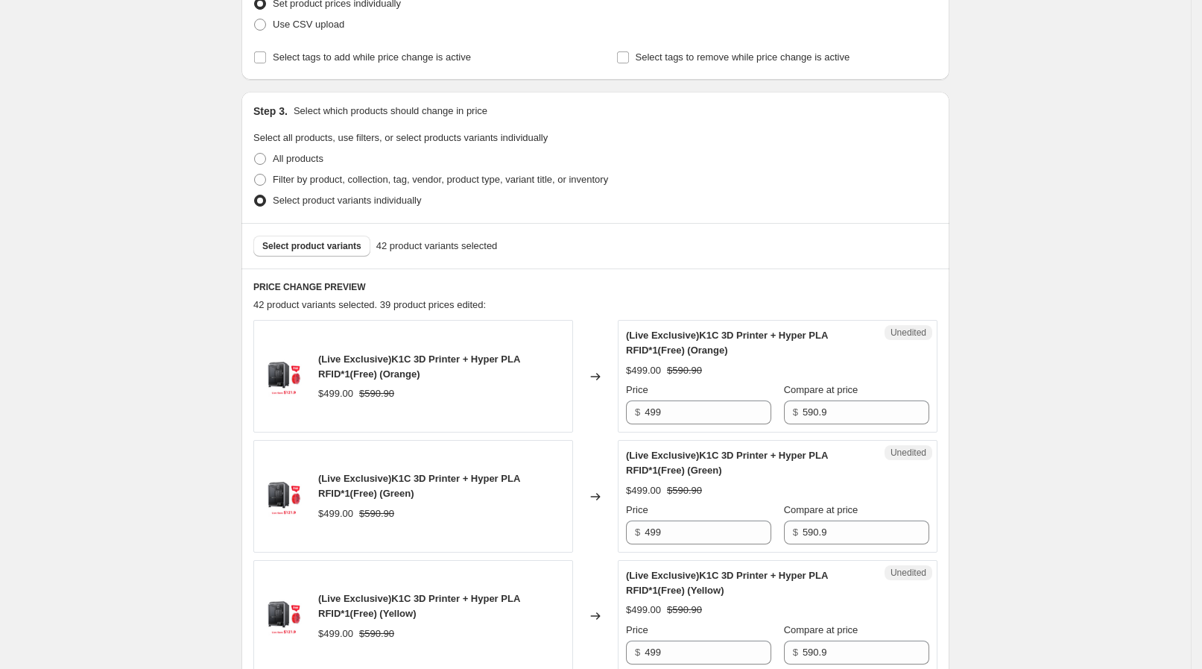
scroll to position [118, 0]
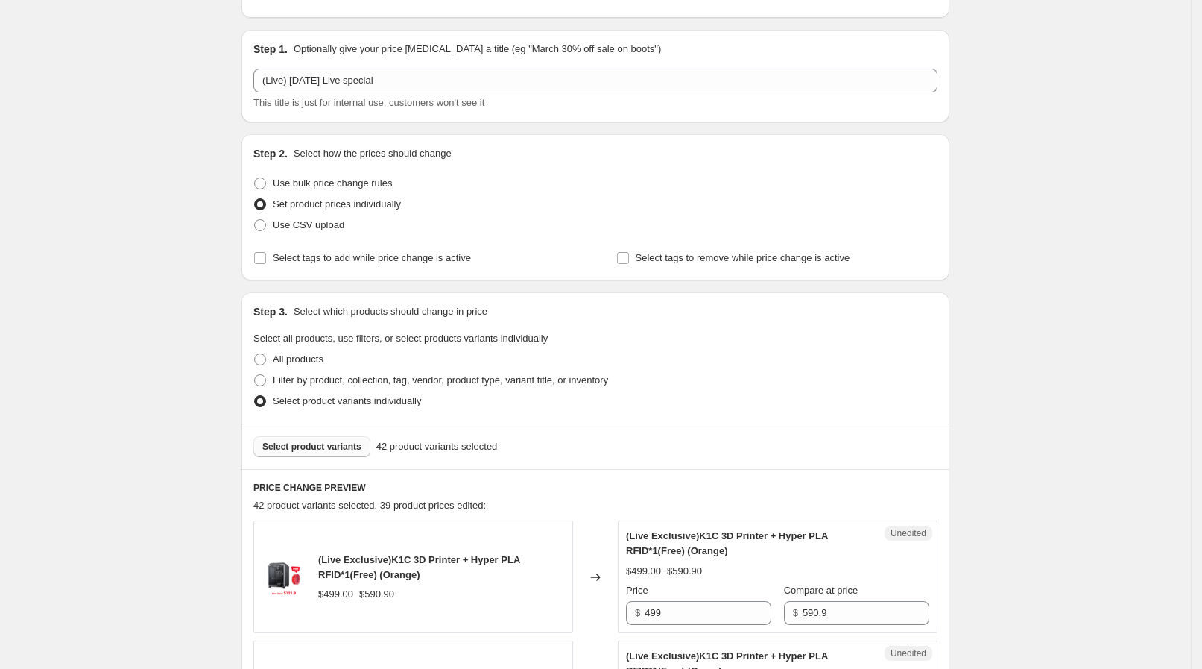
click at [306, 451] on span "Select product variants" at bounding box center [311, 447] width 99 height 12
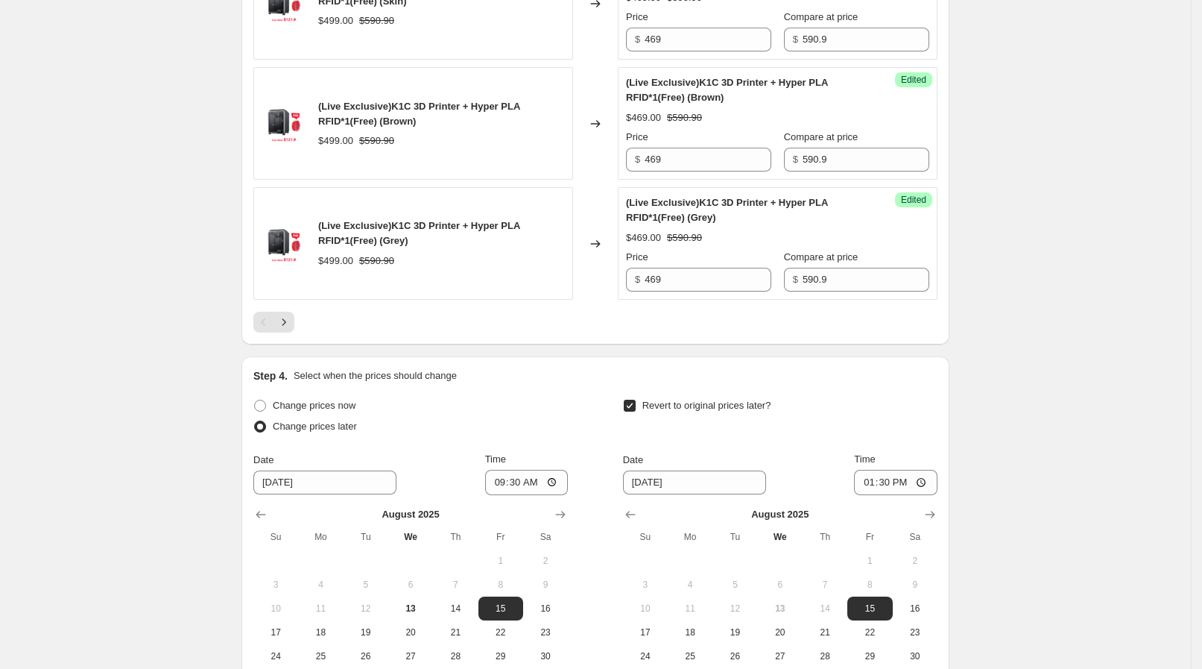
scroll to position [2878, 0]
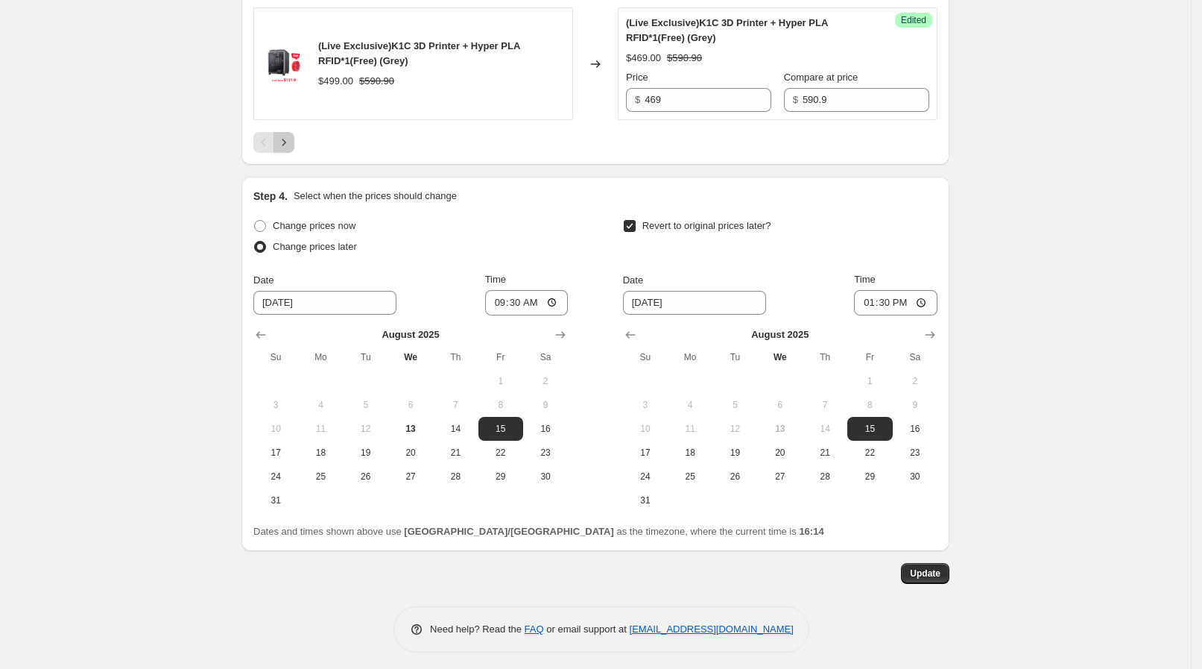
click at [294, 138] on button "Next" at bounding box center [284, 142] width 21 height 21
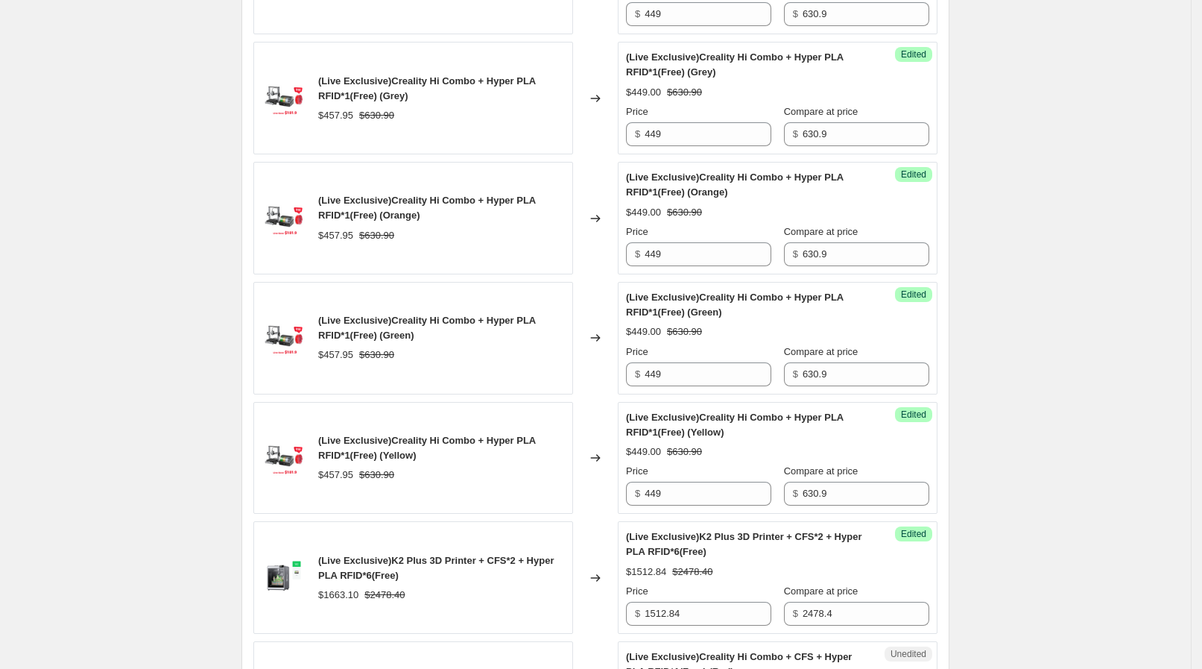
scroll to position [2515, 0]
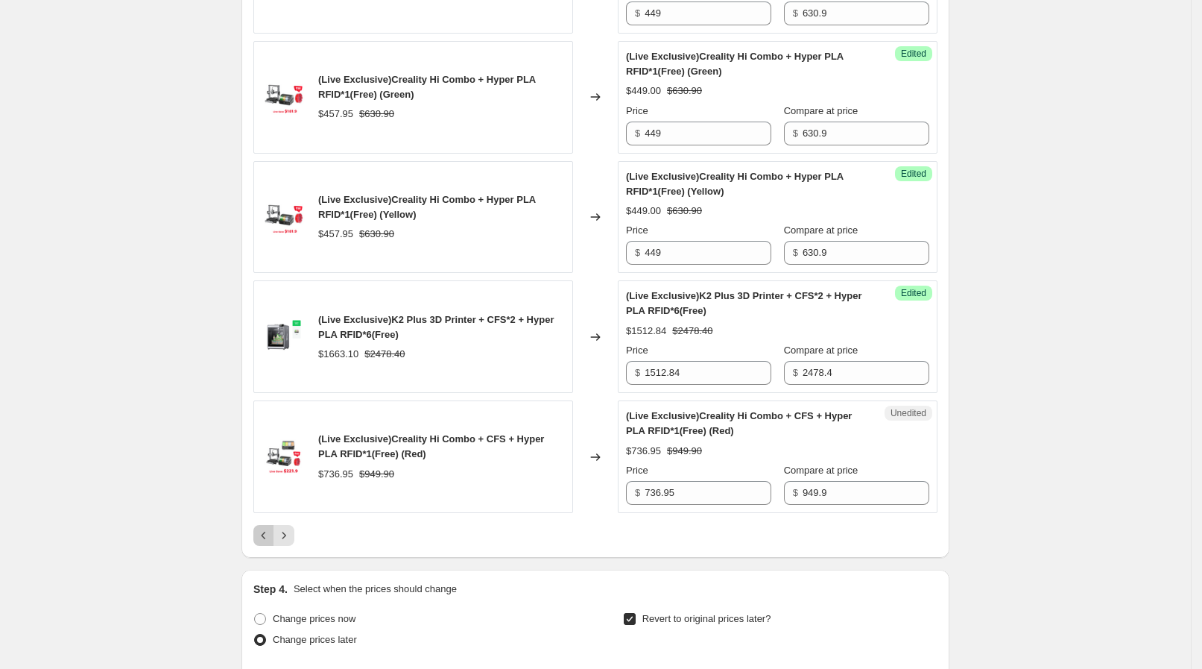
click at [268, 528] on icon "Previous" at bounding box center [263, 535] width 15 height 15
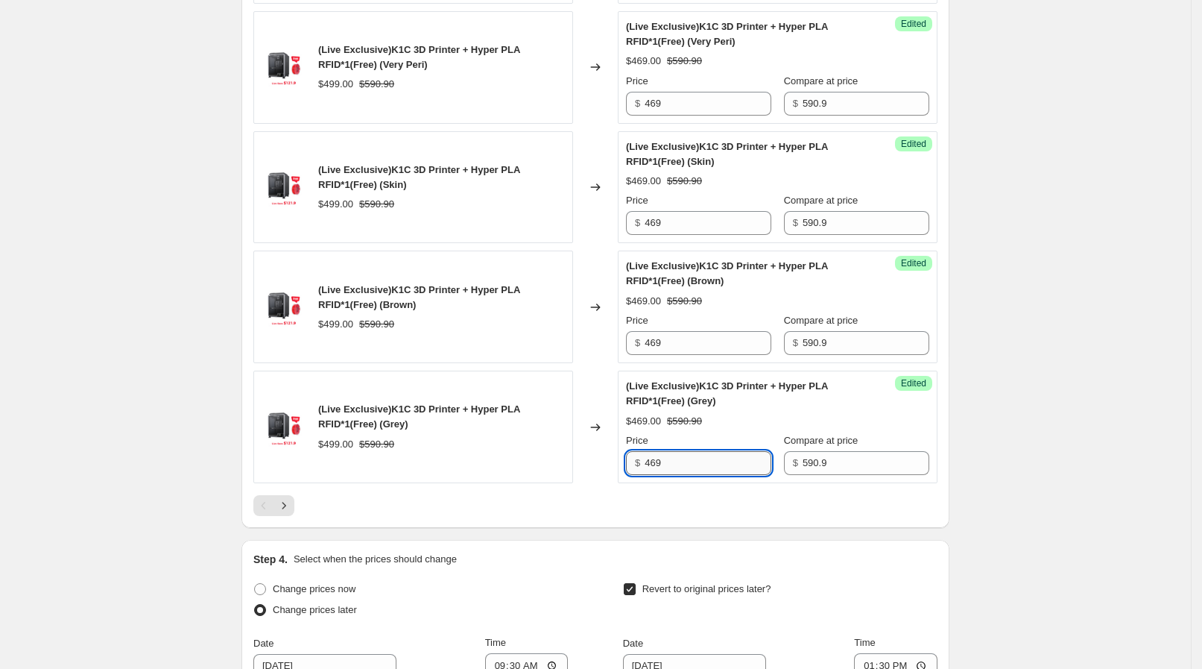
click at [684, 456] on input "469" at bounding box center [708, 463] width 127 height 24
drag, startPoint x: 671, startPoint y: 458, endPoint x: 585, endPoint y: 454, distance: 85.8
click at [585, 454] on div "(Live Exclusive)K1C 3D Printer + Hyper PLA RFID*1(Free) (Grey) $499.00 $590.90 …" at bounding box center [595, 426] width 684 height 113
click at [417, 410] on div "(Live Exclusive)K1C 3D Printer + Hyper PLA RFID*1(Free) (Grey)" at bounding box center [441, 417] width 247 height 30
click at [289, 499] on icon "Next" at bounding box center [284, 505] width 15 height 15
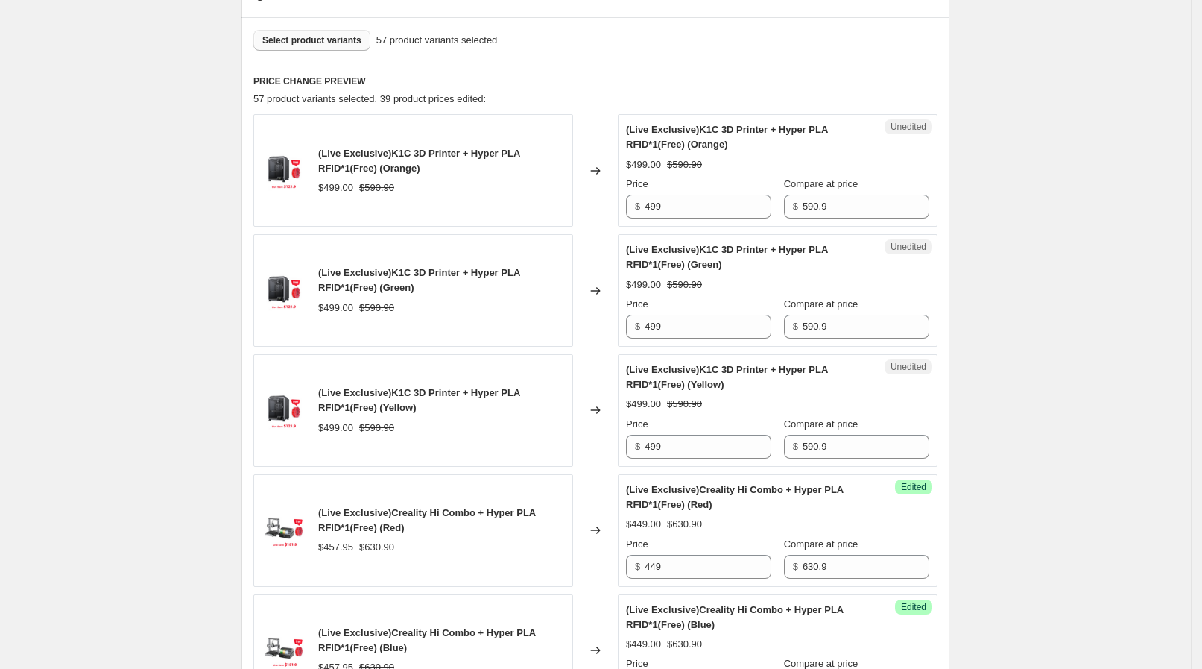
scroll to position [466, 0]
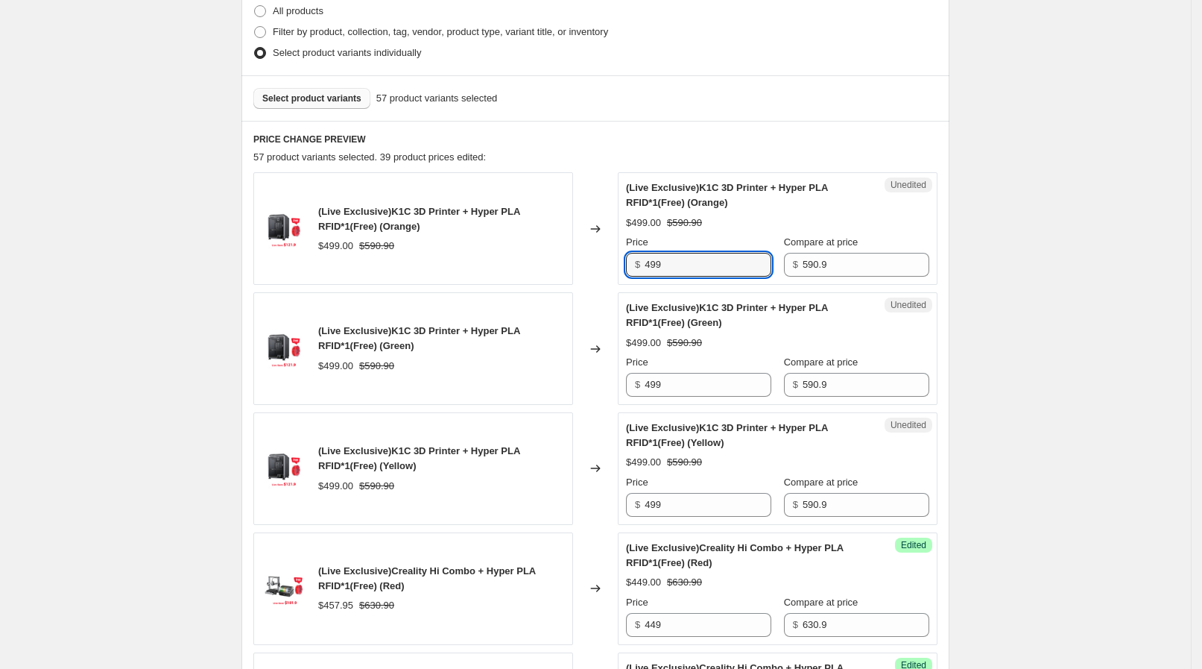
click at [593, 261] on div "(Live Exclusive)K1C 3D Printer + Hyper PLA RFID*1(Free) (Orange) $499.00 $590.9…" at bounding box center [595, 228] width 684 height 113
paste input "6"
type input "469"
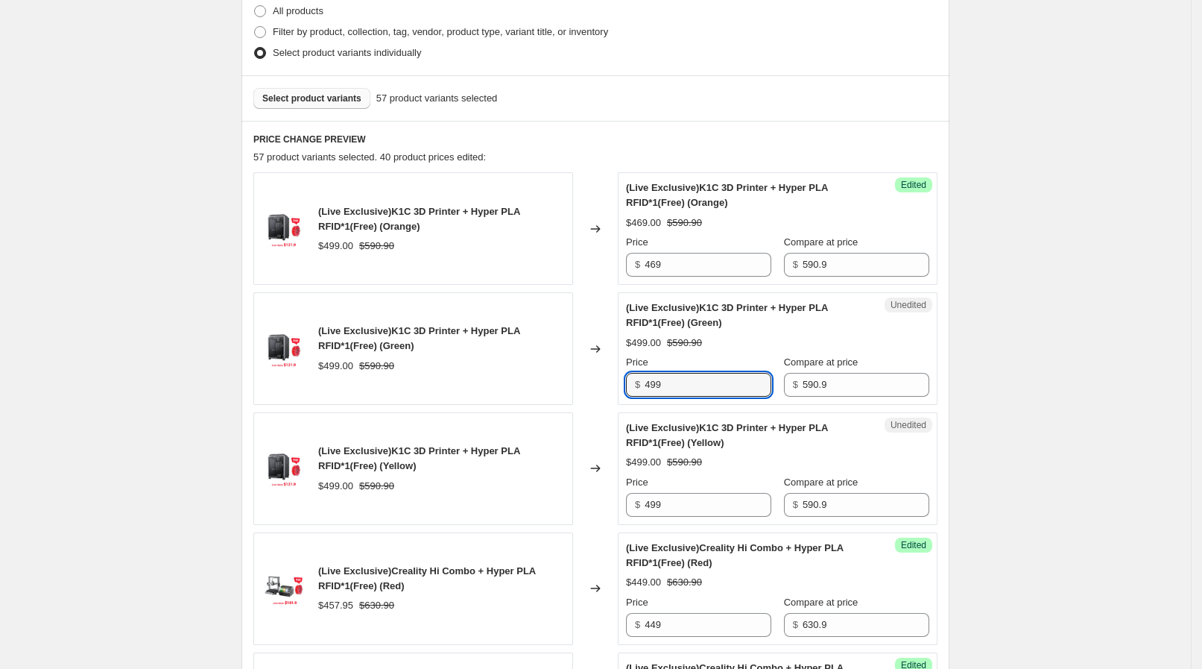
drag, startPoint x: 690, startPoint y: 385, endPoint x: 608, endPoint y: 381, distance: 81.4
click at [608, 382] on div "(Live Exclusive)K1C 3D Printer + Hyper PLA RFID*1(Free) (Green) $499.00 $590.90…" at bounding box center [595, 348] width 684 height 113
paste input "6"
type input "469"
click at [591, 382] on div "Changed to" at bounding box center [595, 348] width 45 height 113
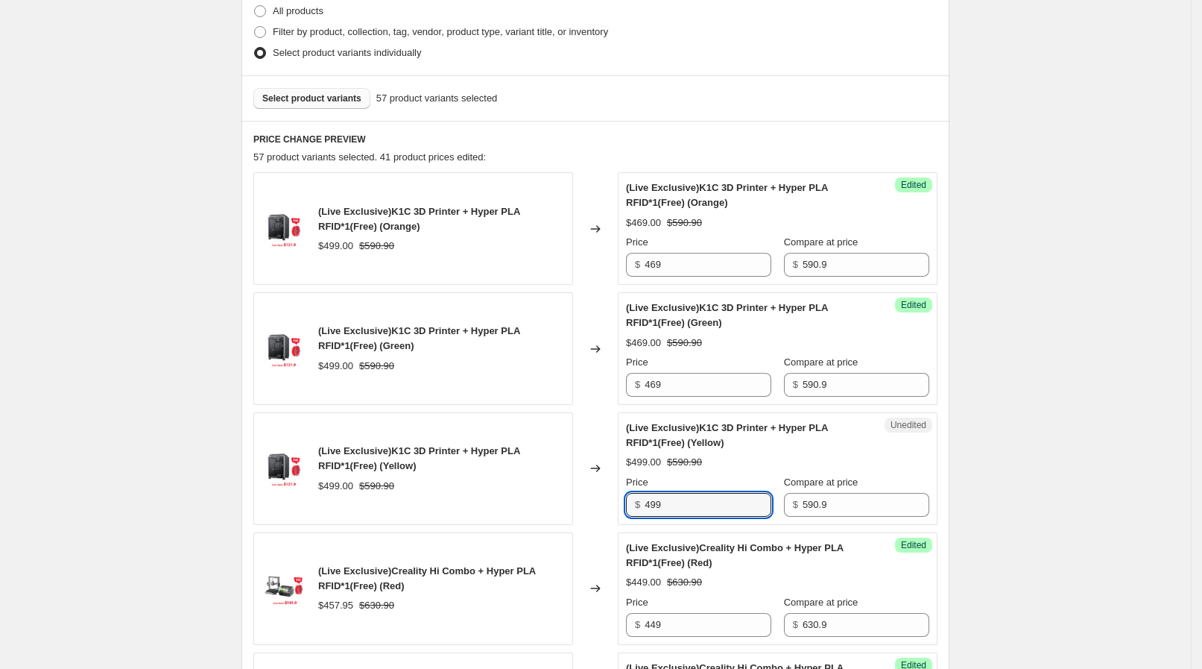
drag, startPoint x: 686, startPoint y: 499, endPoint x: 526, endPoint y: 506, distance: 160.4
click at [526, 506] on div "(Live Exclusive)K1C 3D Printer + Hyper PLA RFID*1(Free) (Yellow) $499.00 $590.9…" at bounding box center [595, 468] width 684 height 113
paste input "6"
type input "469"
click at [511, 496] on div "(Live Exclusive)K1C 3D Printer + Hyper PLA RFID*1(Free) (Yellow) $499.00 $590.90" at bounding box center [413, 468] width 320 height 113
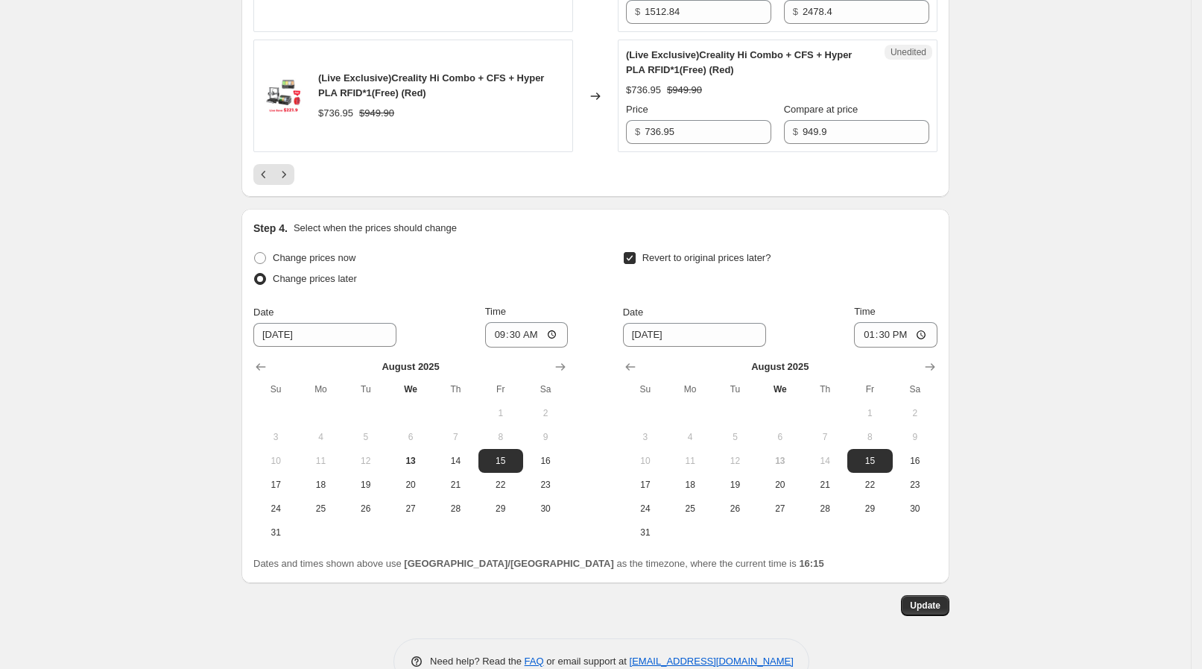
scroll to position [2888, 0]
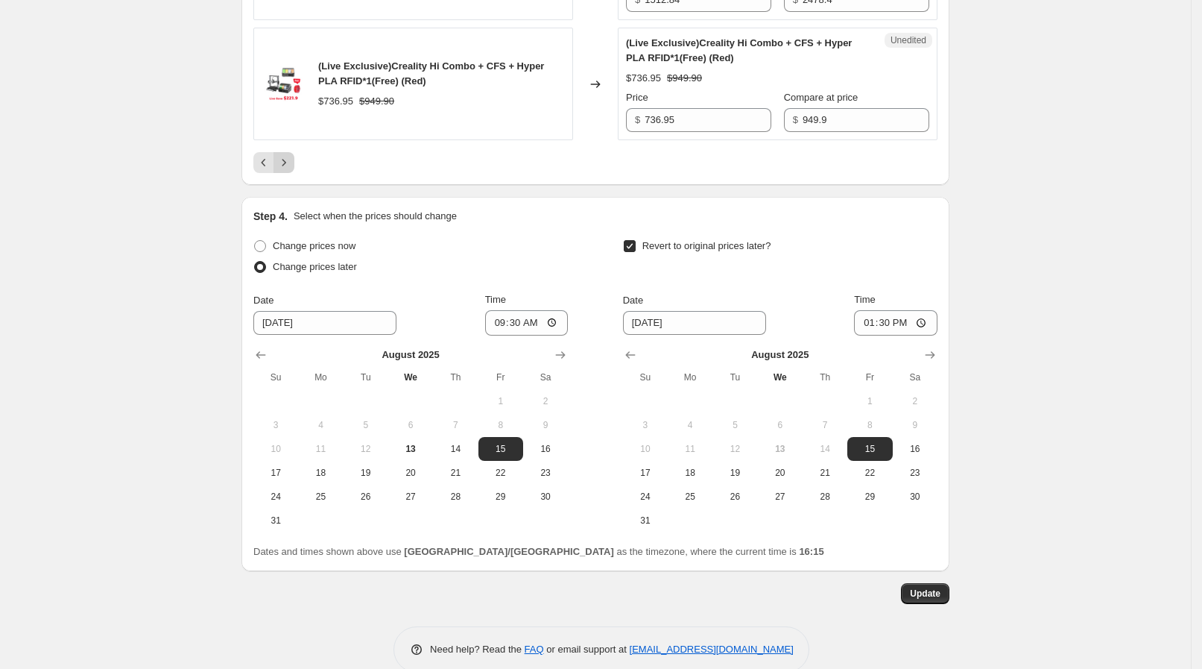
click at [291, 156] on icon "Next" at bounding box center [284, 162] width 15 height 15
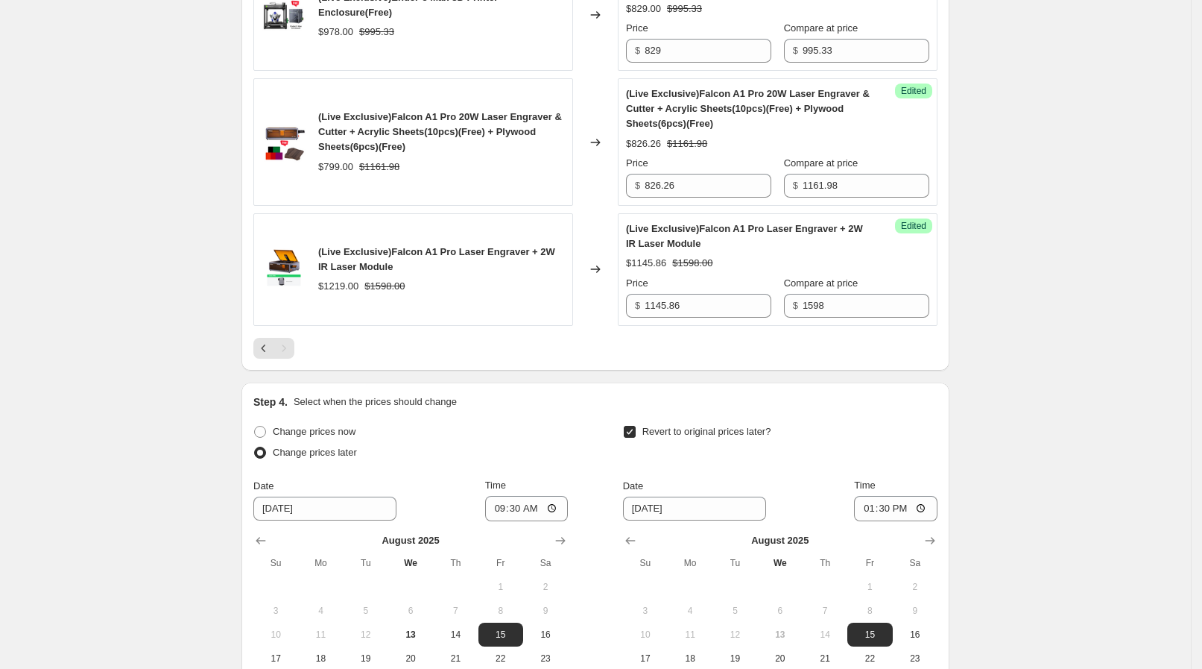
scroll to position [2377, 0]
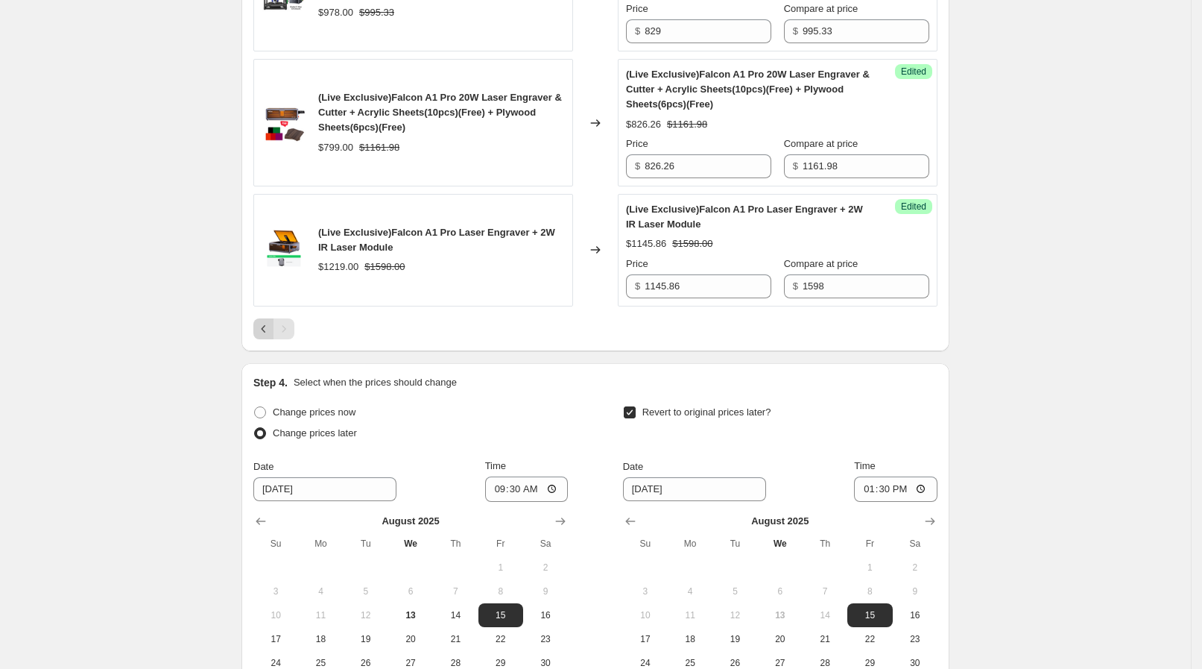
click at [265, 327] on icon "Previous" at bounding box center [263, 328] width 15 height 15
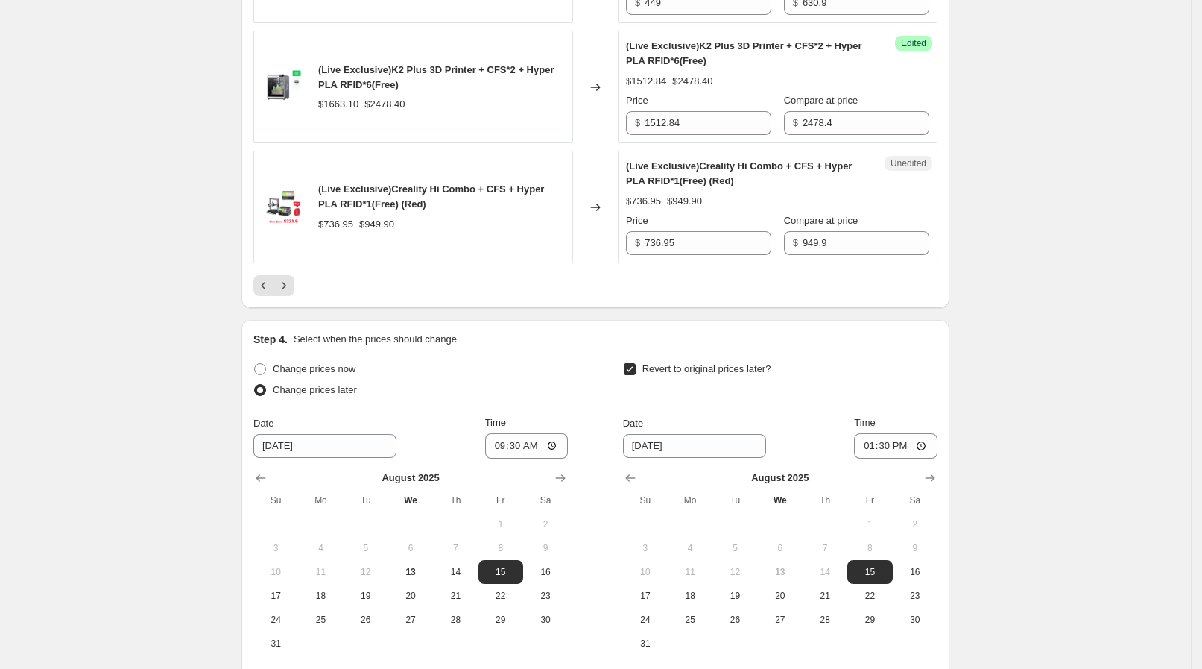
scroll to position [2657, 0]
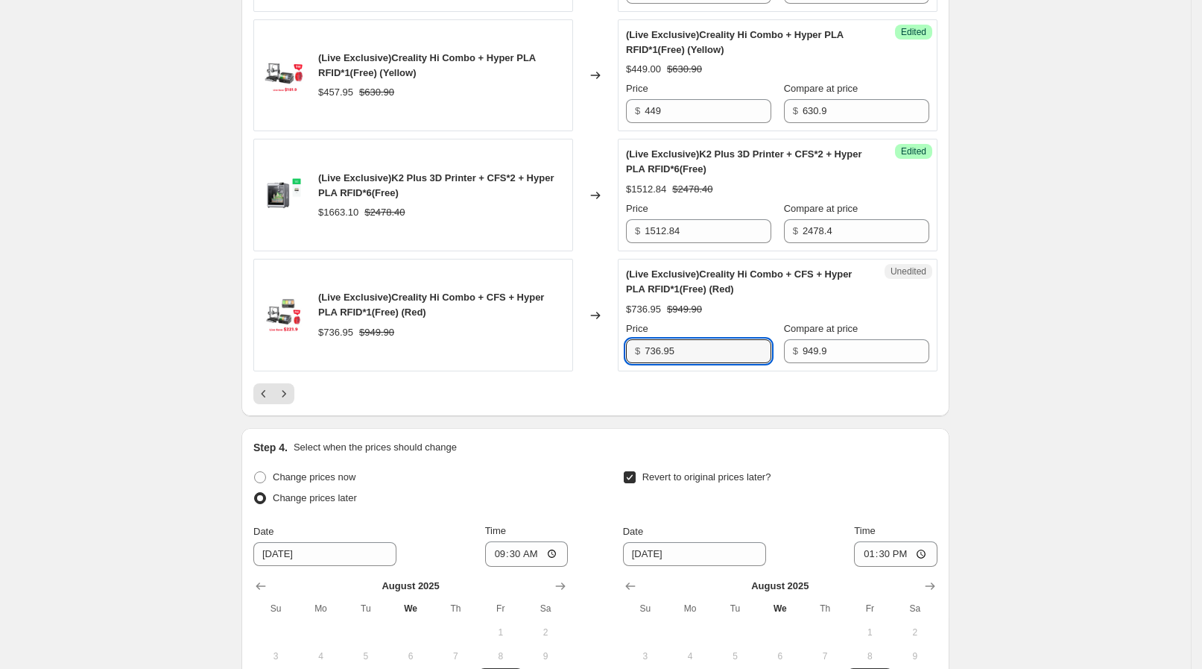
drag, startPoint x: 696, startPoint y: 347, endPoint x: 592, endPoint y: 335, distance: 105.0
click at [592, 335] on div "(Live Exclusive)Creality Hi Combo + CFS + Hyper PLA RFID*1(Free) (Red) $736.95 …" at bounding box center [595, 315] width 684 height 113
drag, startPoint x: 667, startPoint y: 341, endPoint x: 611, endPoint y: 335, distance: 56.2
click at [611, 335] on div "(Live Exclusive)Creality Hi Combo + CFS + Hyper PLA RFID*1(Free) (Red) $736.95 …" at bounding box center [595, 315] width 684 height 113
type input "728"
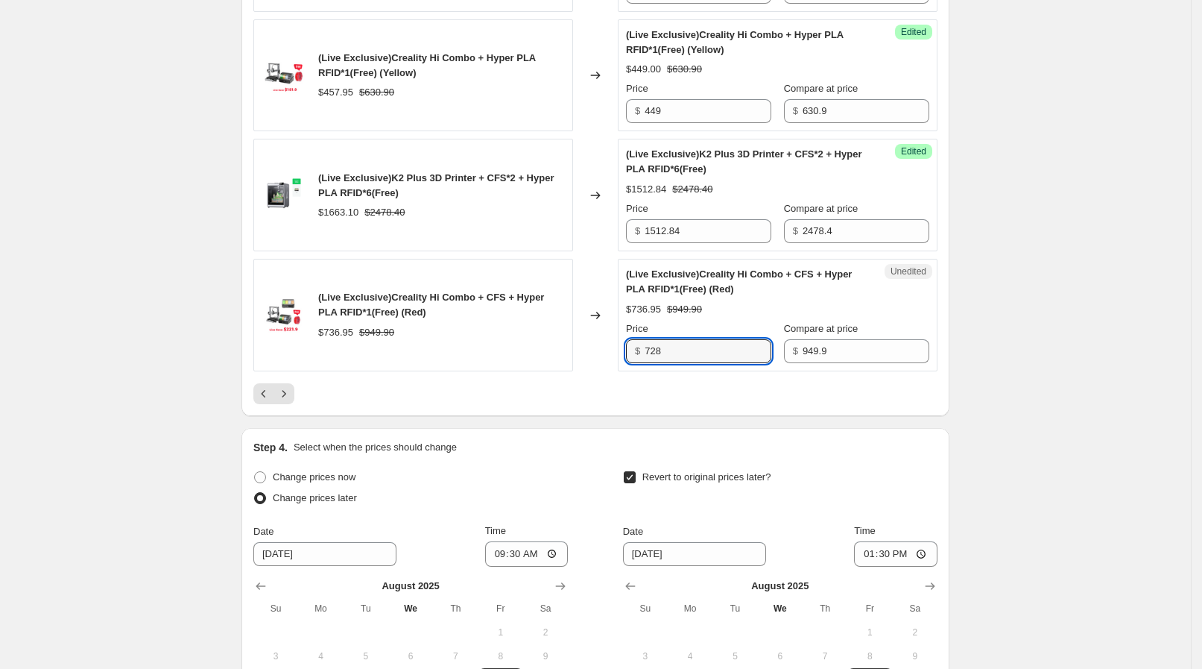
click at [554, 316] on div "(Live Exclusive)Creality Hi Combo + CFS + Hyper PLA RFID*1(Free) (Red) $736.95 …" at bounding box center [441, 314] width 247 height 49
drag, startPoint x: 703, startPoint y: 345, endPoint x: 602, endPoint y: 335, distance: 101.8
click at [602, 336] on div "(Live Exclusive)Creality Hi Combo + CFS + Hyper PLA RFID*1(Free) (Red) $736.95 …" at bounding box center [595, 315] width 684 height 113
click at [584, 331] on div "Changed to" at bounding box center [595, 315] width 45 height 113
click at [288, 386] on icon "Next" at bounding box center [284, 393] width 15 height 15
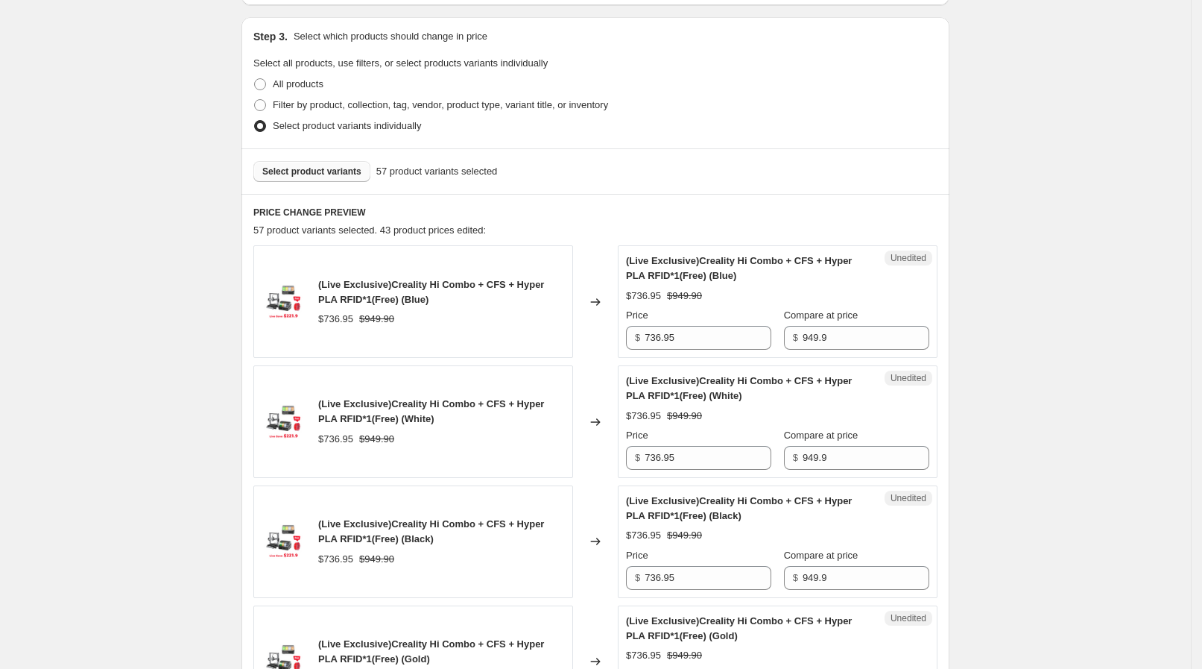
scroll to position [560, 0]
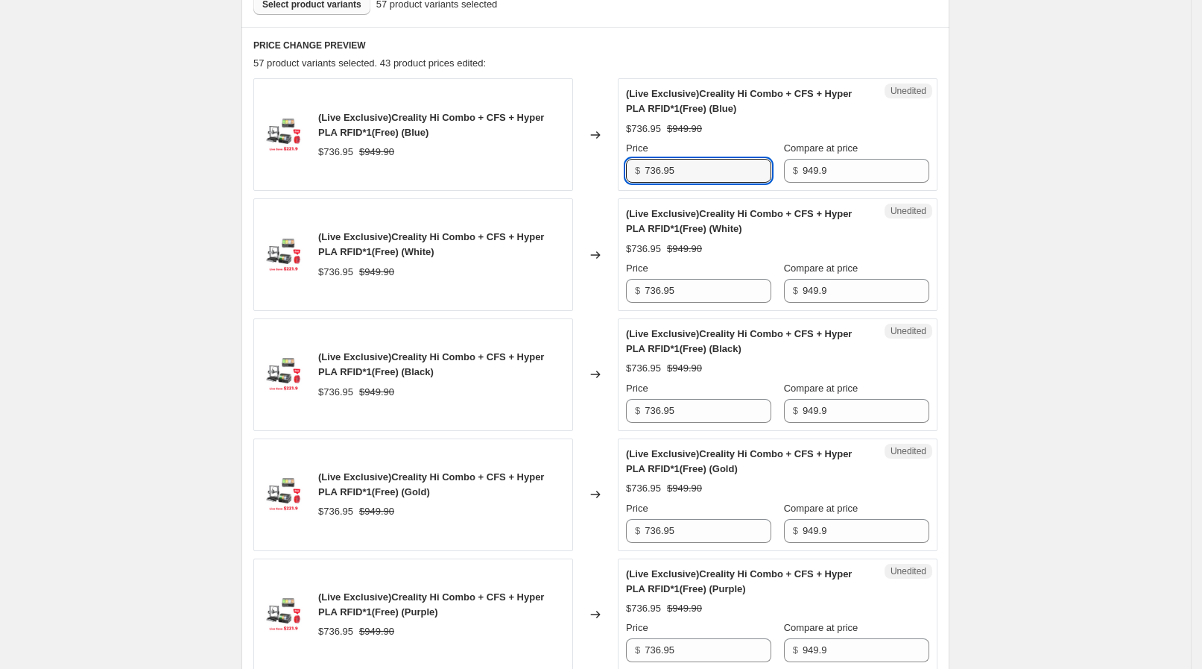
drag, startPoint x: 647, startPoint y: 162, endPoint x: 627, endPoint y: 162, distance: 20.1
click at [627, 162] on div "Unedited (Live Exclusive)Creality Hi Combo + CFS + Hyper PLA RFID*1(Free) (Blue…" at bounding box center [778, 134] width 320 height 113
paste input "28"
type input "728"
click at [704, 280] on div "Price $ 736.95" at bounding box center [698, 282] width 145 height 42
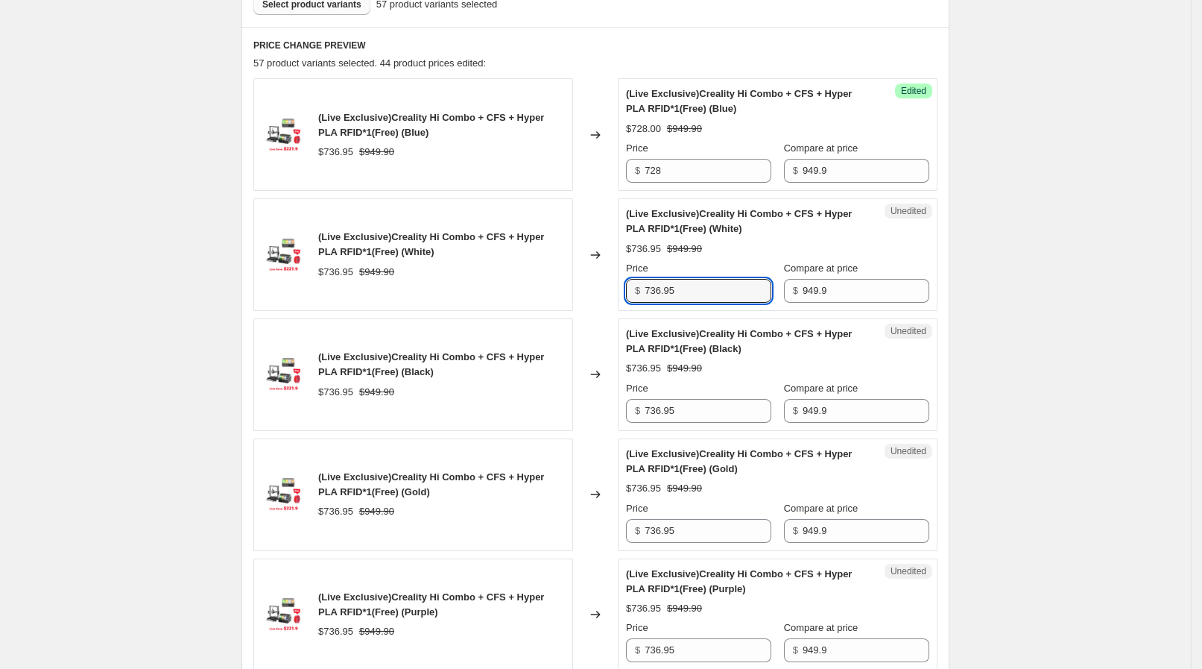
drag, startPoint x: 701, startPoint y: 285, endPoint x: 626, endPoint y: 291, distance: 75.6
click at [626, 291] on div "Unedited (Live Exclusive)Creality Hi Combo + CFS + Hyper PLA RFID*1(Free) (Whit…" at bounding box center [778, 254] width 320 height 113
paste input "28"
type input "728"
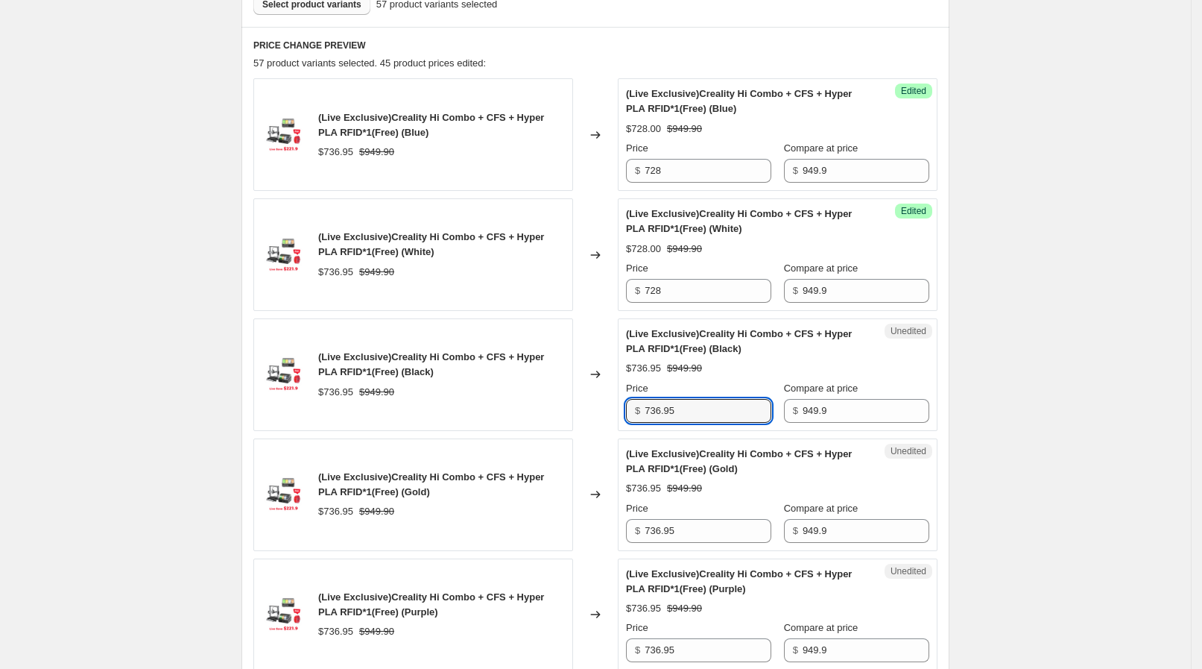
drag, startPoint x: 717, startPoint y: 403, endPoint x: 599, endPoint y: 406, distance: 118.6
click at [599, 406] on div "(Live Exclusive)Creality Hi Combo + CFS + Hyper PLA RFID*1(Free) (Black) $736.9…" at bounding box center [595, 374] width 684 height 113
paste input "28"
type input "728"
click at [593, 406] on div "Changed to" at bounding box center [595, 374] width 45 height 113
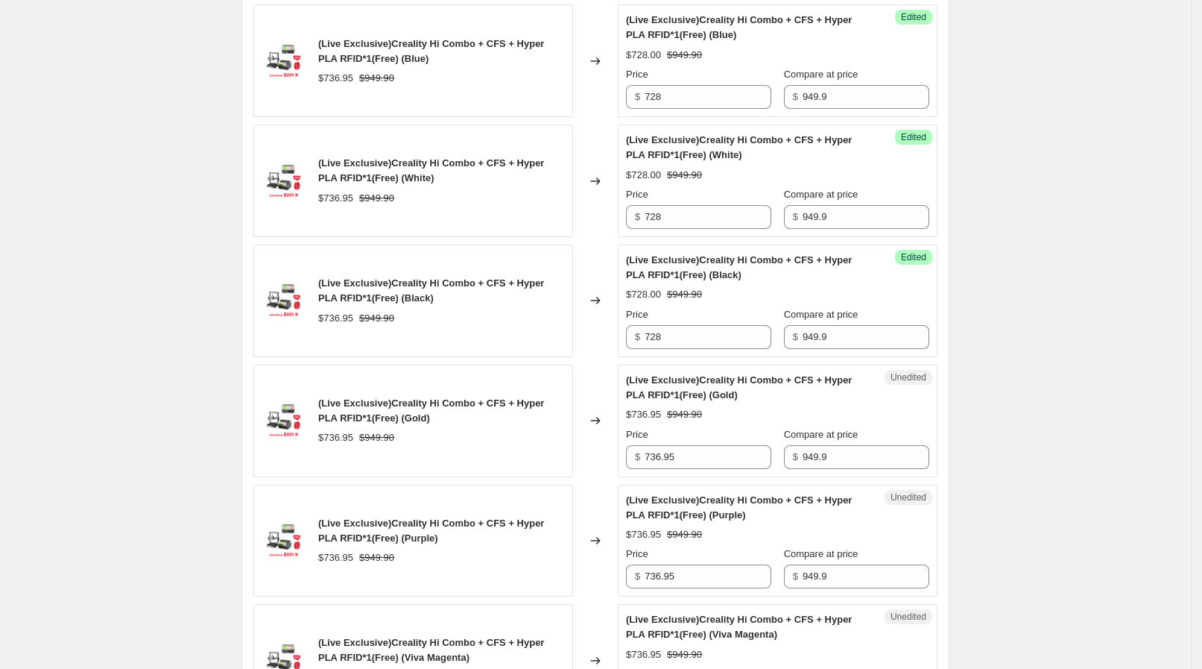
scroll to position [746, 0]
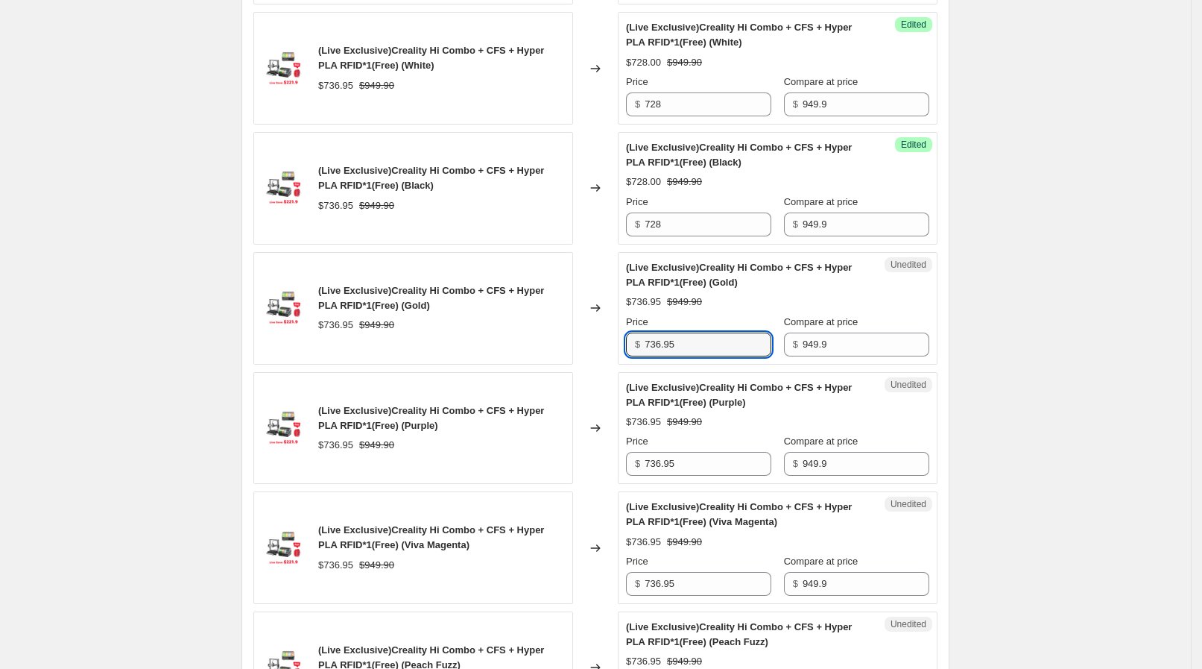
drag, startPoint x: 708, startPoint y: 344, endPoint x: 591, endPoint y: 342, distance: 117.1
click at [591, 342] on div "(Live Exclusive)Creality Hi Combo + CFS + Hyper PLA RFID*1(Free) (Gold) $736.95…" at bounding box center [595, 308] width 684 height 113
paste input "28"
type input "728"
click at [589, 342] on div "Changed to" at bounding box center [595, 308] width 45 height 113
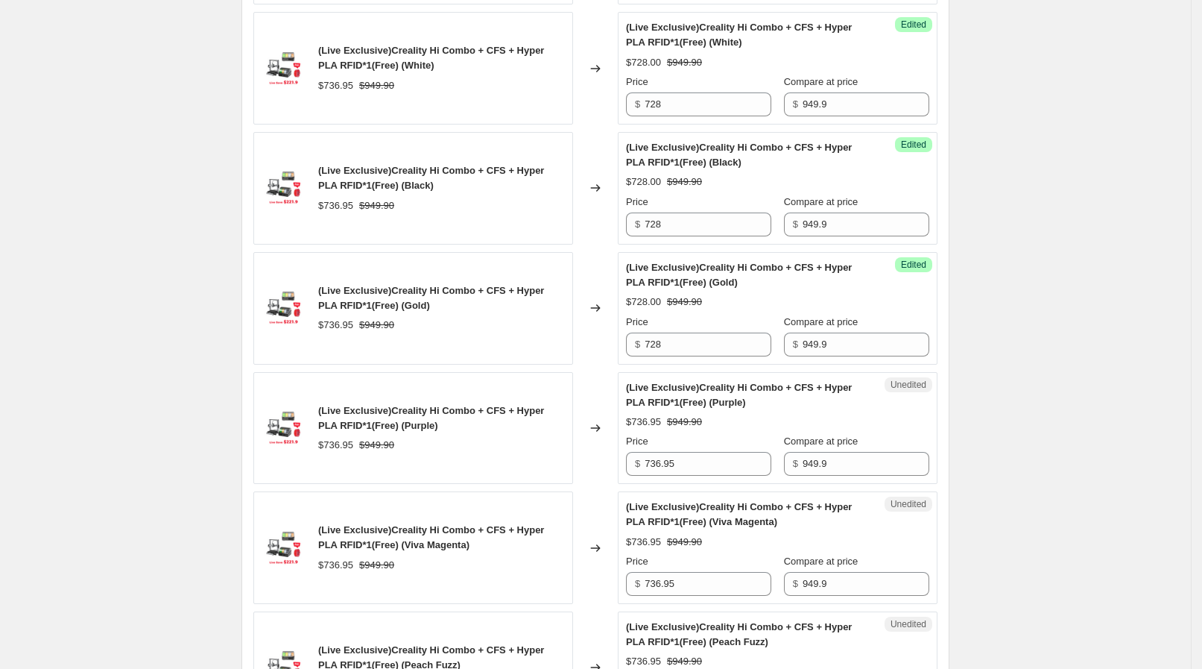
scroll to position [839, 0]
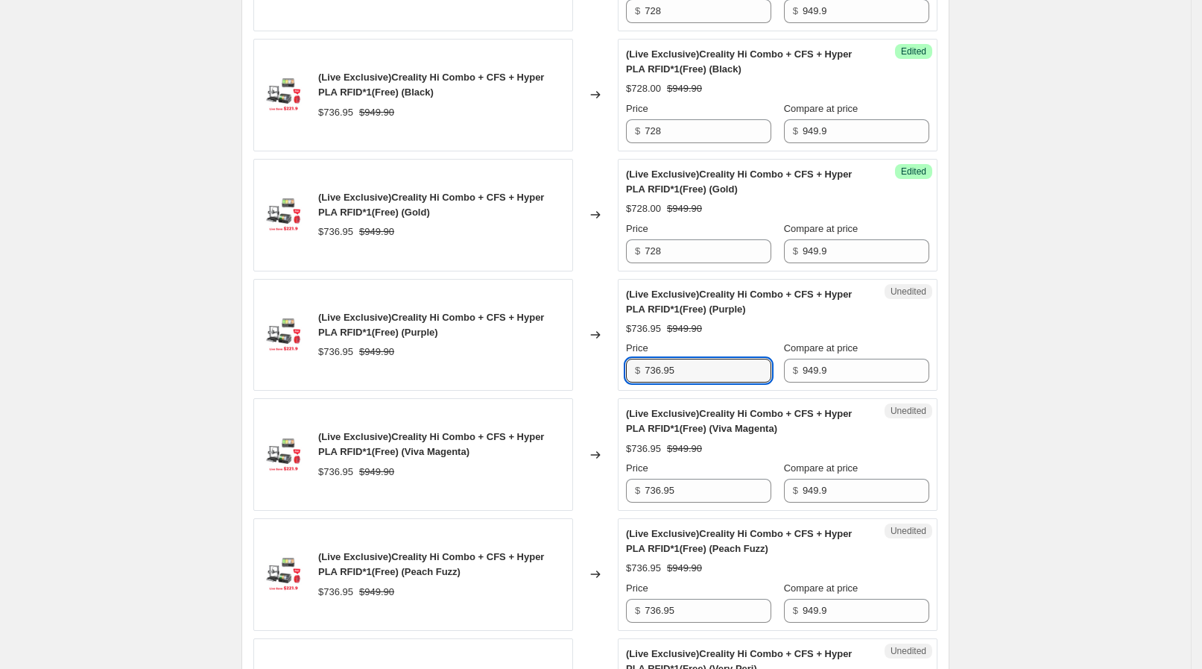
drag, startPoint x: 697, startPoint y: 371, endPoint x: 637, endPoint y: 389, distance: 62.3
click at [616, 362] on div "(Live Exclusive)Creality Hi Combo + CFS + Hyper PLA RFID*1(Free) (Purple) $736.…" at bounding box center [595, 335] width 684 height 113
paste input "28"
type input "728"
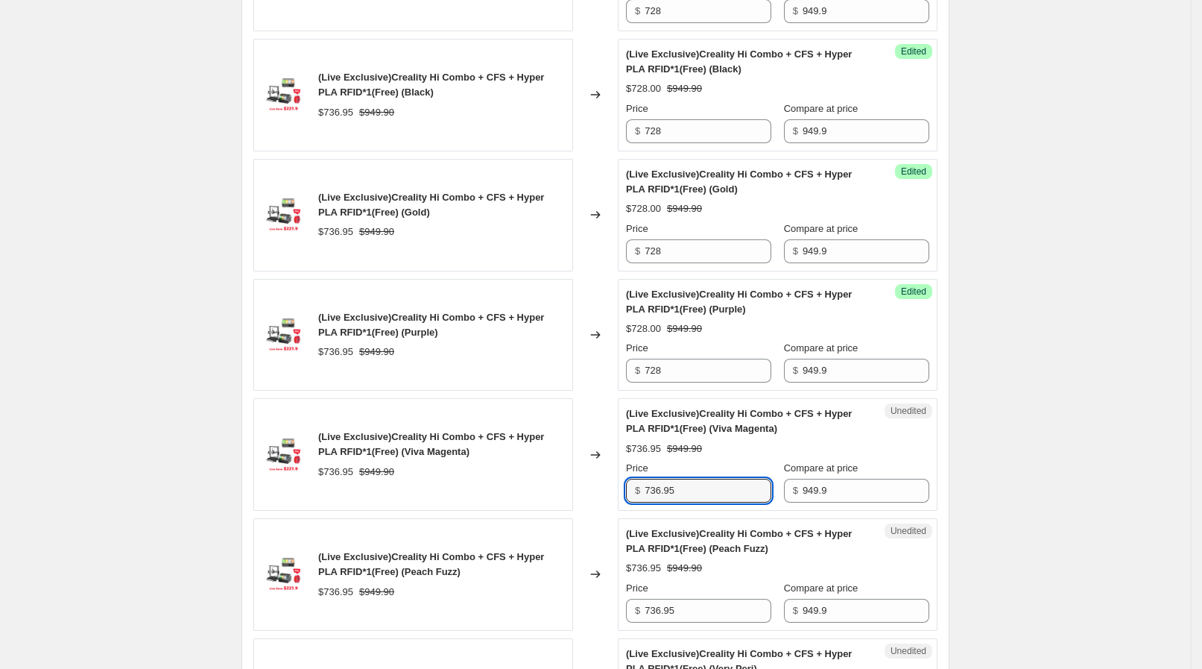
drag, startPoint x: 687, startPoint y: 485, endPoint x: 626, endPoint y: 485, distance: 60.4
click at [628, 485] on div "Unedited (Live Exclusive)Creality Hi Combo + CFS + Hyper PLA RFID*1(Free) (Viva…" at bounding box center [778, 454] width 320 height 113
paste input "28"
type input "728"
click at [609, 476] on div "Changed to" at bounding box center [595, 454] width 45 height 113
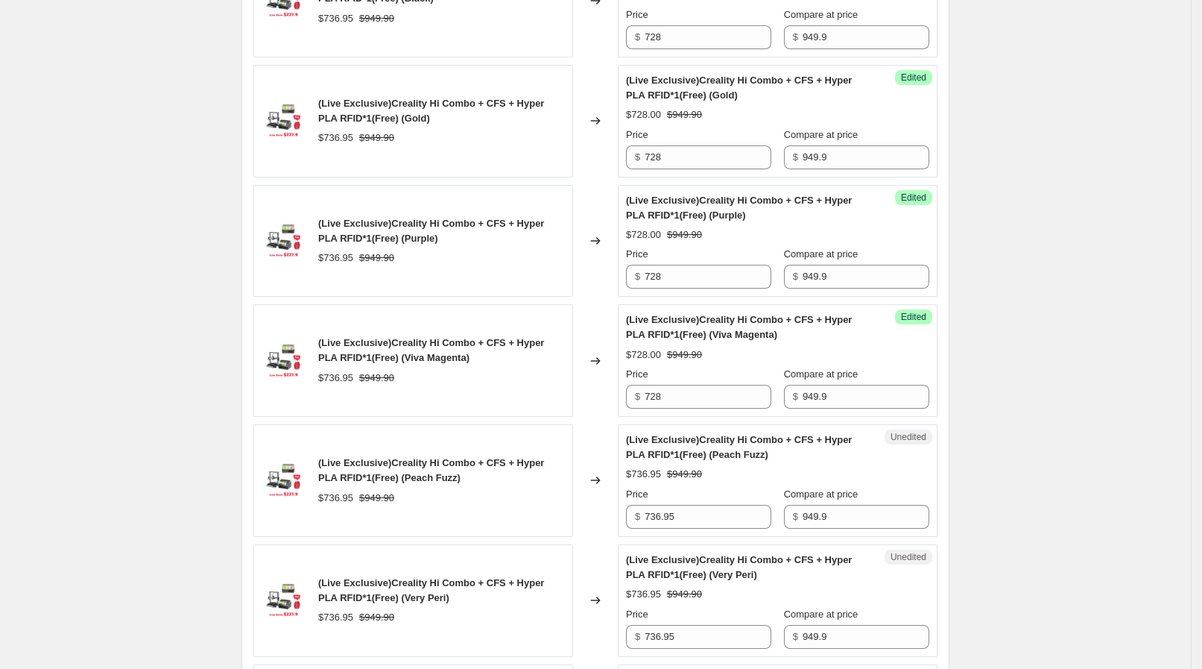
scroll to position [1026, 0]
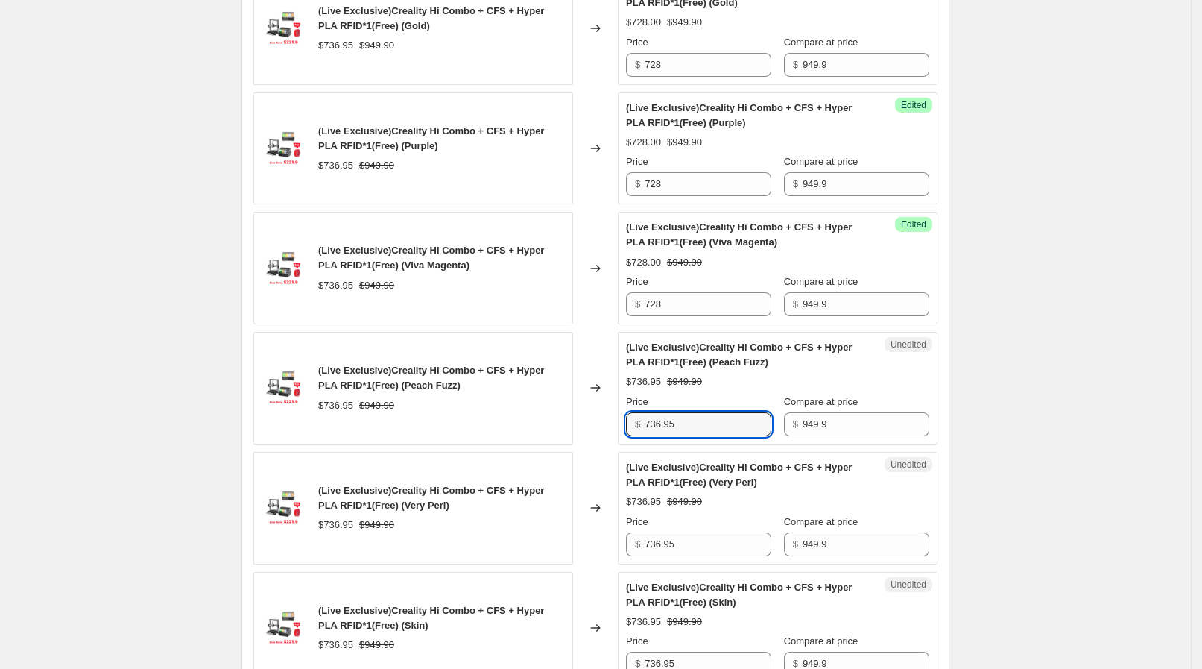
drag, startPoint x: 696, startPoint y: 425, endPoint x: 611, endPoint y: 427, distance: 85.0
click at [611, 427] on div "(Live Exclusive)Creality Hi Combo + CFS + Hyper PLA RFID*1(Free) (Peach Fuzz) $…" at bounding box center [595, 388] width 684 height 113
paste input "28"
type input "728"
click at [596, 426] on div "Changed to" at bounding box center [595, 388] width 45 height 113
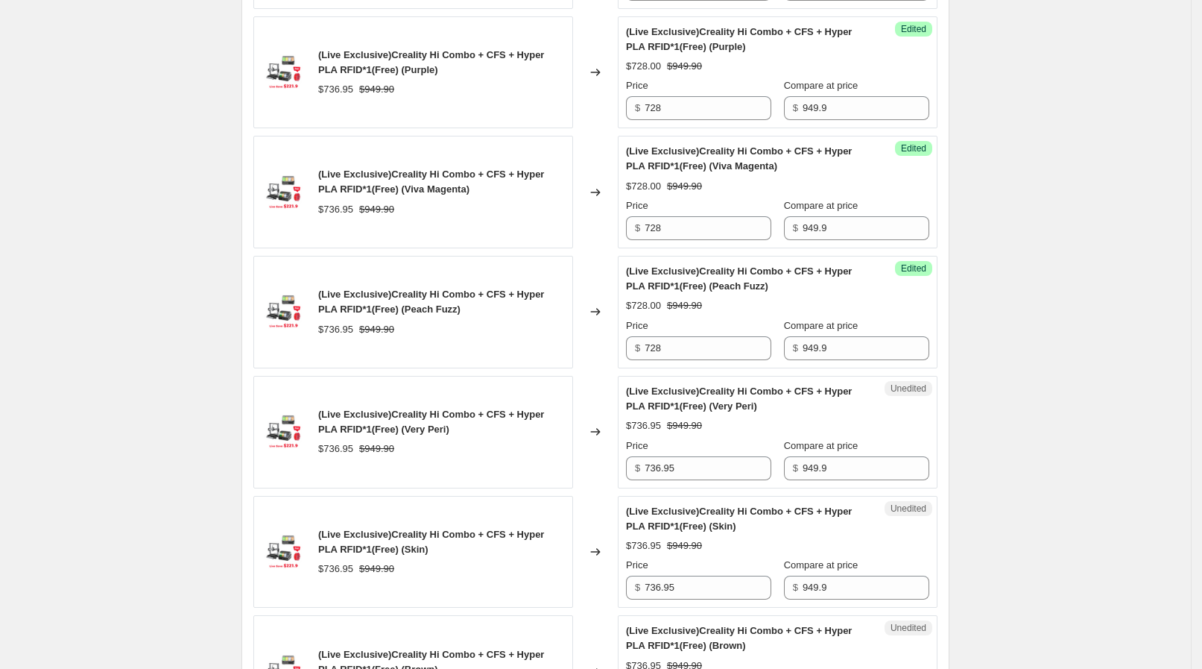
scroll to position [1212, 0]
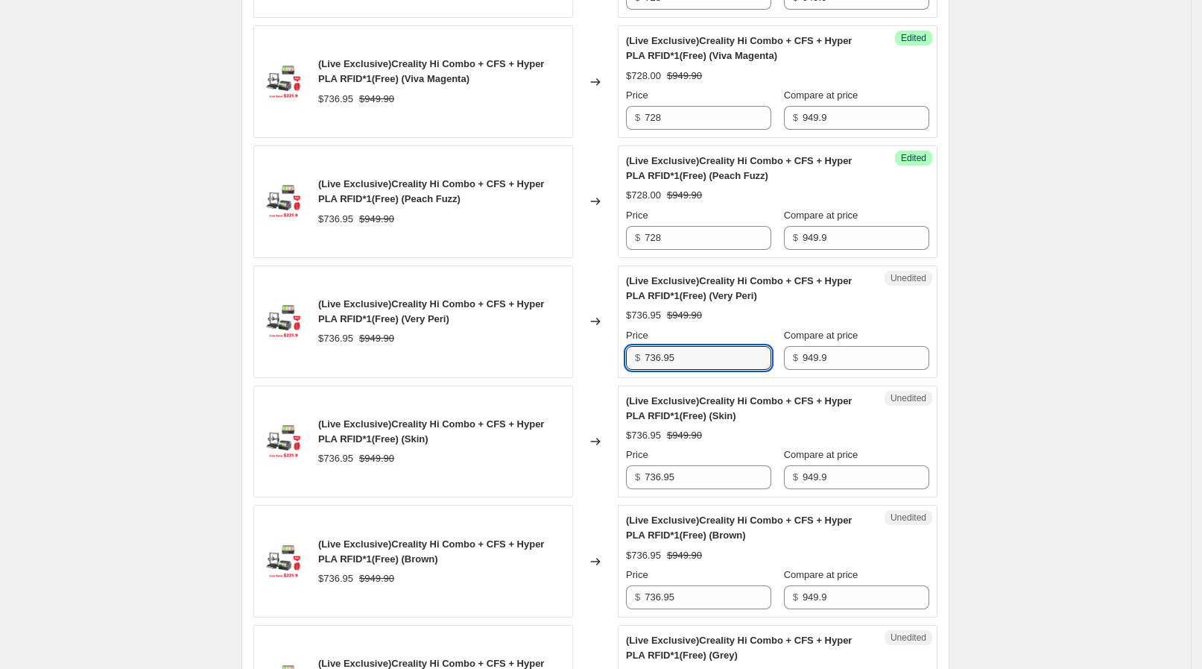
drag, startPoint x: 612, startPoint y: 348, endPoint x: 593, endPoint y: 348, distance: 18.6
click at [593, 348] on div "(Live Exclusive)Creality Hi Combo + CFS + Hyper PLA RFID*1(Free) (Very Peri) $7…" at bounding box center [595, 321] width 684 height 113
paste input "28"
type input "728"
drag, startPoint x: 539, startPoint y: 342, endPoint x: 546, endPoint y: 373, distance: 31.3
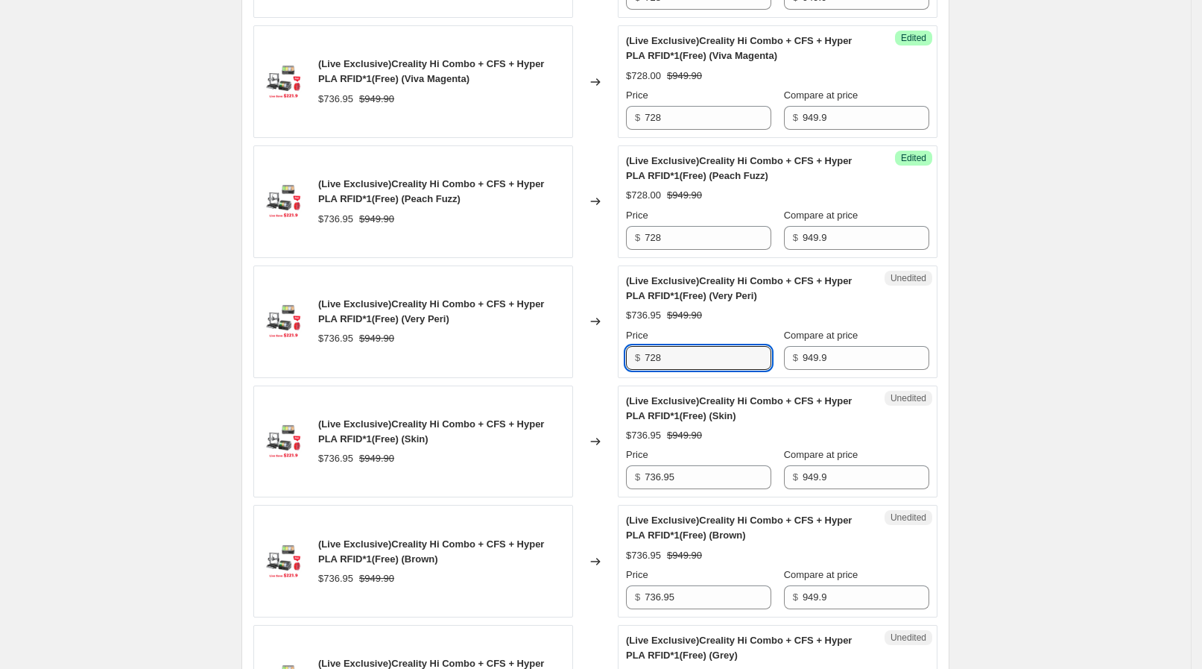
click at [538, 342] on div "$736.95 $949.90" at bounding box center [441, 338] width 247 height 15
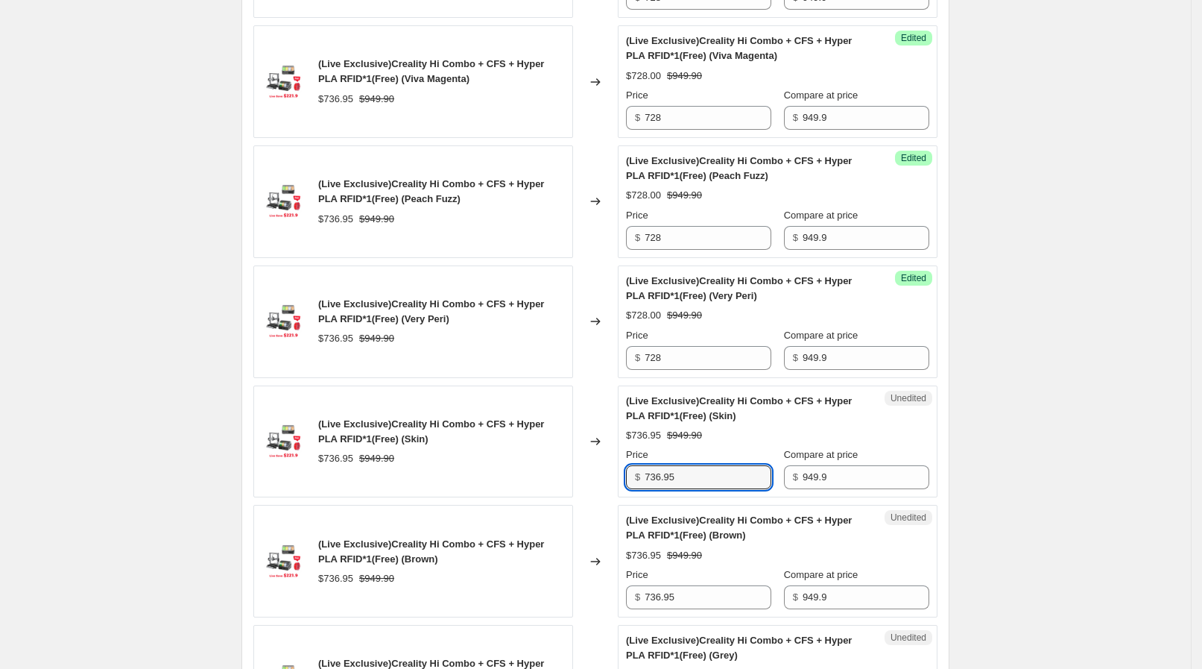
drag, startPoint x: 715, startPoint y: 476, endPoint x: 585, endPoint y: 461, distance: 130.5
click at [586, 461] on div "(Live Exclusive)Creality Hi Combo + CFS + Hyper PLA RFID*1(Free) (Skin) $736.95…" at bounding box center [595, 441] width 684 height 113
paste input "28"
type input "728"
click at [573, 455] on div "(Live Exclusive)Creality Hi Combo + CFS + Hyper PLA RFID*1(Free) (Skin) $736.95…" at bounding box center [413, 441] width 320 height 113
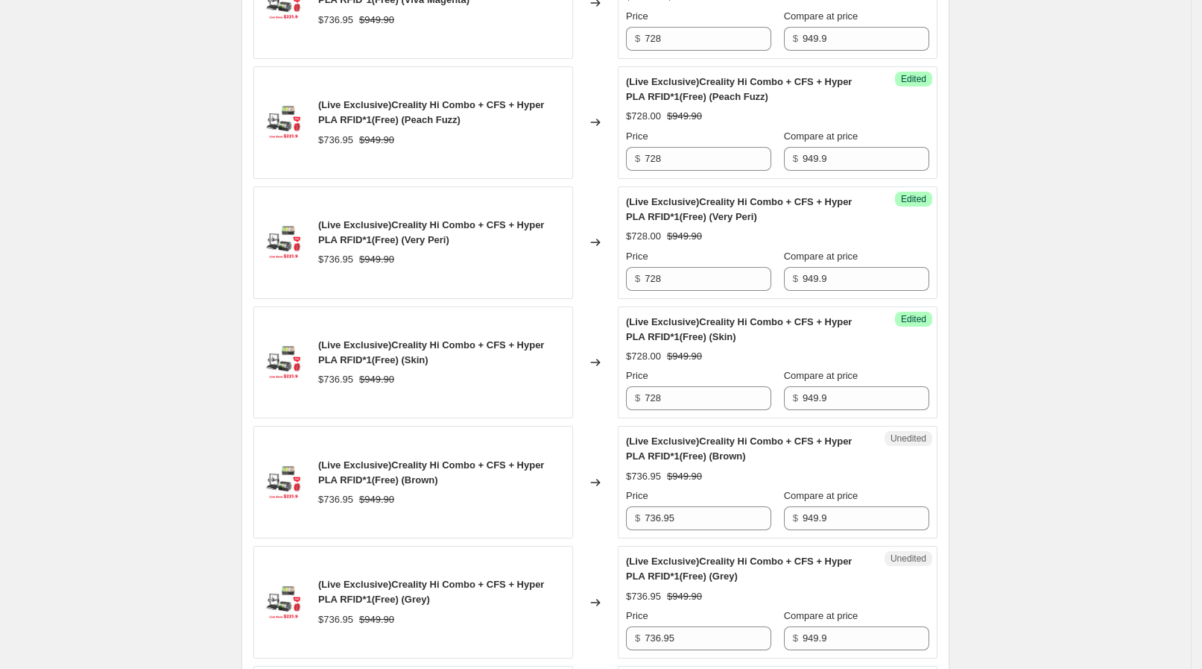
scroll to position [1398, 0]
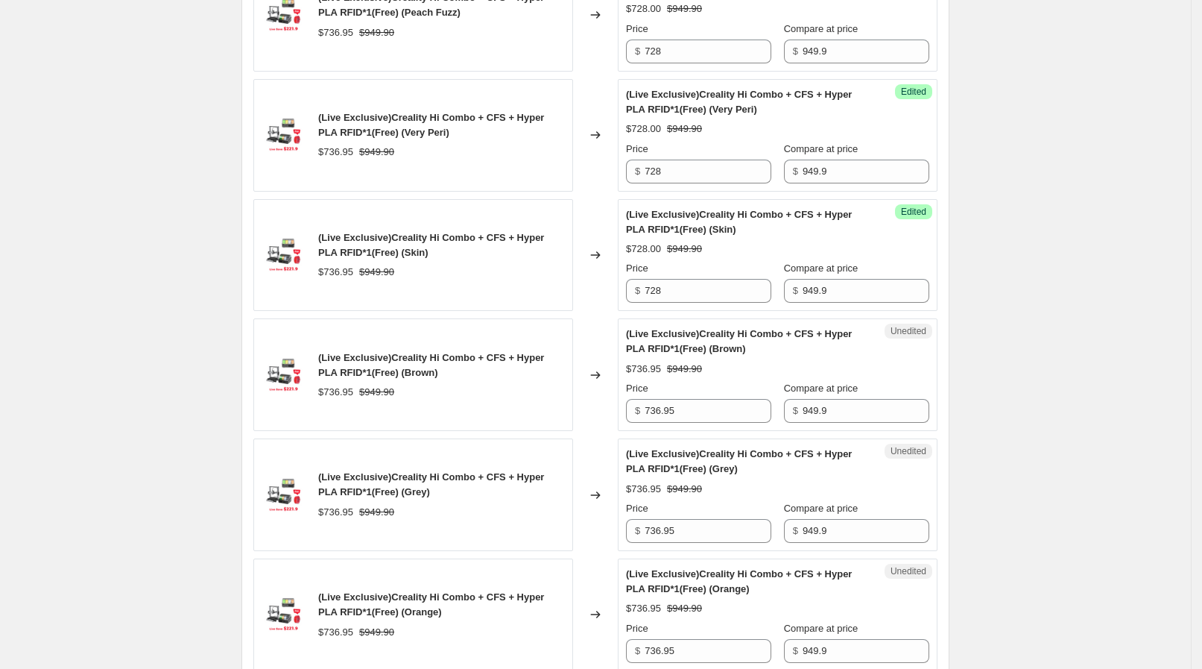
drag, startPoint x: 701, startPoint y: 388, endPoint x: 642, endPoint y: 394, distance: 59.2
click at [642, 394] on div "Price $ 736.95" at bounding box center [698, 402] width 145 height 42
drag, startPoint x: 668, startPoint y: 416, endPoint x: 557, endPoint y: 413, distance: 111.1
click at [557, 413] on div "(Live Exclusive)Creality Hi Combo + CFS + Hyper PLA RFID*1(Free) (Brown) $736.9…" at bounding box center [595, 374] width 684 height 113
paste input "28"
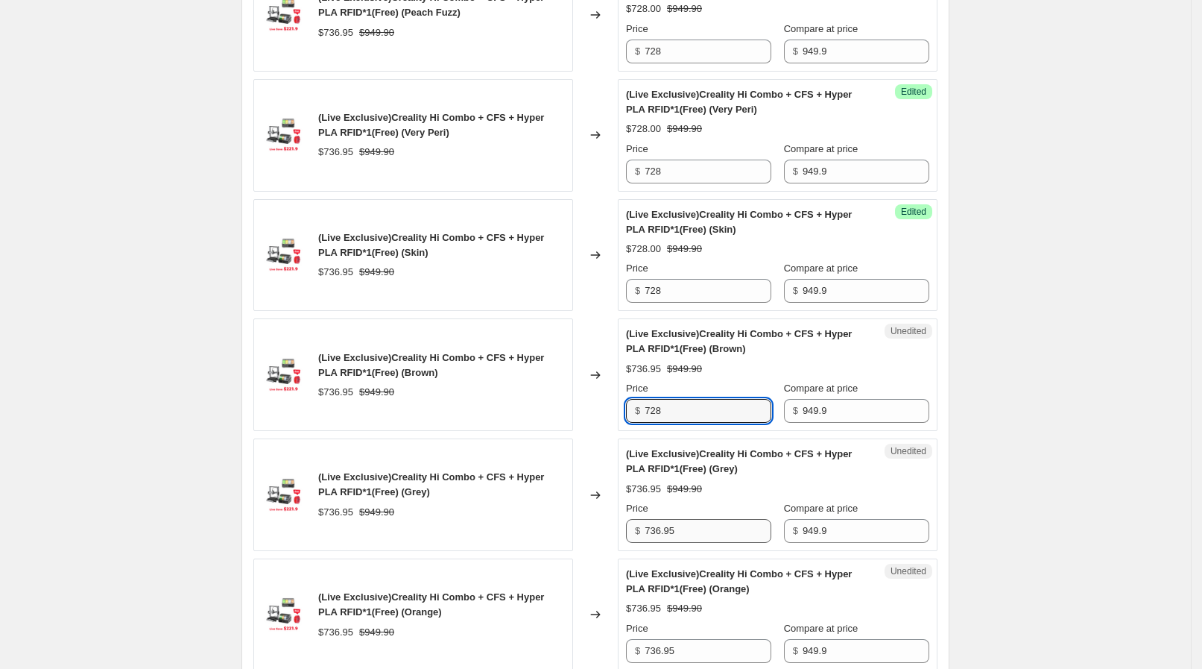
type input "728"
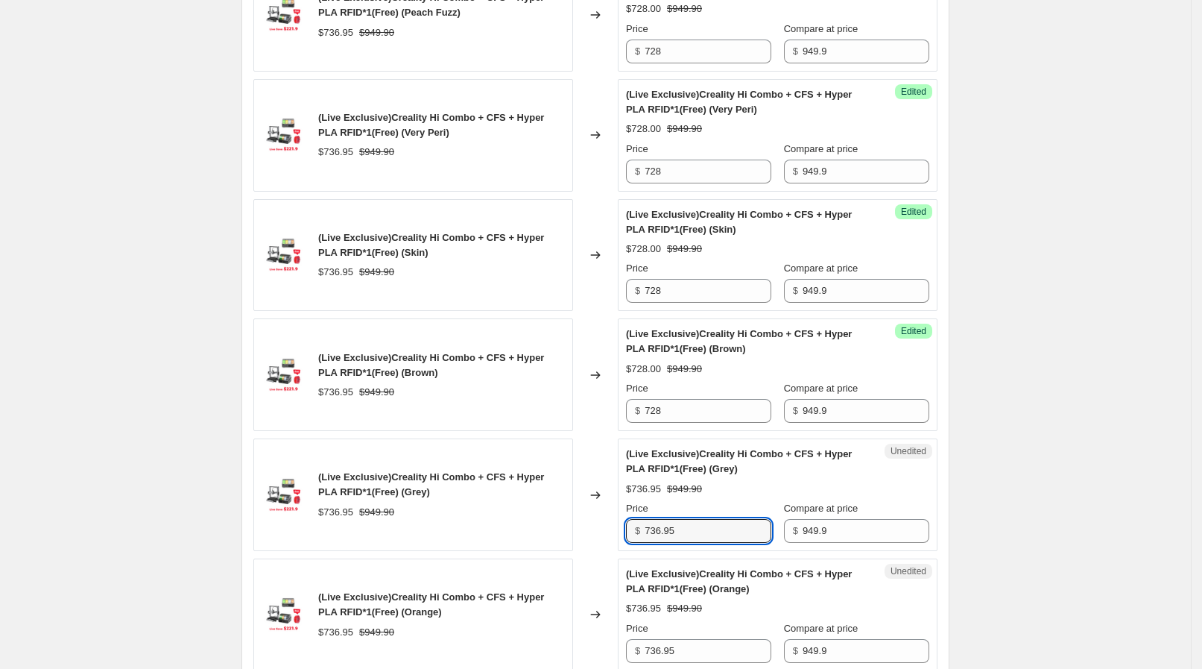
drag, startPoint x: 681, startPoint y: 531, endPoint x: 625, endPoint y: 526, distance: 56.2
click at [625, 526] on div "Unedited (Live Exclusive)Creality Hi Combo + CFS + Hyper PLA RFID*1(Free) (Grey…" at bounding box center [778, 494] width 320 height 113
paste input "28"
type input "728"
click at [607, 511] on div "Changed to" at bounding box center [595, 494] width 45 height 113
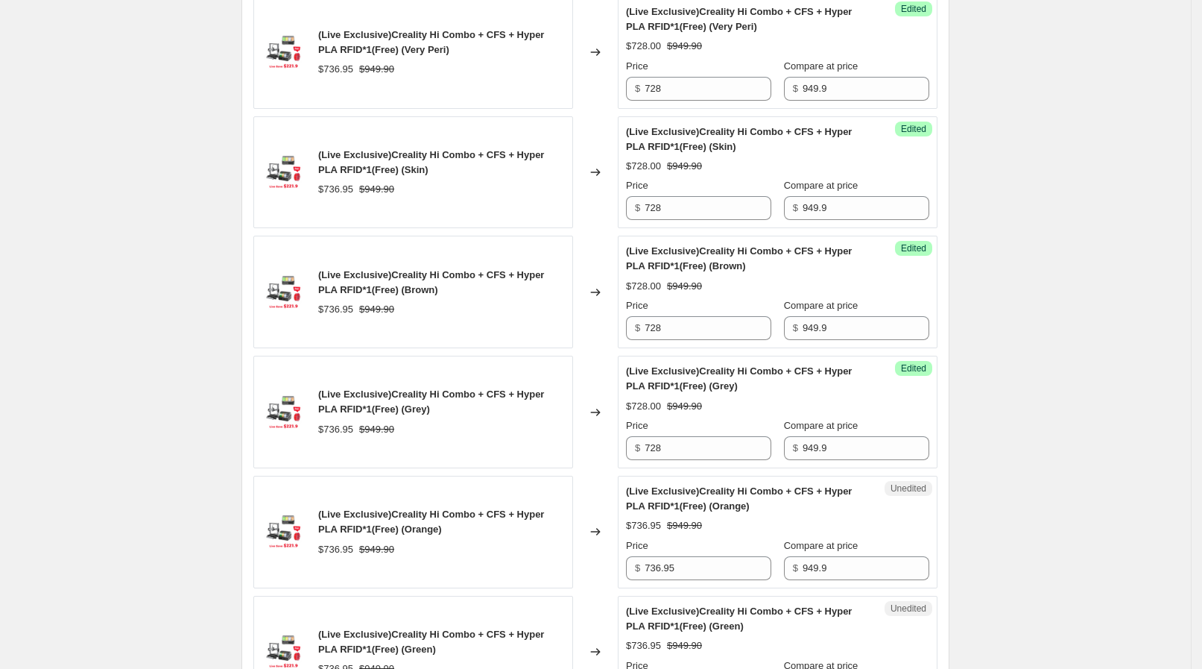
scroll to position [1585, 0]
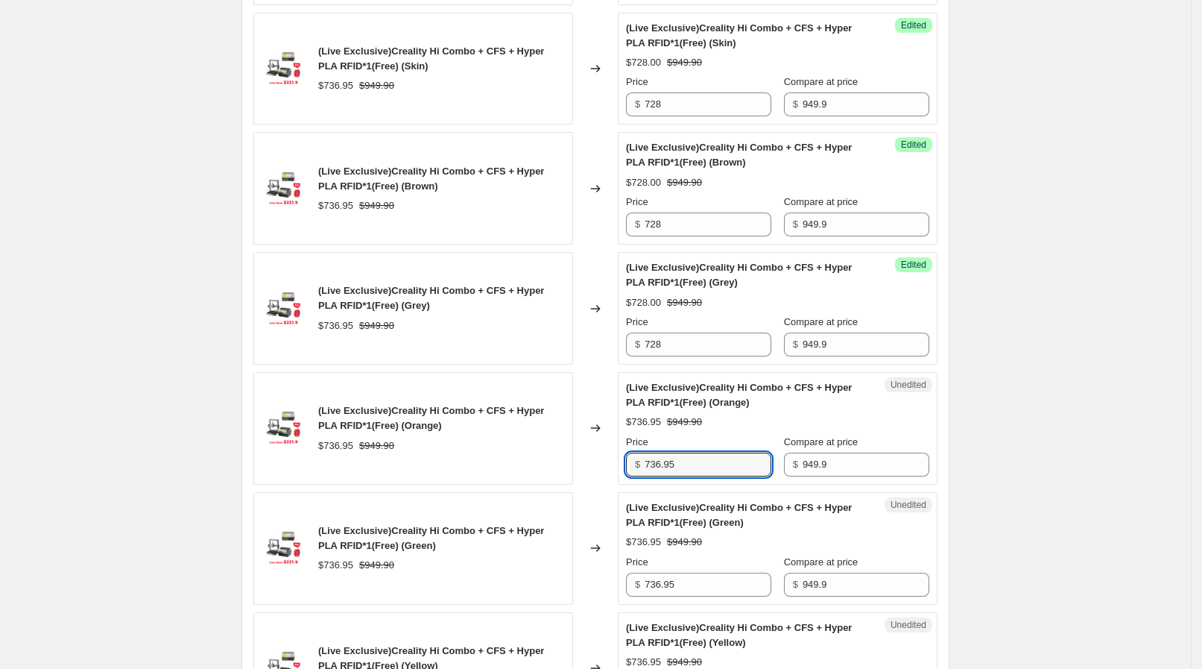
drag, startPoint x: 686, startPoint y: 455, endPoint x: 618, endPoint y: 461, distance: 68.2
click at [618, 461] on div "(Live Exclusive)Creality Hi Combo + CFS + Hyper PLA RFID*1(Free) (Orange) $736.…" at bounding box center [595, 428] width 684 height 113
paste input "28"
type input "728"
click at [605, 467] on div "Changed to" at bounding box center [595, 428] width 45 height 113
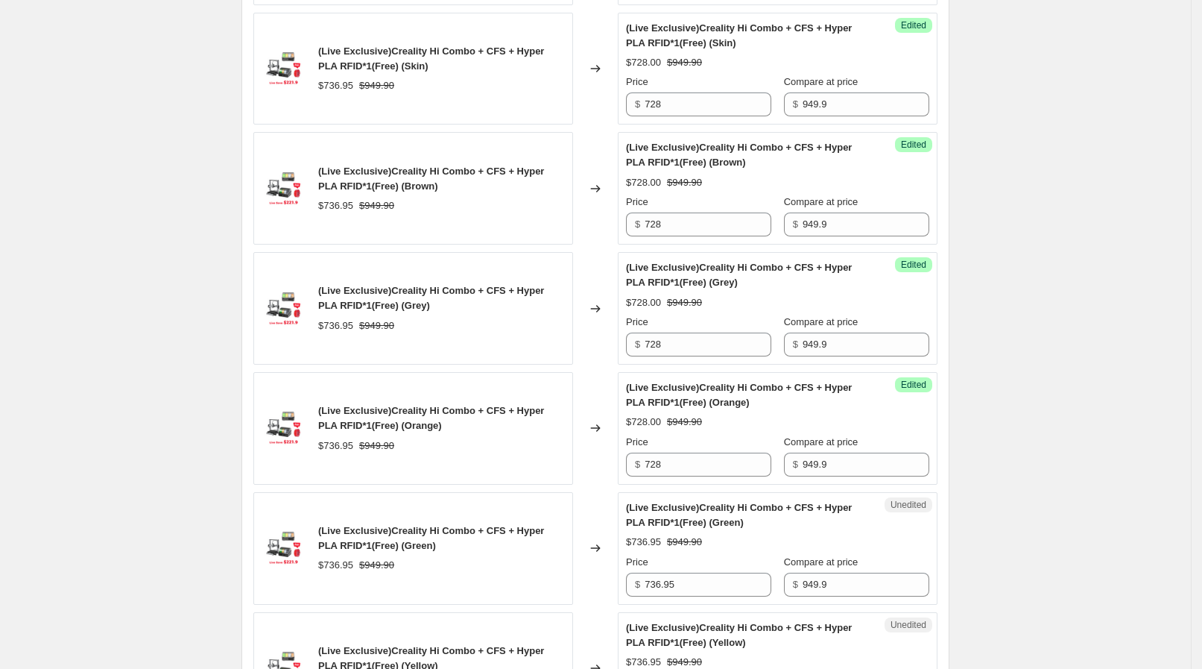
scroll to position [1771, 0]
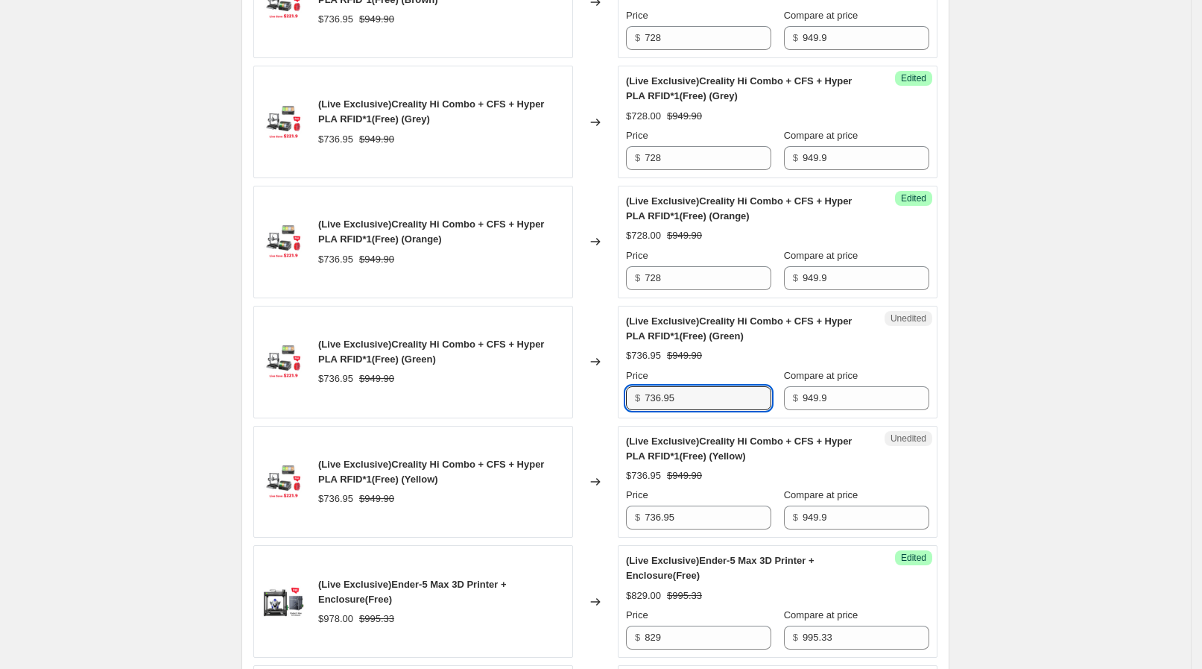
drag, startPoint x: 681, startPoint y: 389, endPoint x: 614, endPoint y: 390, distance: 66.3
click at [614, 390] on div "(Live Exclusive)Creality Hi Combo + CFS + Hyper PLA RFID*1(Free) (Green) $736.9…" at bounding box center [595, 362] width 684 height 113
paste input "28"
type input "728"
click at [605, 395] on div "Changed to" at bounding box center [595, 362] width 45 height 113
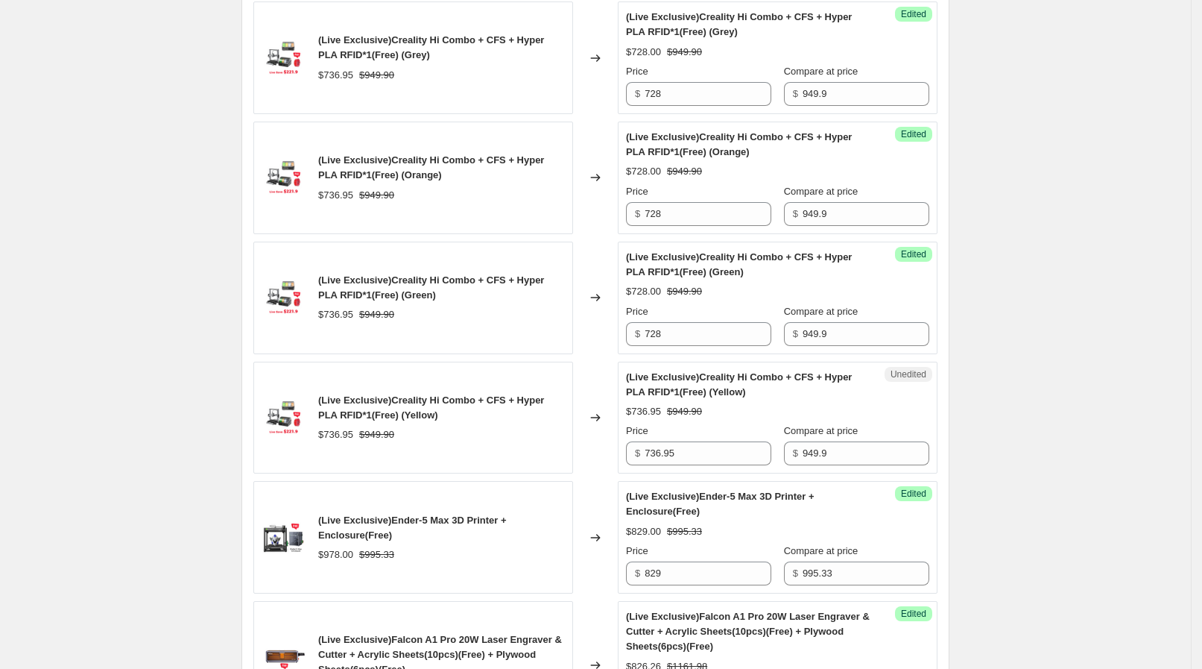
scroll to position [1864, 0]
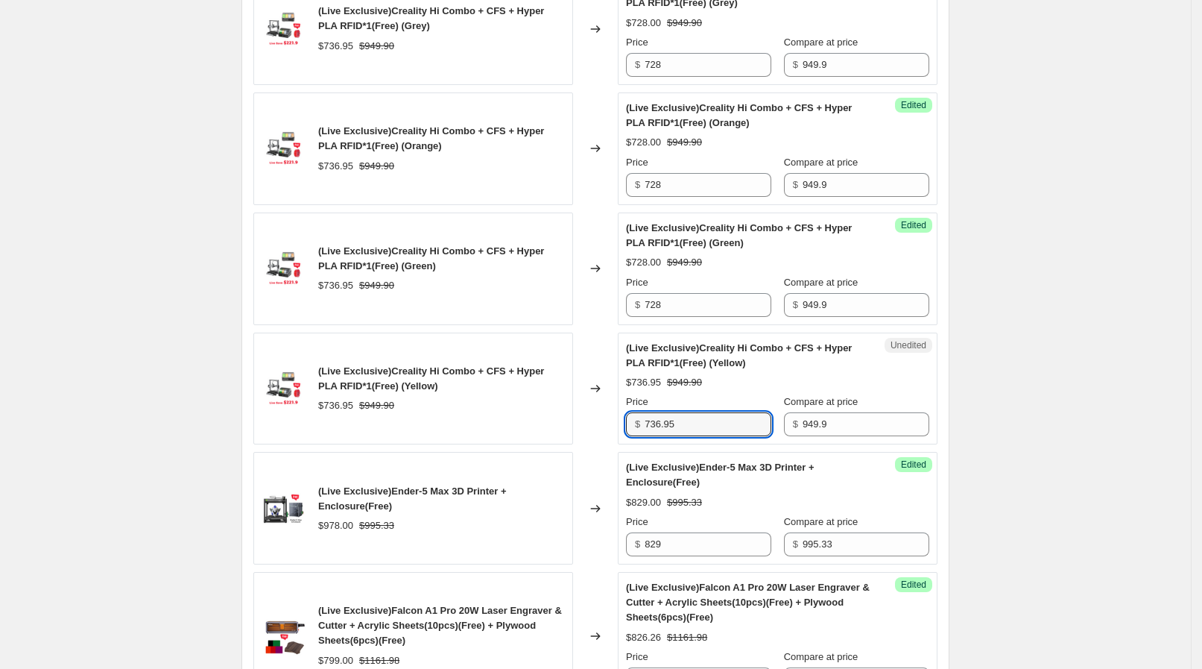
drag, startPoint x: 642, startPoint y: 422, endPoint x: 599, endPoint y: 421, distance: 42.5
click at [599, 422] on div "(Live Exclusive)Creality Hi Combo + CFS + Hyper PLA RFID*1(Free) (Yellow) $736.…" at bounding box center [595, 388] width 684 height 113
paste input "28"
type input "728"
click at [487, 409] on div "(Live Exclusive)Creality Hi Combo + CFS + Hyper PLA RFID*1(Free) (Yellow) $736.…" at bounding box center [413, 388] width 320 height 113
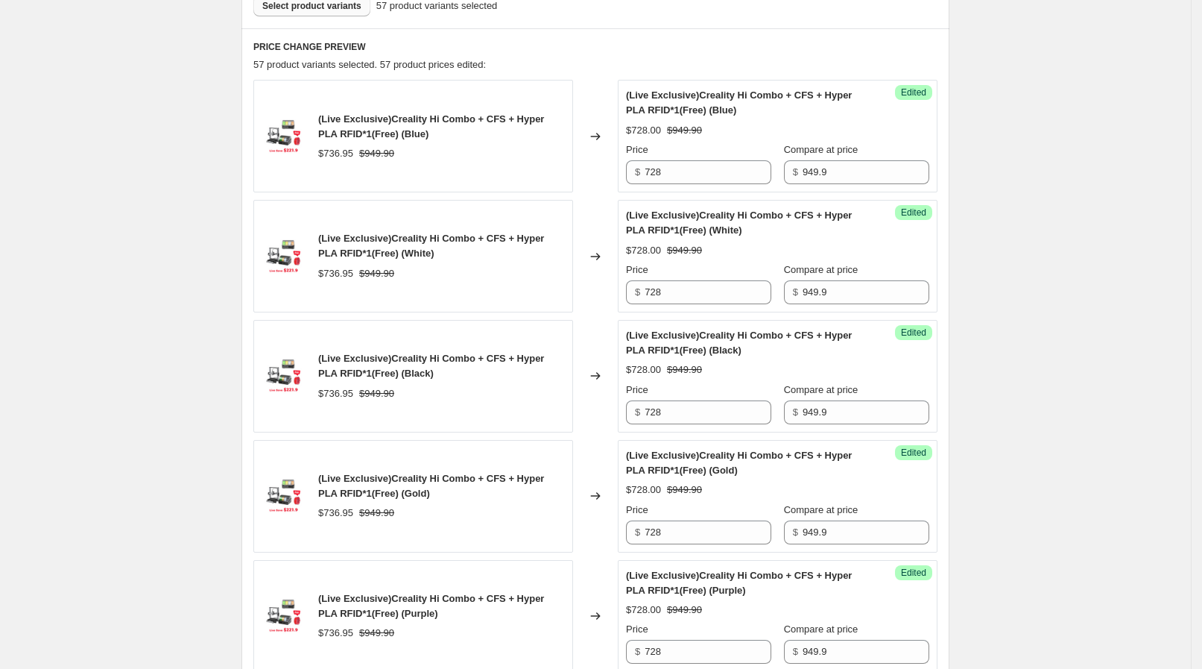
scroll to position [373, 0]
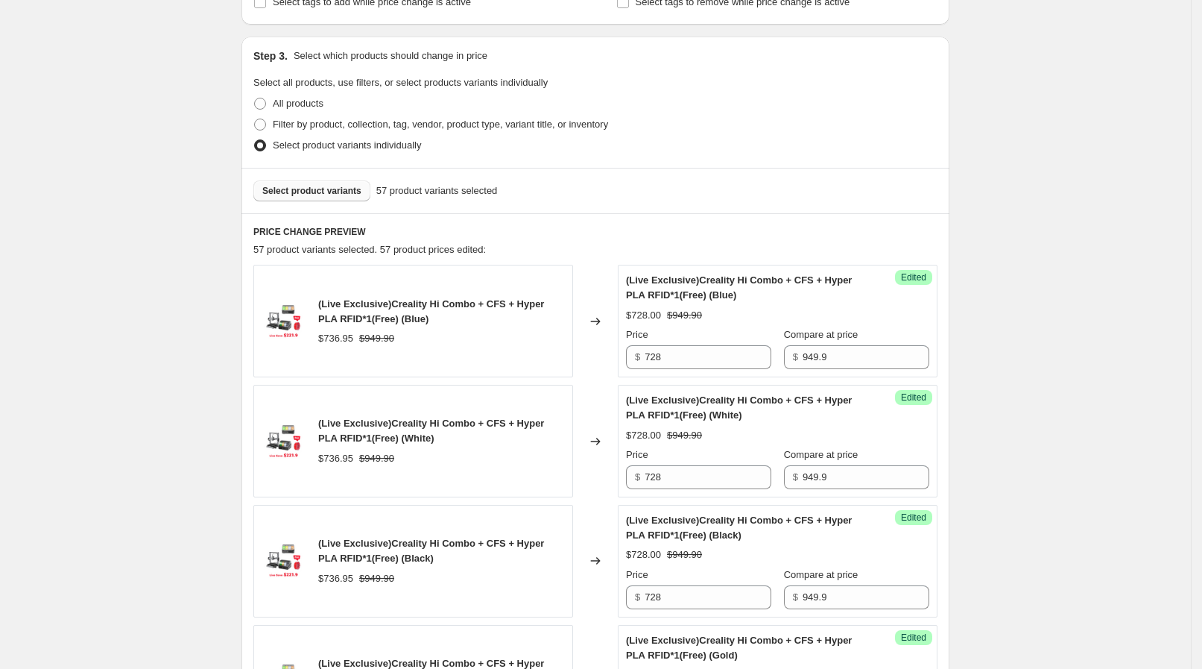
click at [287, 195] on span "Select product variants" at bounding box center [311, 191] width 99 height 12
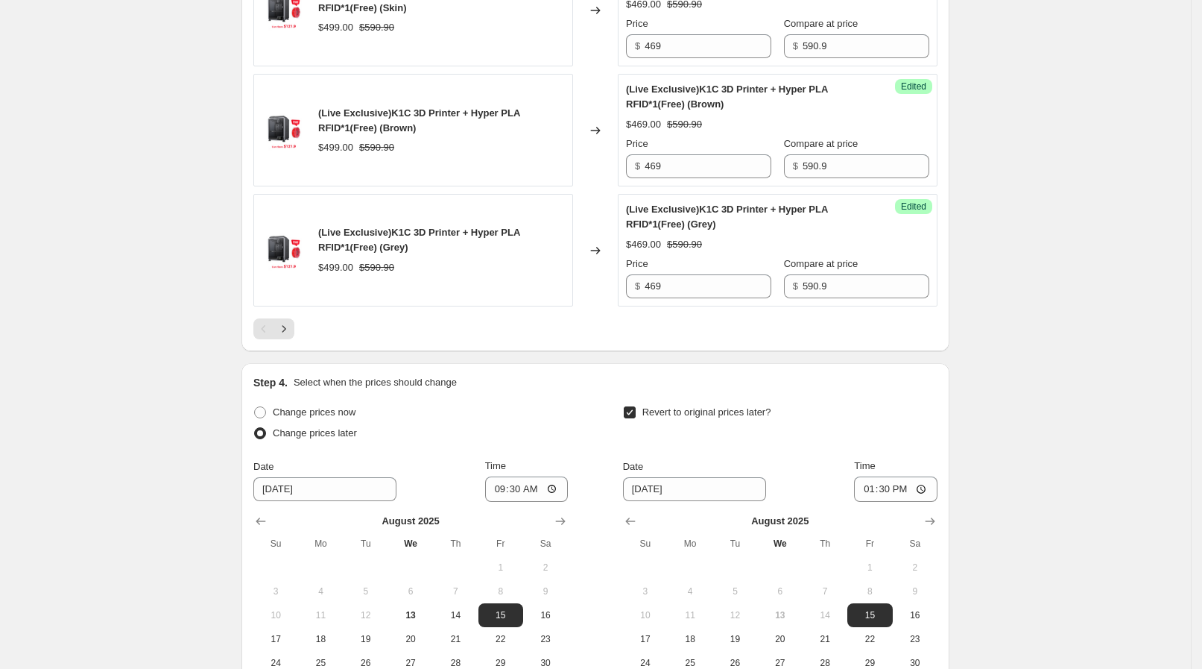
click at [291, 322] on icon "Next" at bounding box center [284, 328] width 15 height 15
click at [294, 332] on button "Next" at bounding box center [284, 328] width 21 height 21
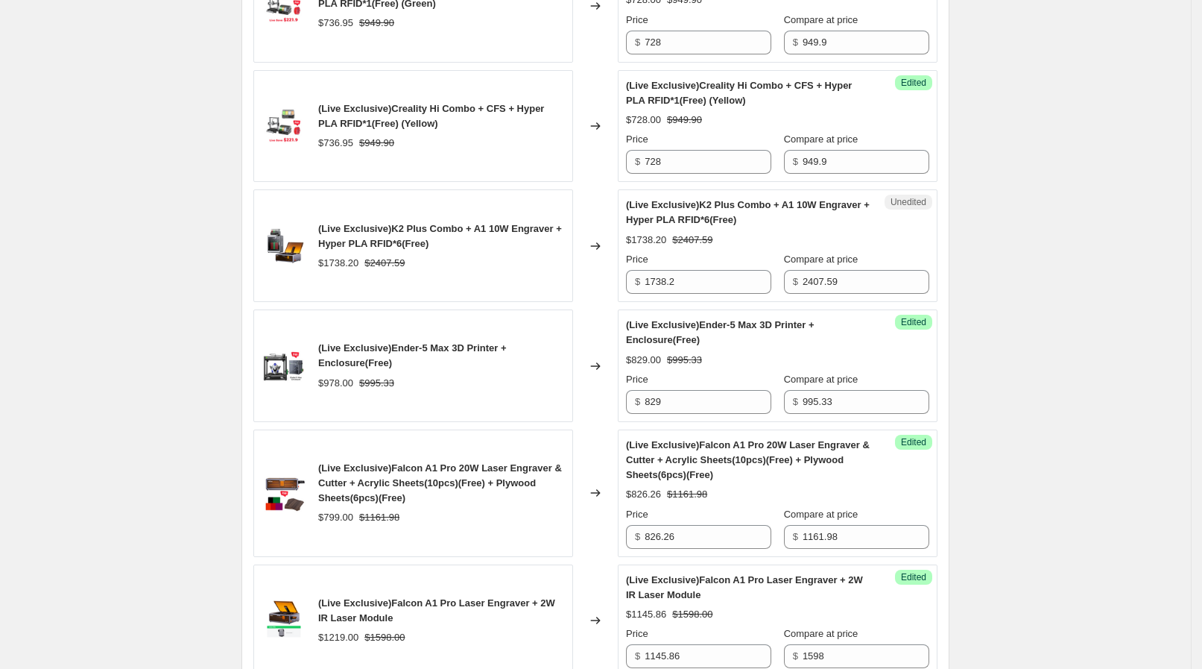
scroll to position [2125, 0]
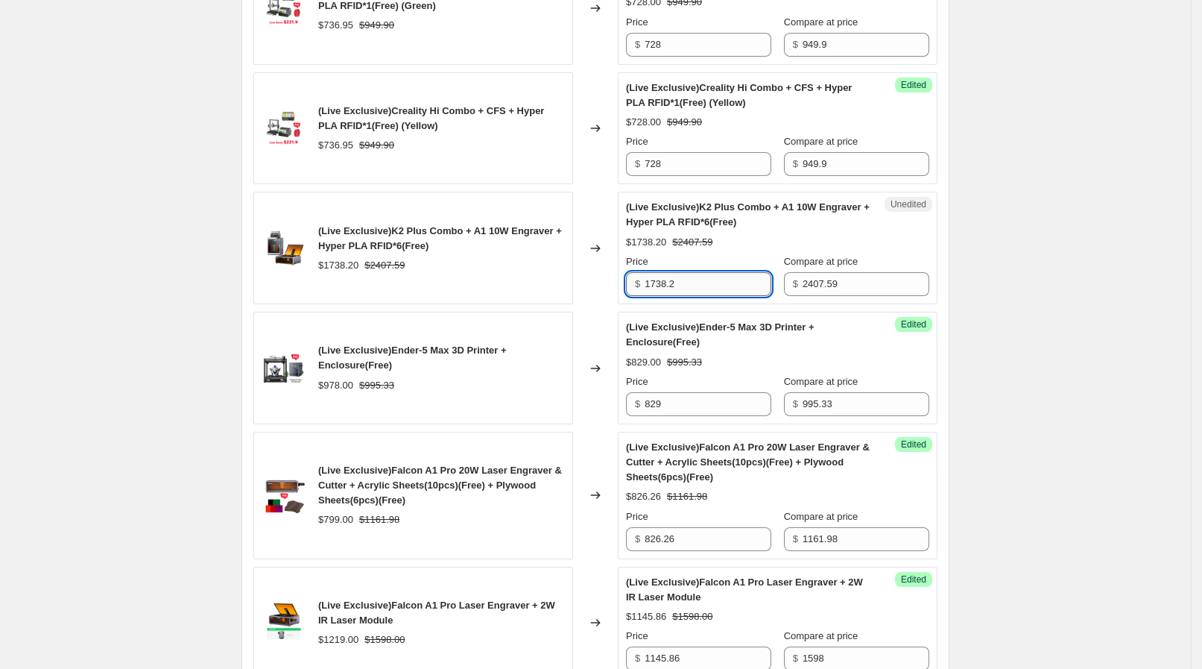
click at [693, 277] on input "1738.2" at bounding box center [708, 284] width 127 height 24
drag, startPoint x: 686, startPoint y: 274, endPoint x: 624, endPoint y: 266, distance: 62.3
click at [624, 266] on div "Unedited (Live Exclusive)K2 Plus Combo + A1 10W Engraver + Hyper PLA RFID*6(Fre…" at bounding box center [778, 248] width 320 height 113
paste input "629.25"
type input "1629.25"
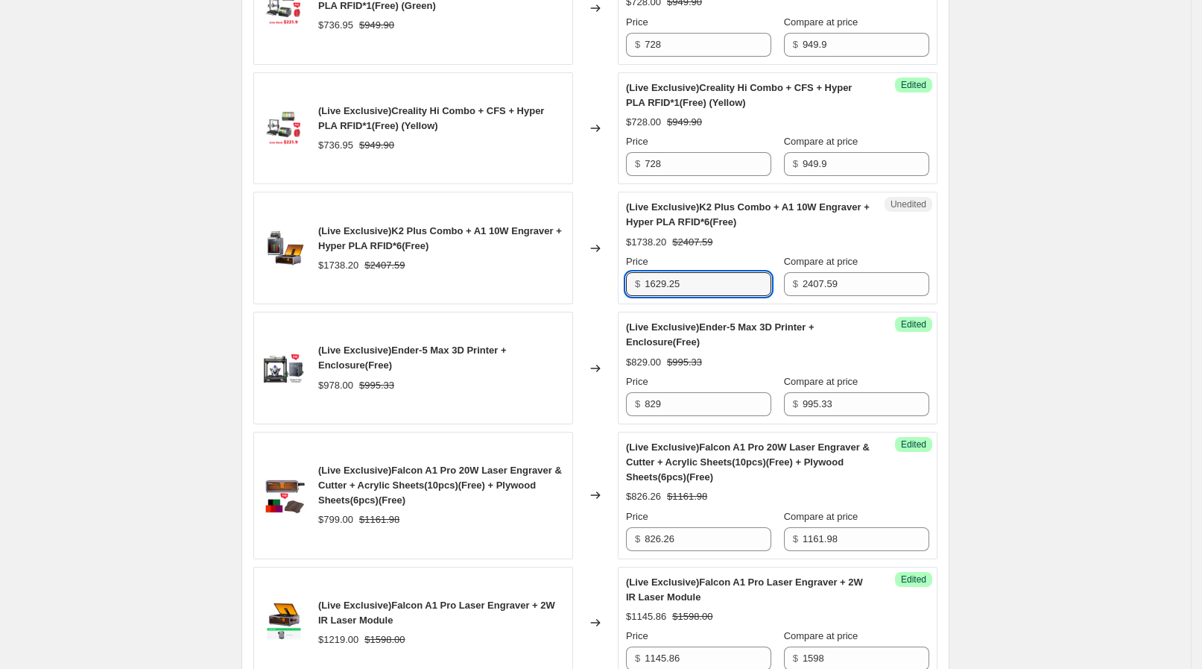
click at [588, 277] on div "Changed to" at bounding box center [595, 248] width 45 height 113
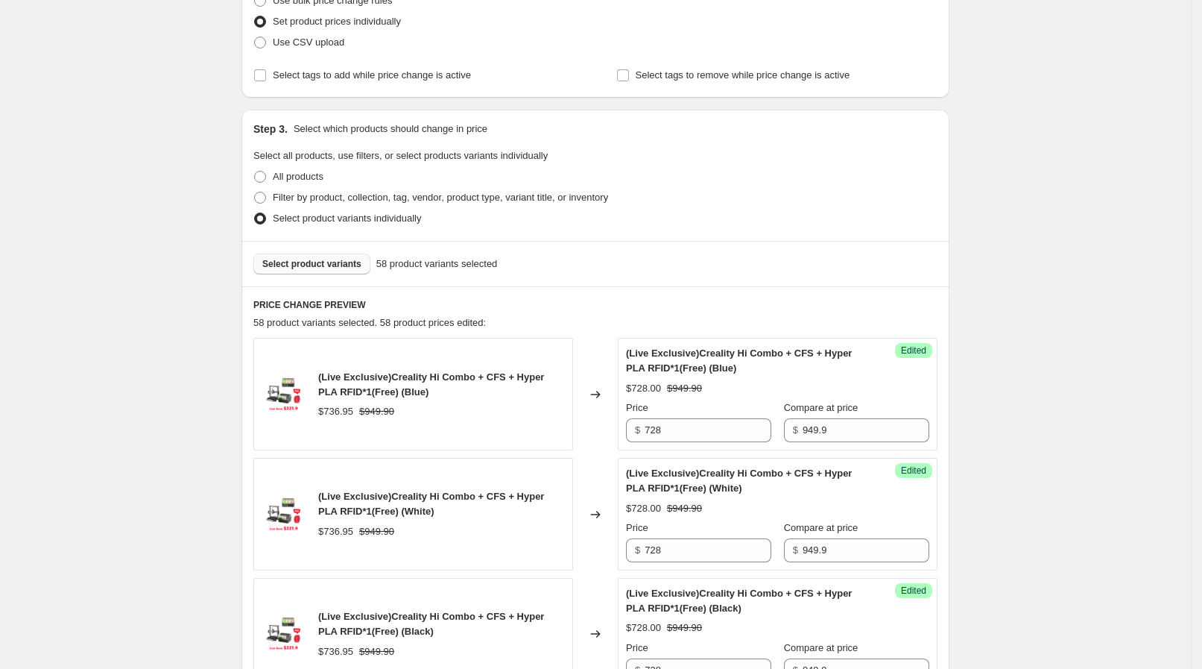
scroll to position [168, 0]
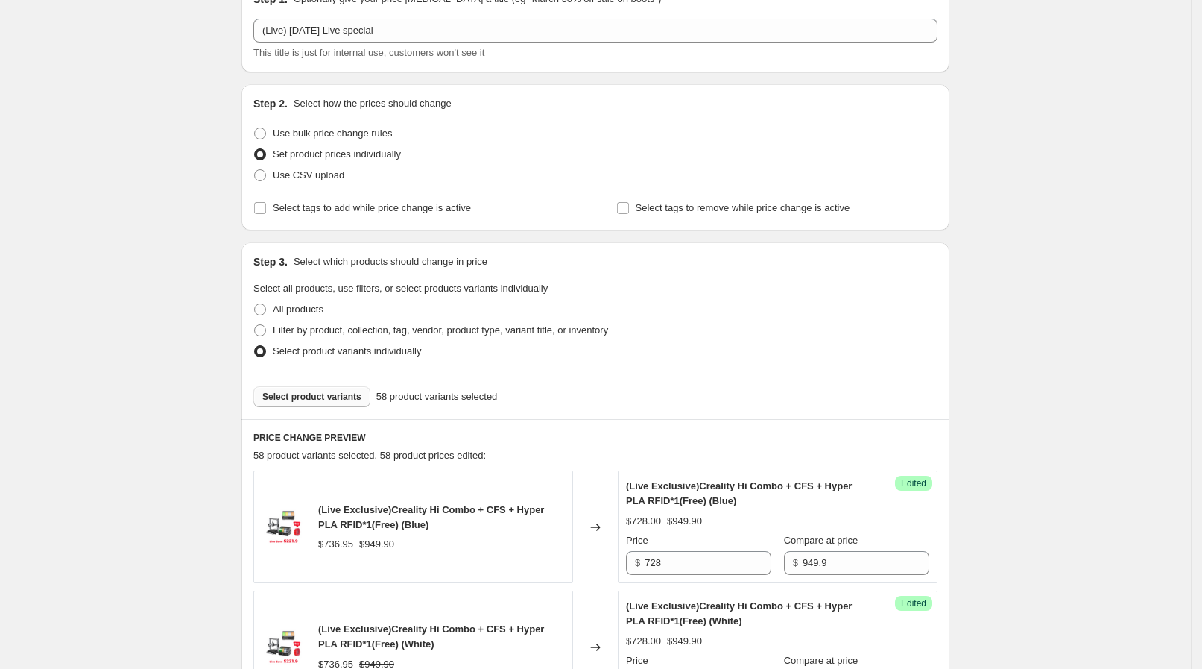
click at [302, 397] on span "Select product variants" at bounding box center [311, 397] width 99 height 12
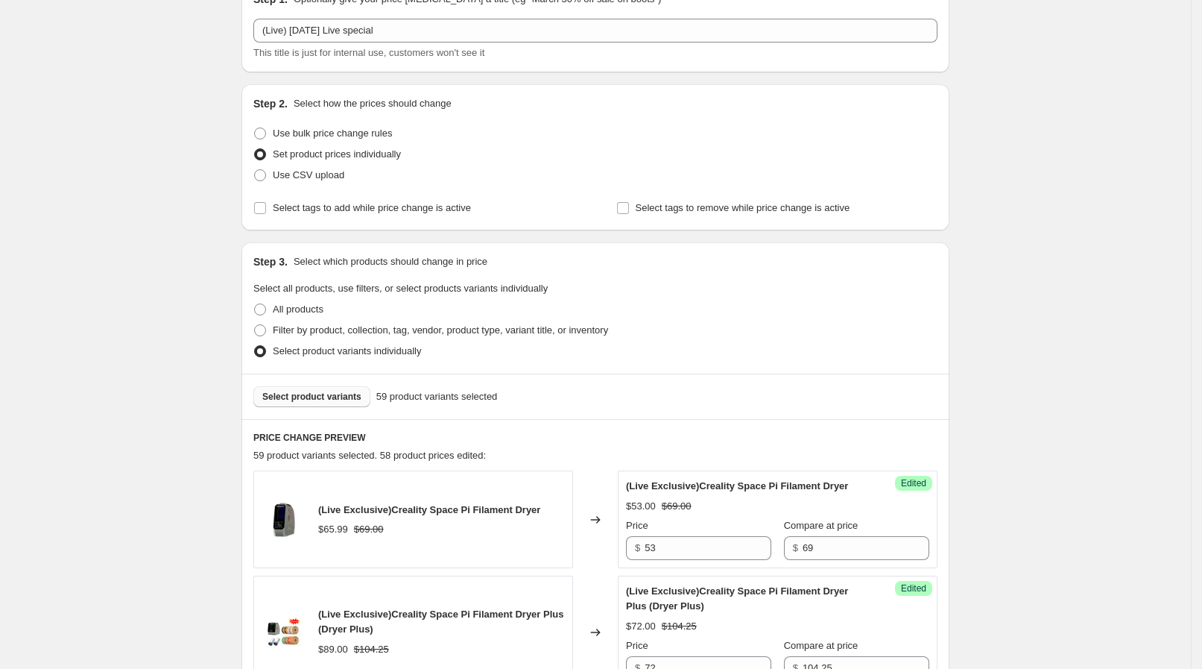
click at [318, 399] on span "Select product variants" at bounding box center [311, 397] width 99 height 12
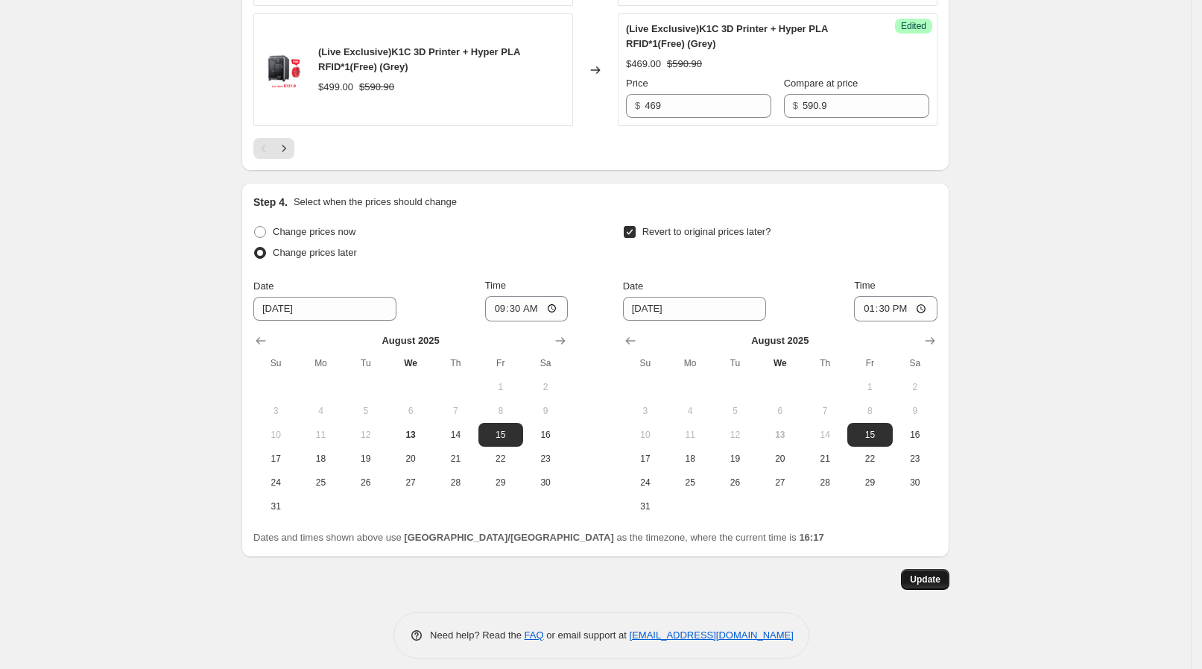
scroll to position [2878, 0]
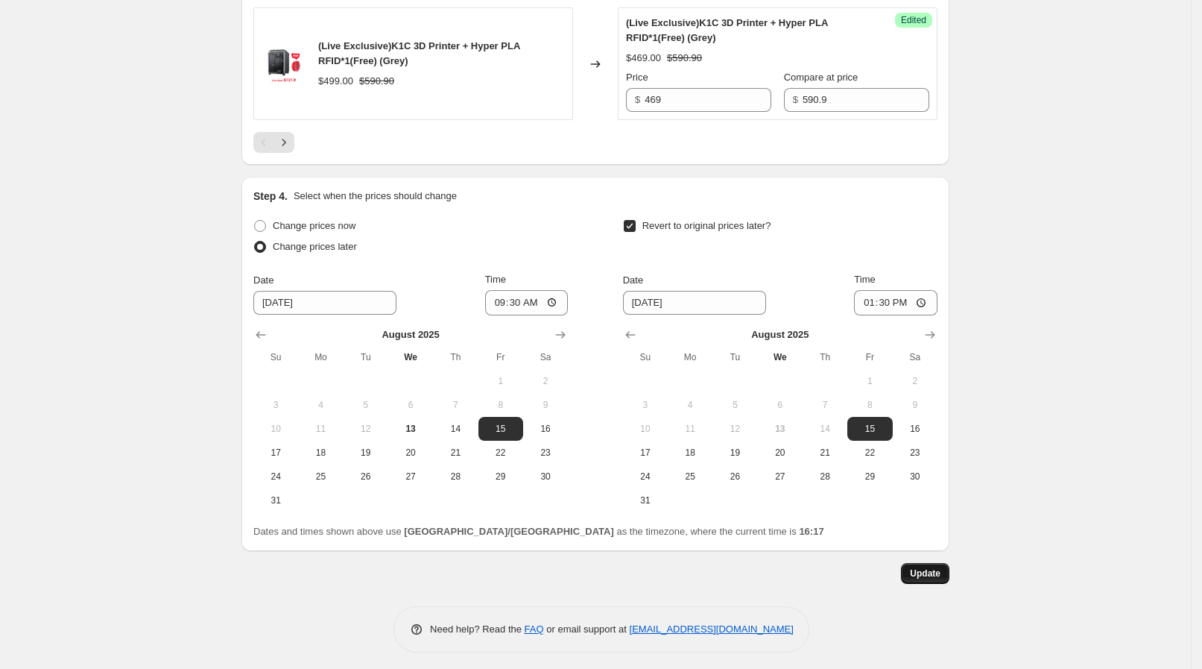
click at [928, 575] on button "Update" at bounding box center [925, 573] width 48 height 21
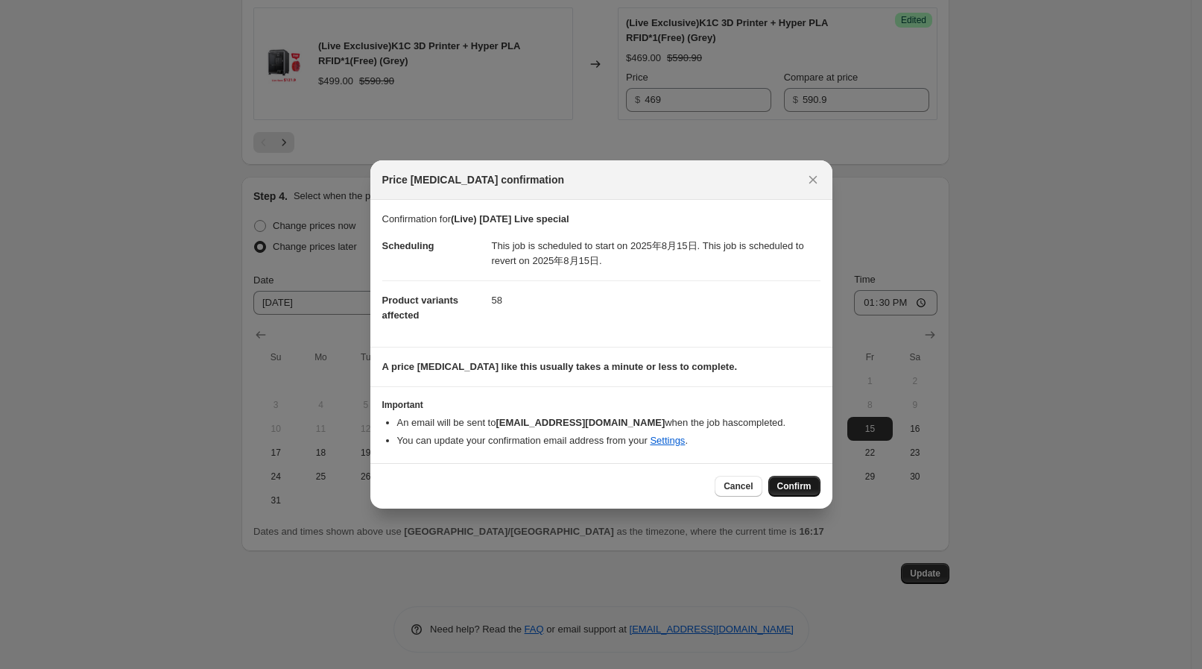
click at [777, 477] on button "Confirm" at bounding box center [795, 486] width 52 height 21
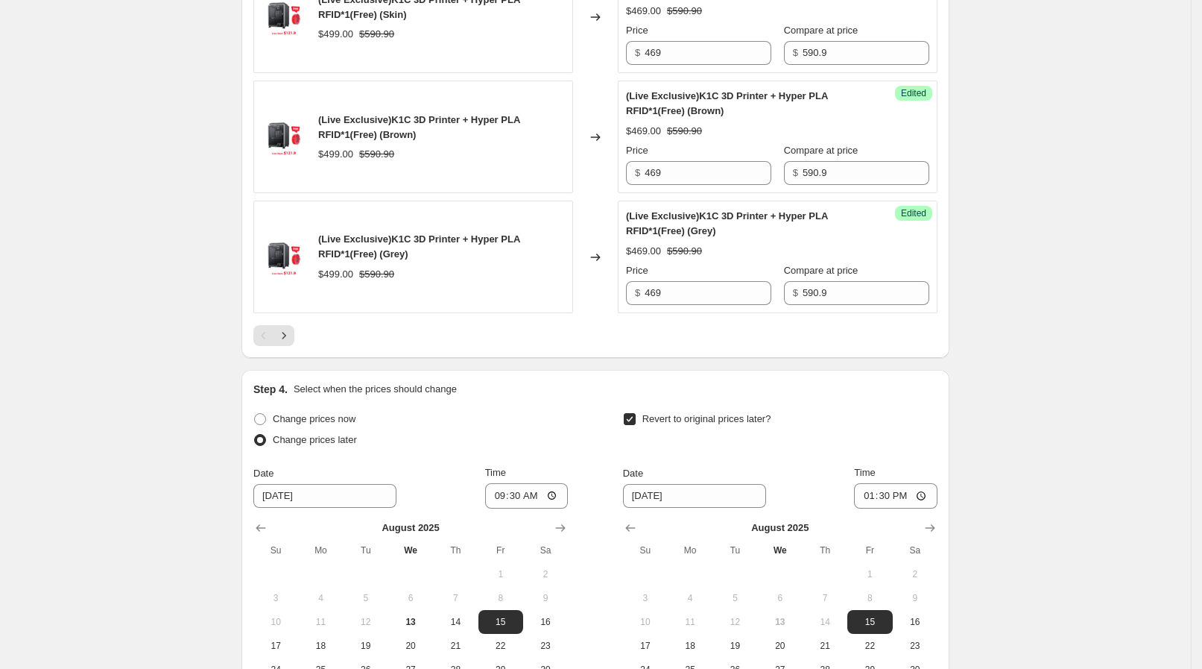
scroll to position [2701, 0]
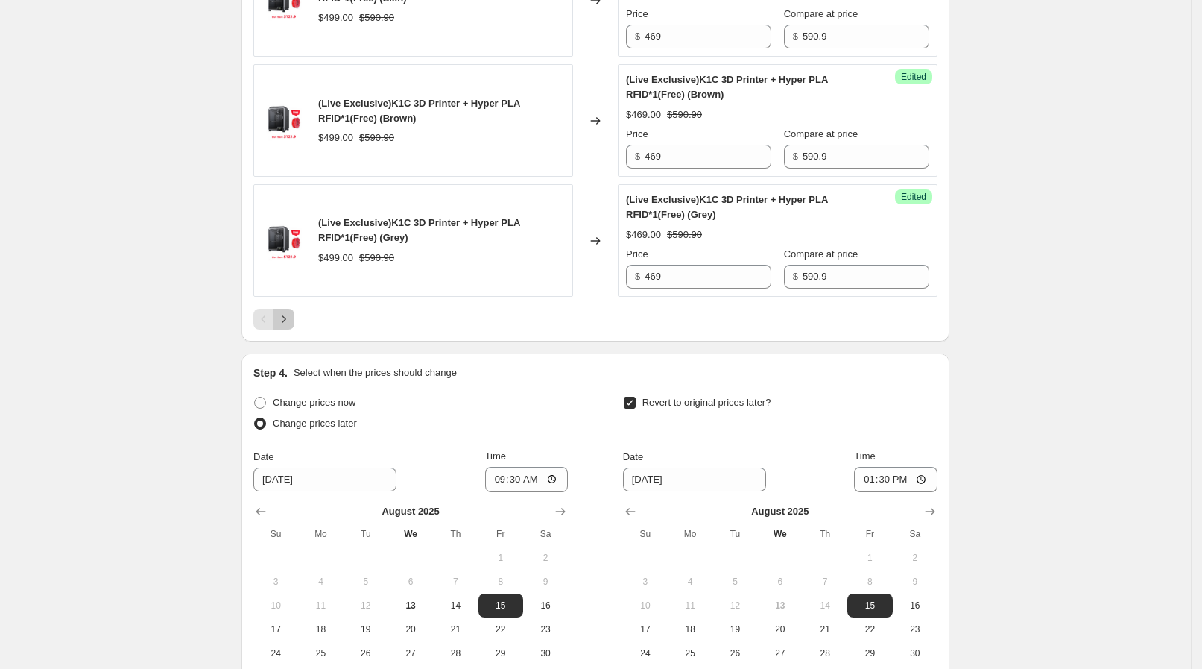
click at [289, 312] on icon "Next" at bounding box center [284, 319] width 15 height 15
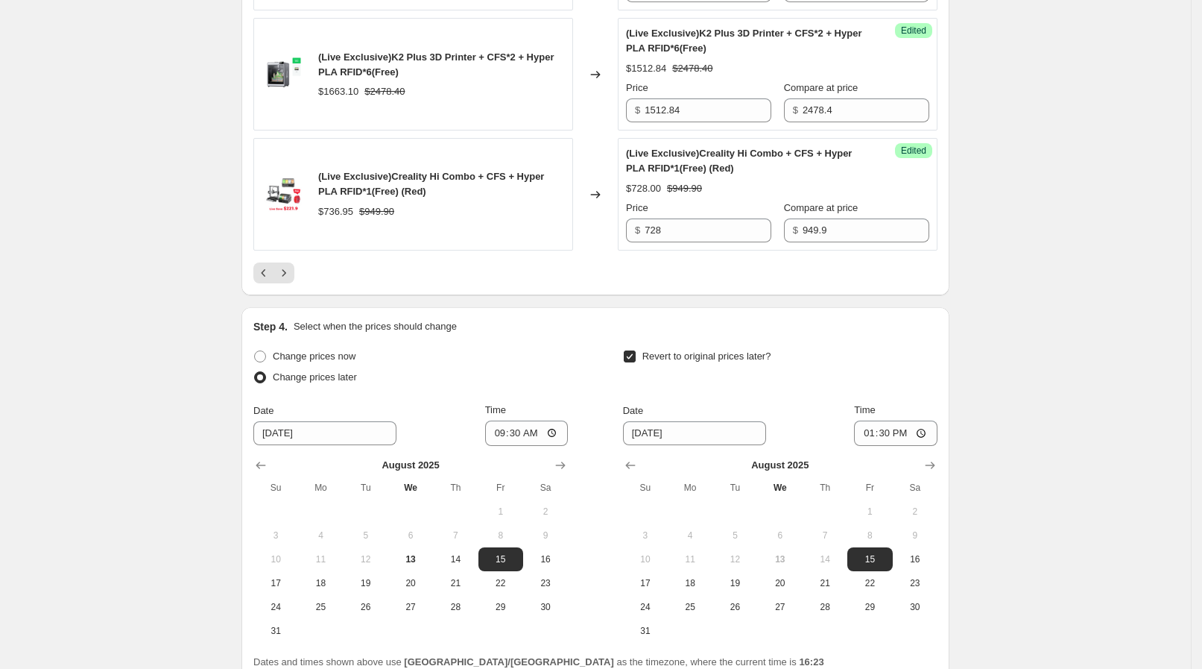
scroll to position [2795, 0]
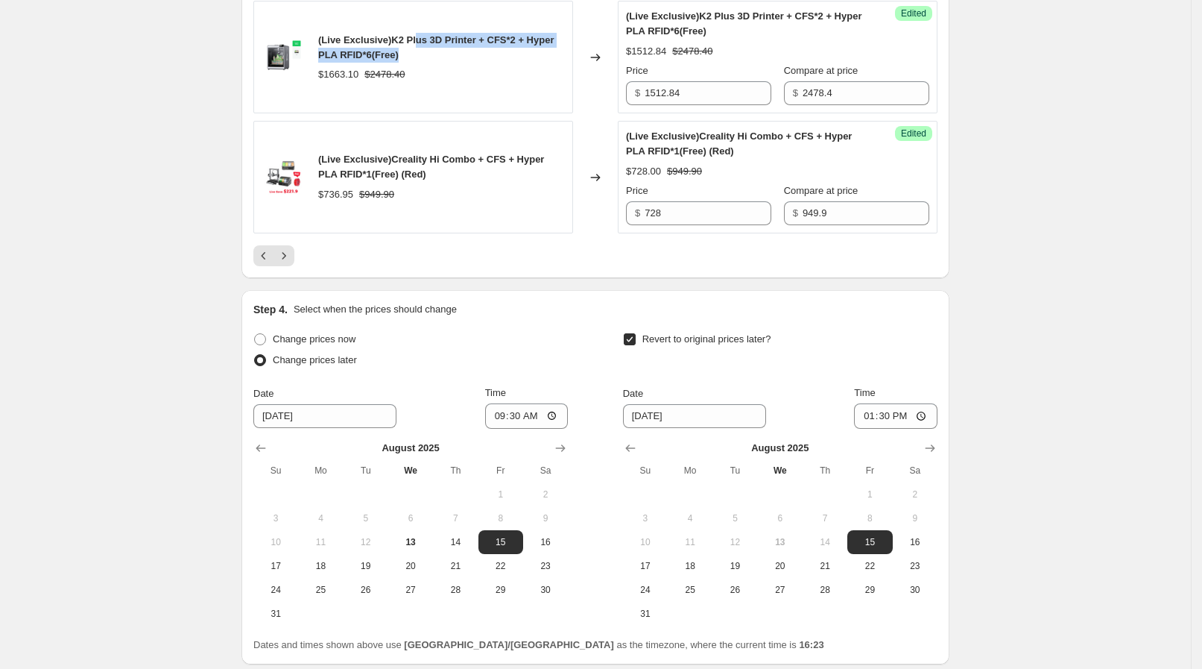
drag, startPoint x: 415, startPoint y: 37, endPoint x: 481, endPoint y: 49, distance: 66.7
click at [481, 49] on div "(Live Exclusive)K2 Plus 3D Printer + CFS*2 + Hyper PLA RFID*6(Free)" at bounding box center [441, 48] width 247 height 30
click at [481, 48] on div "(Live Exclusive)K2 Plus 3D Printer + CFS*2 + Hyper PLA RFID*6(Free)" at bounding box center [441, 48] width 247 height 30
click at [291, 248] on icon "Next" at bounding box center [284, 255] width 15 height 15
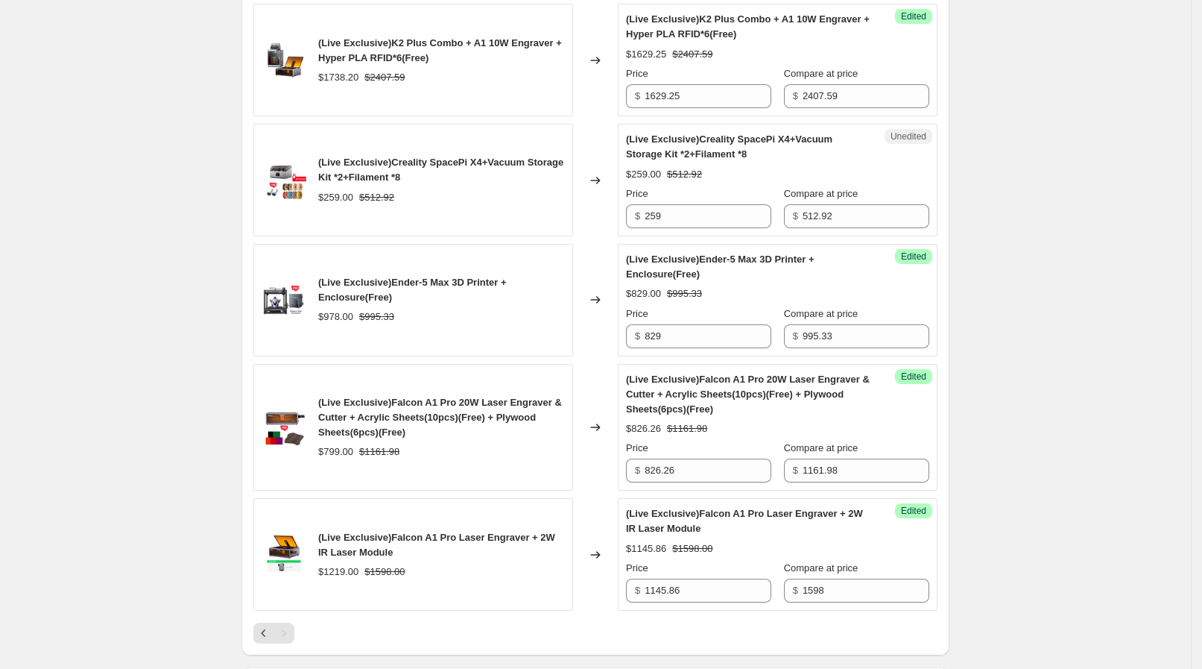
scroll to position [2329, 0]
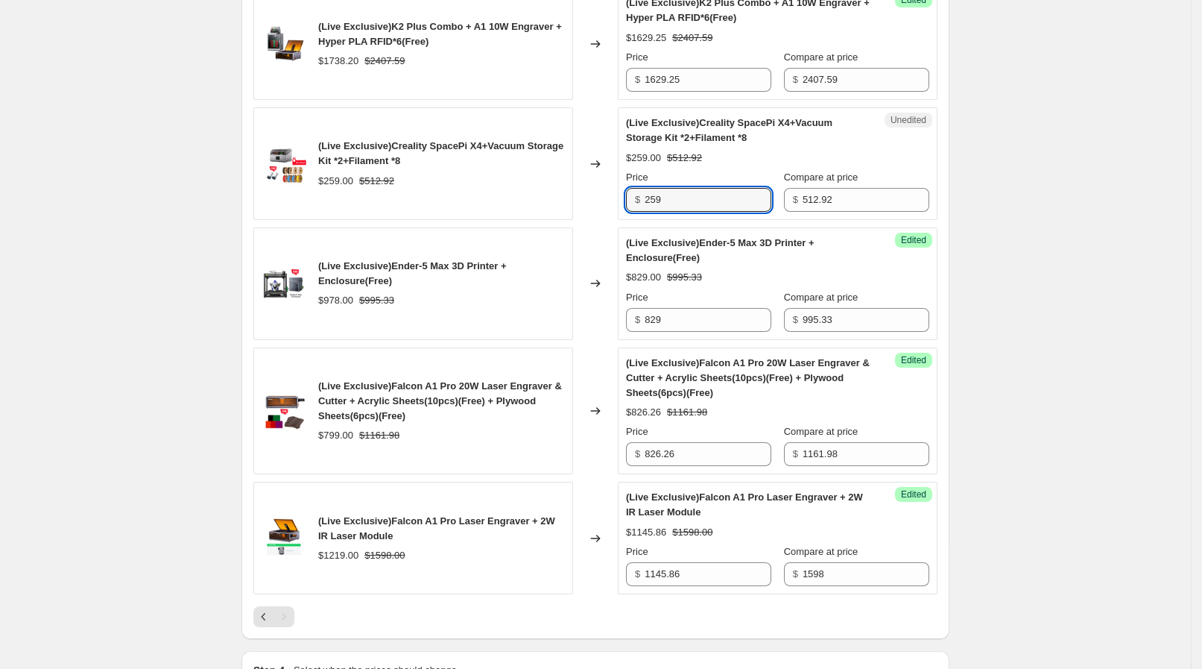
drag, startPoint x: 675, startPoint y: 186, endPoint x: 648, endPoint y: 188, distance: 26.9
click at [648, 188] on div "$ 259" at bounding box center [698, 200] width 145 height 24
type input "249"
click at [616, 195] on div "Changed to" at bounding box center [595, 163] width 45 height 113
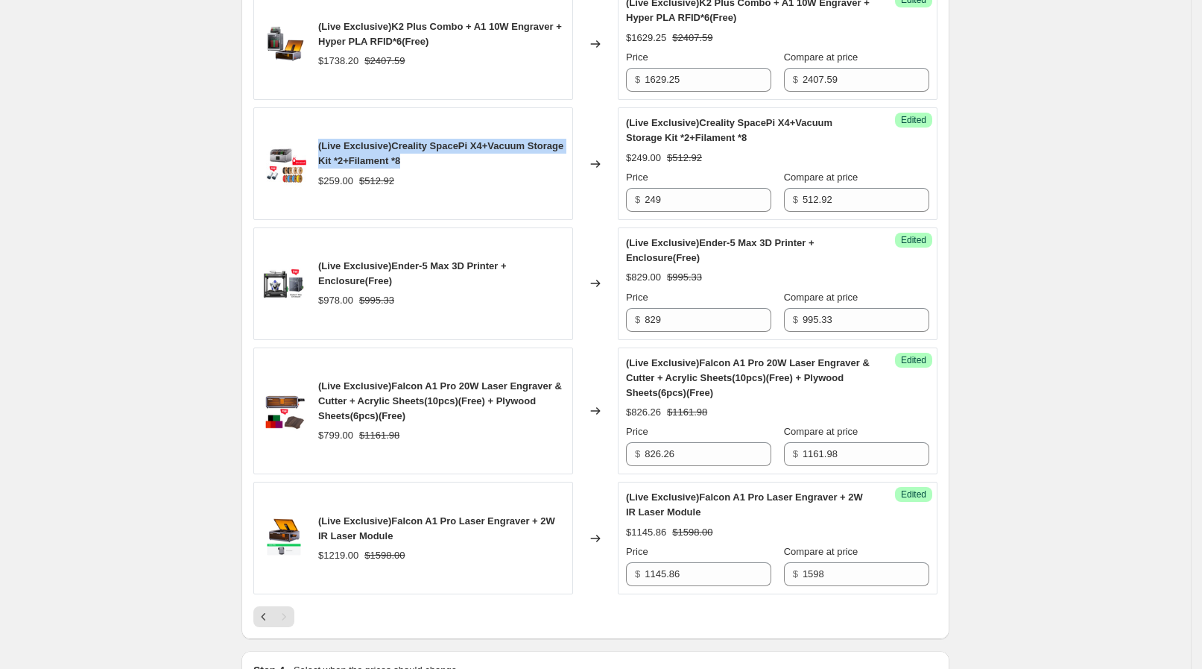
drag, startPoint x: 324, startPoint y: 139, endPoint x: 417, endPoint y: 154, distance: 95.2
click at [417, 154] on div "(Live Exclusive)Creality SpacePi X4+Vacuum Storage Kit *2+Filament *8" at bounding box center [441, 154] width 247 height 30
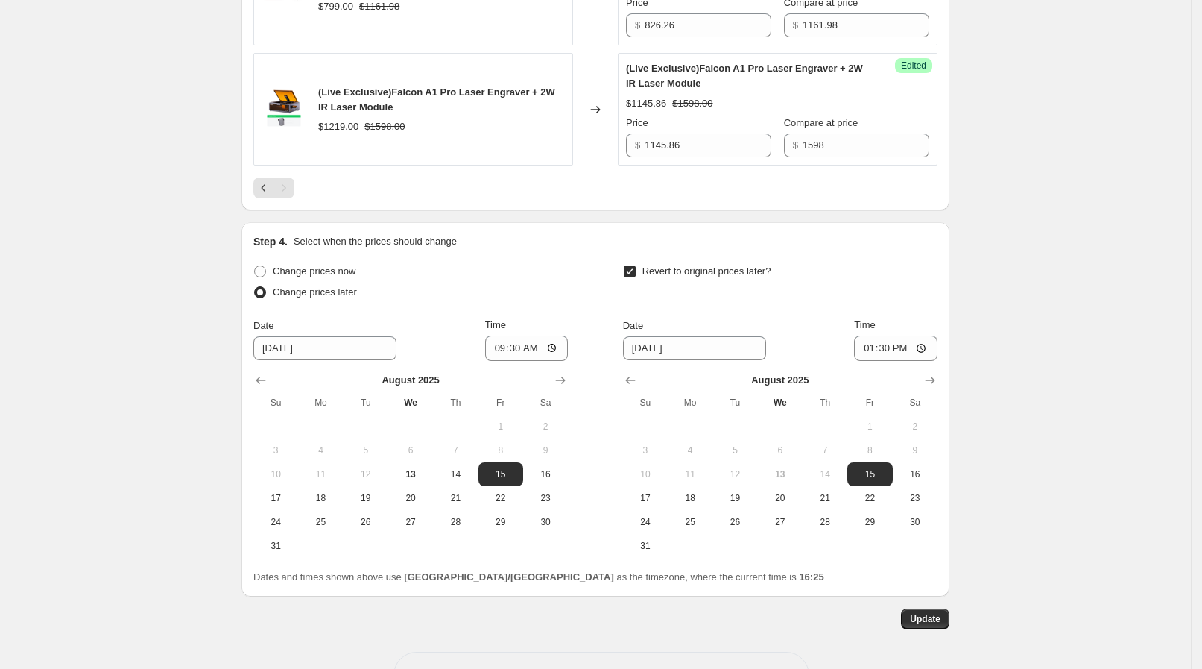
scroll to position [2803, 0]
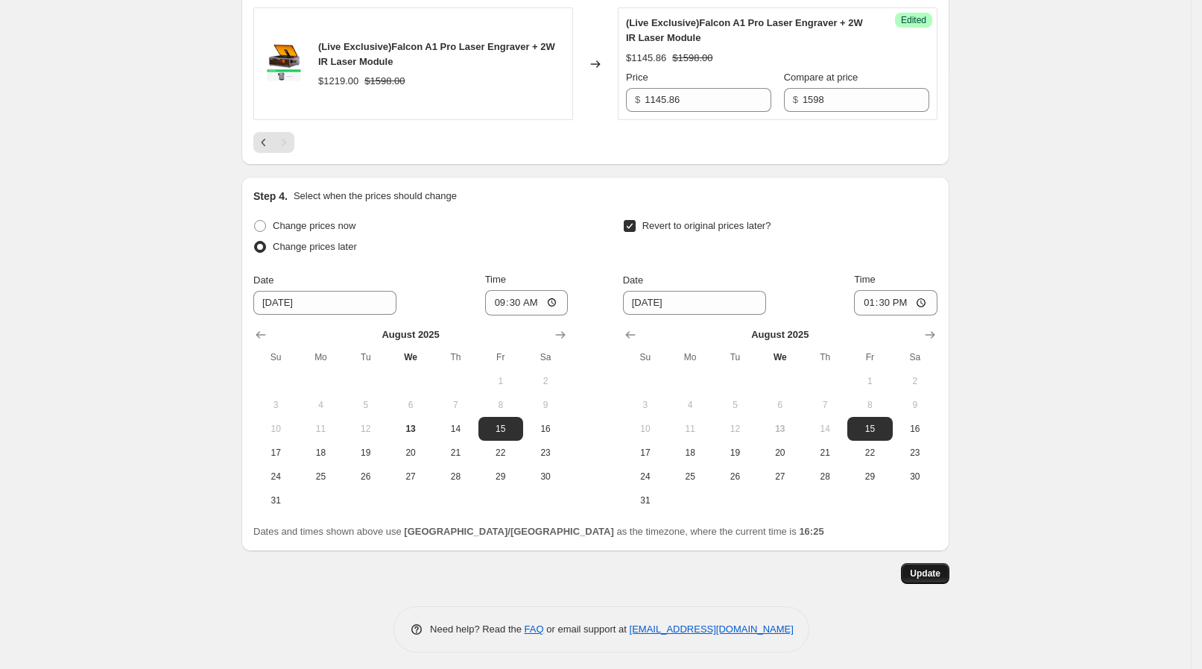
click at [941, 571] on span "Update" at bounding box center [925, 573] width 31 height 12
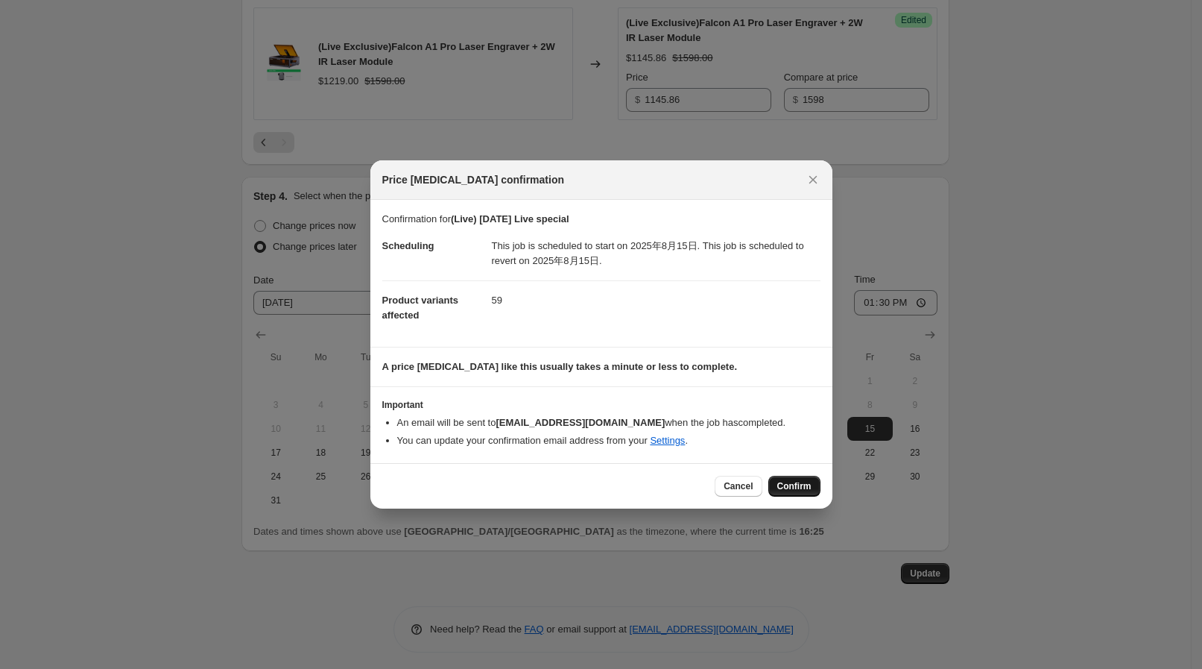
click at [778, 491] on span "Confirm" at bounding box center [794, 486] width 34 height 12
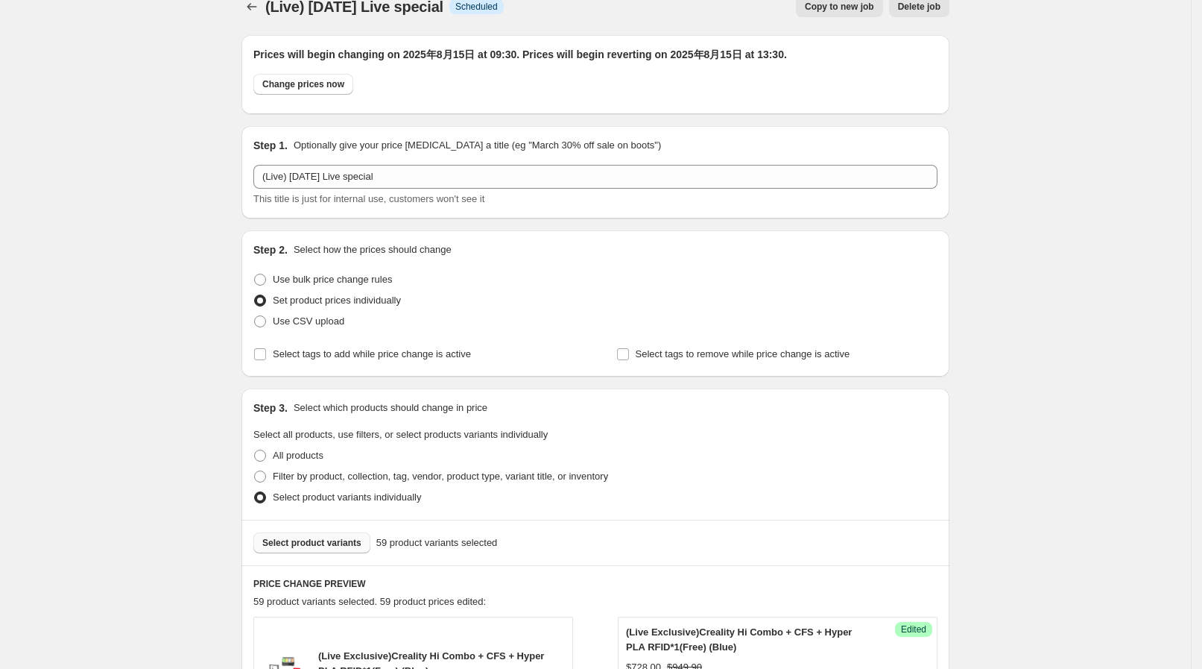
scroll to position [0, 0]
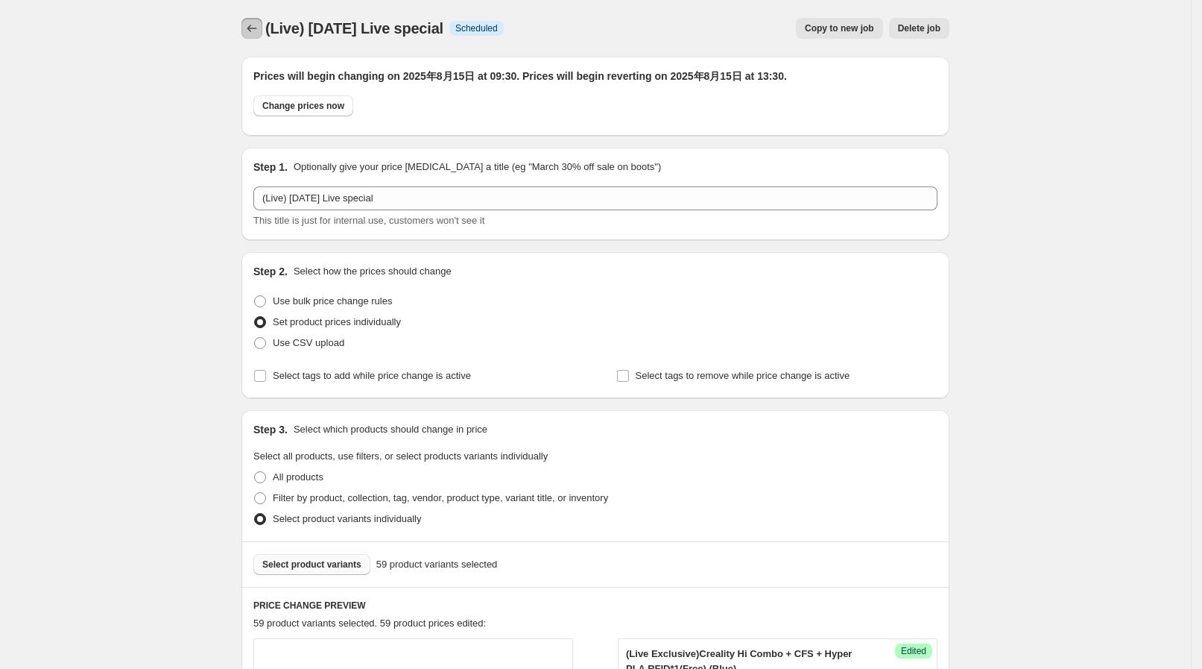
click at [256, 33] on icon "Price change jobs" at bounding box center [252, 28] width 15 height 15
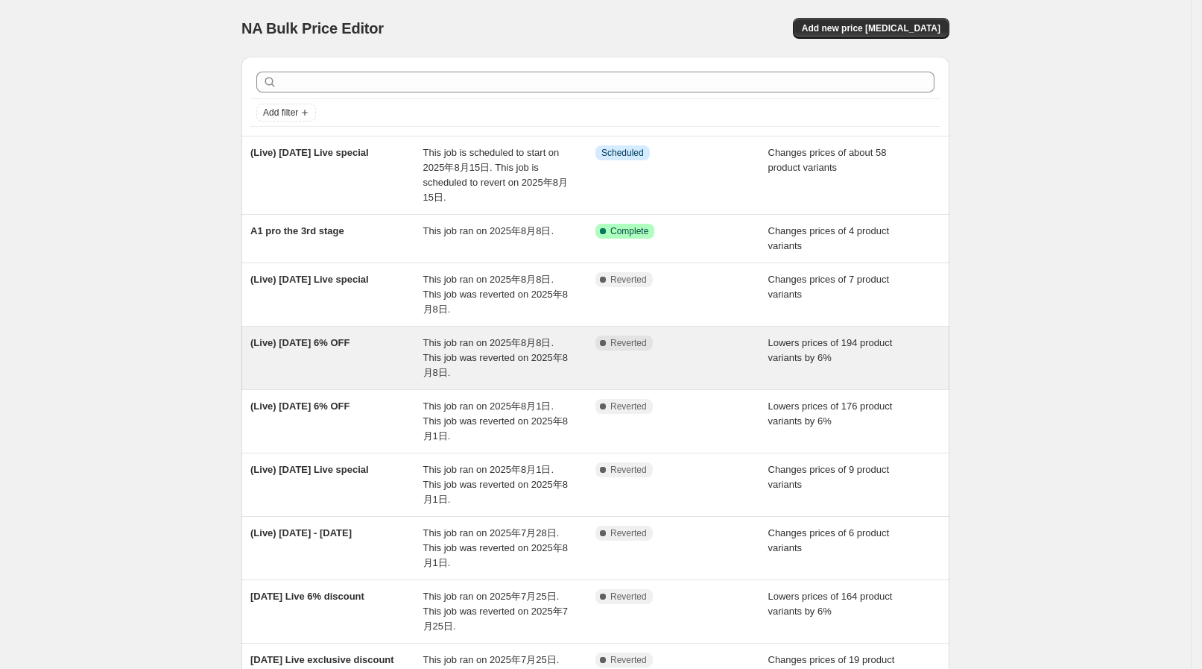
click at [349, 336] on div "(Live) [DATE] 6% OFF" at bounding box center [336, 357] width 173 height 45
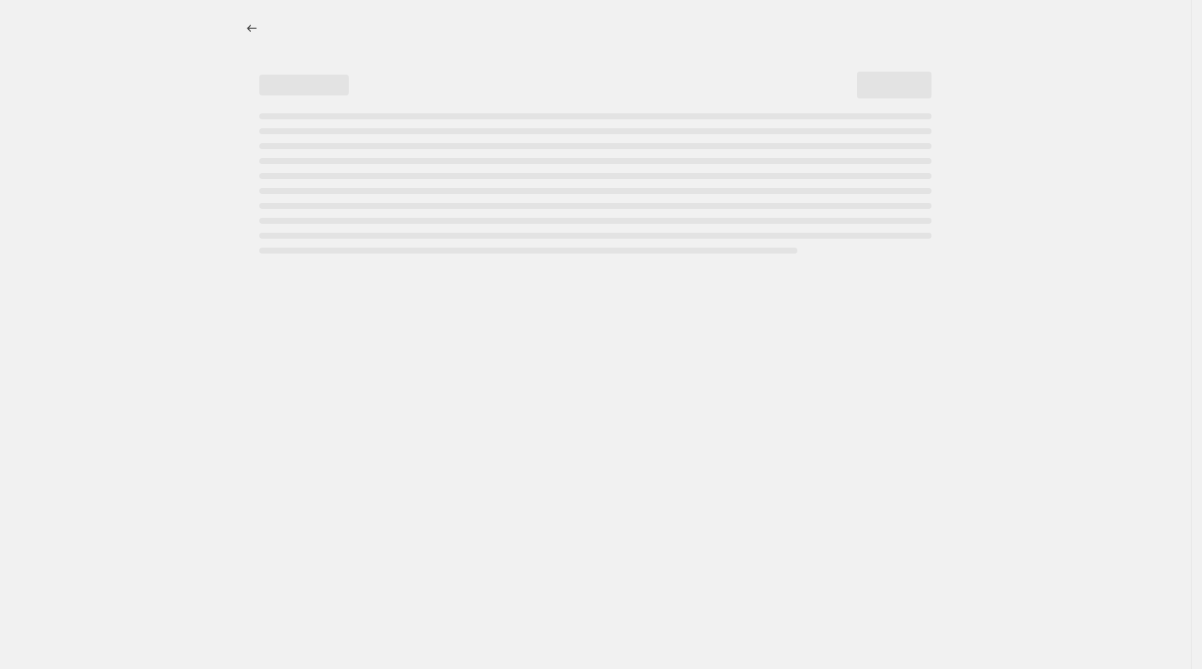
select select "percentage"
select select "collection"
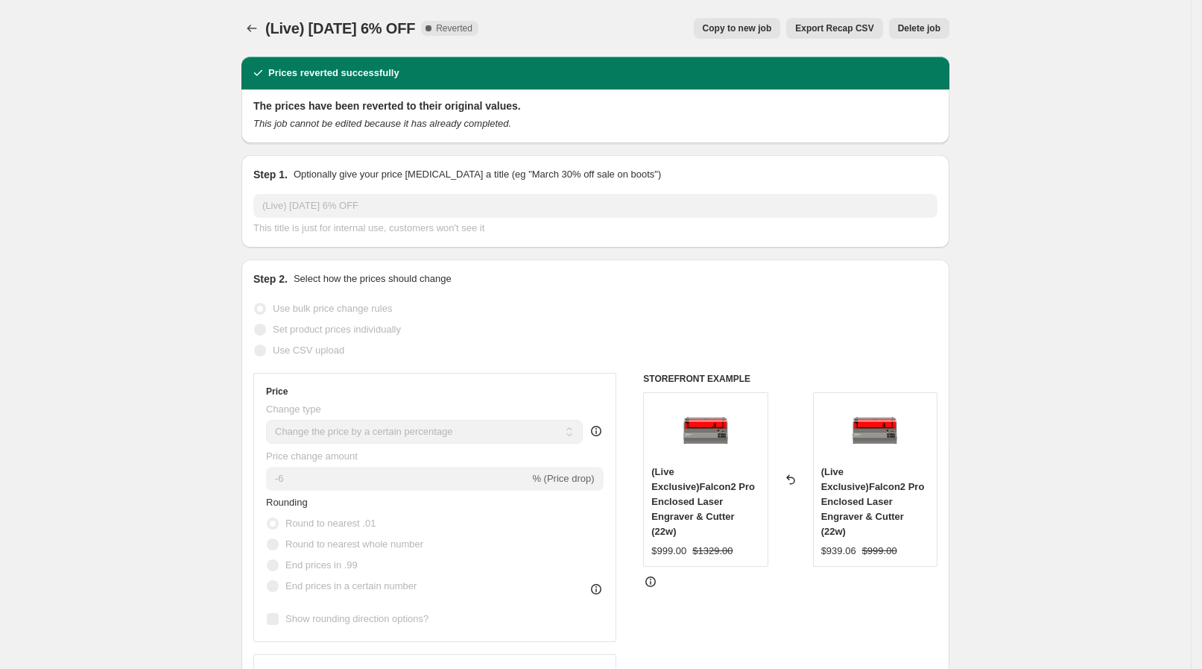
click at [772, 31] on span "Copy to new job" at bounding box center [737, 28] width 69 height 12
select select "percentage"
select select "collection"
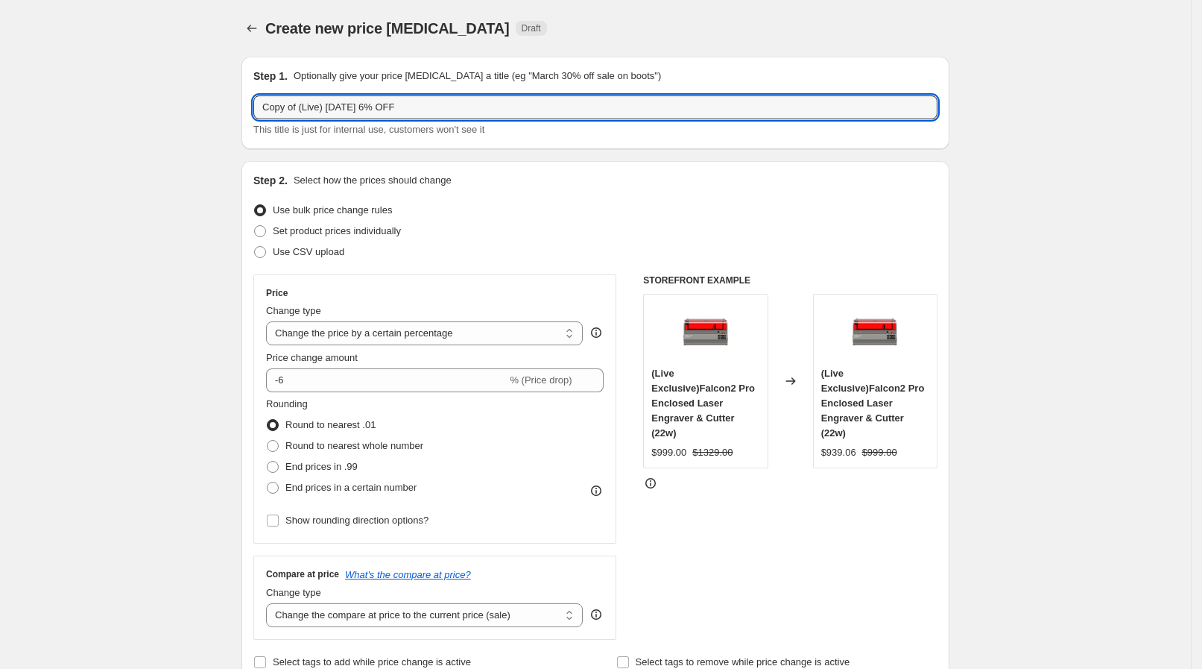
drag, startPoint x: 301, startPoint y: 109, endPoint x: 236, endPoint y: 106, distance: 65.7
click at [318, 103] on input "(Live) [DATE] 6% OFF" at bounding box center [595, 107] width 684 height 24
type input "(Live) [DATE] 6% OFF"
drag, startPoint x: 238, startPoint y: 259, endPoint x: 259, endPoint y: 277, distance: 27.0
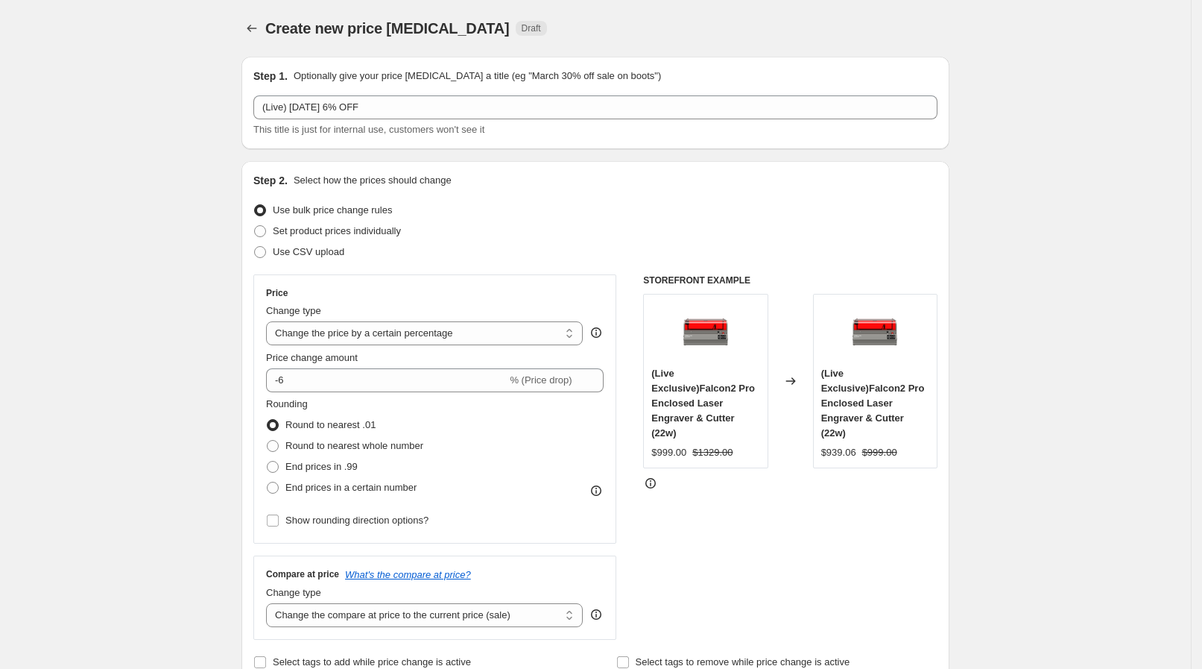
drag, startPoint x: 260, startPoint y: 174, endPoint x: 294, endPoint y: 175, distance: 34.3
click at [294, 175] on div "Step 2. Select how the prices should change" at bounding box center [595, 180] width 684 height 15
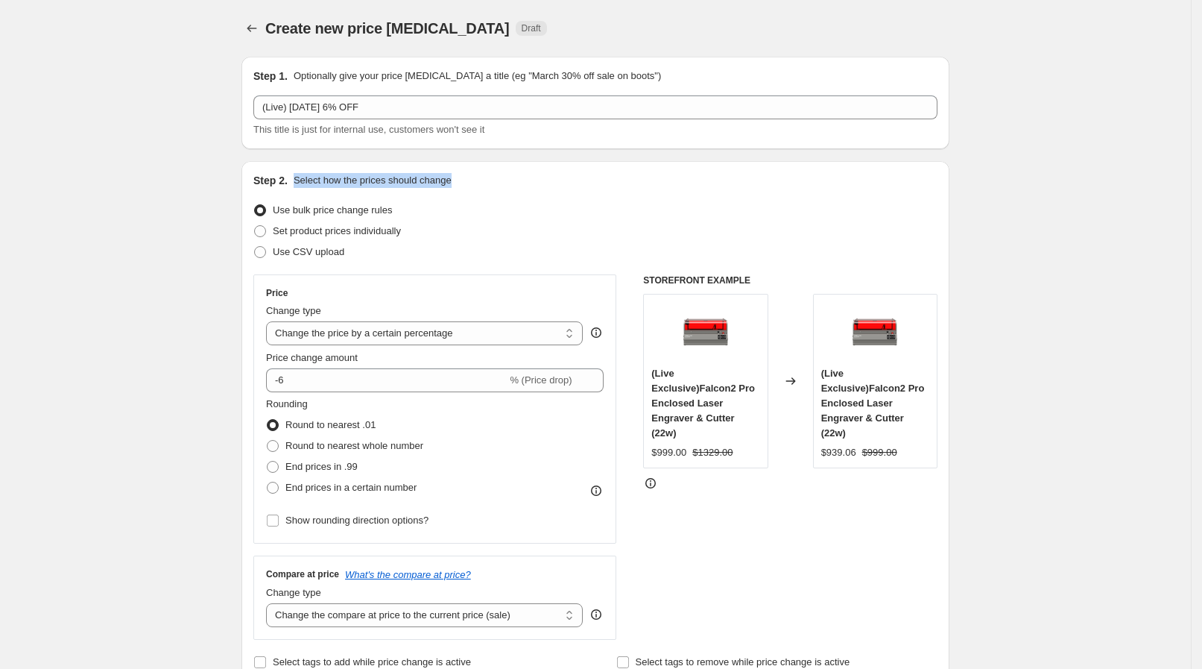
drag, startPoint x: 294, startPoint y: 174, endPoint x: 500, endPoint y: 177, distance: 205.8
click at [500, 177] on div "Step 2. Select how the prices should change" at bounding box center [595, 180] width 684 height 15
click at [494, 177] on div "Step 2. Select how the prices should change" at bounding box center [595, 180] width 684 height 15
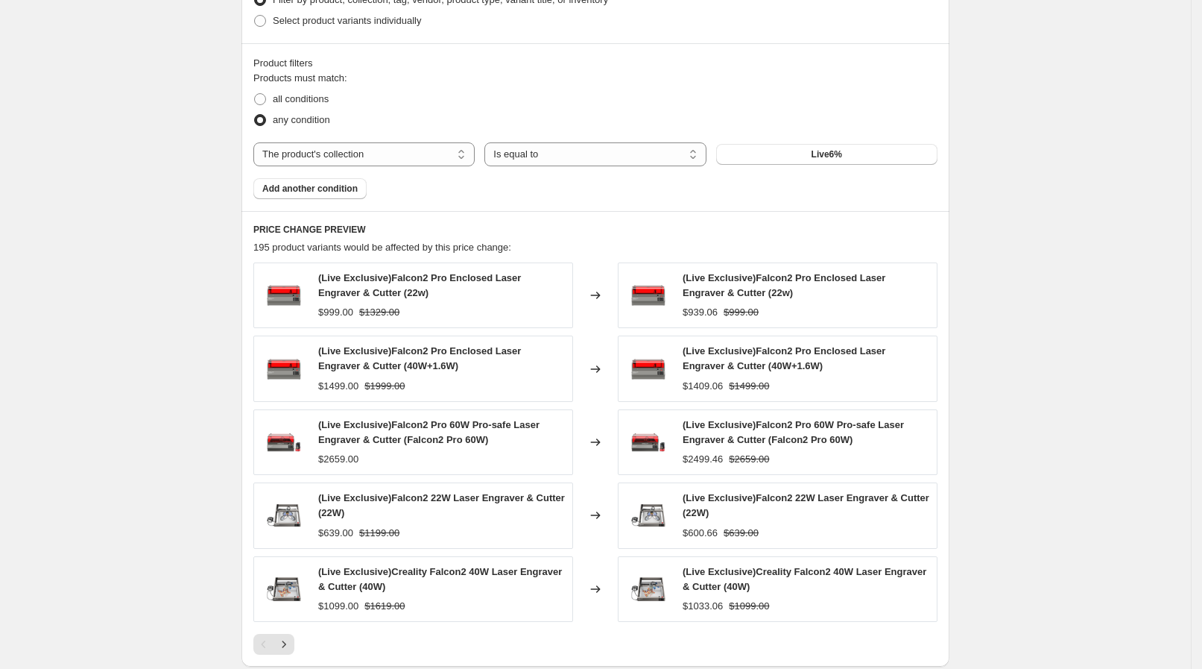
scroll to position [839, 0]
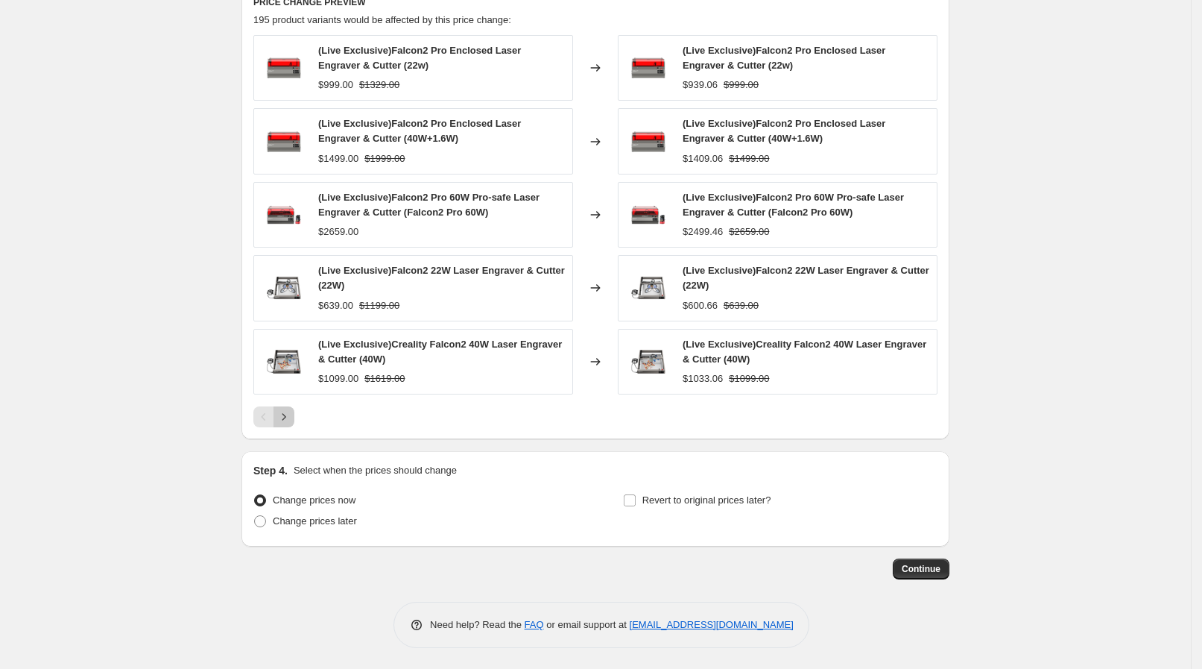
click at [291, 414] on icon "Next" at bounding box center [284, 416] width 15 height 15
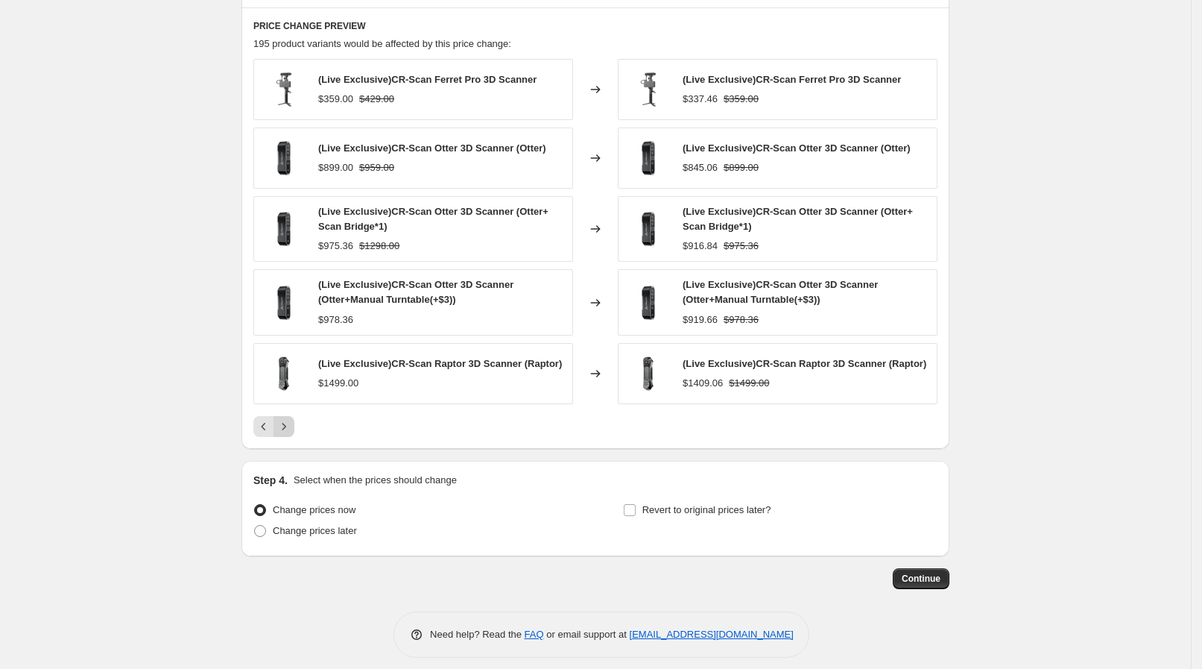
scroll to position [997, 0]
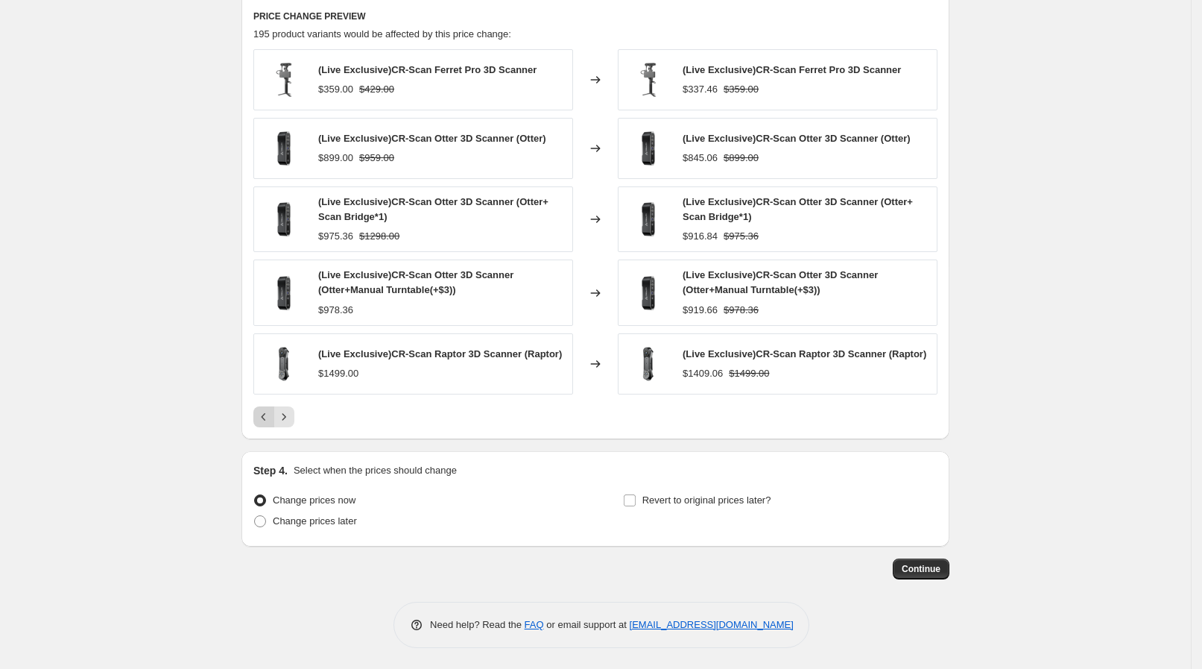
click at [271, 410] on icon "Previous" at bounding box center [263, 416] width 15 height 15
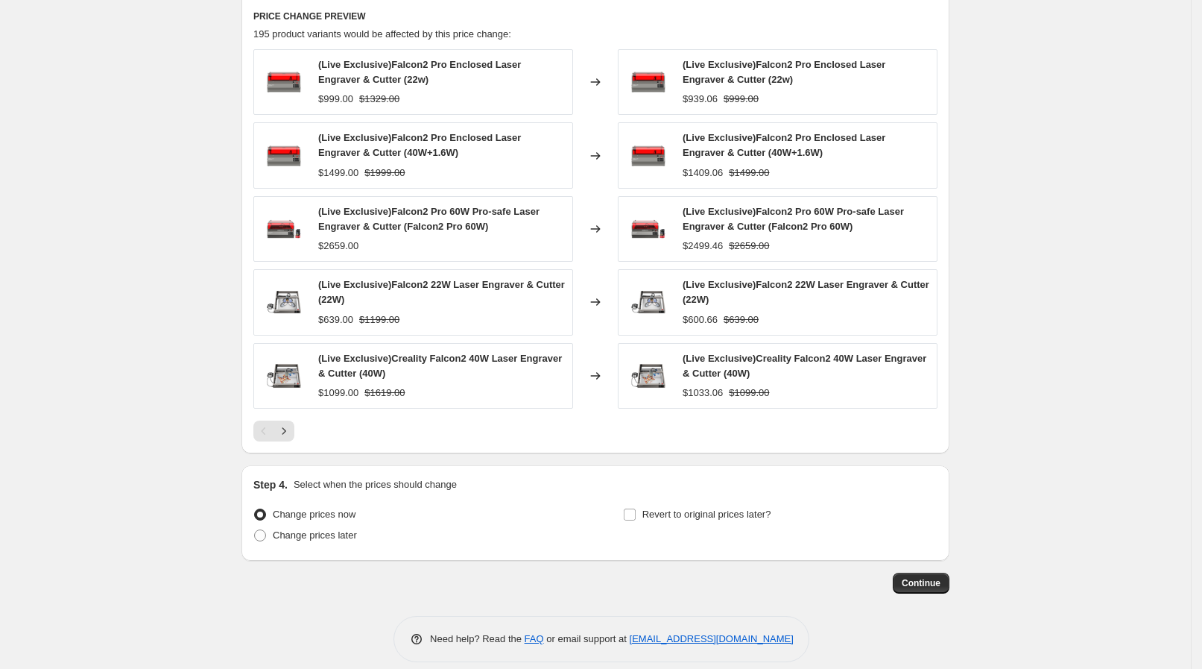
click at [294, 415] on div "(Live Exclusive)Falcon2 Pro Enclosed Laser Engraver & Cutter (22w) $999.00 $132…" at bounding box center [595, 245] width 684 height 392
click at [291, 428] on icon "Next" at bounding box center [284, 430] width 15 height 15
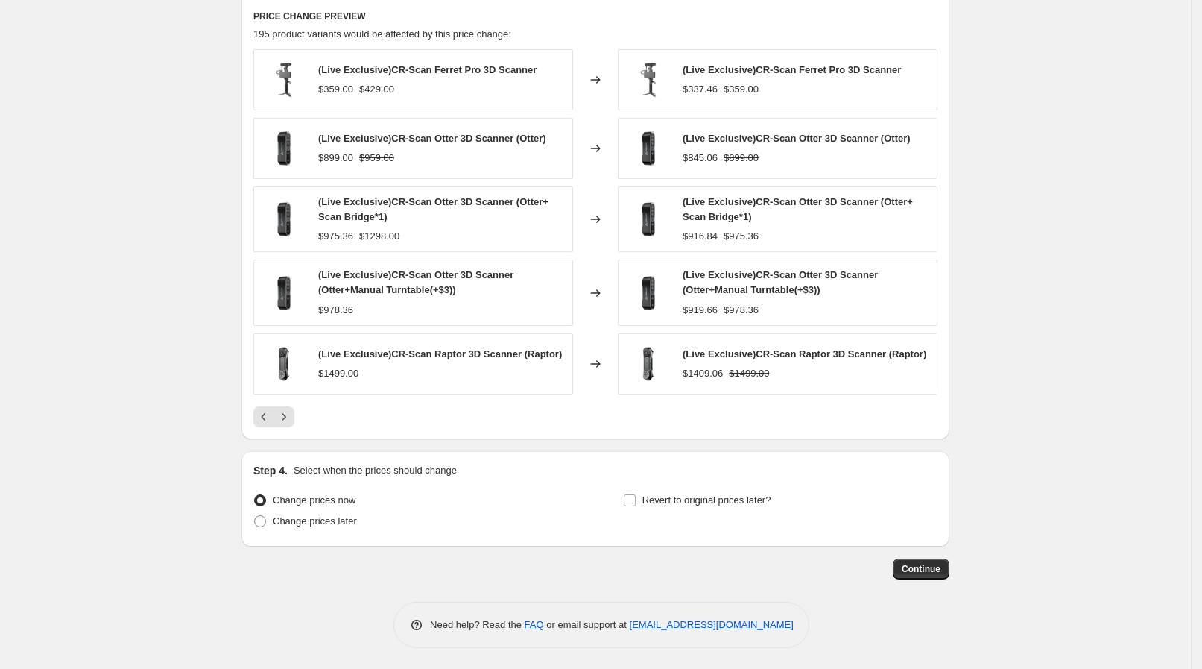
click at [288, 403] on div "(Live Exclusive)CR-Scan Ferret Pro 3D Scanner $359.00 $429.00 Changed to (Live …" at bounding box center [595, 238] width 684 height 378
click at [291, 418] on icon "Next" at bounding box center [284, 416] width 15 height 15
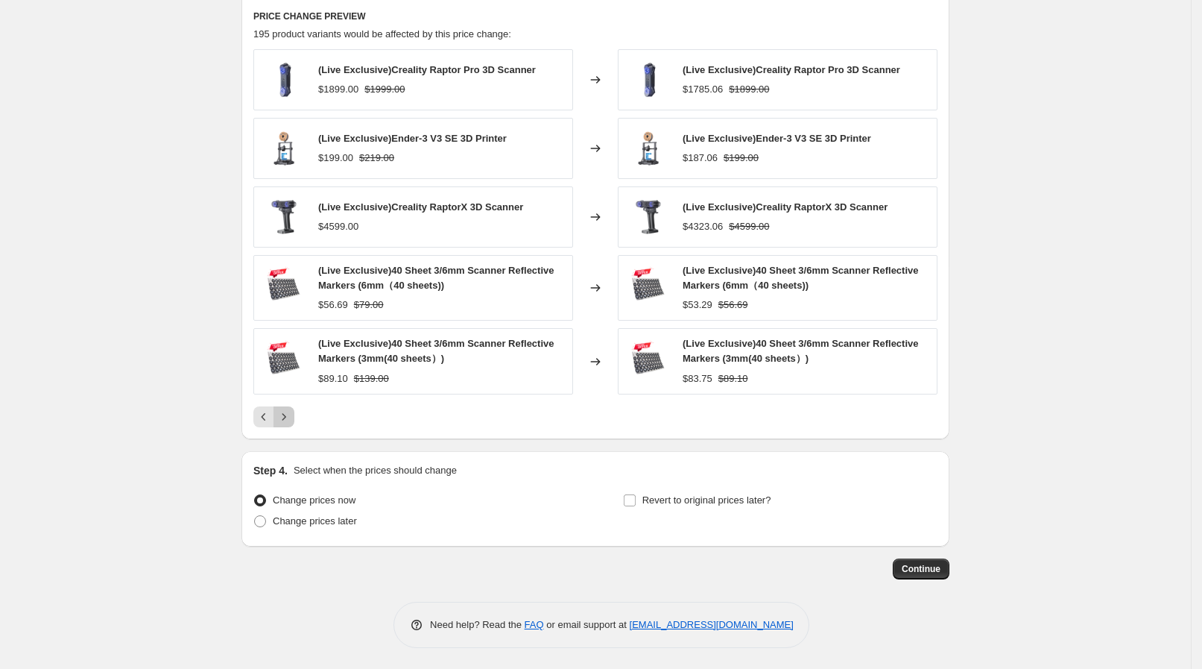
click at [291, 414] on icon "Next" at bounding box center [284, 416] width 15 height 15
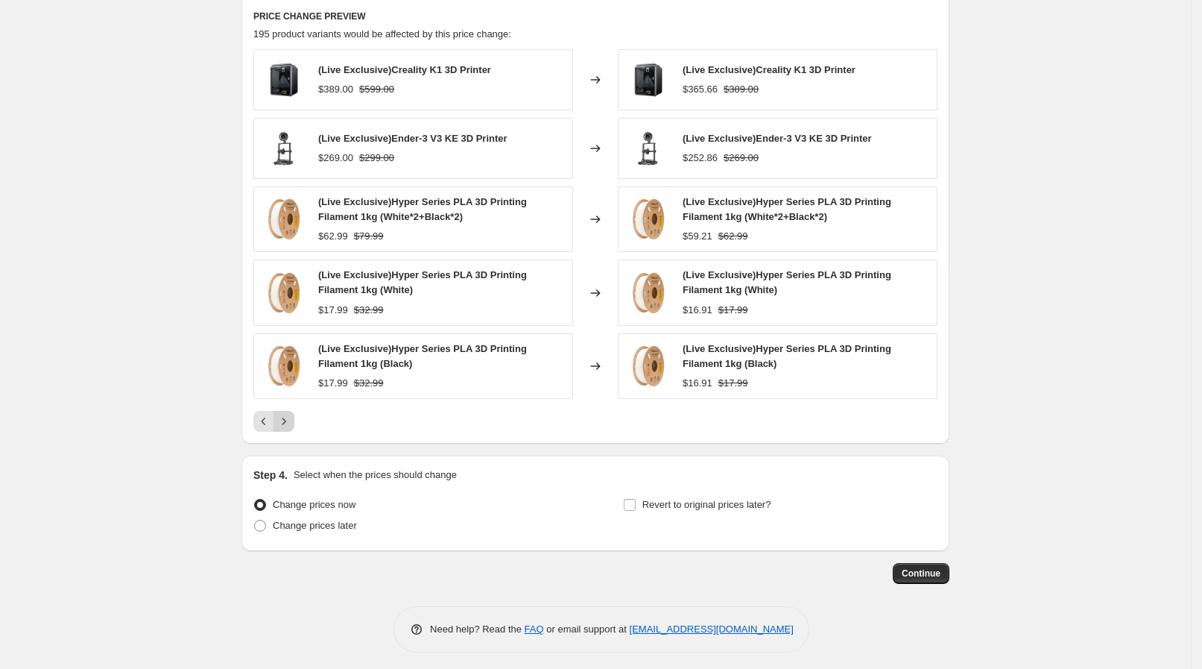
click at [291, 414] on icon "Next" at bounding box center [284, 421] width 15 height 15
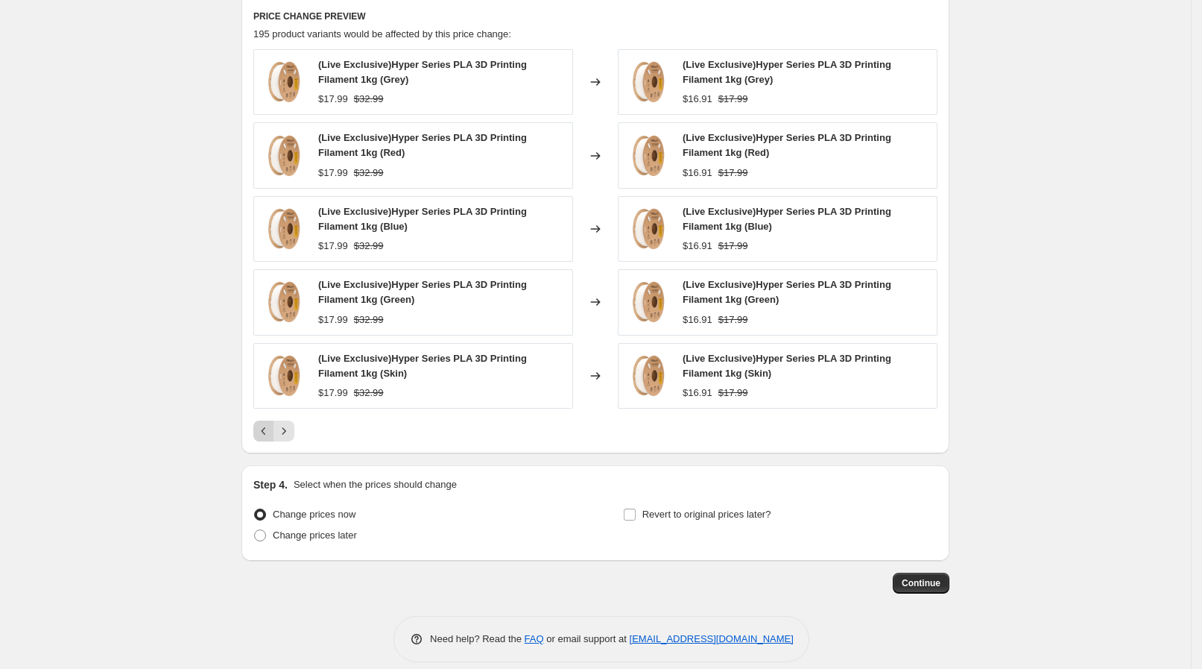
click at [265, 421] on button "Previous" at bounding box center [263, 430] width 21 height 21
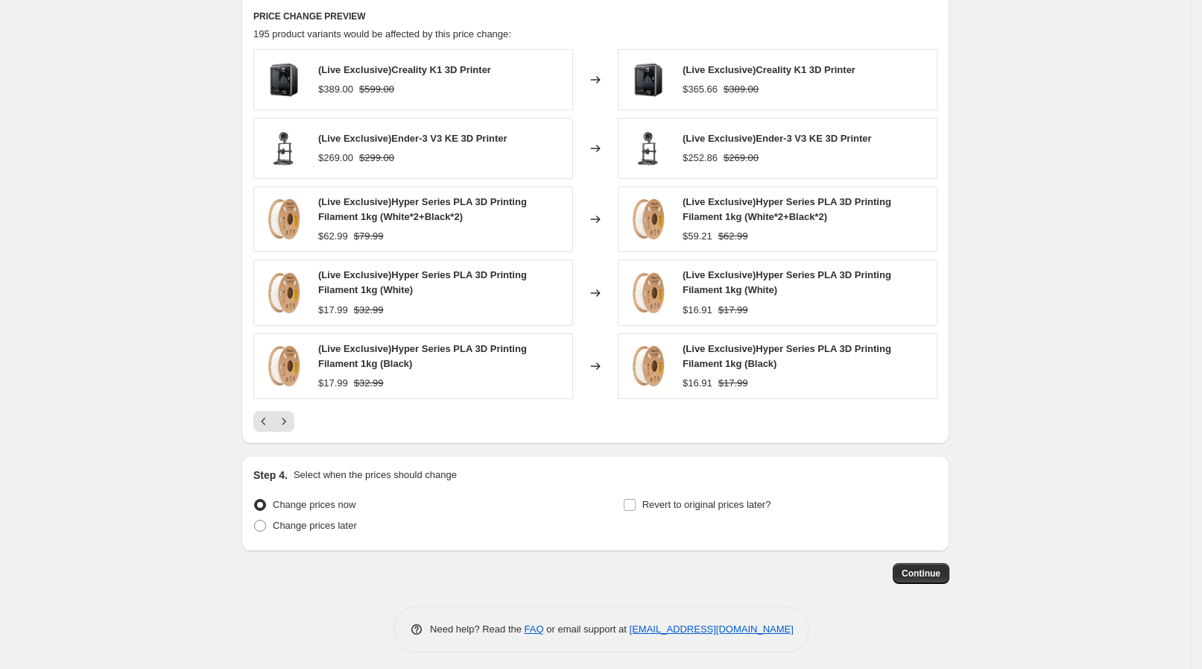
click at [292, 428] on button "Next" at bounding box center [284, 421] width 21 height 21
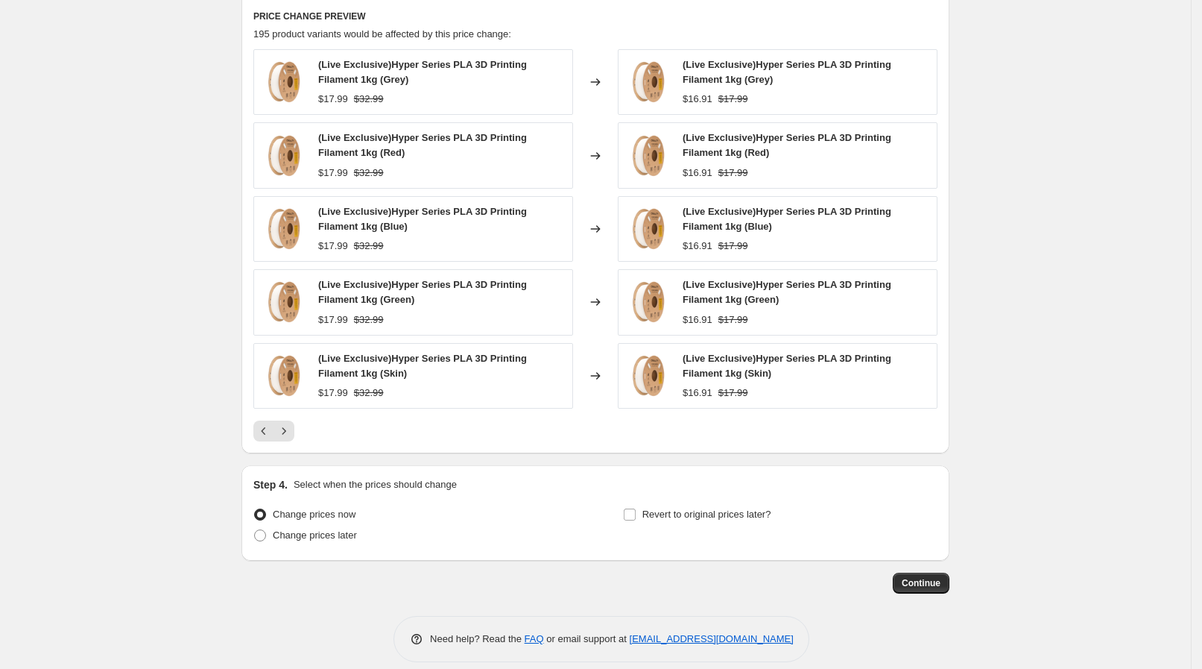
click at [291, 428] on icon "Next" at bounding box center [284, 430] width 15 height 15
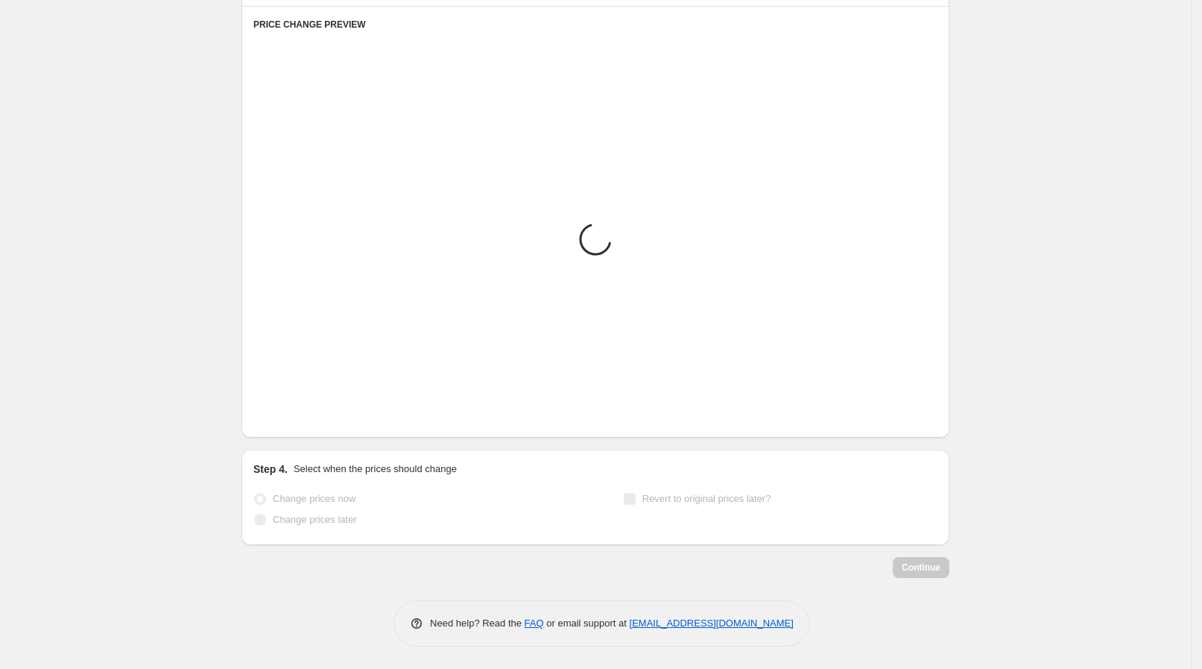
click at [291, 423] on icon "Next" at bounding box center [284, 415] width 15 height 15
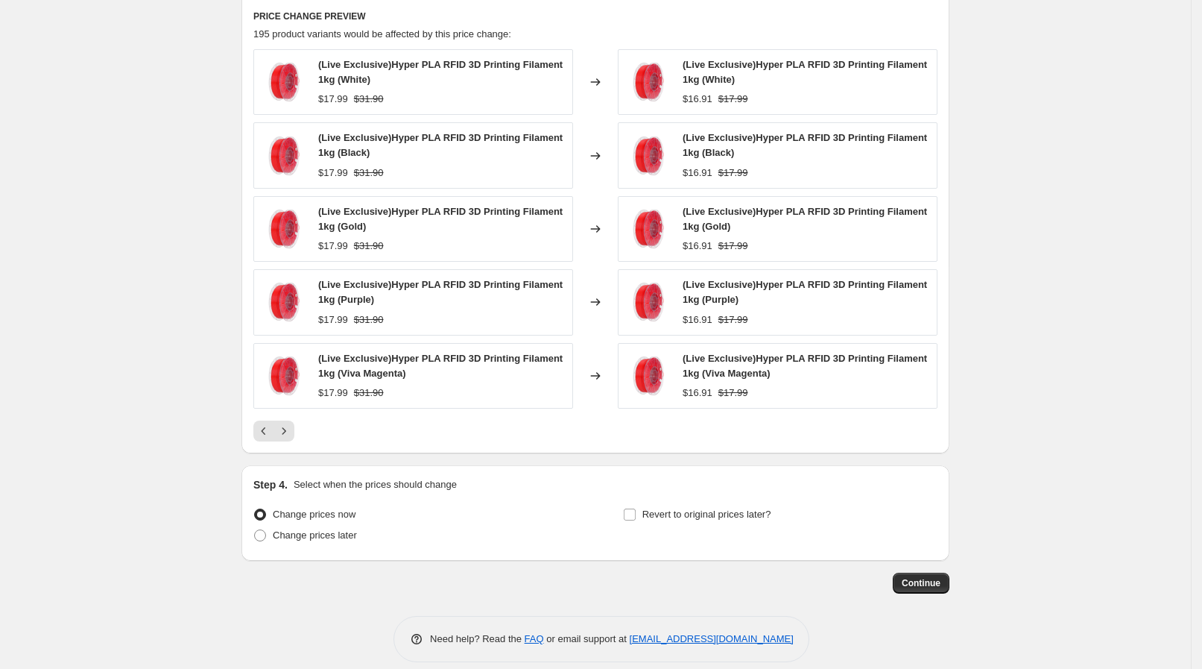
click at [291, 428] on icon "Next" at bounding box center [284, 430] width 15 height 15
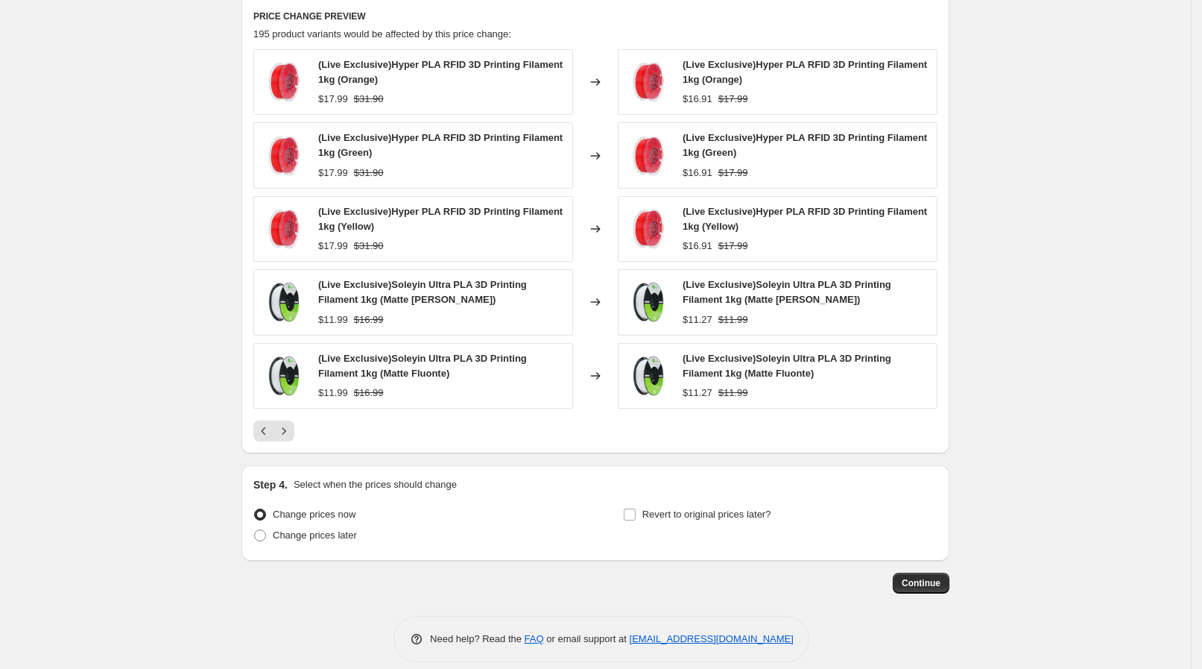
click at [291, 428] on icon "Next" at bounding box center [284, 430] width 15 height 15
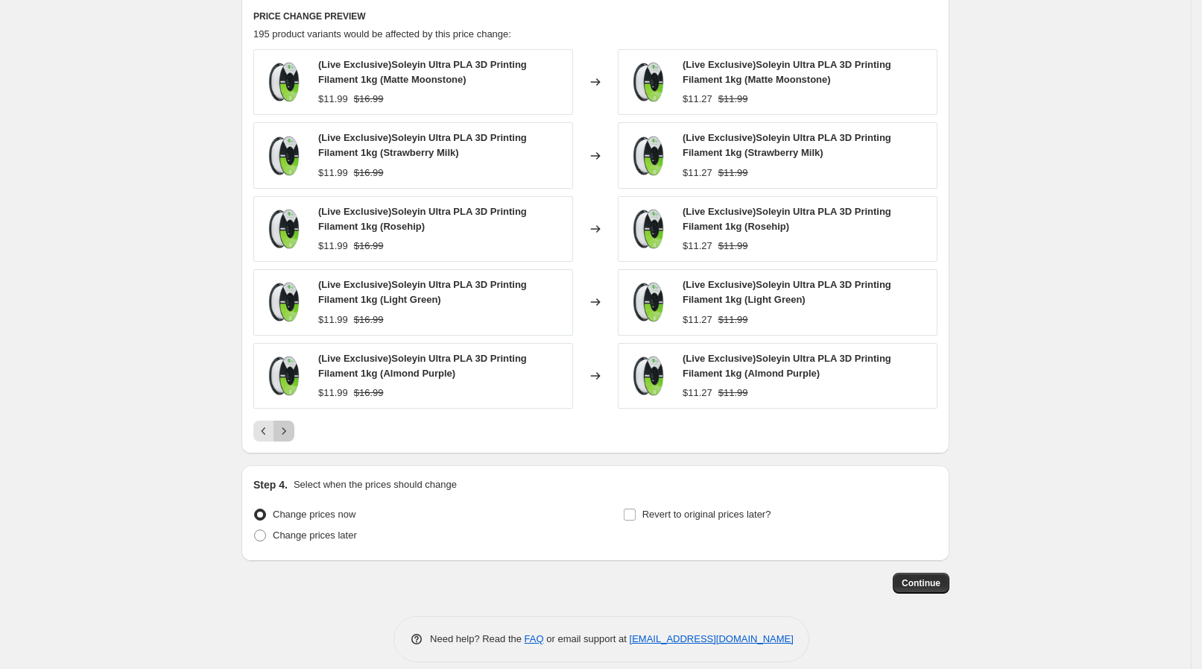
click at [291, 428] on icon "Next" at bounding box center [284, 430] width 15 height 15
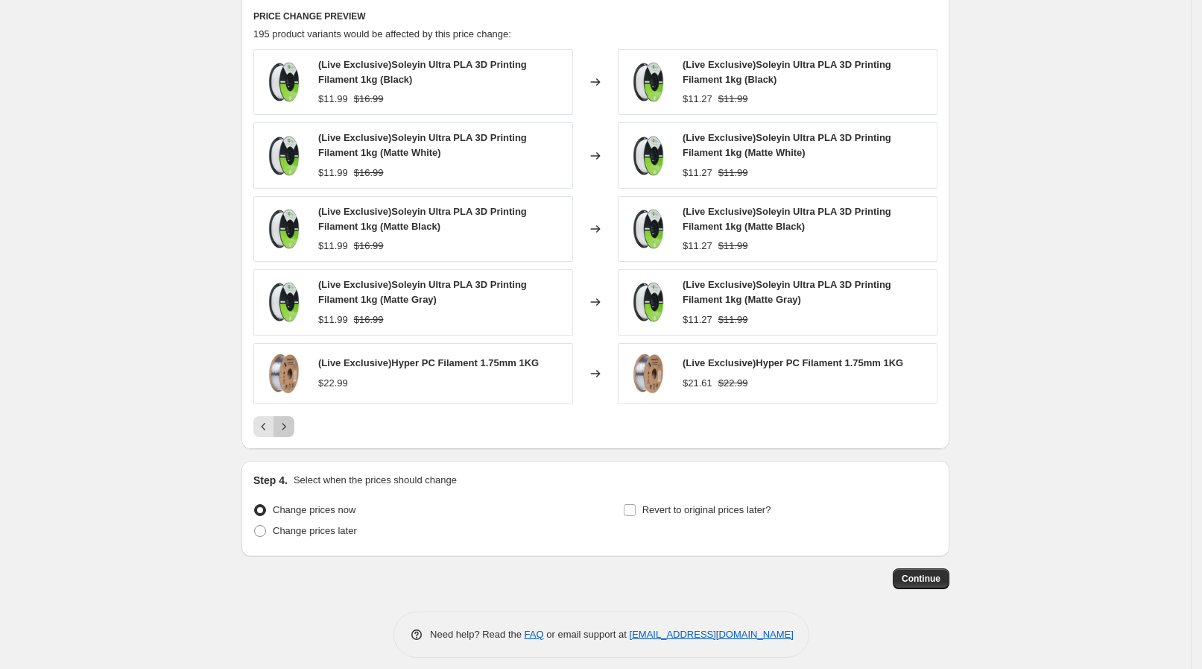
click at [291, 428] on icon "Next" at bounding box center [284, 426] width 15 height 15
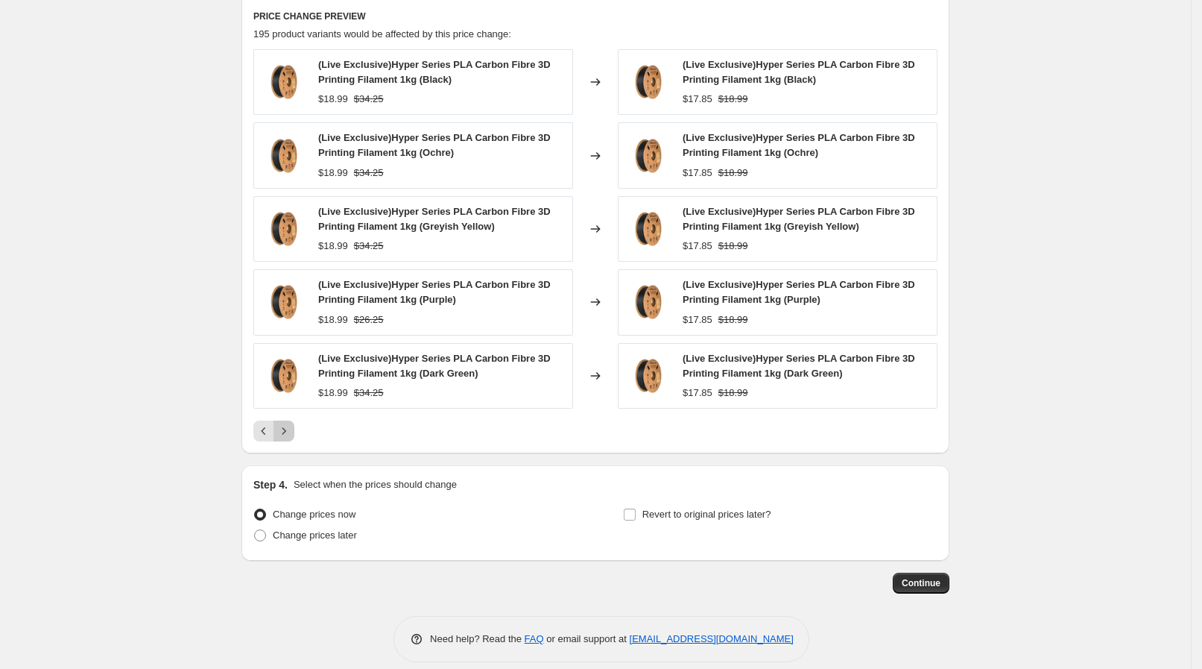
click at [291, 428] on icon "Next" at bounding box center [284, 430] width 15 height 15
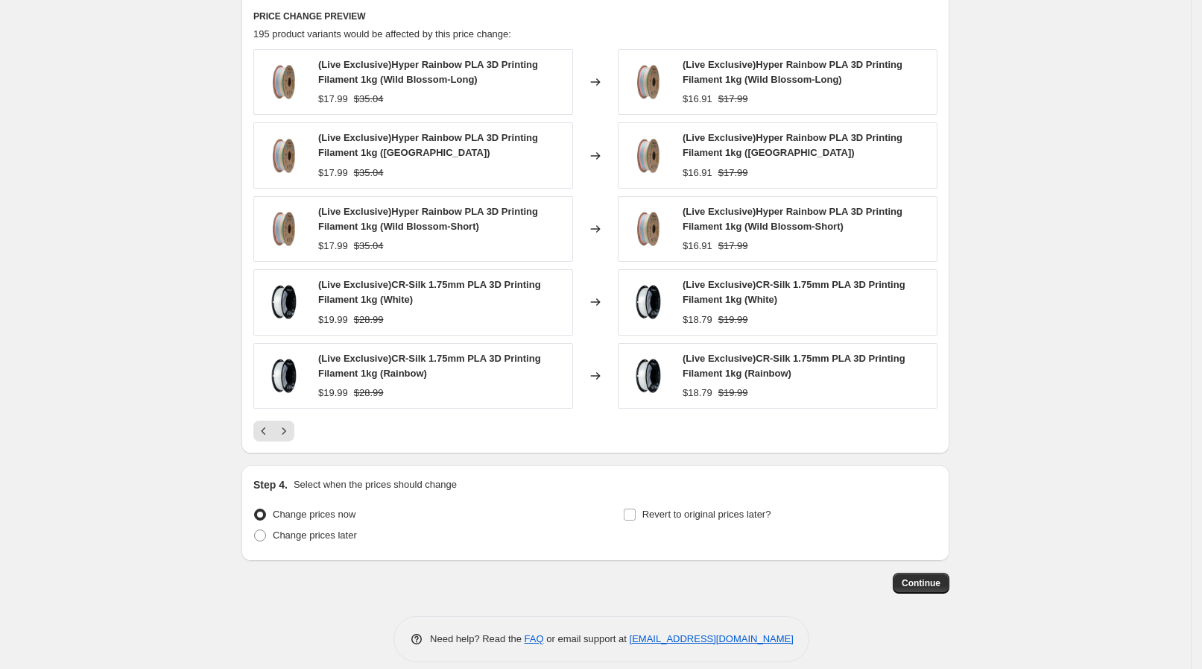
click at [291, 428] on icon "Next" at bounding box center [284, 430] width 15 height 15
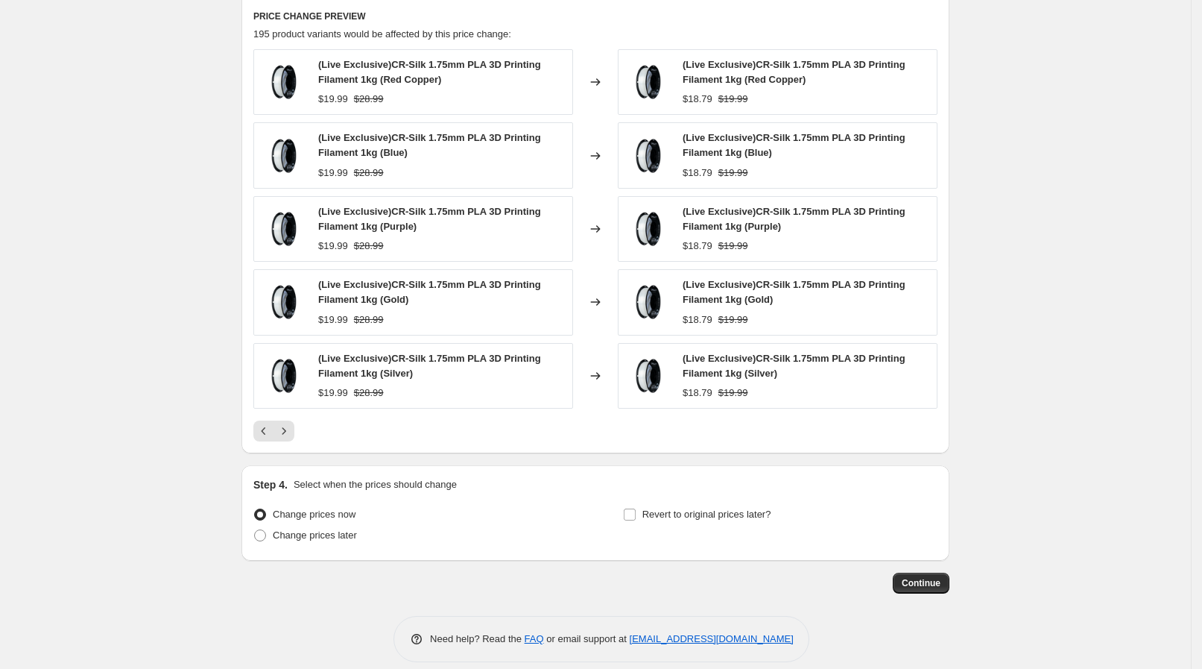
click at [291, 428] on icon "Next" at bounding box center [284, 430] width 15 height 15
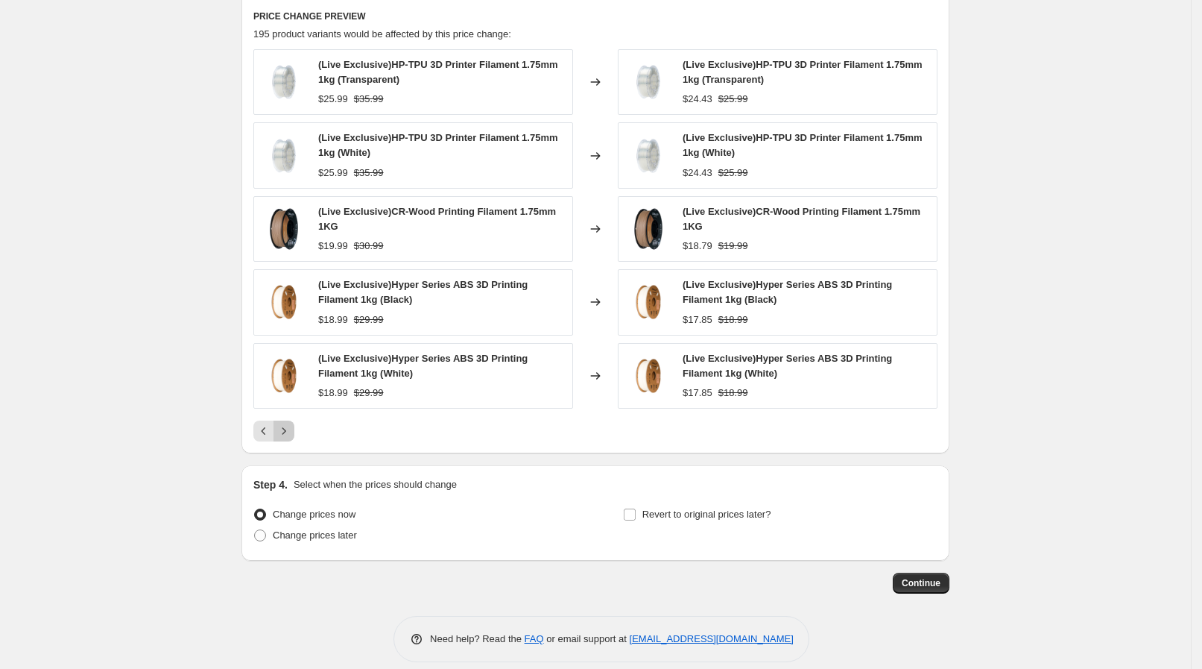
click at [291, 428] on icon "Next" at bounding box center [284, 430] width 15 height 15
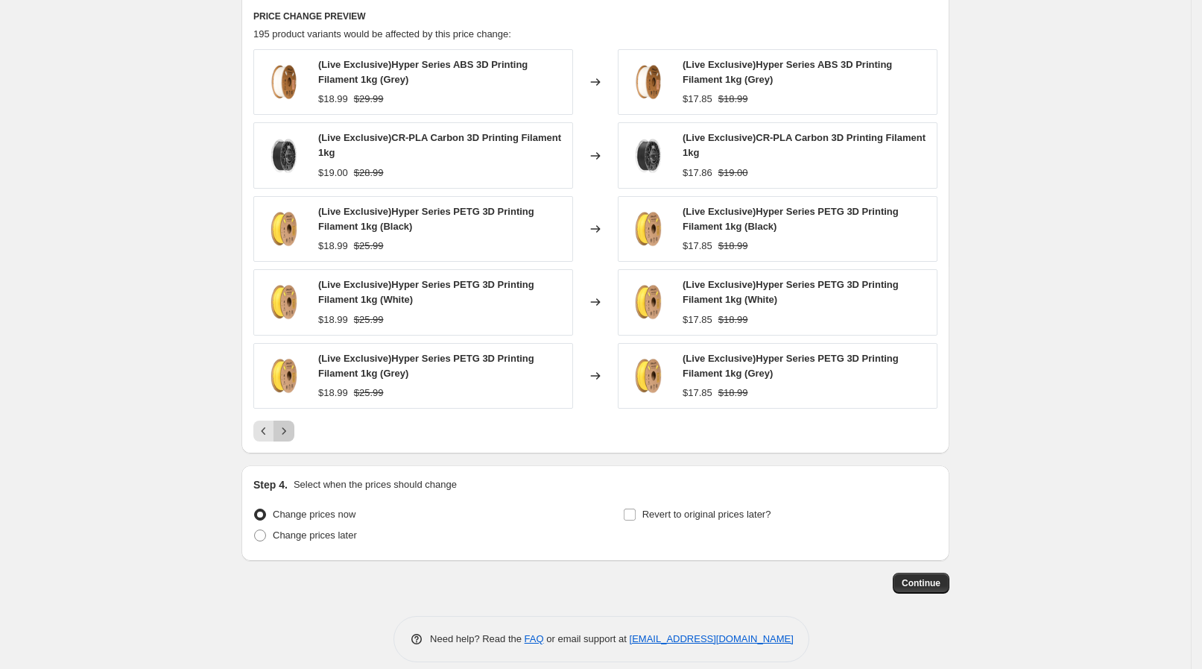
click at [291, 428] on icon "Next" at bounding box center [284, 430] width 15 height 15
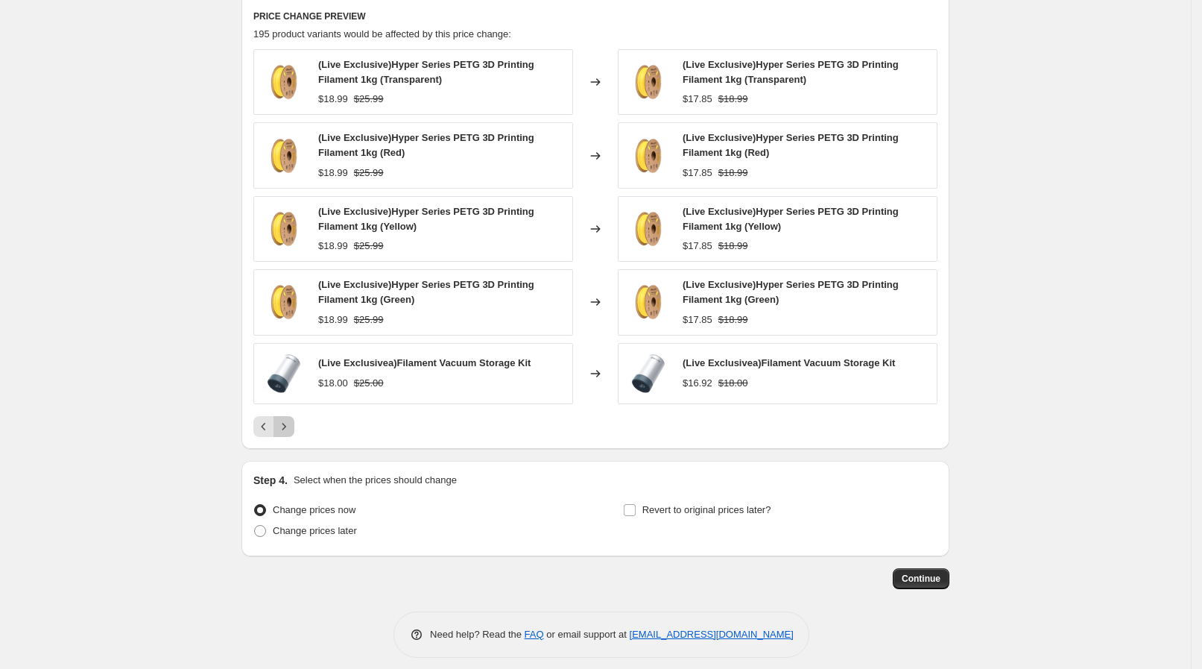
click at [291, 428] on icon "Next" at bounding box center [284, 426] width 15 height 15
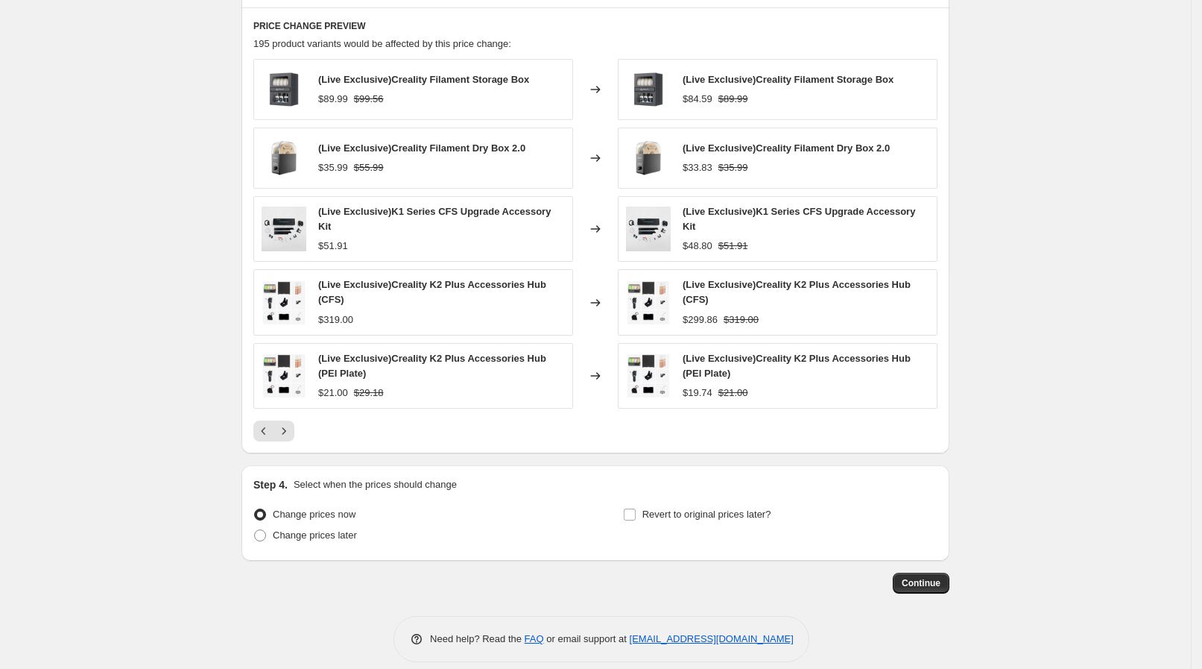
scroll to position [992, 0]
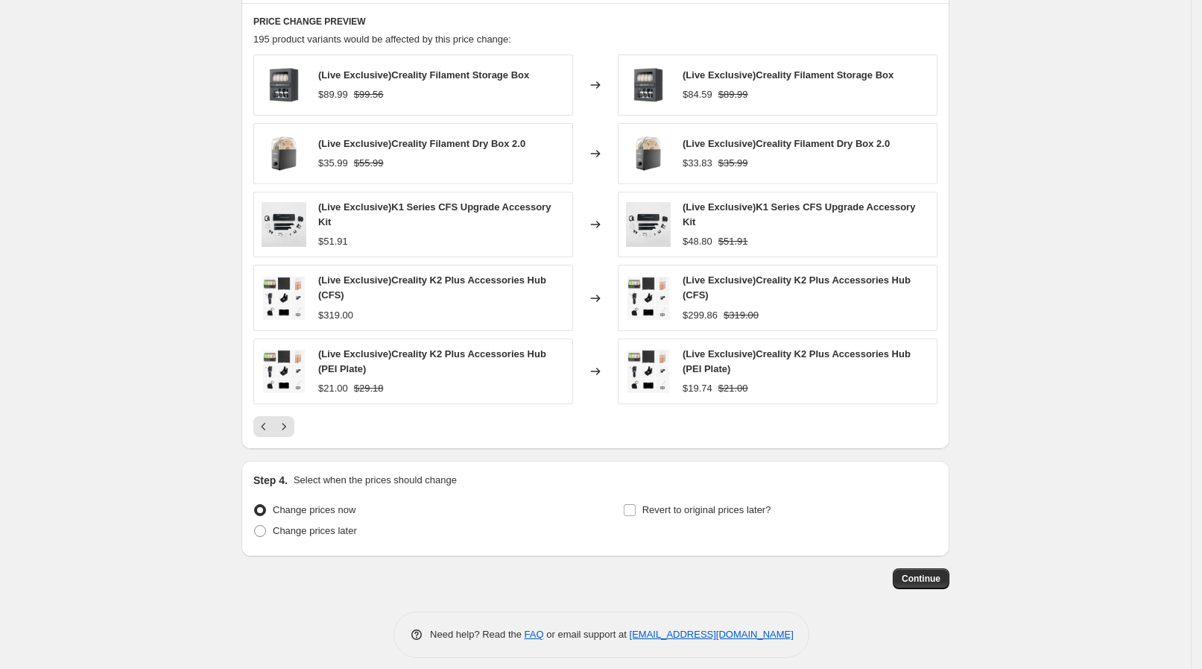
click at [292, 428] on div "PRICE CHANGE PREVIEW 195 product variants would be affected by this price chang…" at bounding box center [596, 226] width 708 height 447
click at [291, 419] on icon "Next" at bounding box center [284, 426] width 15 height 15
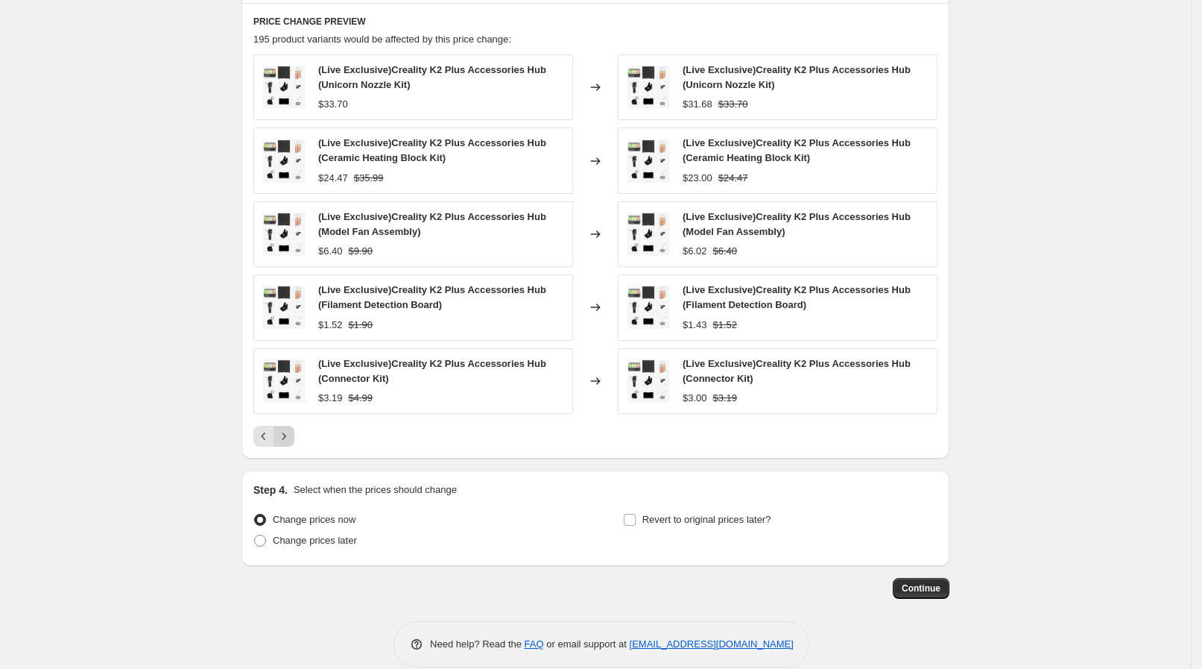
click at [294, 417] on div "(Live Exclusive)Creality K2 Plus Accessories Hub (Unicorn Nozzle Kit) $33.70 Ch…" at bounding box center [595, 250] width 684 height 392
click at [291, 436] on icon "Next" at bounding box center [284, 436] width 15 height 15
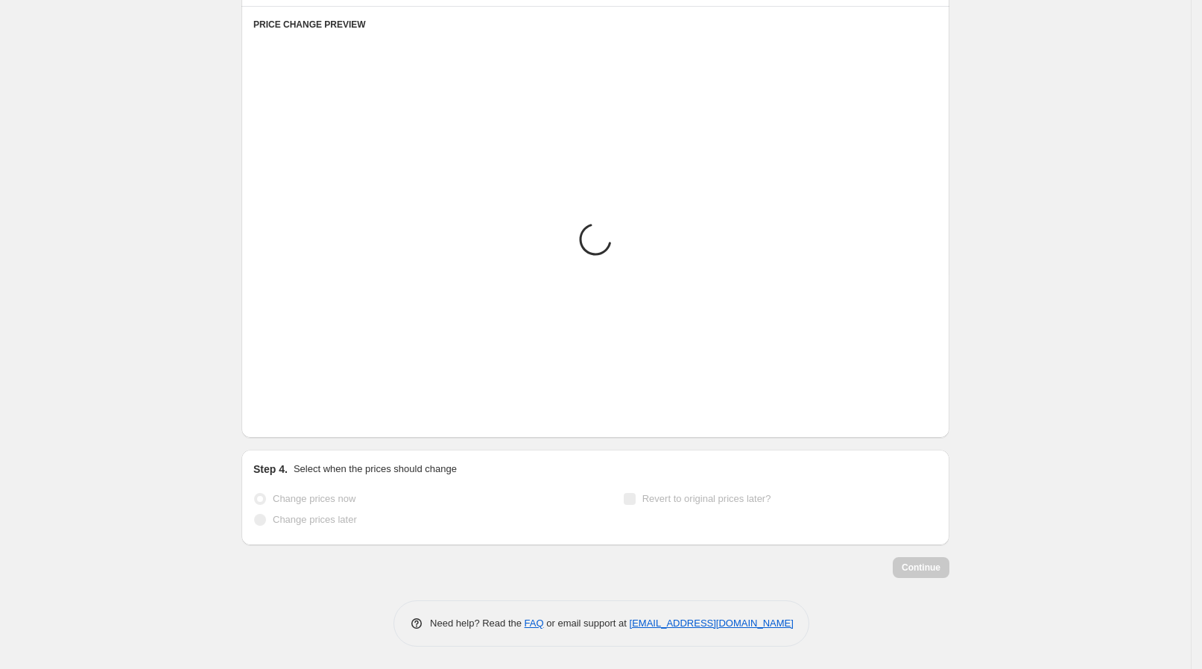
scroll to position [988, 0]
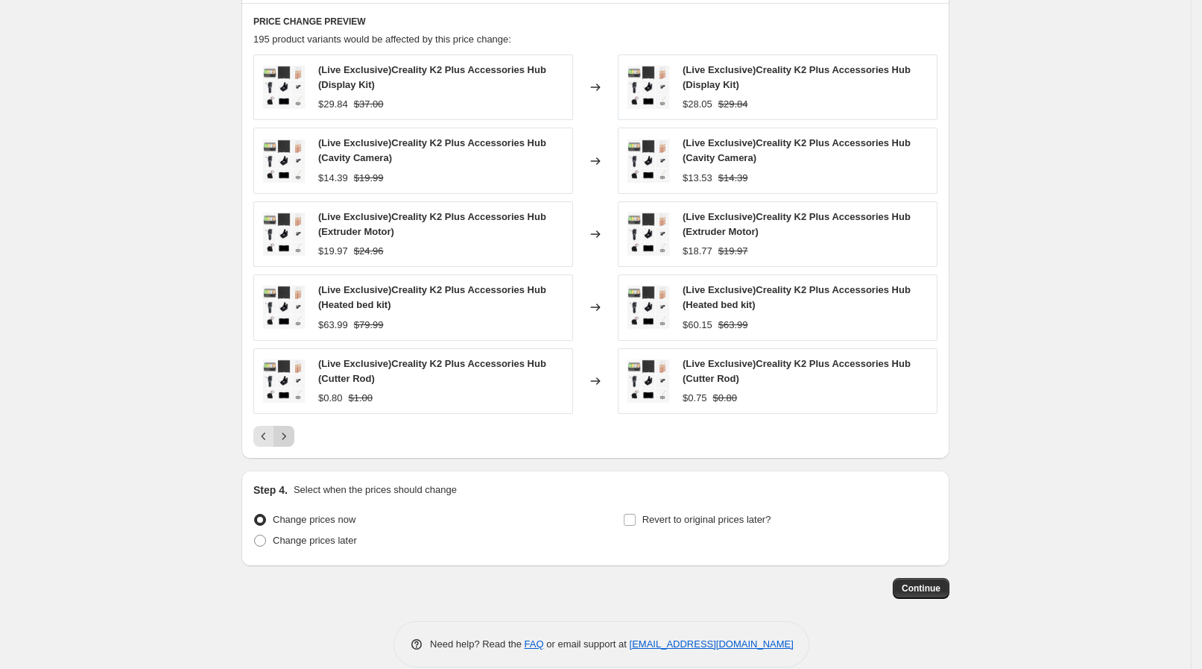
click at [291, 432] on icon "Next" at bounding box center [284, 436] width 15 height 15
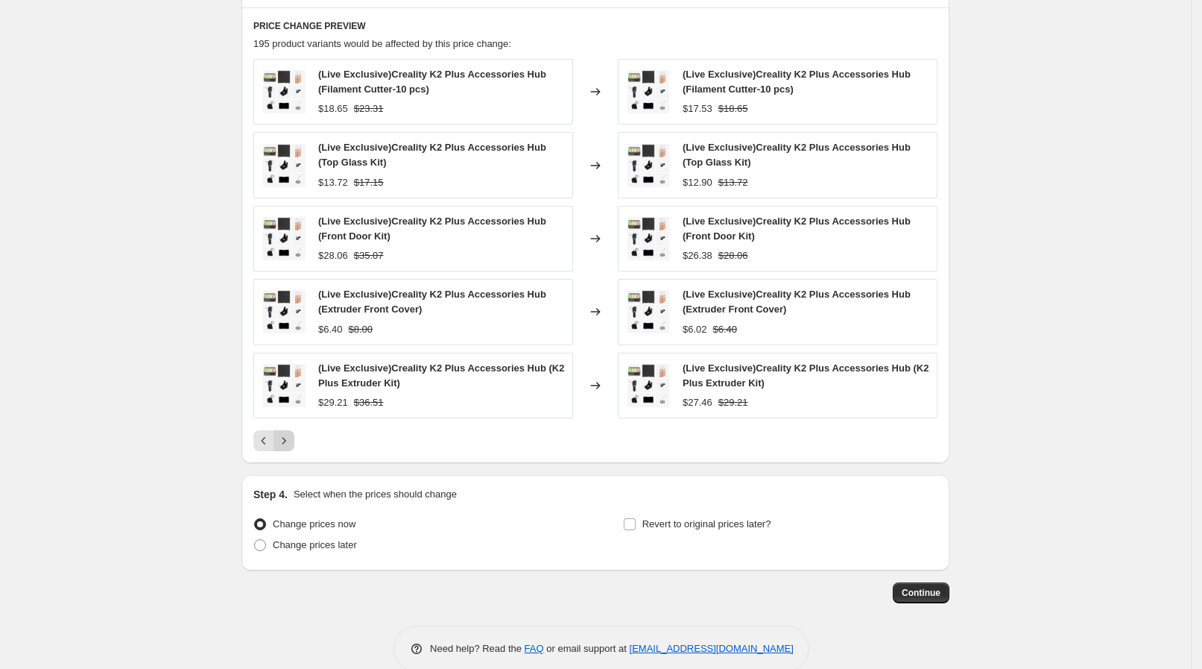
scroll to position [992, 0]
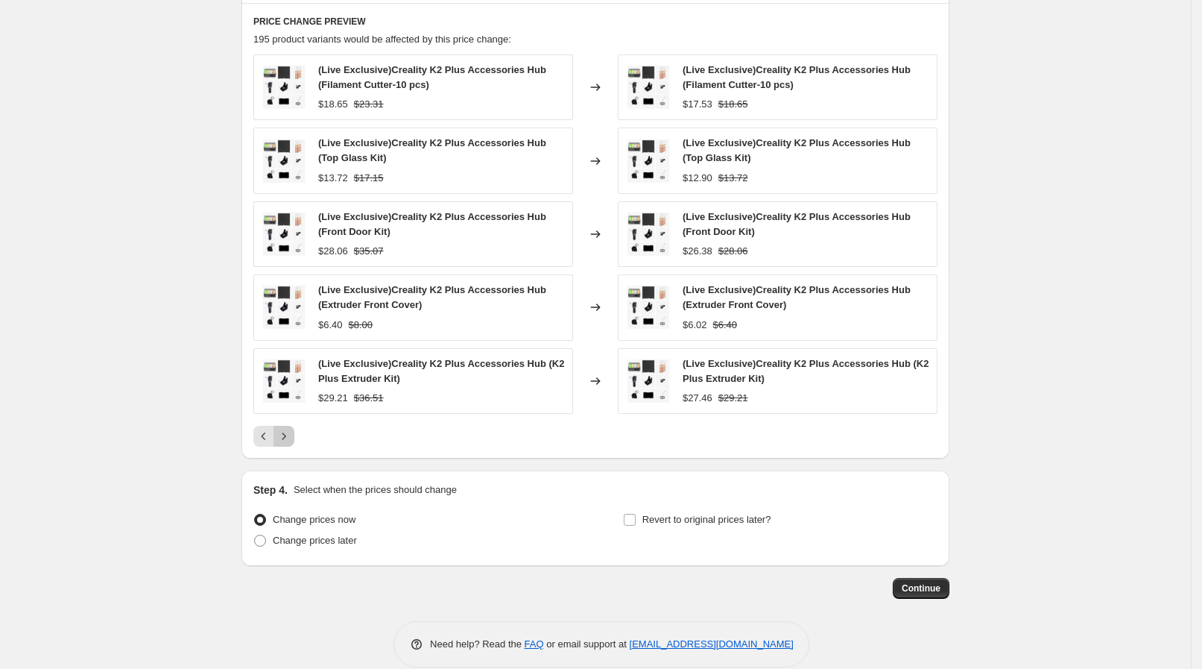
click at [291, 432] on icon "Next" at bounding box center [284, 436] width 15 height 15
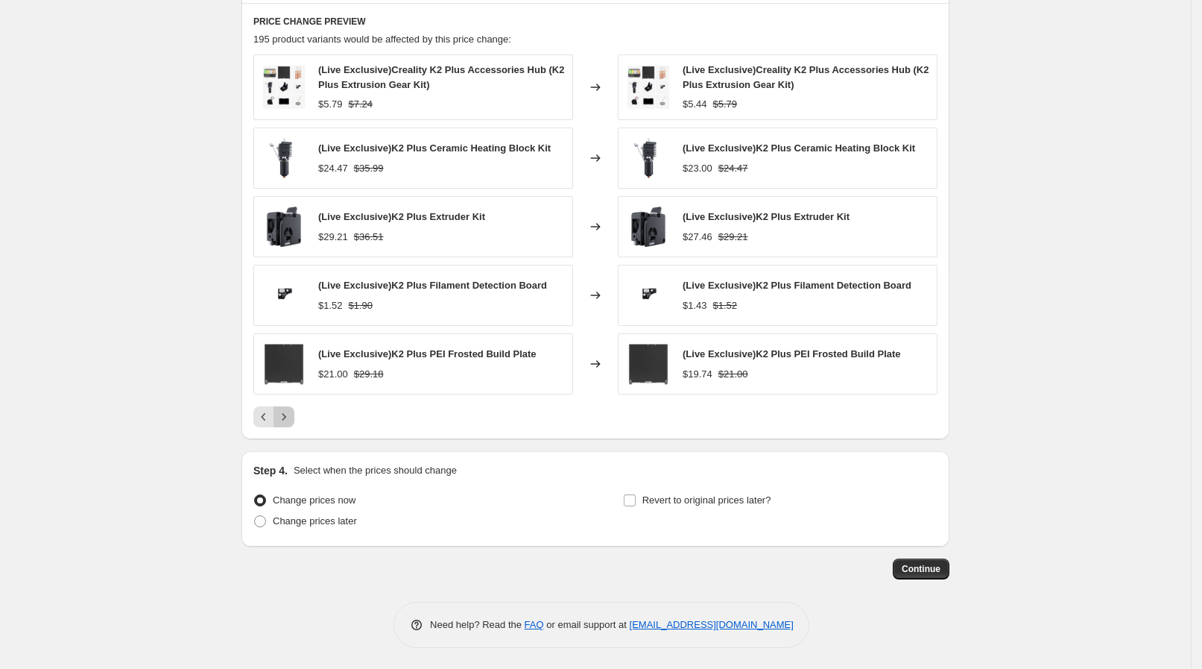
click at [294, 418] on button "Next" at bounding box center [284, 416] width 21 height 21
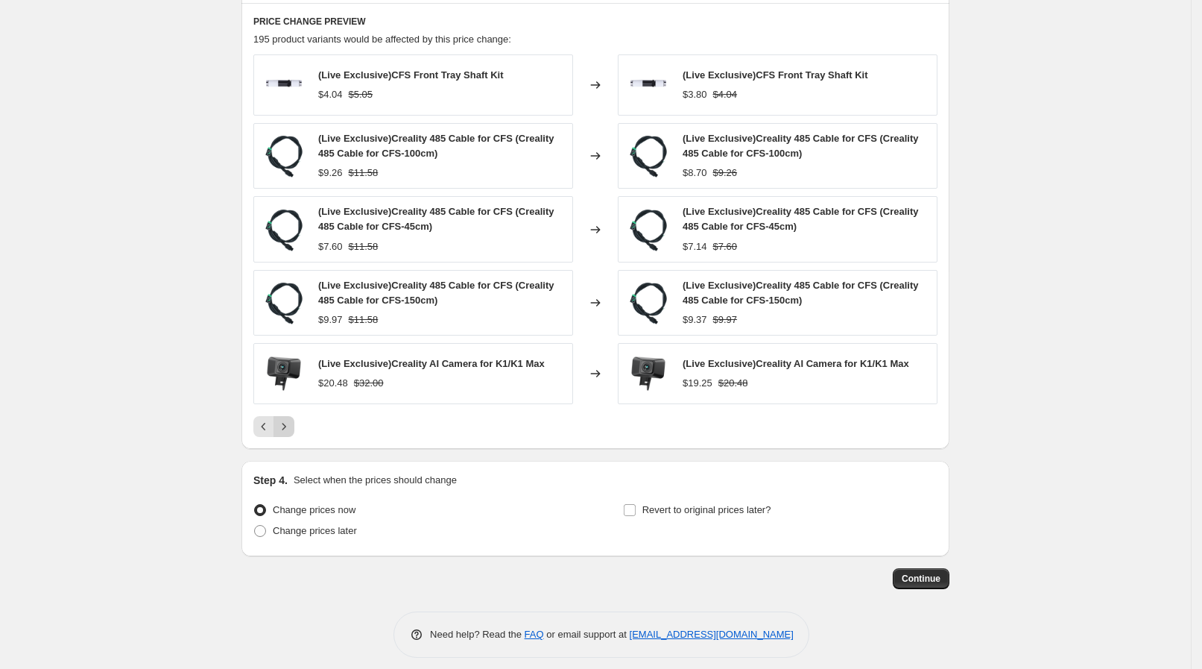
click at [291, 421] on icon "Next" at bounding box center [284, 426] width 15 height 15
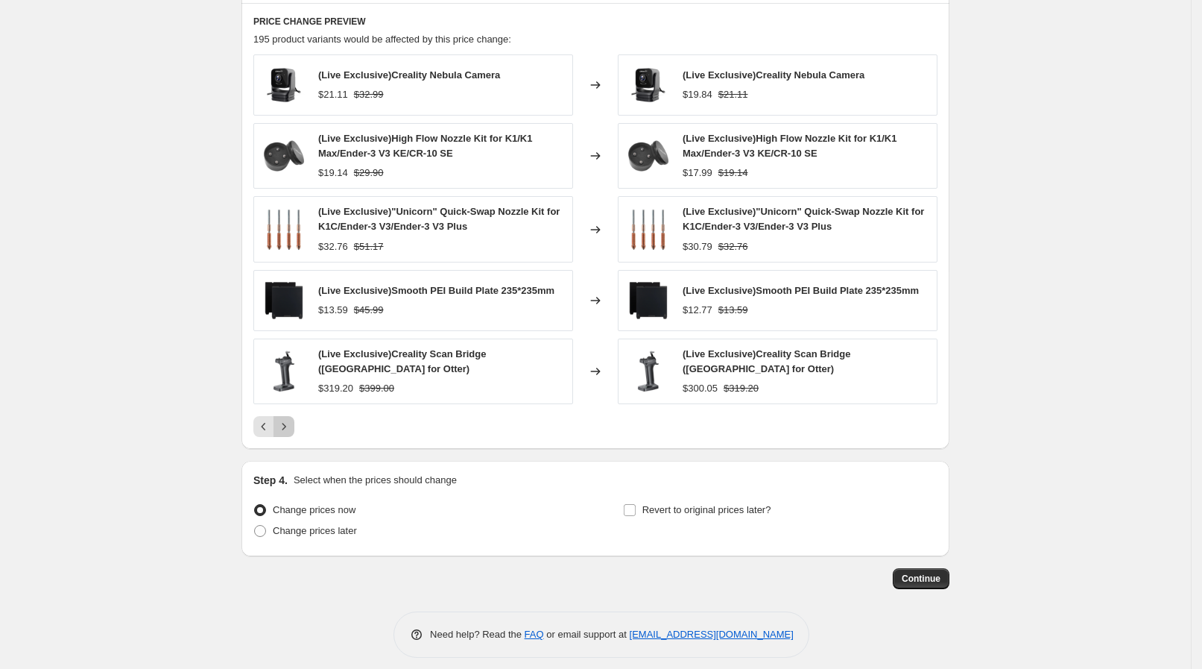
click at [291, 421] on icon "Next" at bounding box center [284, 426] width 15 height 15
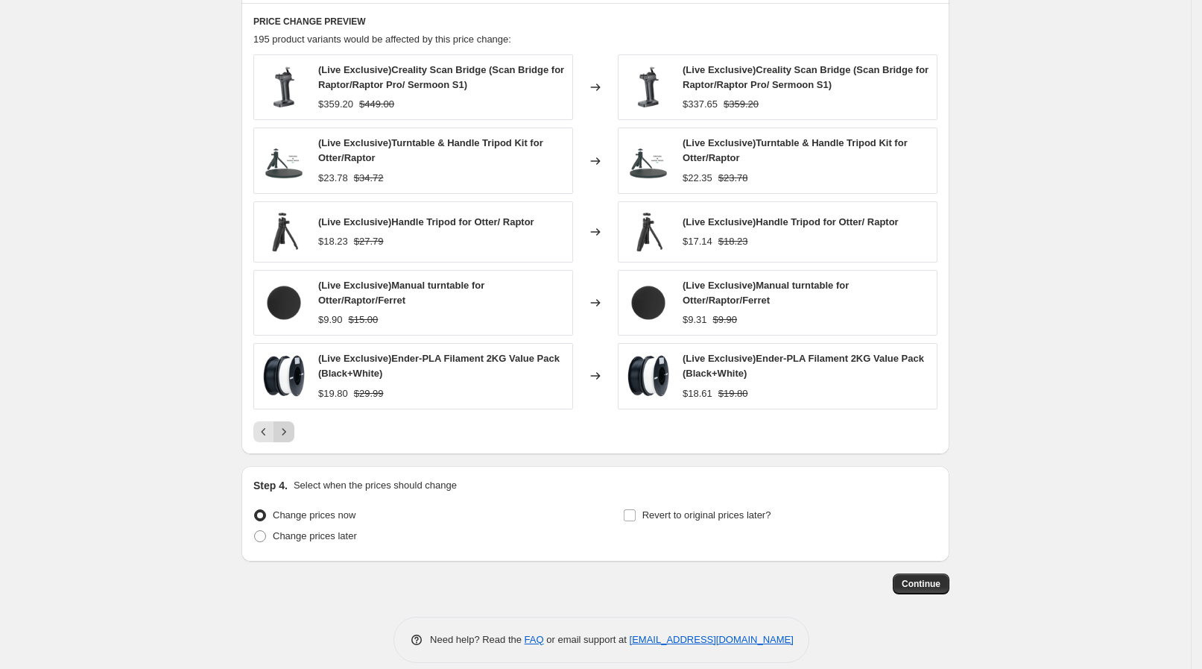
click at [291, 421] on button "Next" at bounding box center [284, 431] width 21 height 21
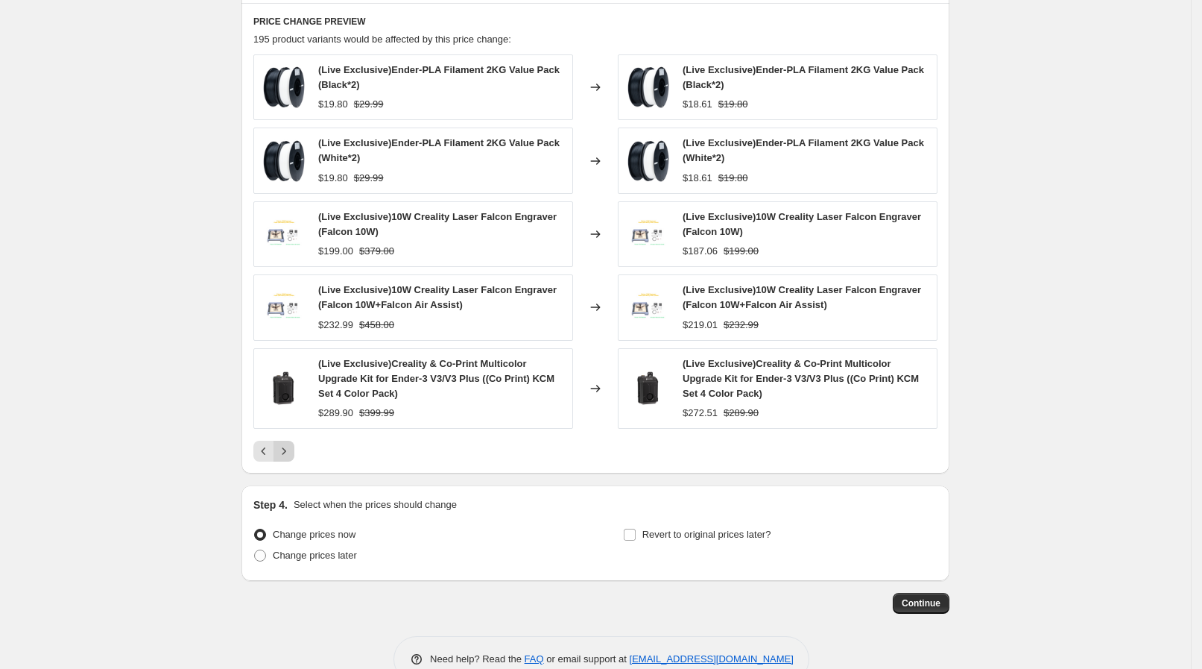
click at [291, 421] on div "(Live Exclusive)Creality & Co-Print Multicolor Upgrade Kit for Ender-3 V3/V3 Pl…" at bounding box center [413, 388] width 320 height 81
click at [286, 452] on icon "Next" at bounding box center [285, 450] width 4 height 7
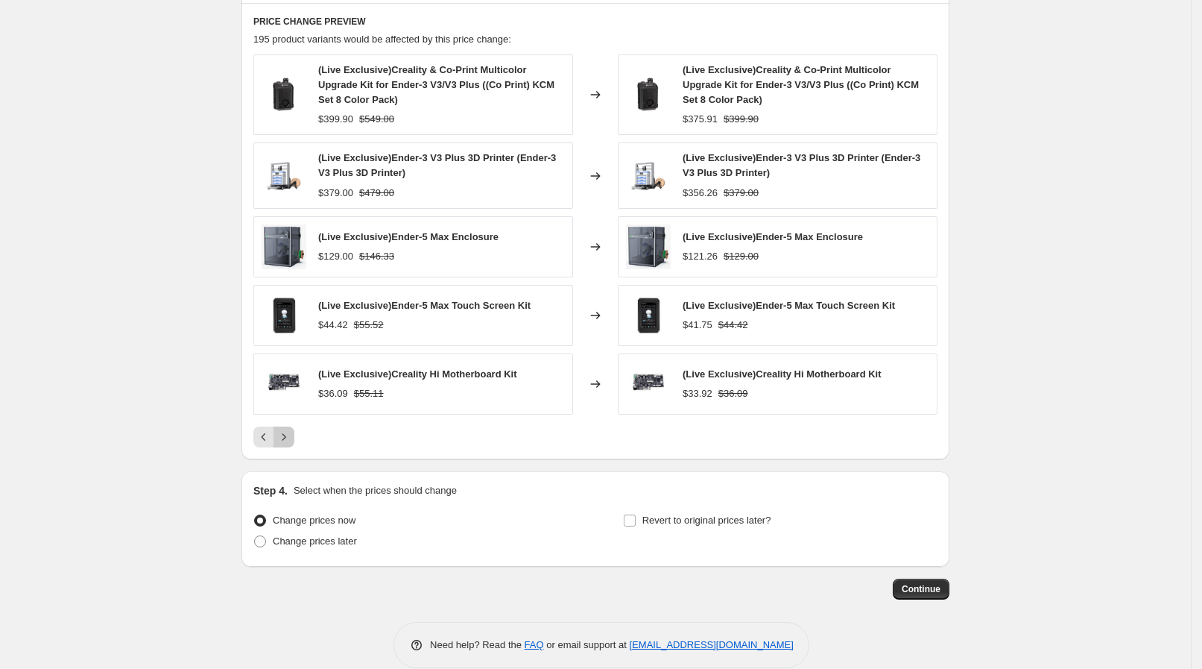
click at [291, 435] on icon "Next" at bounding box center [284, 436] width 15 height 15
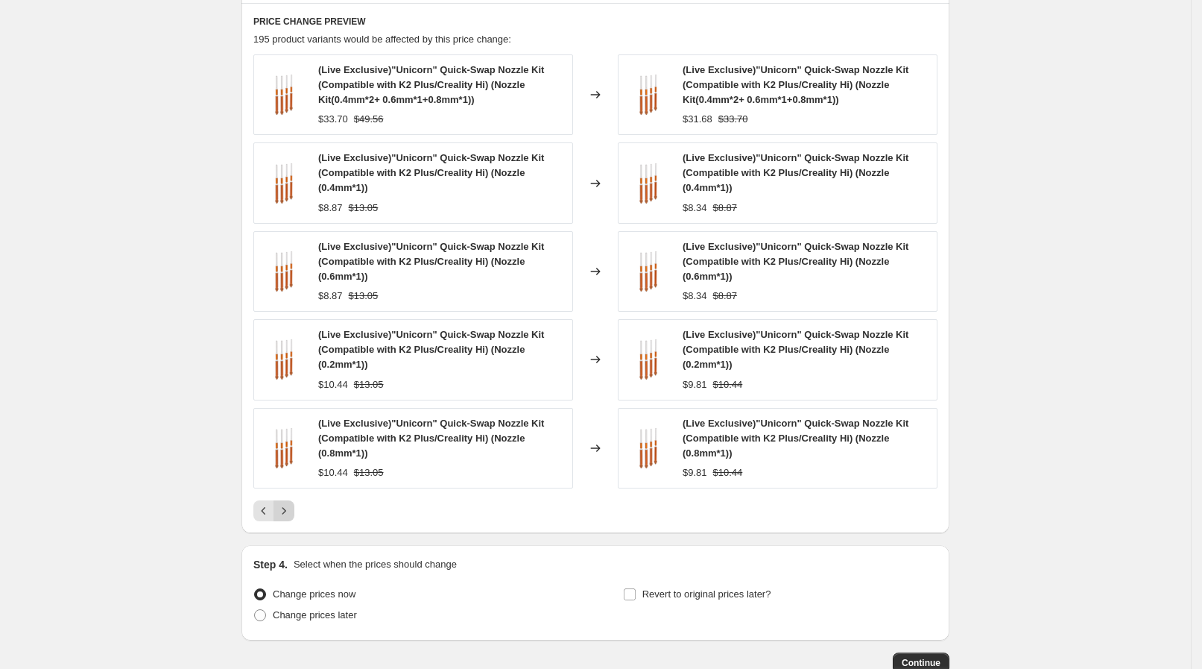
click at [291, 505] on icon "Next" at bounding box center [284, 510] width 15 height 15
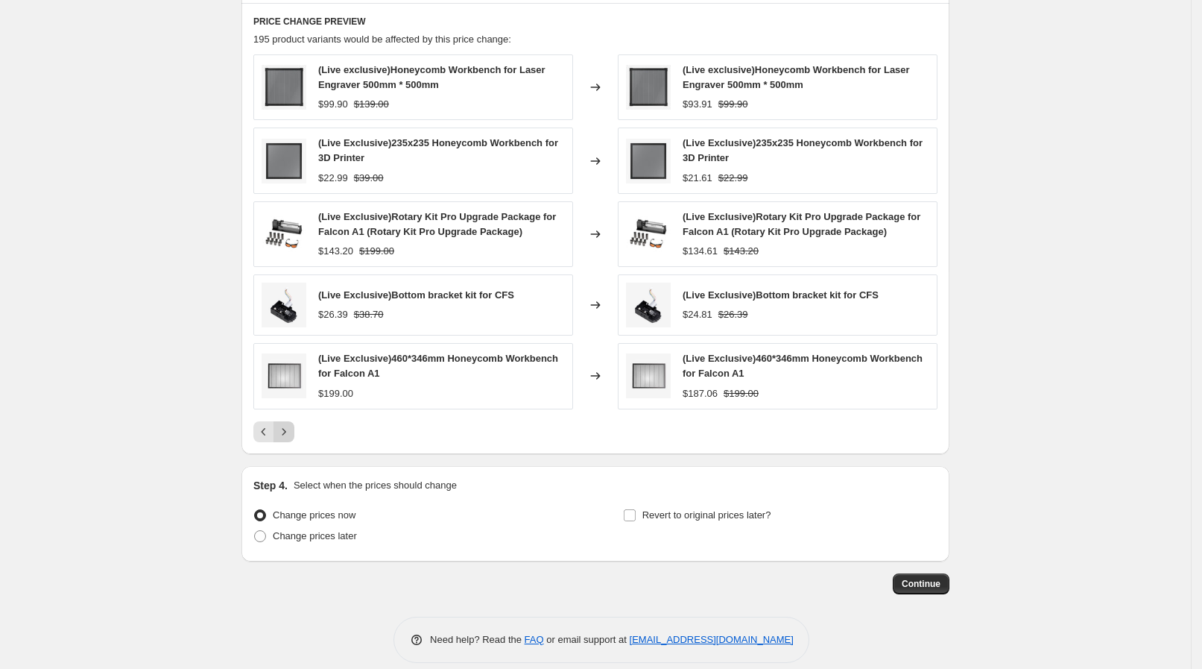
click at [291, 434] on icon "Next" at bounding box center [284, 431] width 15 height 15
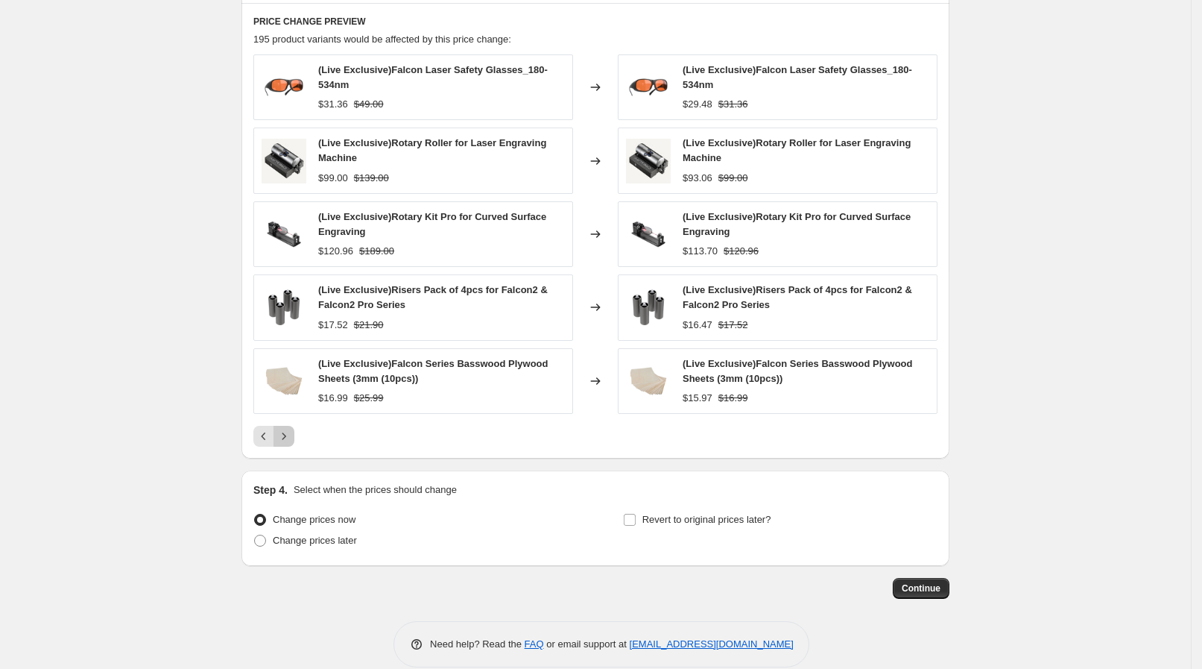
click at [291, 434] on icon "Next" at bounding box center [284, 436] width 15 height 15
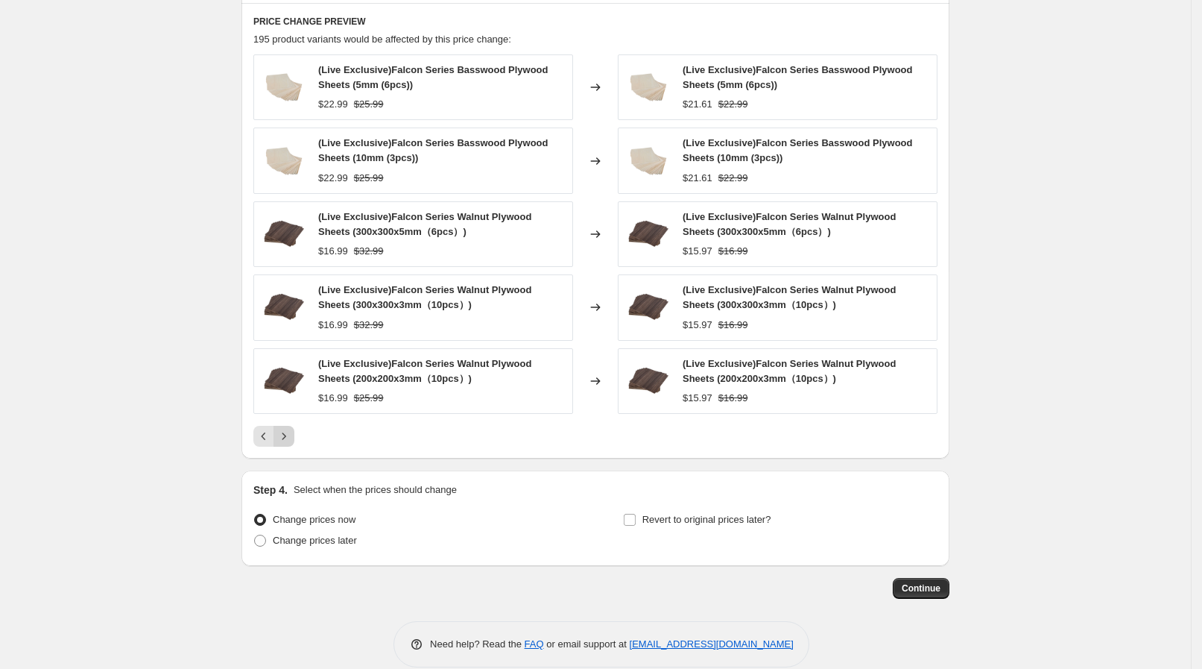
click at [291, 434] on icon "Next" at bounding box center [284, 436] width 15 height 15
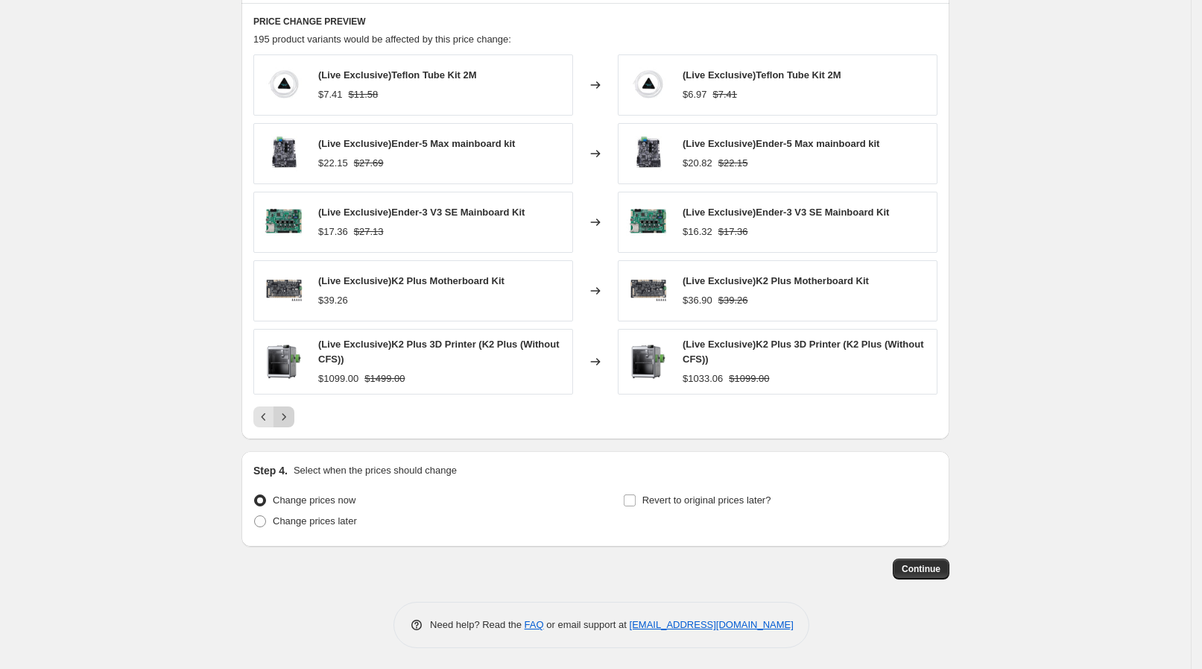
click at [291, 414] on icon "Next" at bounding box center [284, 416] width 15 height 15
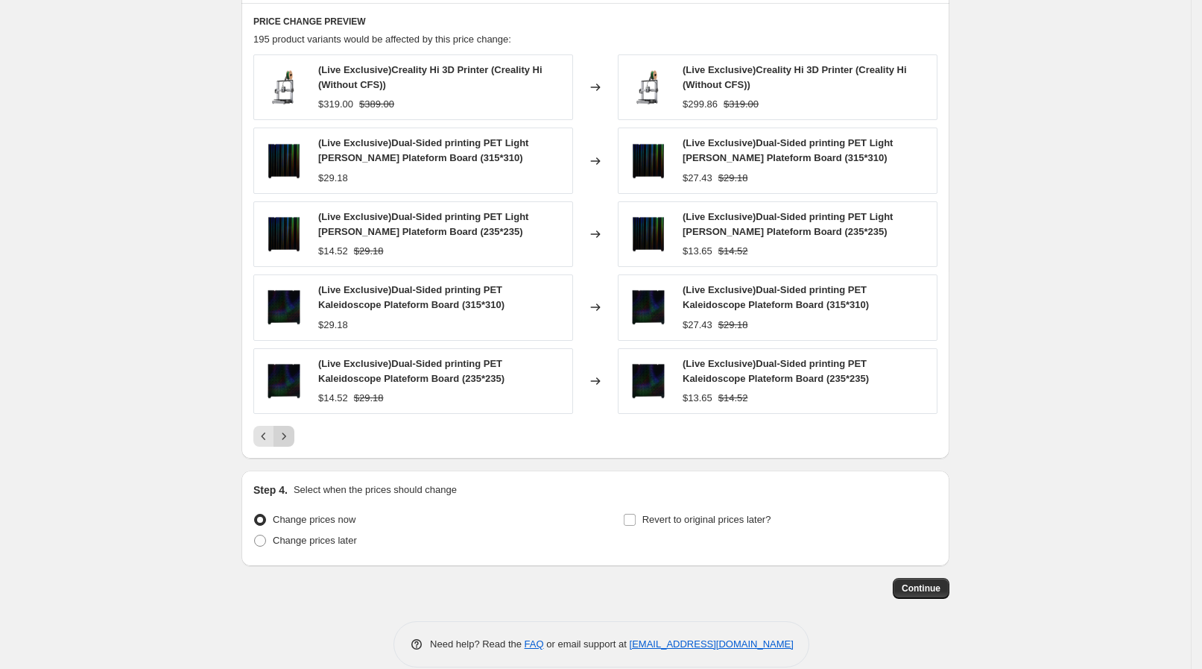
click at [286, 440] on icon "Next" at bounding box center [284, 436] width 15 height 15
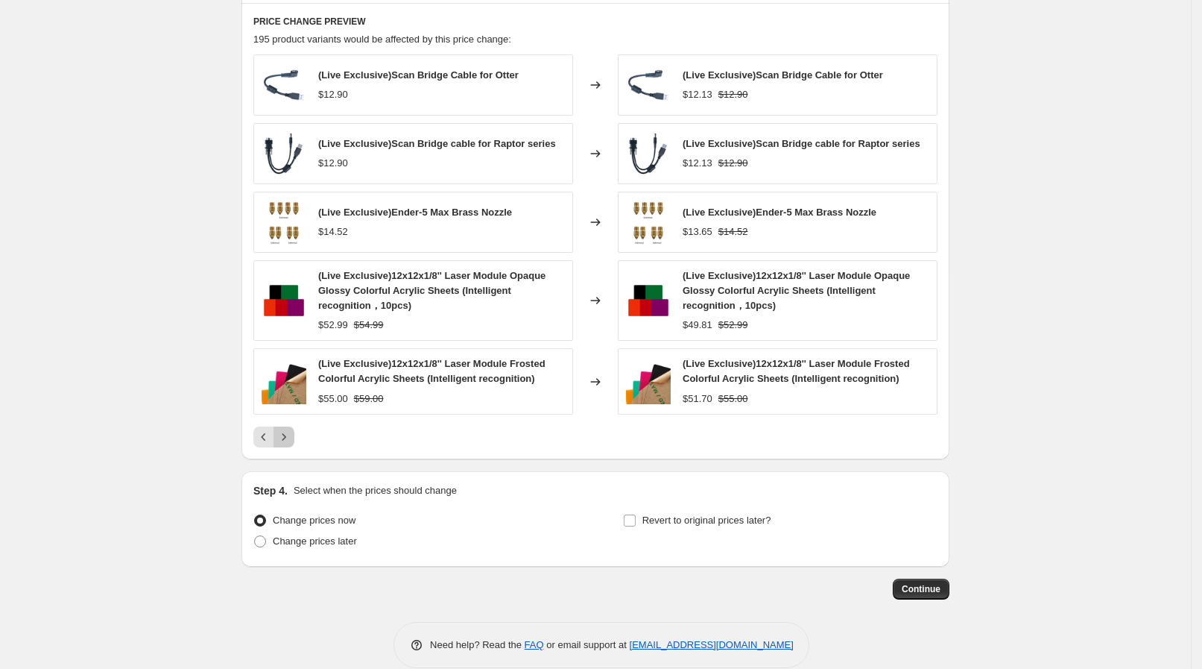
click at [291, 429] on icon "Next" at bounding box center [284, 436] width 15 height 15
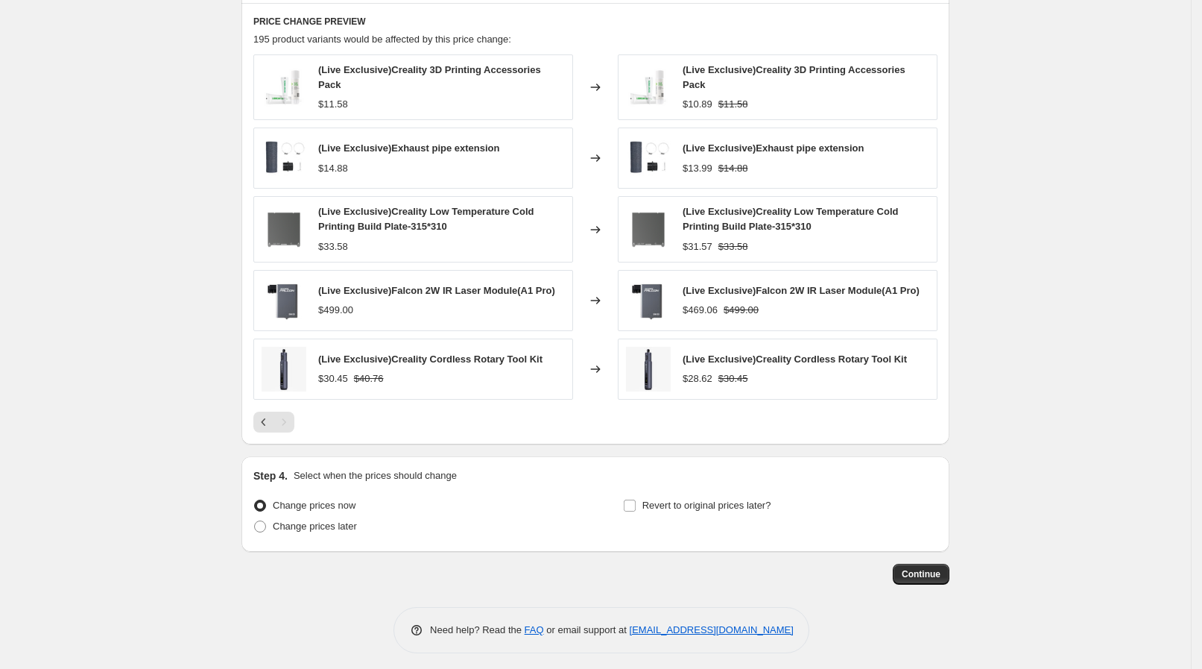
click at [294, 414] on div "Pagination" at bounding box center [284, 421] width 21 height 21
click at [290, 520] on span "Change prices later" at bounding box center [315, 525] width 84 height 11
click at [255, 520] on input "Change prices later" at bounding box center [254, 520] width 1 height 1
radio input "true"
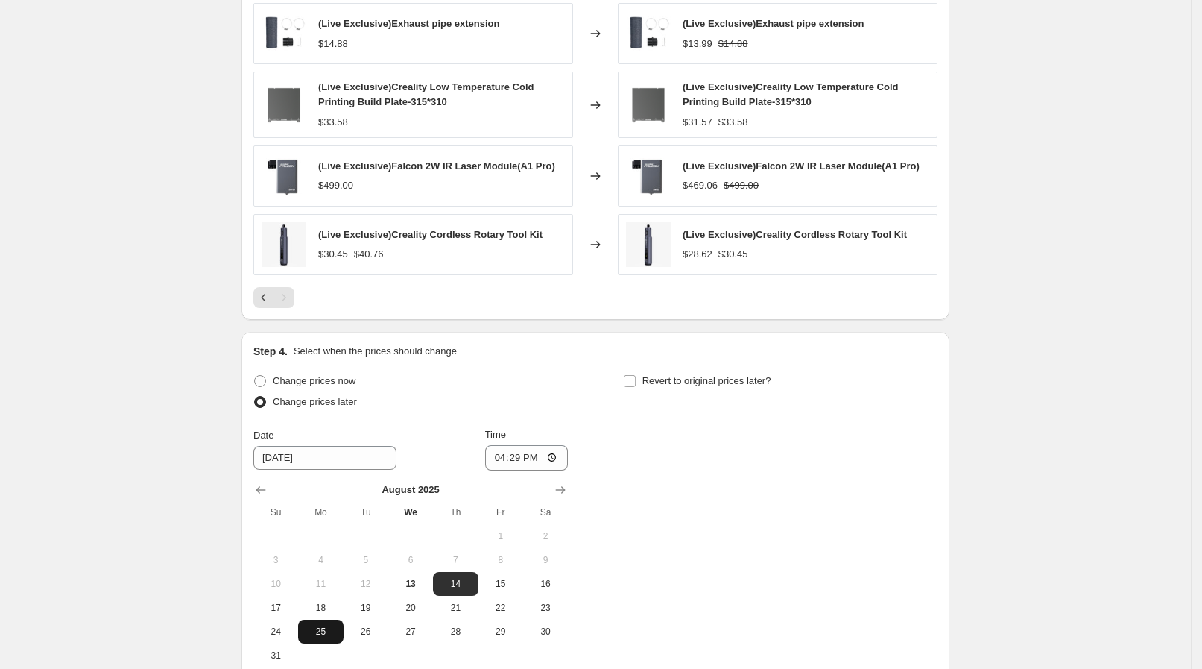
scroll to position [1271, 0]
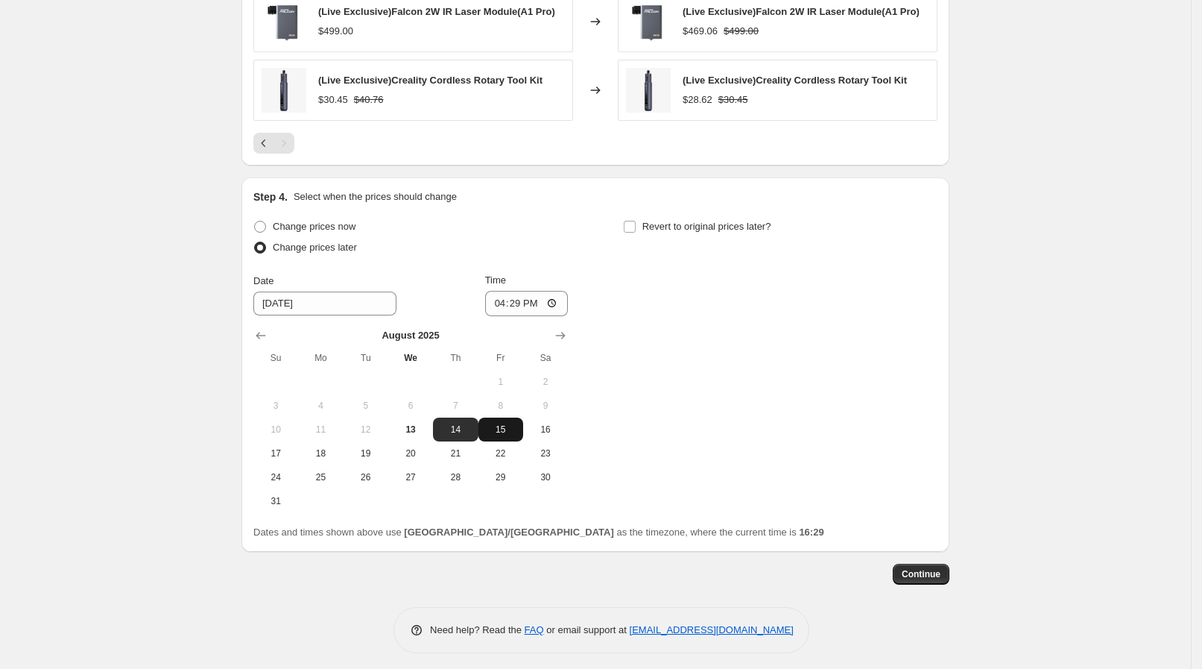
click at [496, 423] on span "15" at bounding box center [501, 429] width 33 height 12
type input "[DATE]"
click at [532, 291] on input "16:29" at bounding box center [526, 303] width 83 height 25
click at [567, 299] on input "16:29" at bounding box center [526, 303] width 83 height 25
click at [559, 291] on input "16:29" at bounding box center [526, 303] width 83 height 25
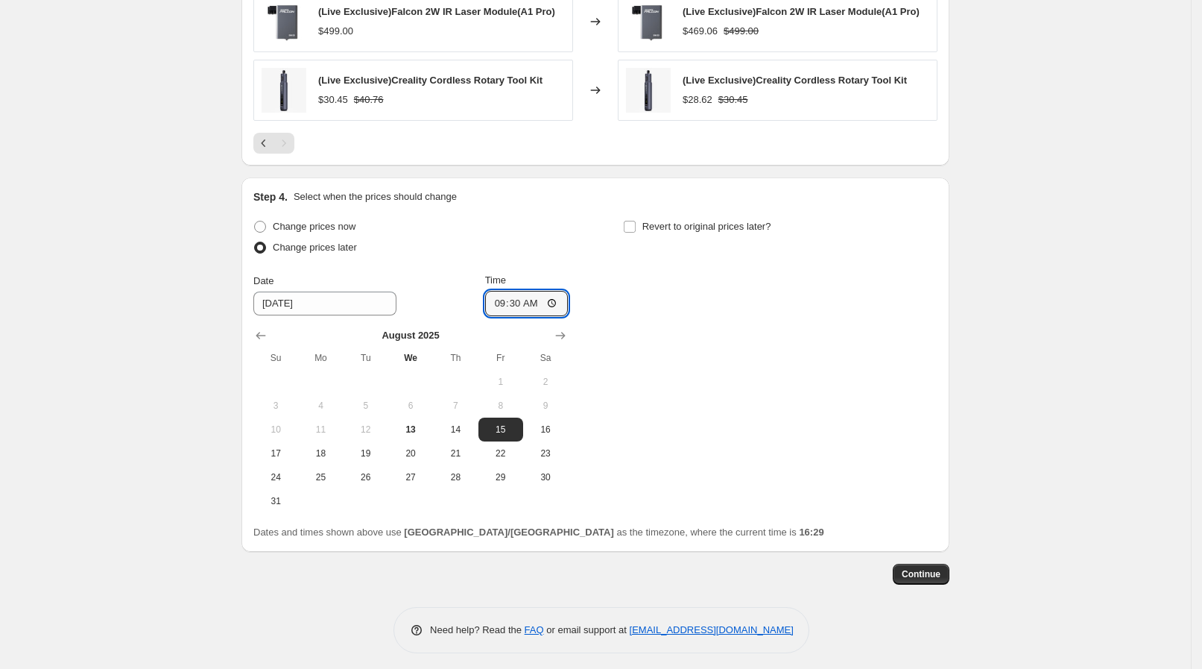
type input "09:30"
click at [661, 300] on div "Change prices now Change prices later Date [DATE] Time 09:[DATE] Mo Tu We Th Fr…" at bounding box center [595, 364] width 684 height 297
click at [684, 224] on span "Revert to original prices later?" at bounding box center [707, 226] width 129 height 11
click at [636, 224] on input "Revert to original prices later?" at bounding box center [630, 227] width 12 height 12
checkbox input "true"
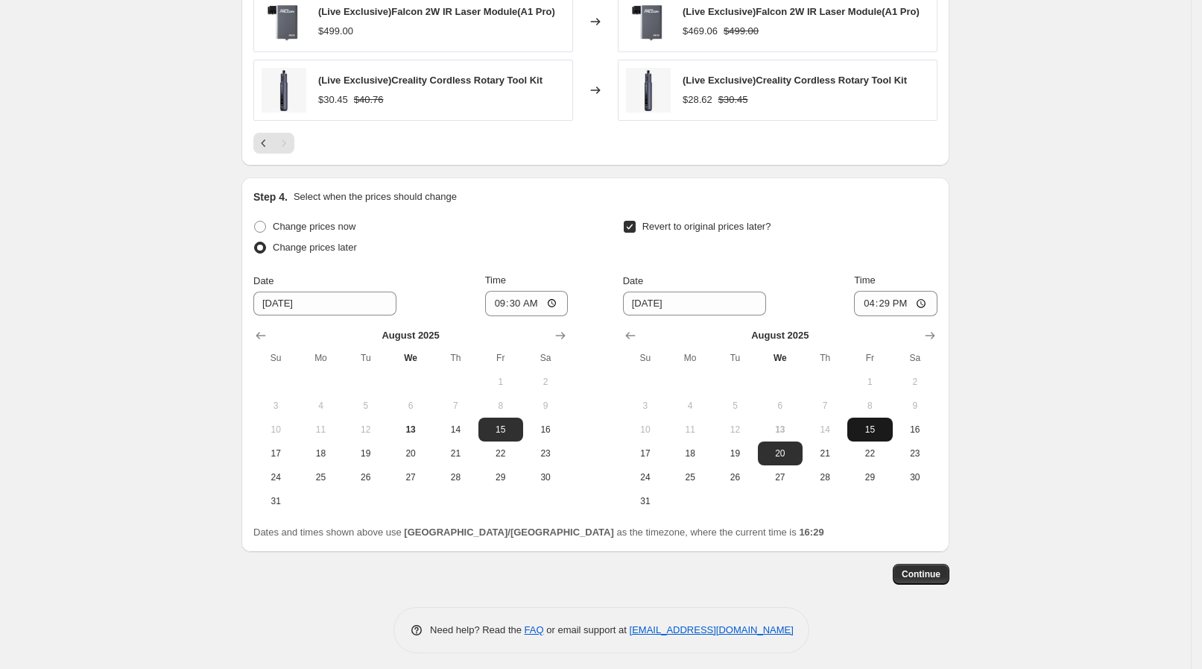
click at [872, 423] on span "15" at bounding box center [870, 429] width 33 height 12
type input "[DATE]"
click at [909, 291] on input "16:29" at bounding box center [895, 303] width 83 height 25
drag, startPoint x: 923, startPoint y: 306, endPoint x: 929, endPoint y: 297, distance: 10.8
click at [927, 302] on input "16:29" at bounding box center [895, 303] width 83 height 25
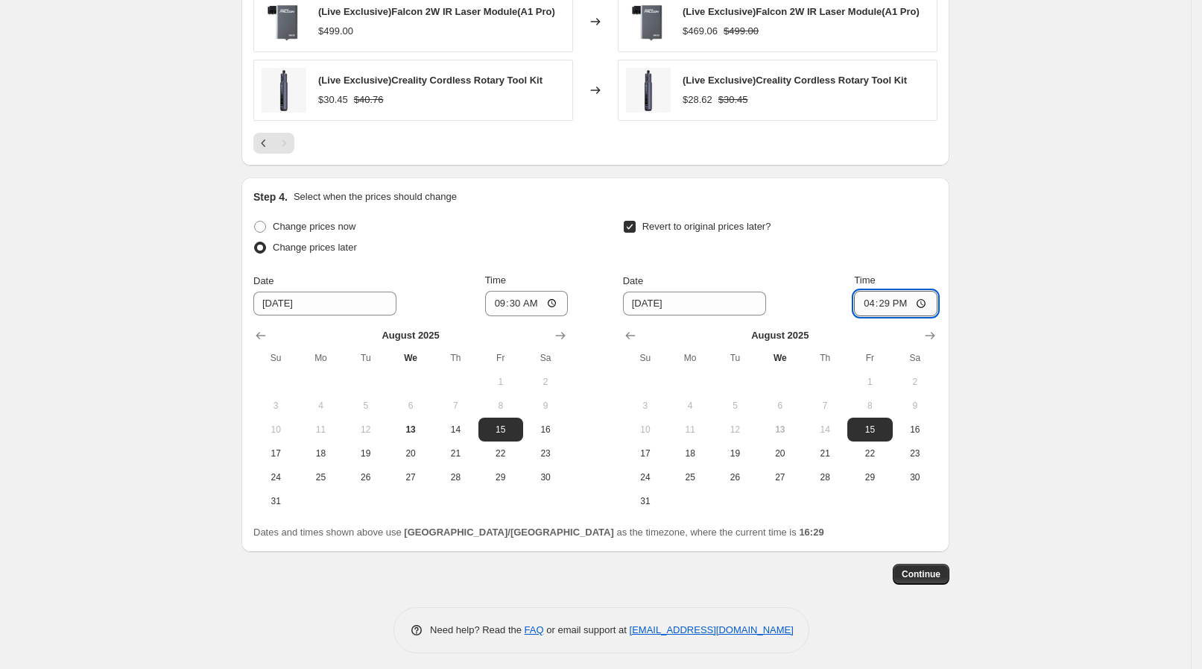
click at [932, 294] on input "16:29" at bounding box center [895, 303] width 83 height 25
type input "13:30"
click at [932, 568] on span "Continue" at bounding box center [921, 574] width 39 height 12
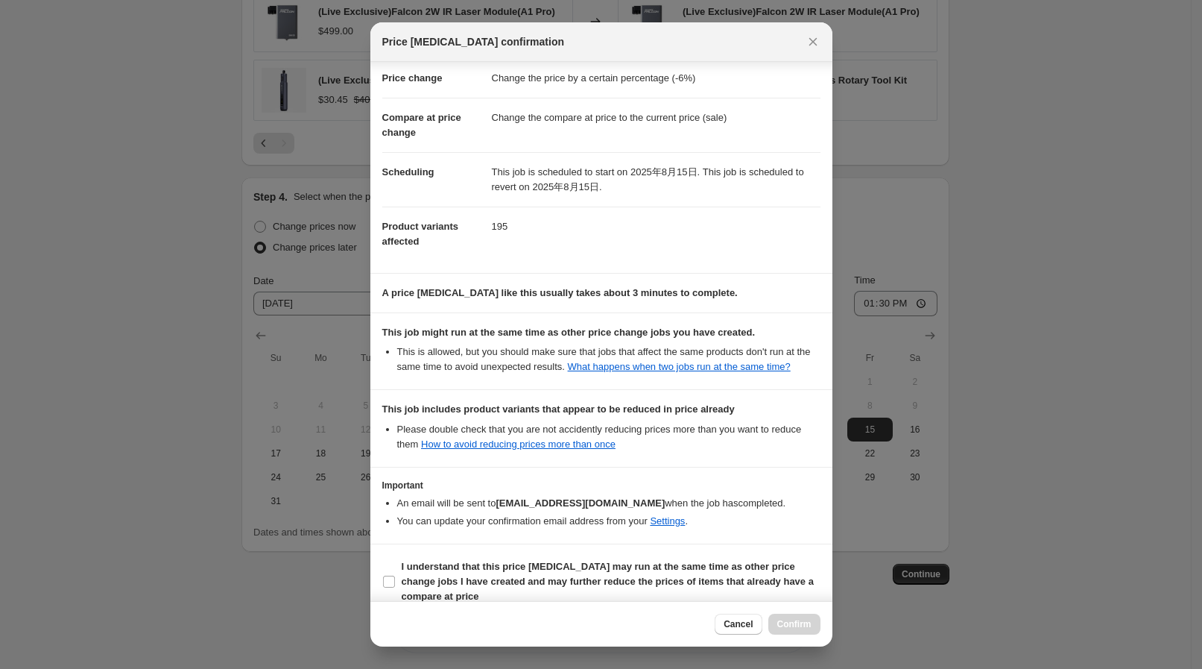
scroll to position [46, 0]
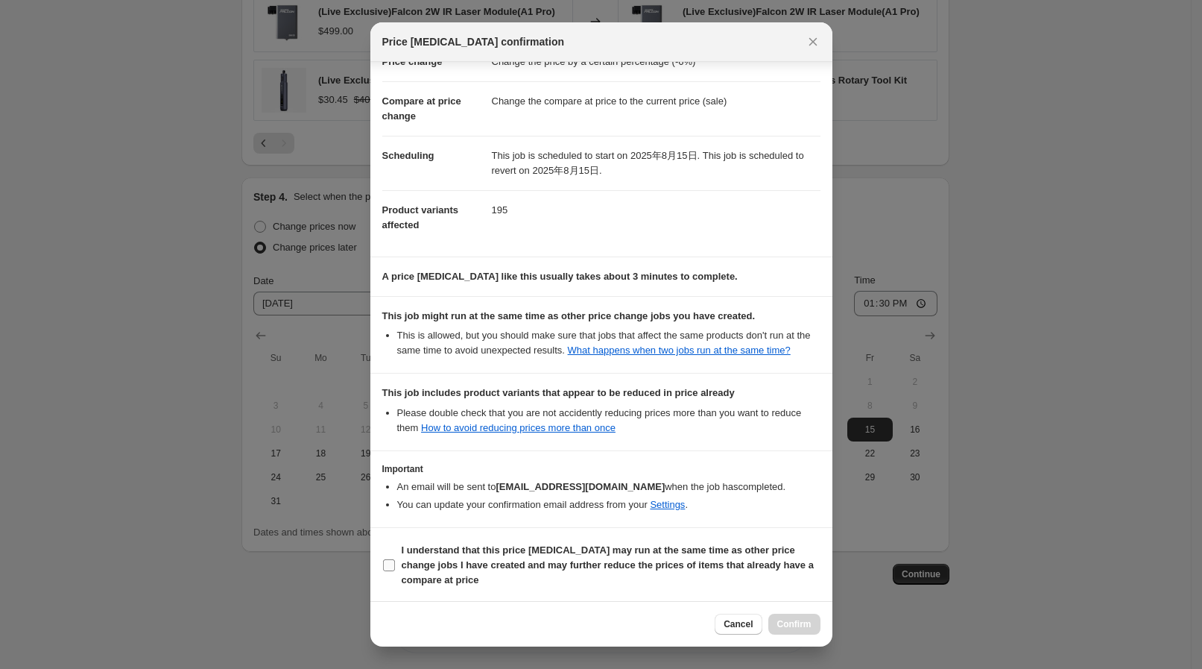
click at [397, 549] on label "I understand that this price [MEDICAL_DATA] may run at the same time as other p…" at bounding box center [601, 565] width 438 height 51
click at [395, 559] on input "I understand that this price [MEDICAL_DATA] may run at the same time as other p…" at bounding box center [389, 565] width 12 height 12
checkbox input "true"
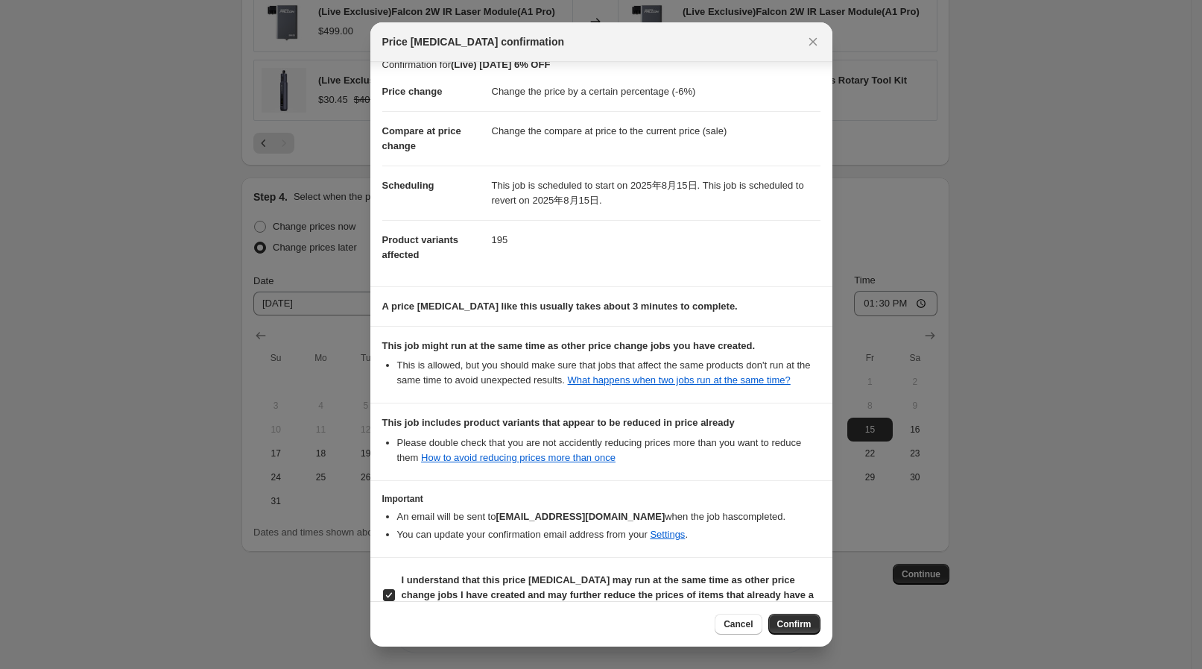
scroll to position [0, 0]
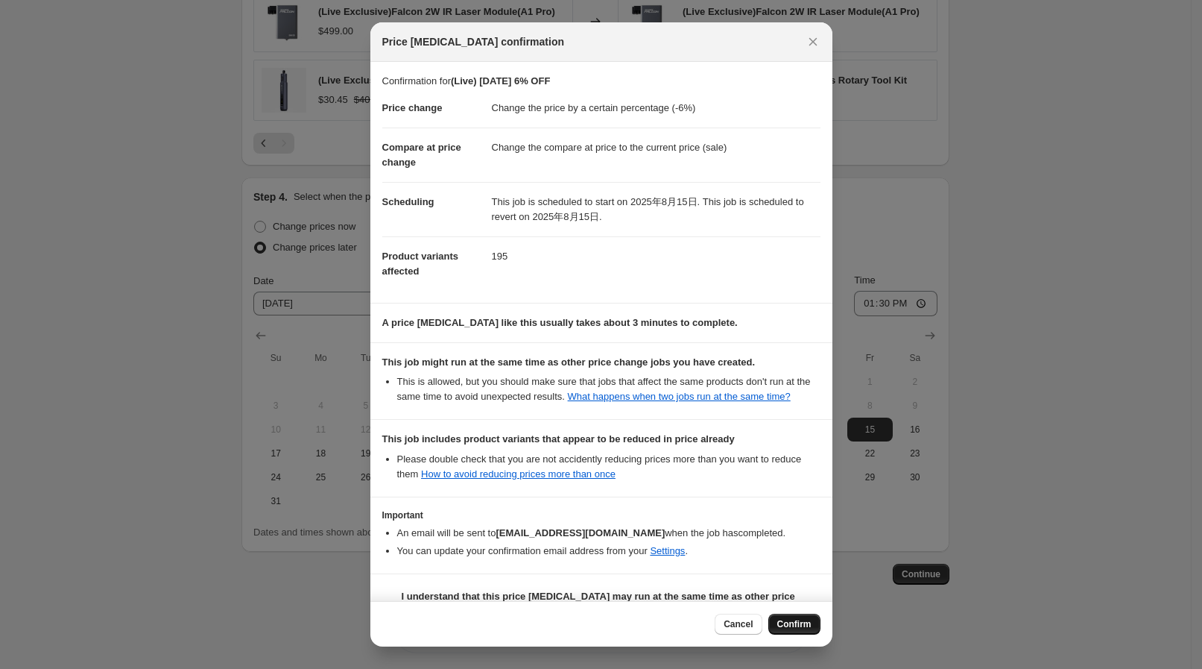
click at [789, 620] on span "Confirm" at bounding box center [794, 624] width 34 height 12
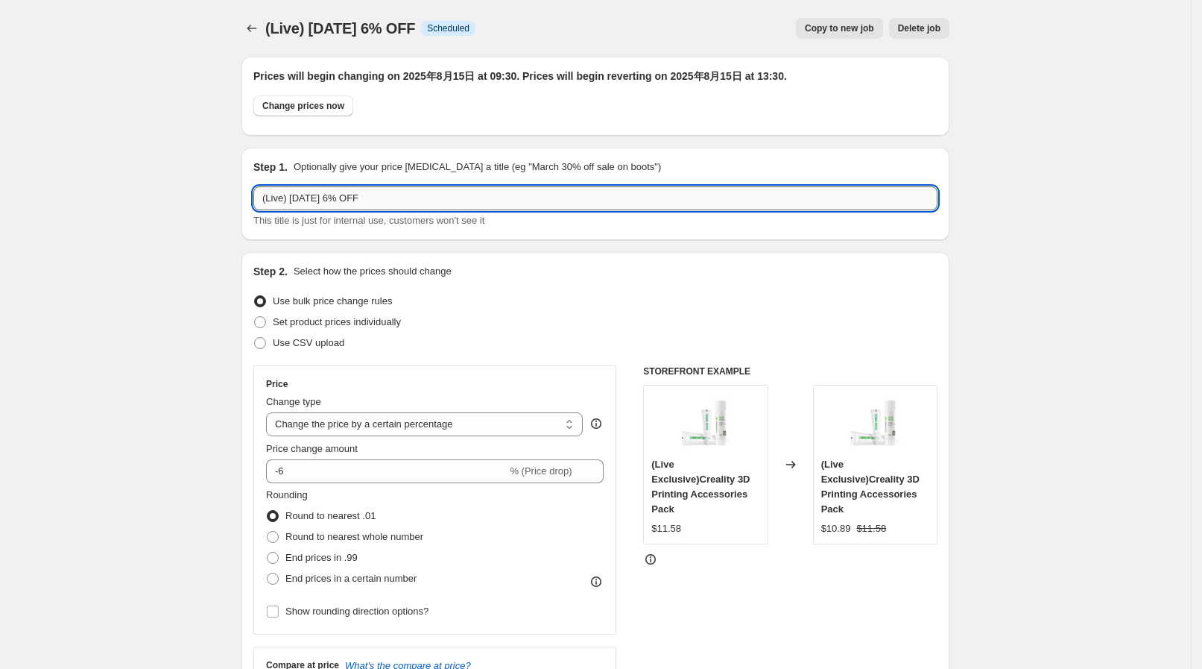
drag, startPoint x: 270, startPoint y: 193, endPoint x: 294, endPoint y: 195, distance: 24.0
click at [294, 195] on input "(Live) [DATE] 6% OFF" at bounding box center [595, 198] width 684 height 24
drag, startPoint x: 298, startPoint y: 195, endPoint x: 416, endPoint y: 203, distance: 118.1
click at [416, 203] on input "(Live) [DATE] 6% OFF" at bounding box center [595, 198] width 684 height 24
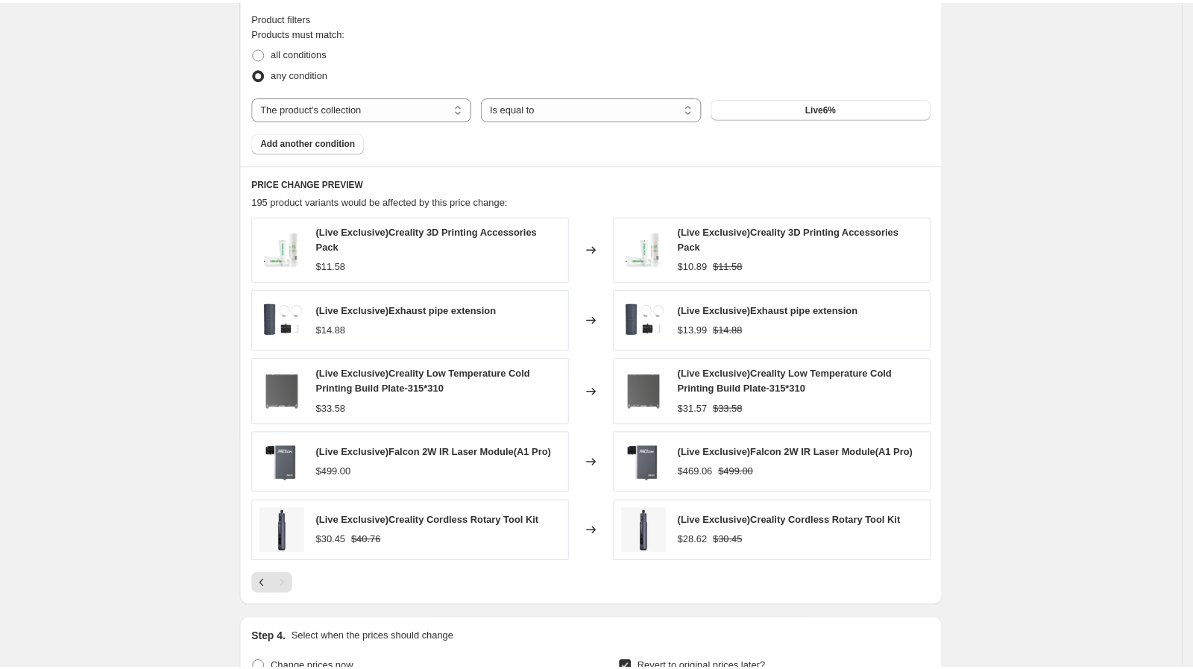
scroll to position [1118, 0]
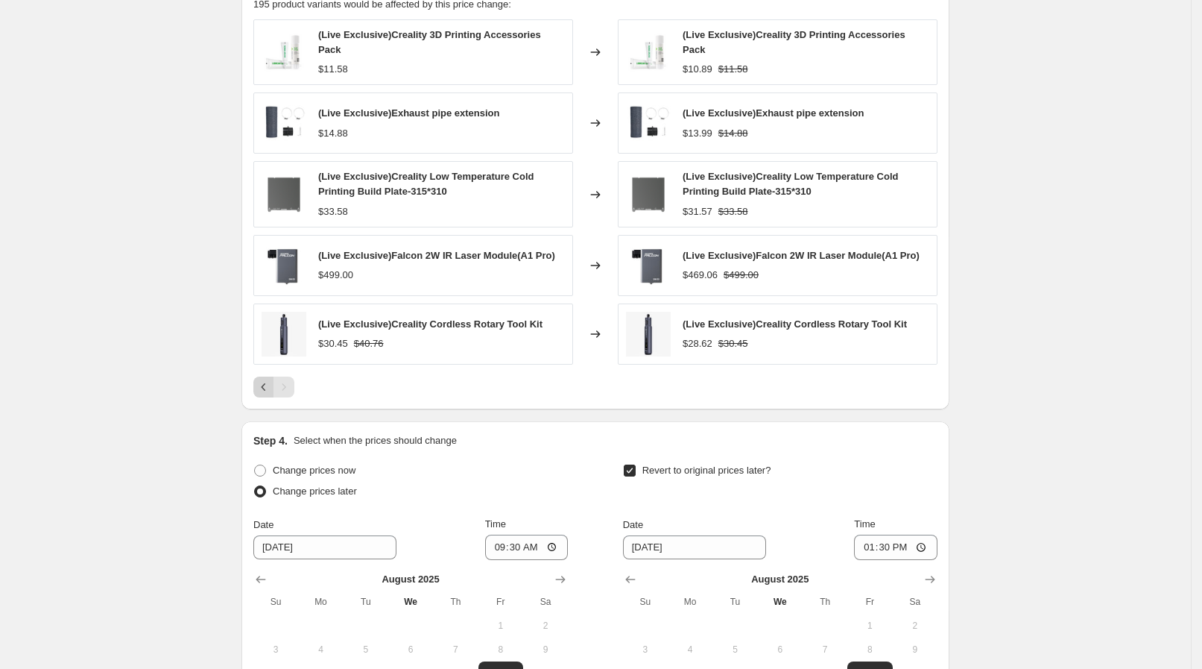
click at [266, 385] on icon "Previous" at bounding box center [263, 386] width 15 height 15
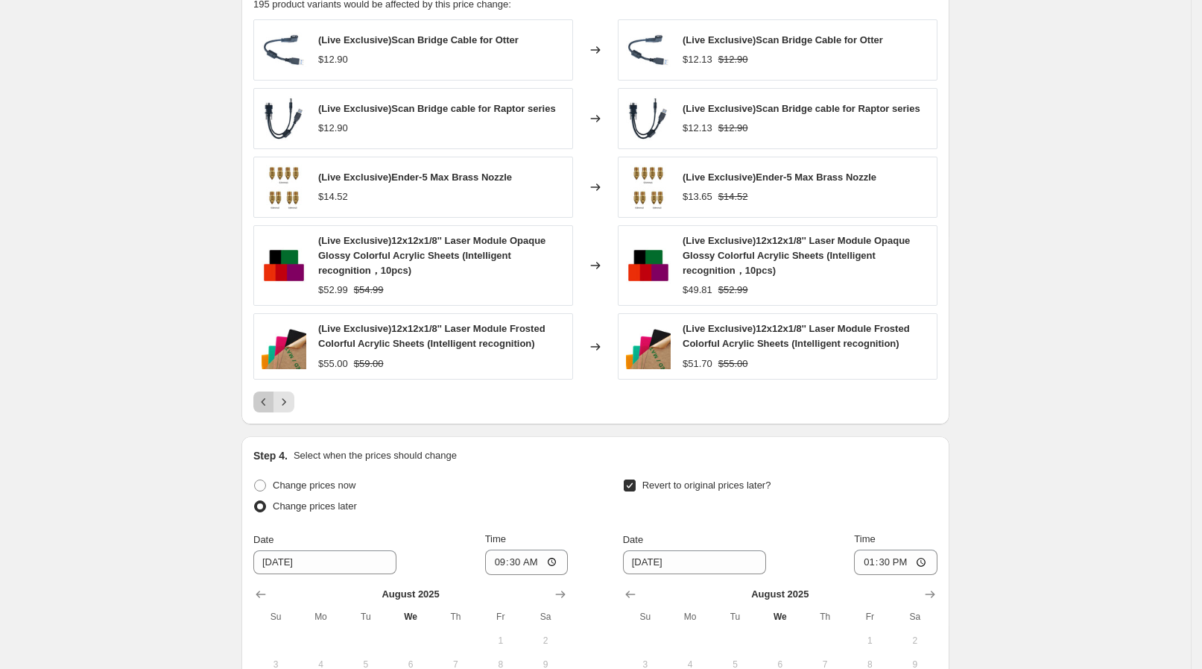
click at [271, 397] on icon "Previous" at bounding box center [263, 401] width 15 height 15
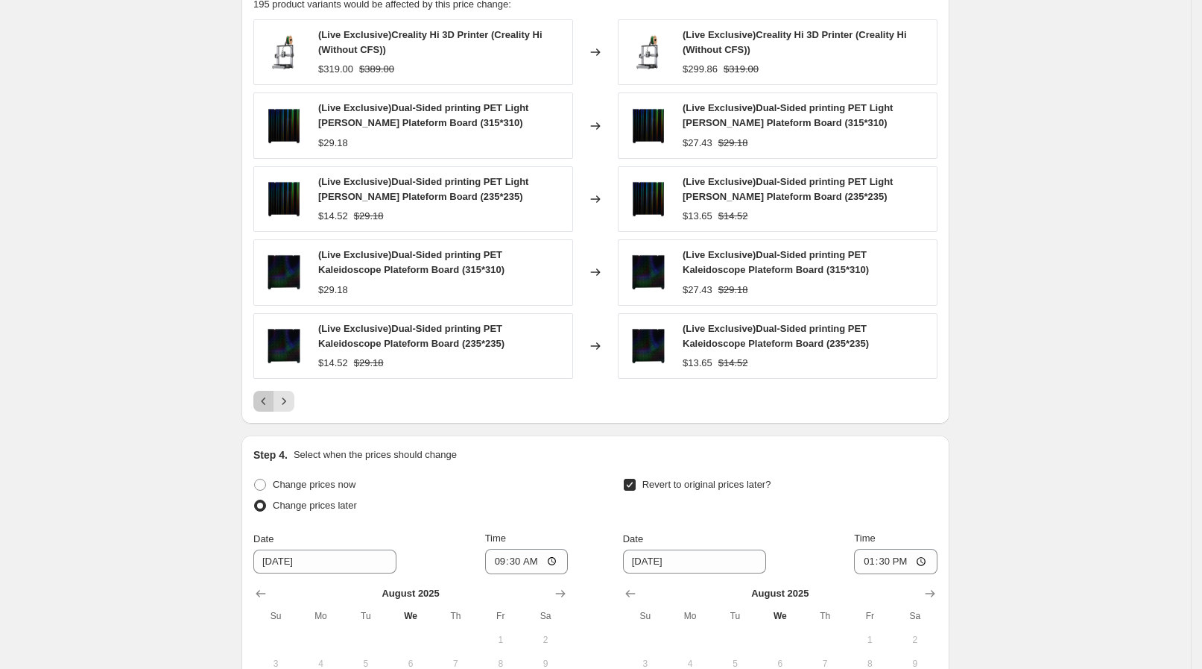
click at [271, 397] on icon "Previous" at bounding box center [263, 401] width 15 height 15
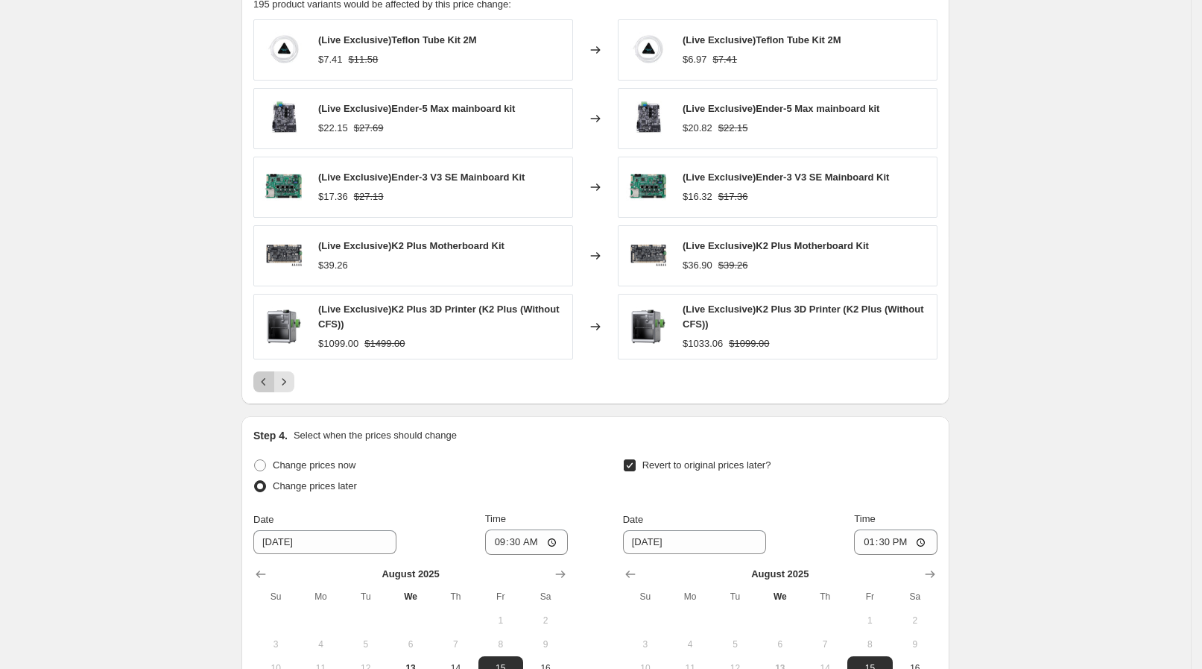
click at [271, 374] on icon "Previous" at bounding box center [263, 381] width 15 height 15
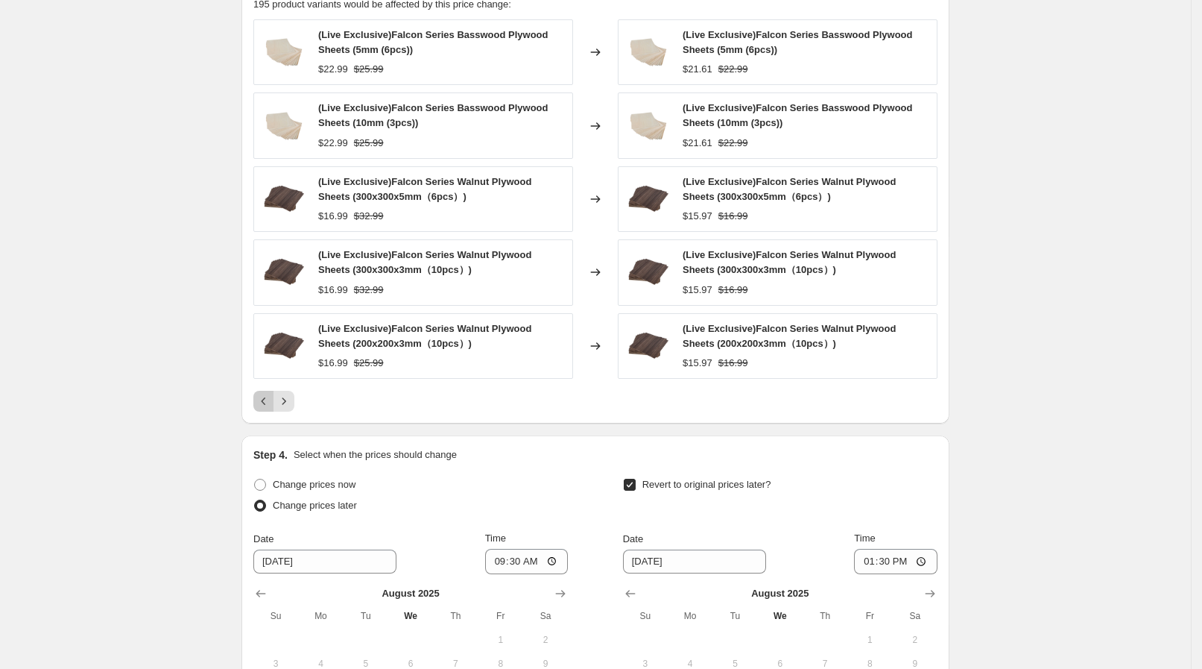
click at [269, 395] on icon "Previous" at bounding box center [263, 401] width 15 height 15
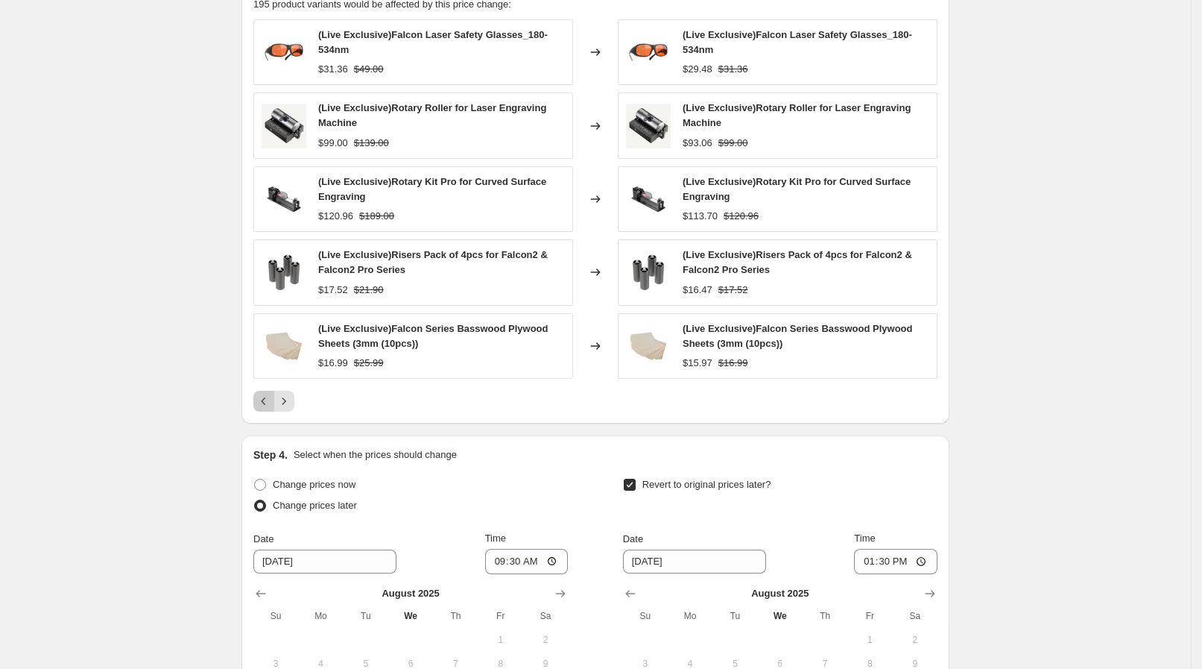
click at [269, 395] on icon "Previous" at bounding box center [263, 401] width 15 height 15
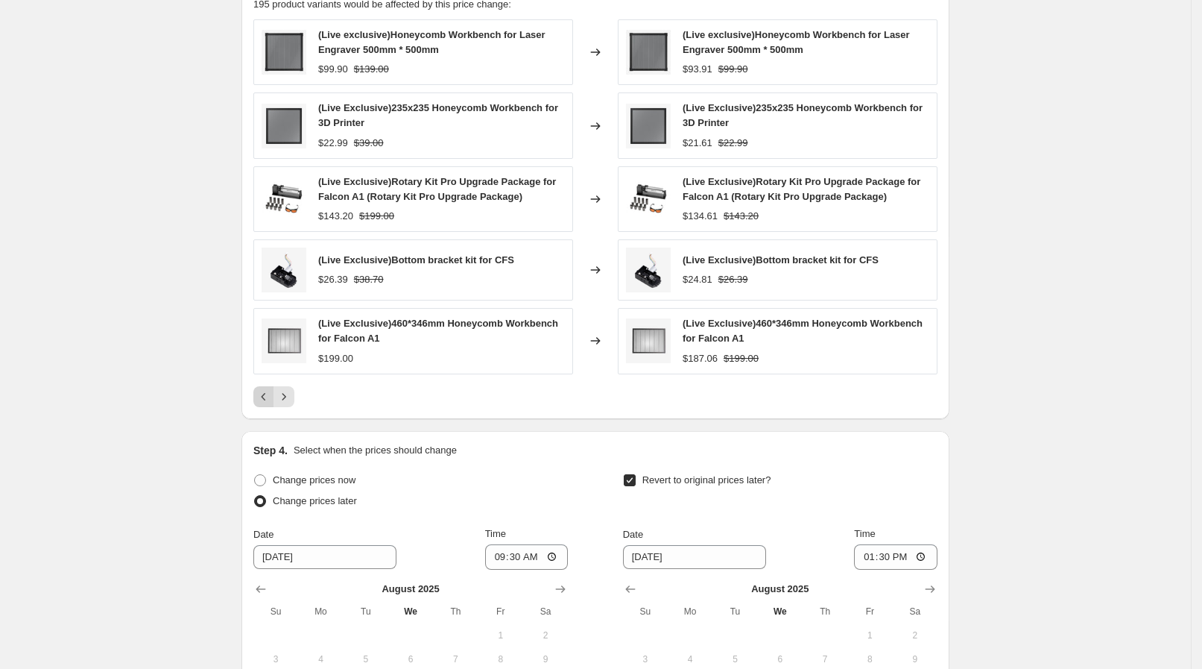
click at [269, 395] on icon "Previous" at bounding box center [263, 396] width 15 height 15
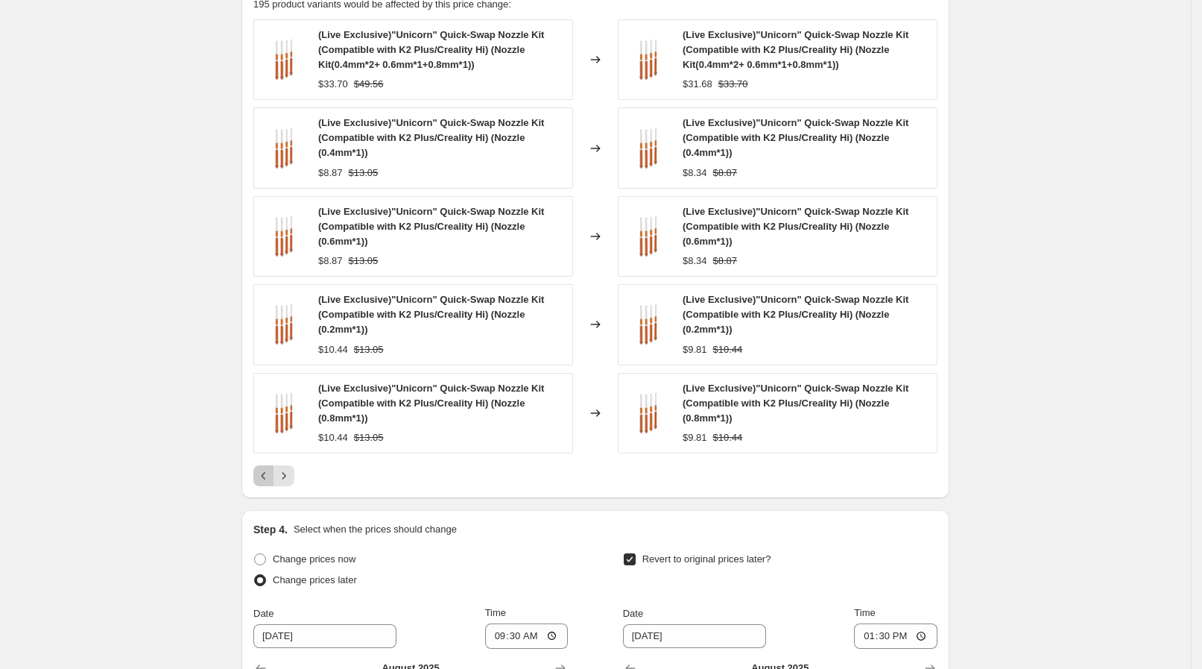
click at [268, 479] on icon "Previous" at bounding box center [263, 475] width 15 height 15
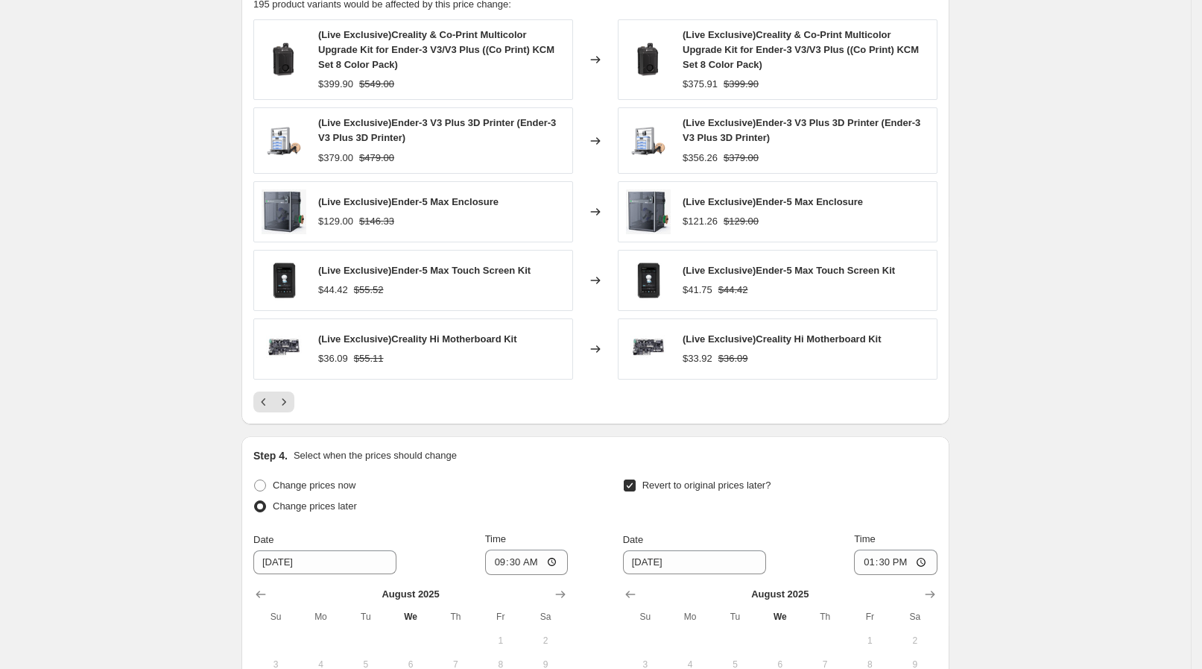
click at [326, 126] on span "(Live Exclusive)Ender-3 V3 Plus 3D Printer (Ender-3 V3 Plus 3D Printer)" at bounding box center [437, 130] width 238 height 26
drag, startPoint x: 327, startPoint y: 124, endPoint x: 402, endPoint y: 132, distance: 75.7
click at [402, 132] on div "(Live Exclusive)Ender-3 V3 Plus 3D Printer (Ender-3 V3 Plus 3D Printer)" at bounding box center [441, 131] width 247 height 30
copy span "(Live Exclusive)Ender-3 V3 Plus 3D Printer (Ender-3 V3 Plus 3D Printer)"
